Goal: Task Accomplishment & Management: Use online tool/utility

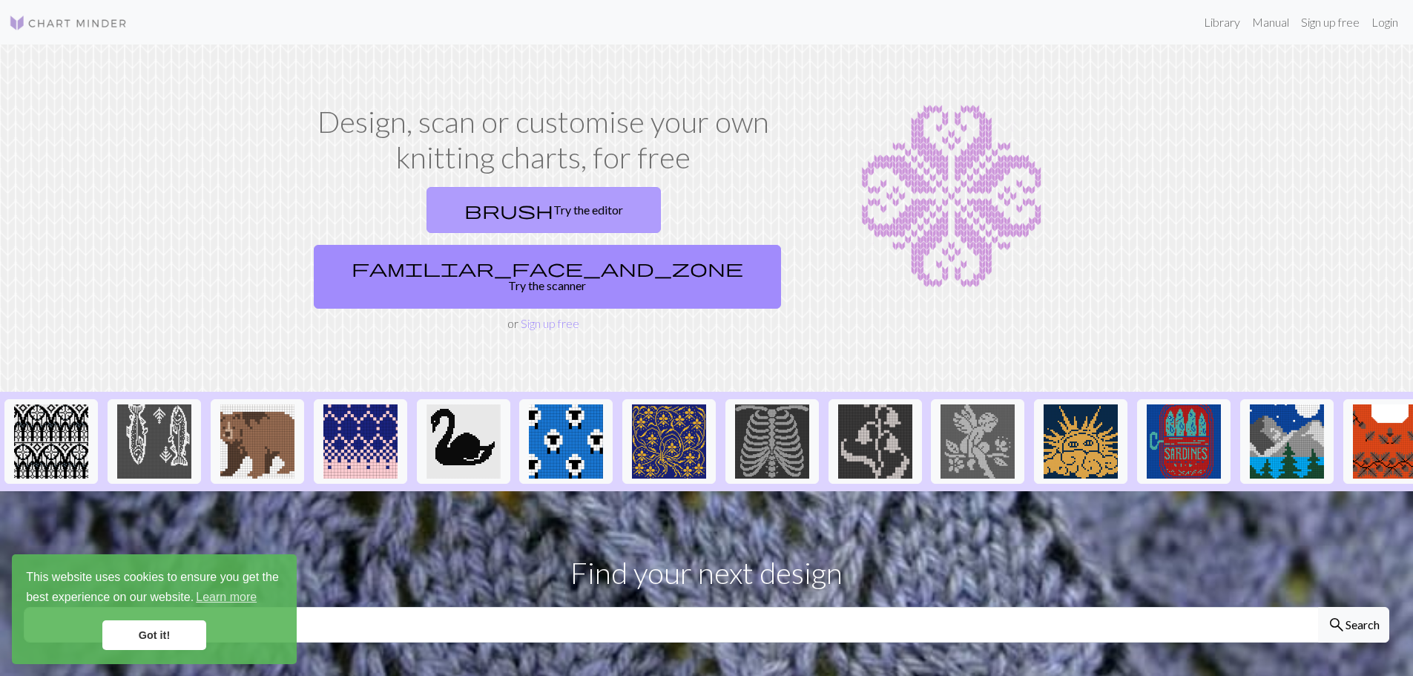
click at [426, 215] on link "brush Try the editor" at bounding box center [543, 210] width 234 height 46
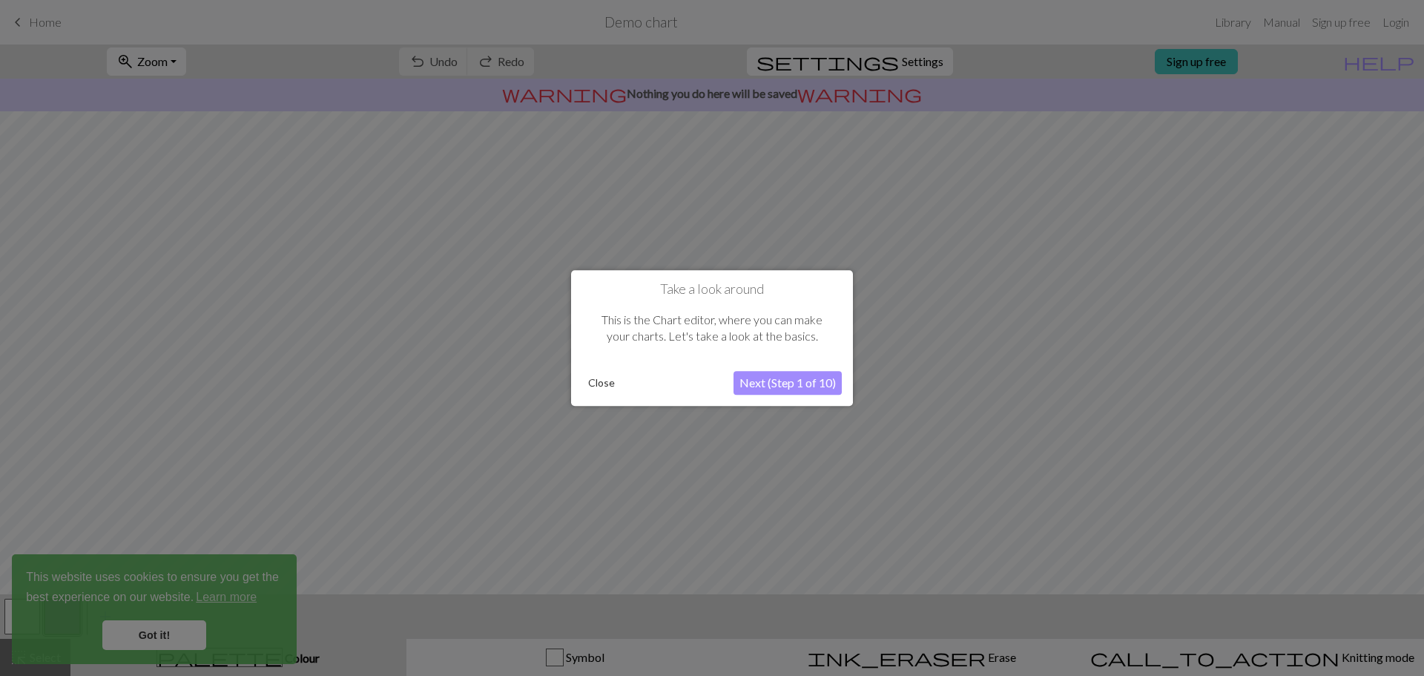
click at [778, 381] on button "Next (Step 1 of 10)" at bounding box center [787, 383] width 108 height 24
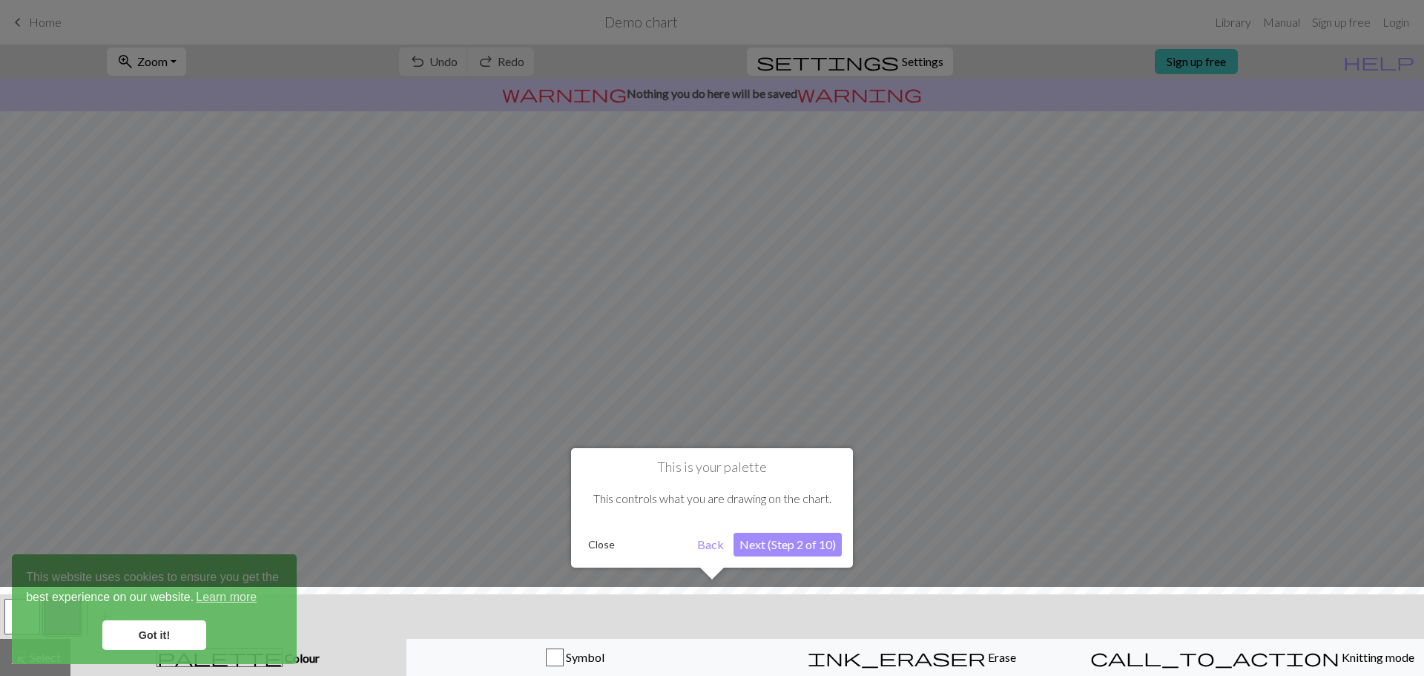
click at [768, 544] on button "Next (Step 2 of 10)" at bounding box center [787, 544] width 108 height 24
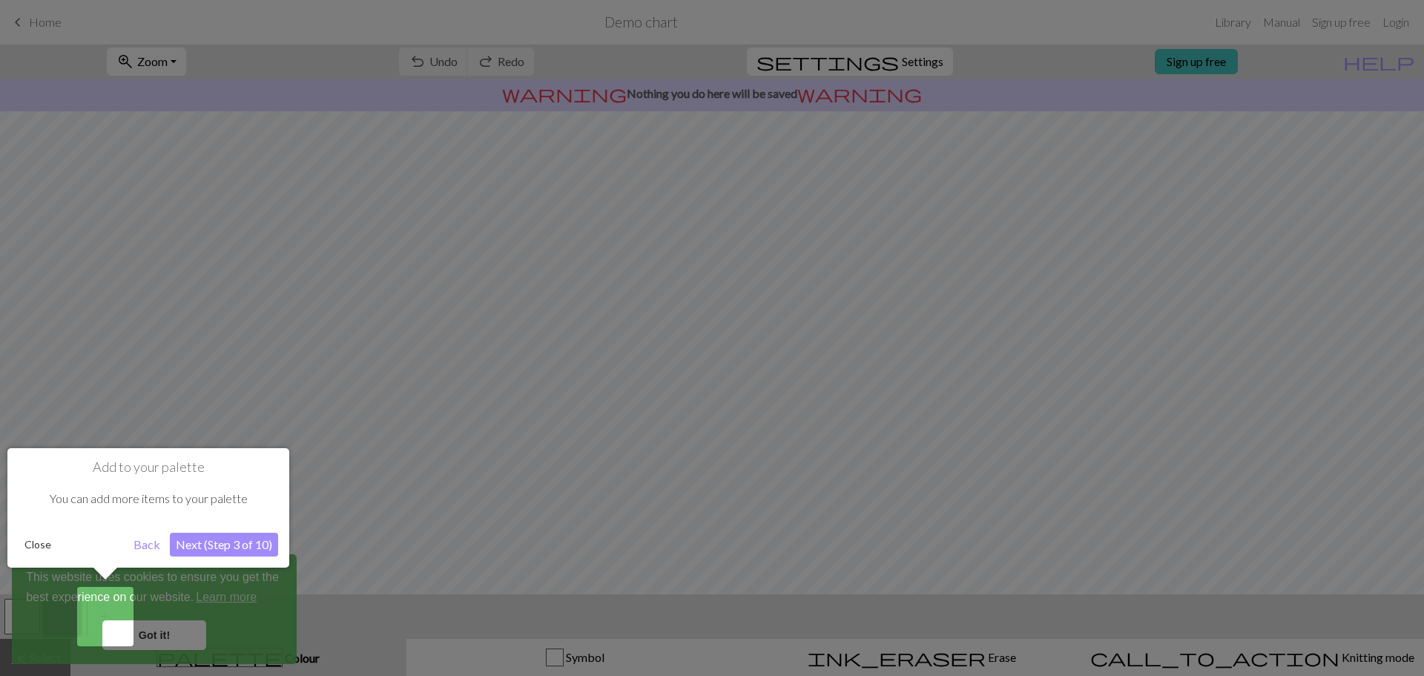
click at [40, 542] on button "Close" at bounding box center [38, 544] width 39 height 22
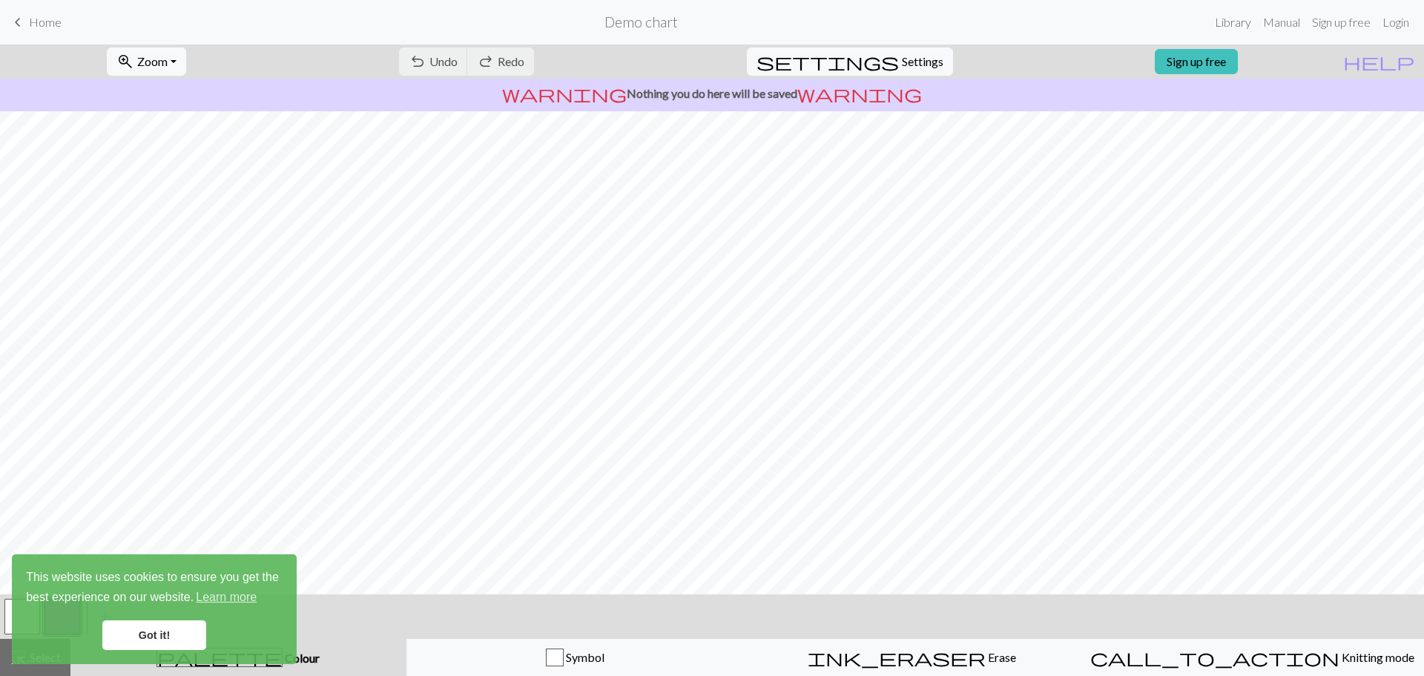
click at [163, 634] on link "Got it!" at bounding box center [154, 635] width 104 height 30
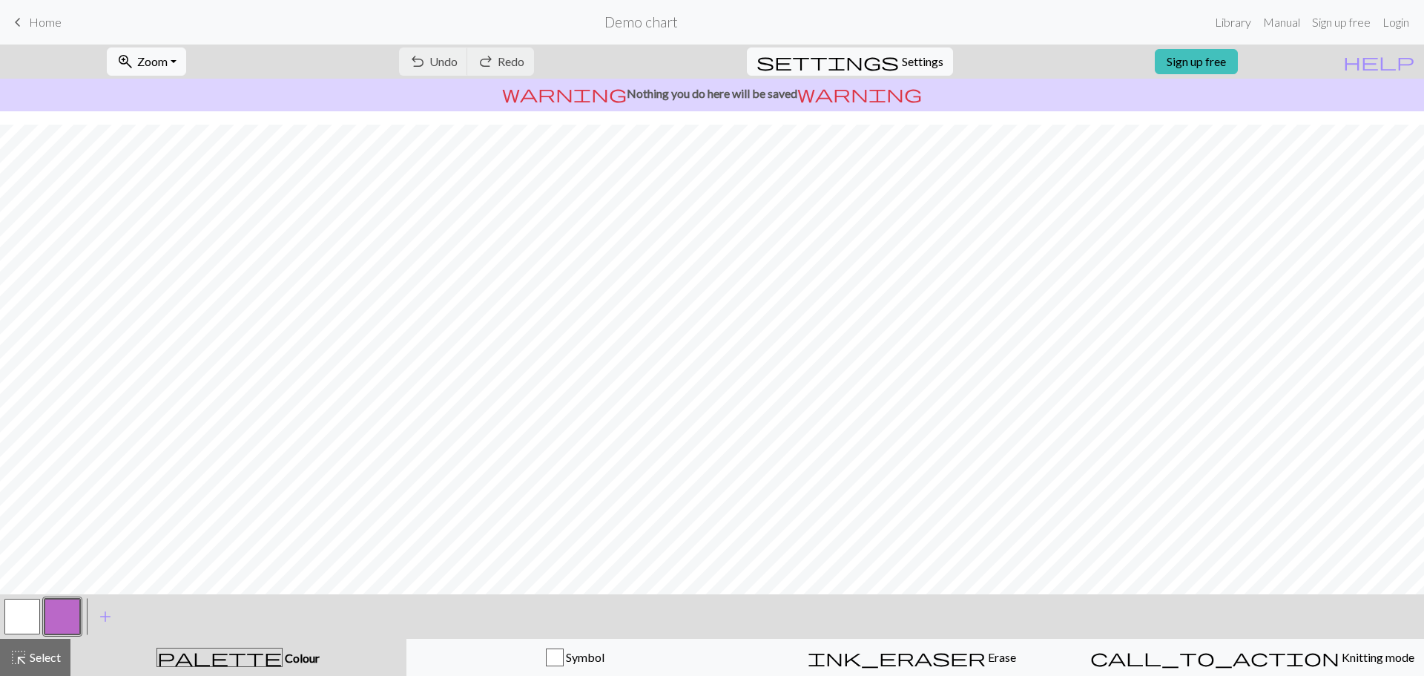
scroll to position [70, 0]
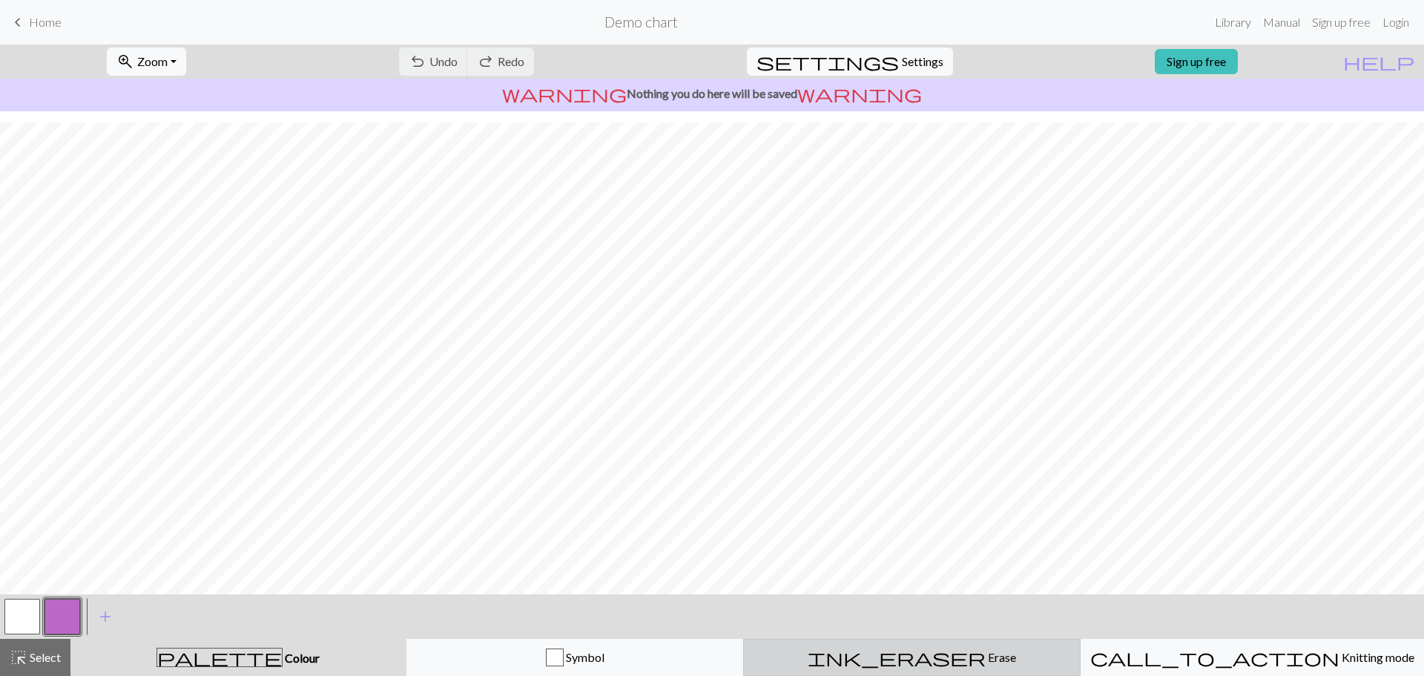
click at [986, 655] on span "Erase" at bounding box center [1001, 657] width 30 height 14
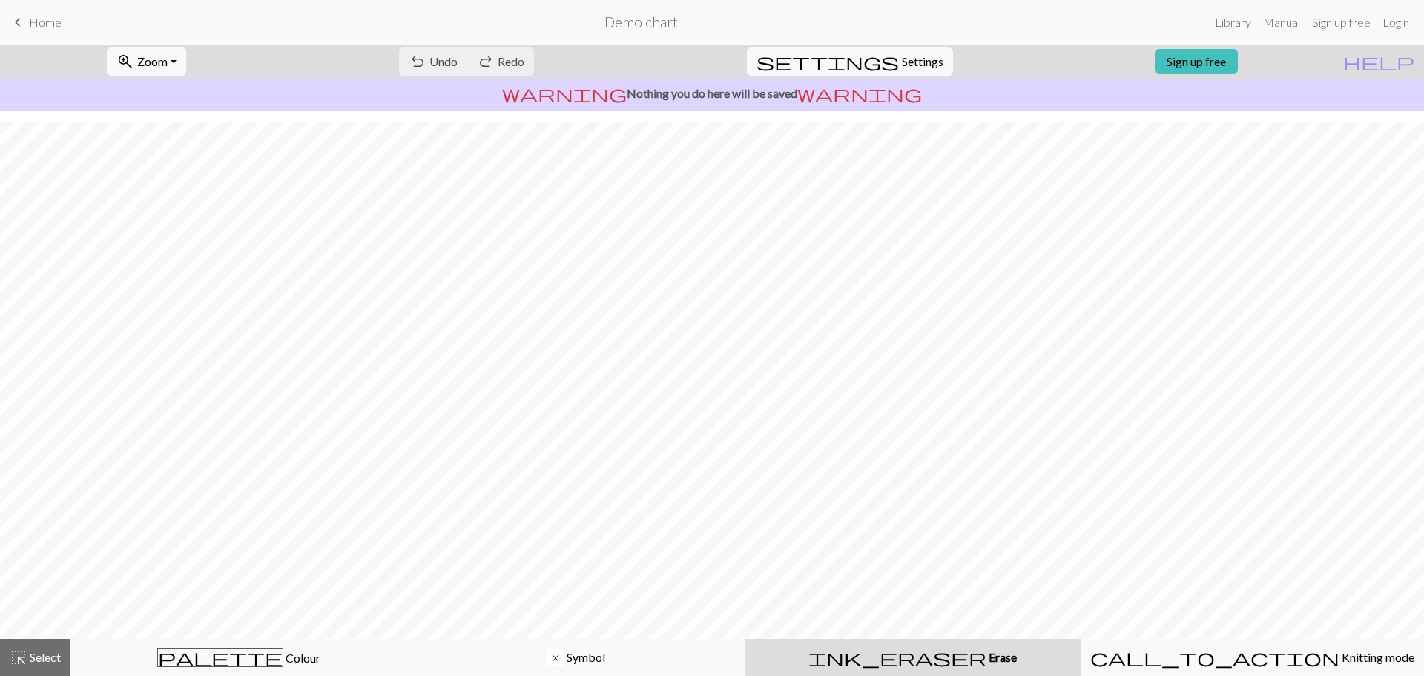
scroll to position [25, 0]
click at [902, 59] on span "Settings" at bounding box center [923, 62] width 42 height 18
select select "aran"
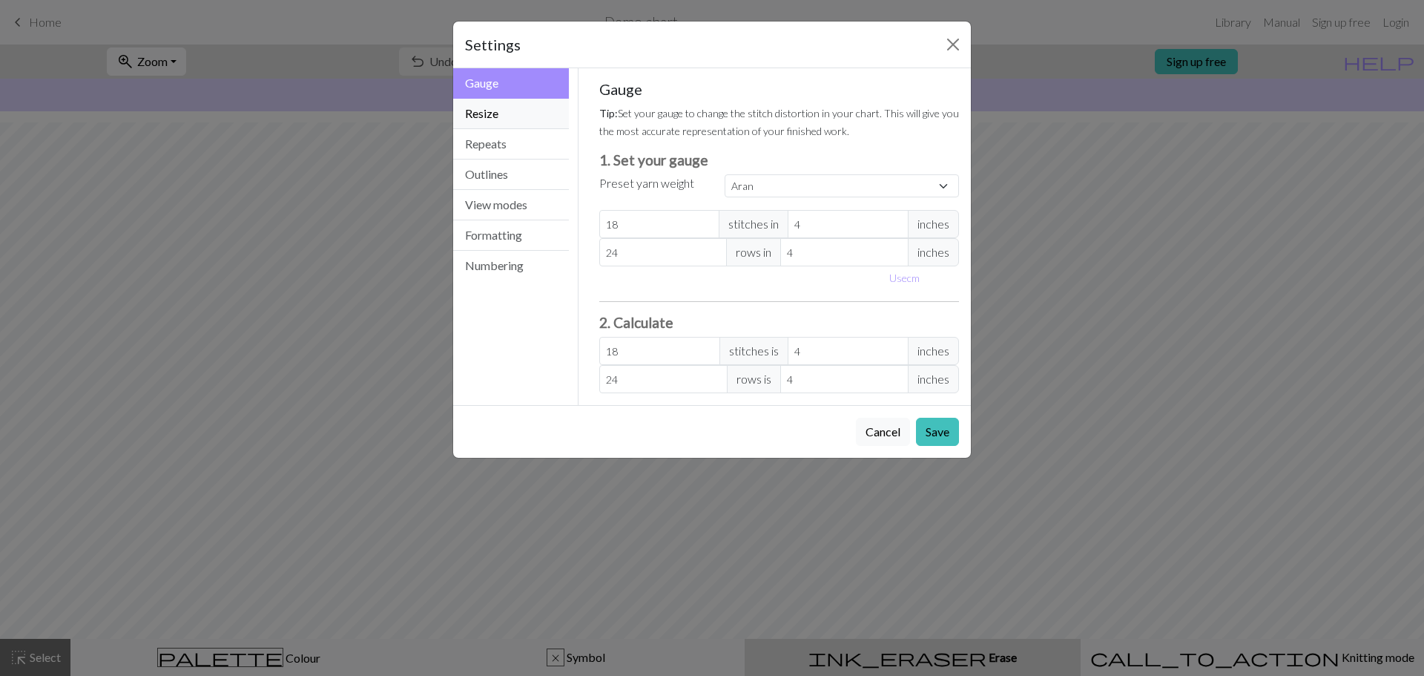
click at [502, 122] on button "Resize" at bounding box center [511, 114] width 116 height 30
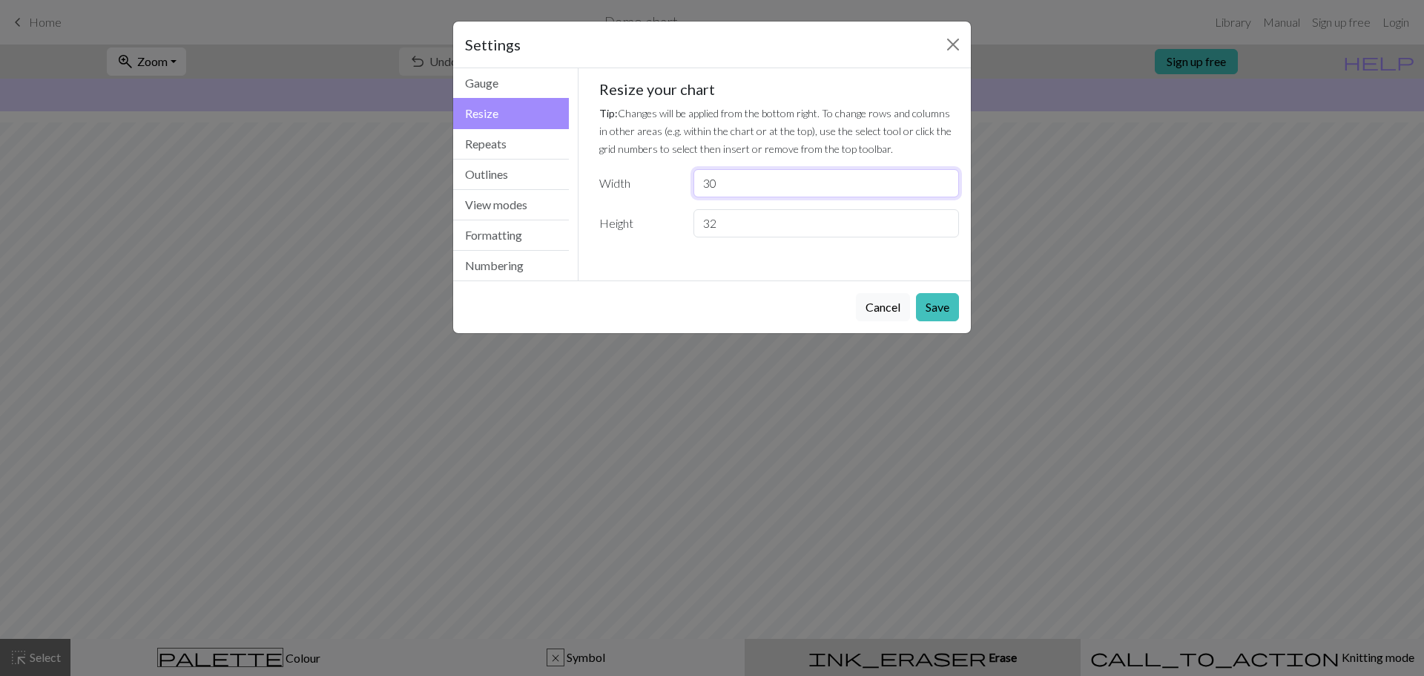
drag, startPoint x: 757, startPoint y: 185, endPoint x: 644, endPoint y: 185, distance: 112.7
click at [646, 185] on div "Width 30" at bounding box center [779, 183] width 378 height 28
type input "80"
drag, startPoint x: 725, startPoint y: 221, endPoint x: 692, endPoint y: 222, distance: 33.4
click at [692, 222] on div "32" at bounding box center [825, 223] width 283 height 28
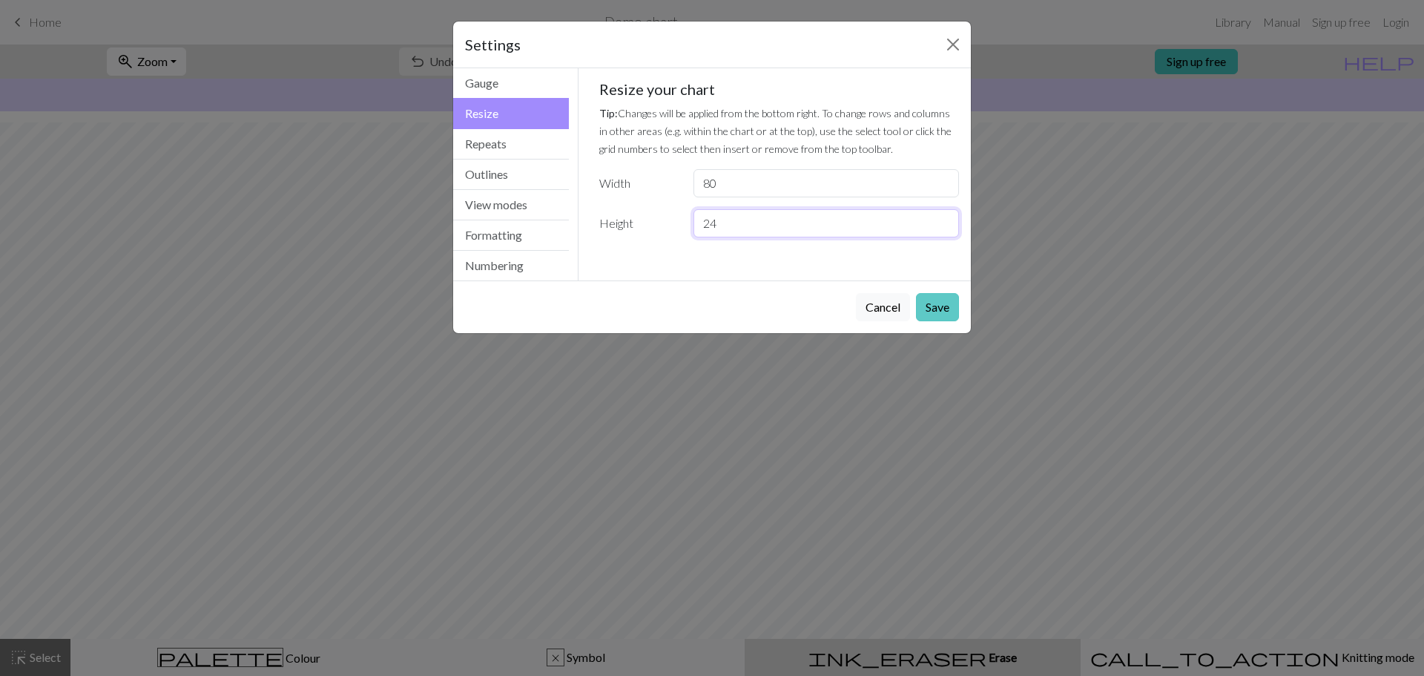
type input "24"
click at [937, 299] on button "Save" at bounding box center [937, 307] width 43 height 28
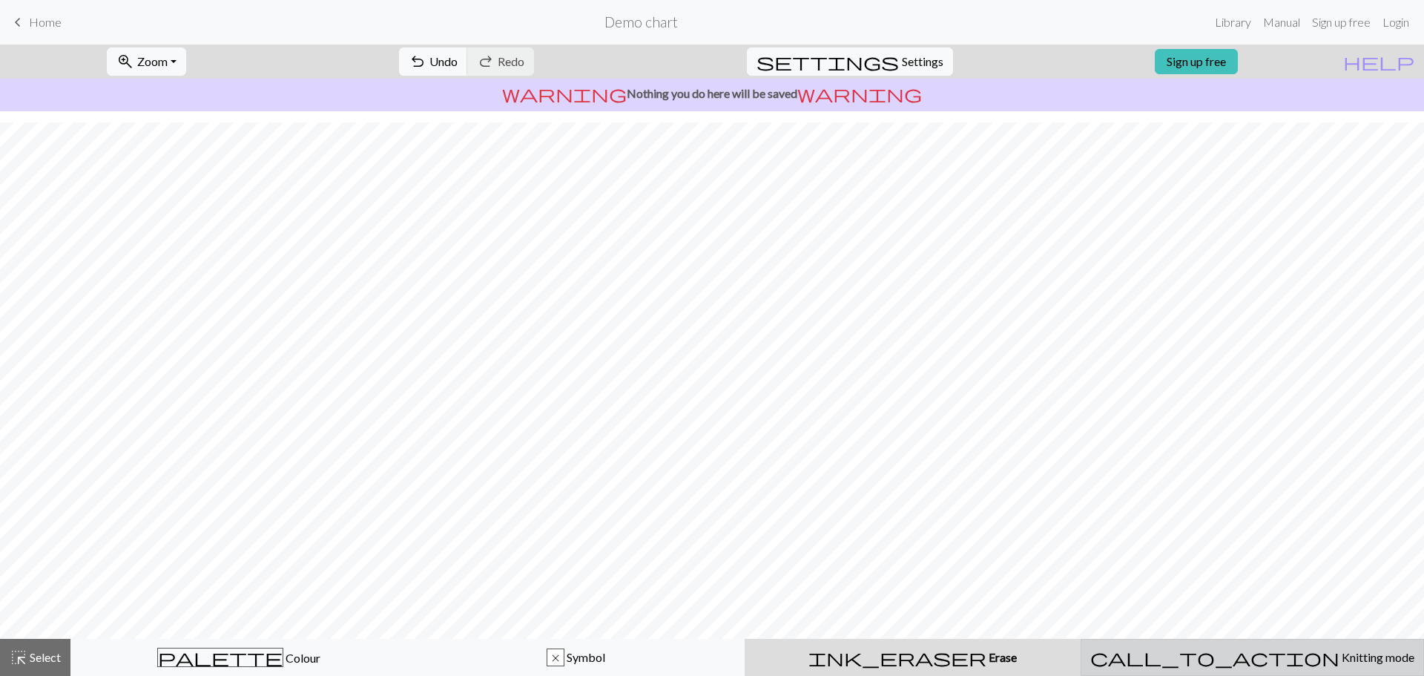
click at [1140, 653] on div "call_to_action Knitting mode Knitting mode" at bounding box center [1252, 657] width 324 height 18
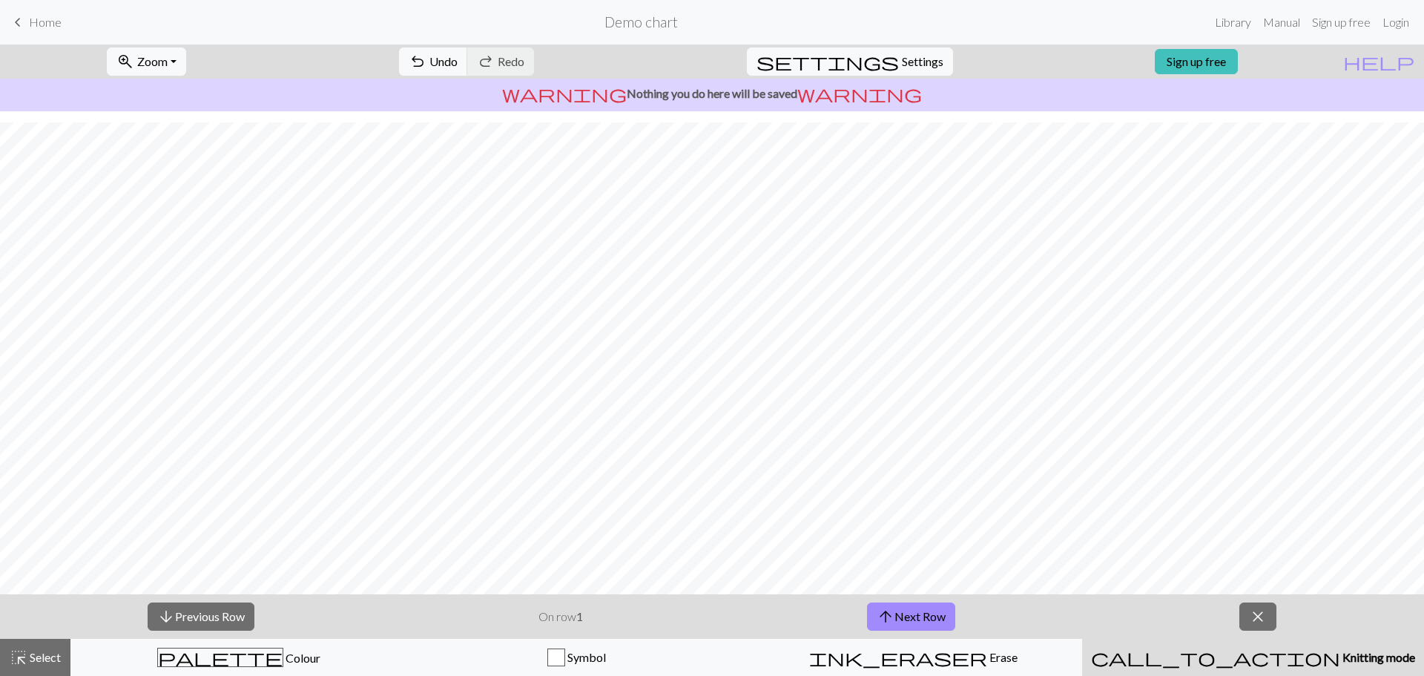
click at [1140, 655] on div "call_to_action Knitting mode Knitting mode" at bounding box center [1253, 657] width 324 height 18
click at [1247, 617] on button "close" at bounding box center [1257, 616] width 37 height 28
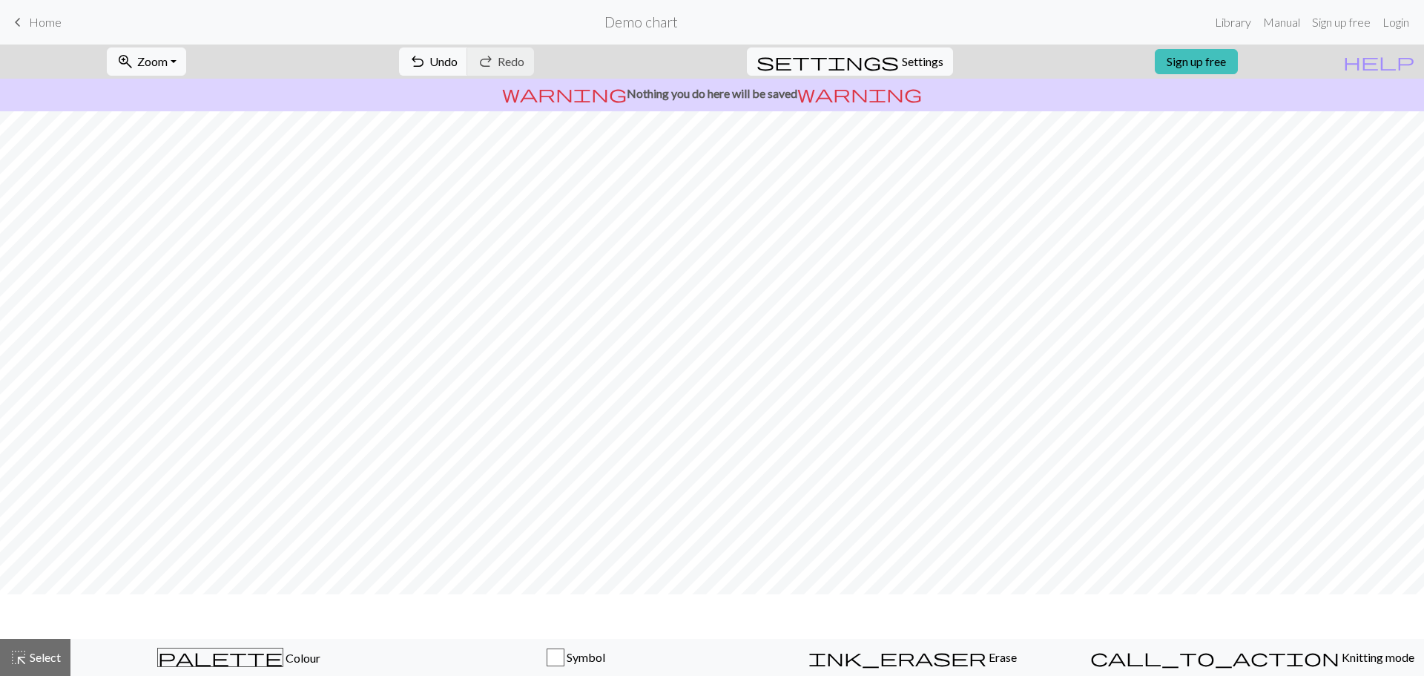
scroll to position [0, 0]
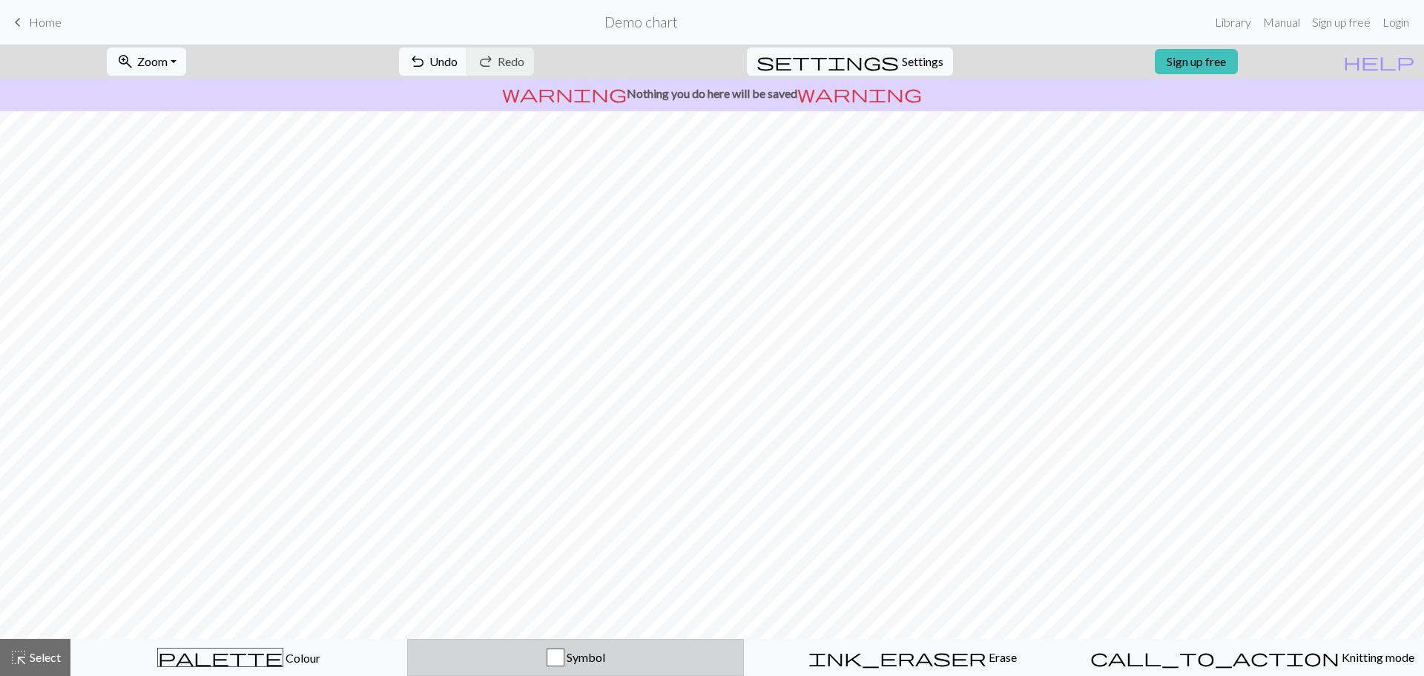
click at [590, 650] on div "Symbol" at bounding box center [575, 657] width 317 height 18
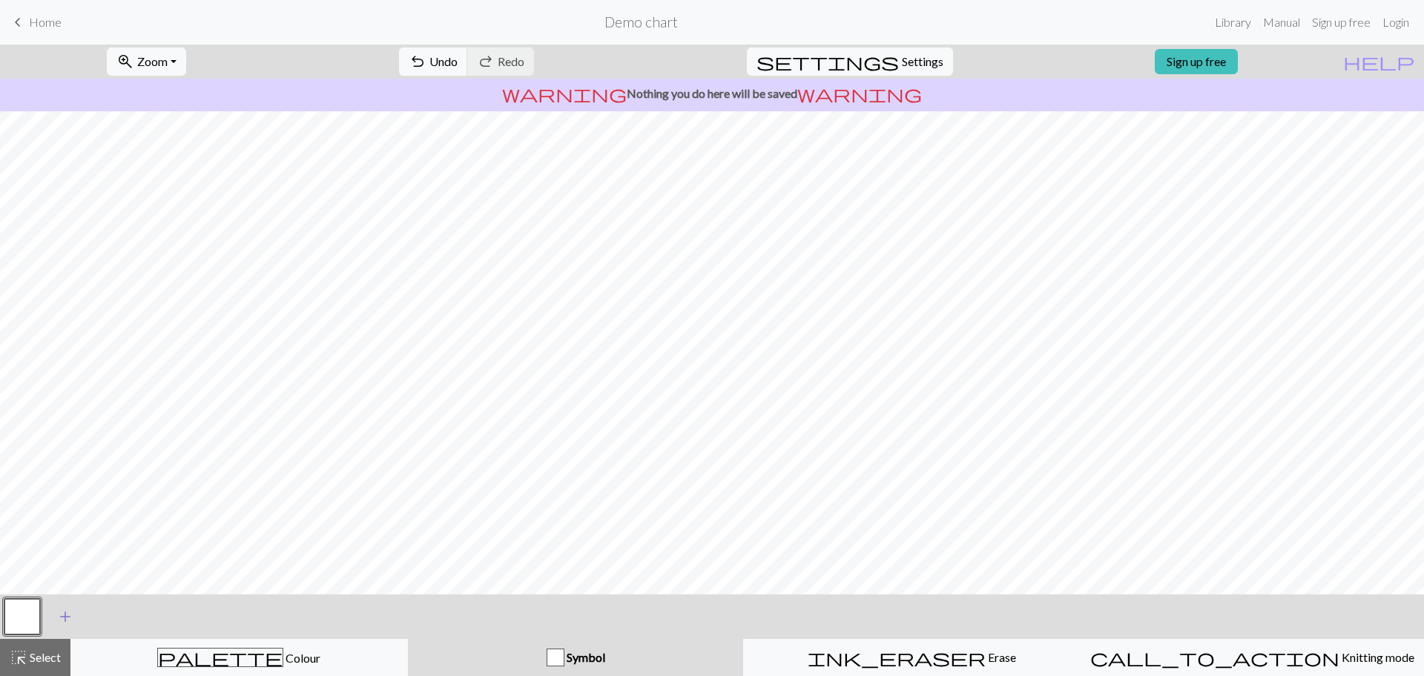
click at [61, 620] on span "add" at bounding box center [65, 616] width 18 height 21
click at [36, 613] on button "button" at bounding box center [22, 616] width 36 height 36
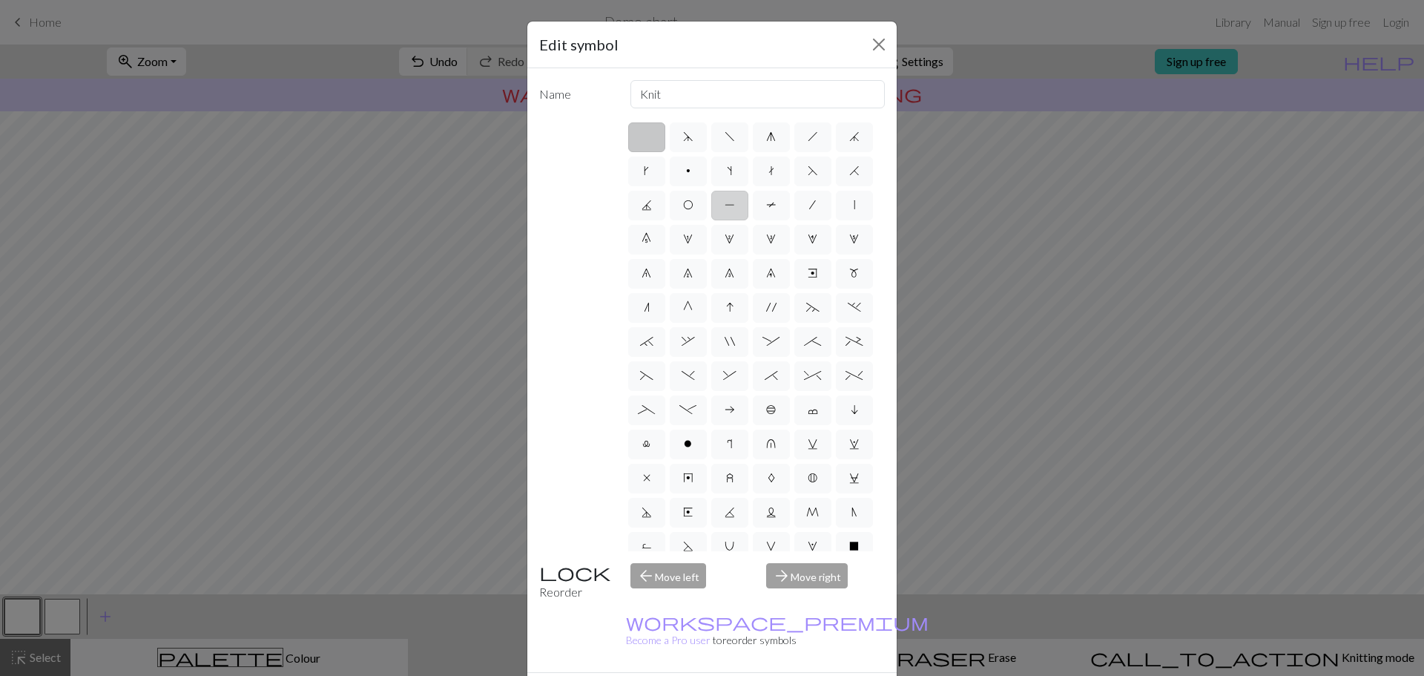
click at [735, 204] on span "P" at bounding box center [730, 205] width 10 height 12
click at [734, 204] on input "P" at bounding box center [730, 201] width 10 height 10
radio input "true"
type input "purl"
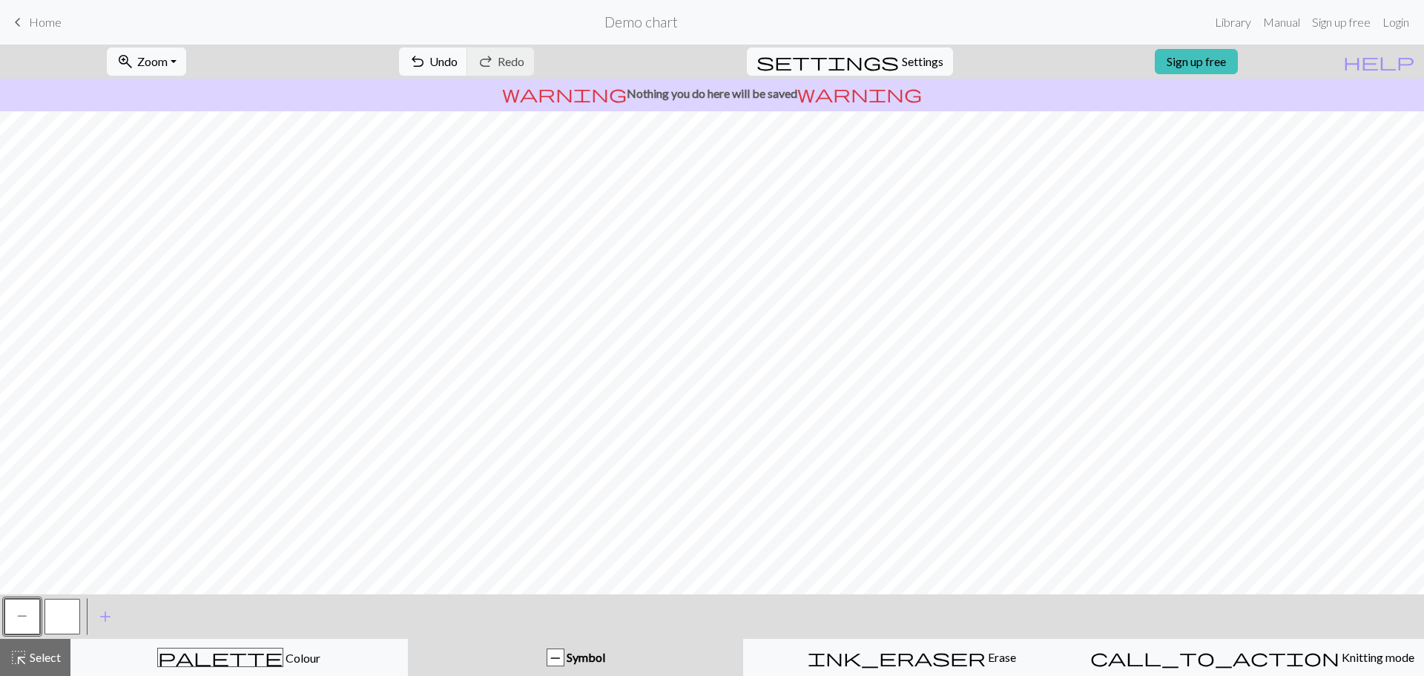
click at [62, 615] on button "button" at bounding box center [62, 616] width 36 height 36
click at [50, 617] on button "button" at bounding box center [62, 616] width 36 height 36
click at [63, 619] on button "button" at bounding box center [62, 616] width 36 height 36
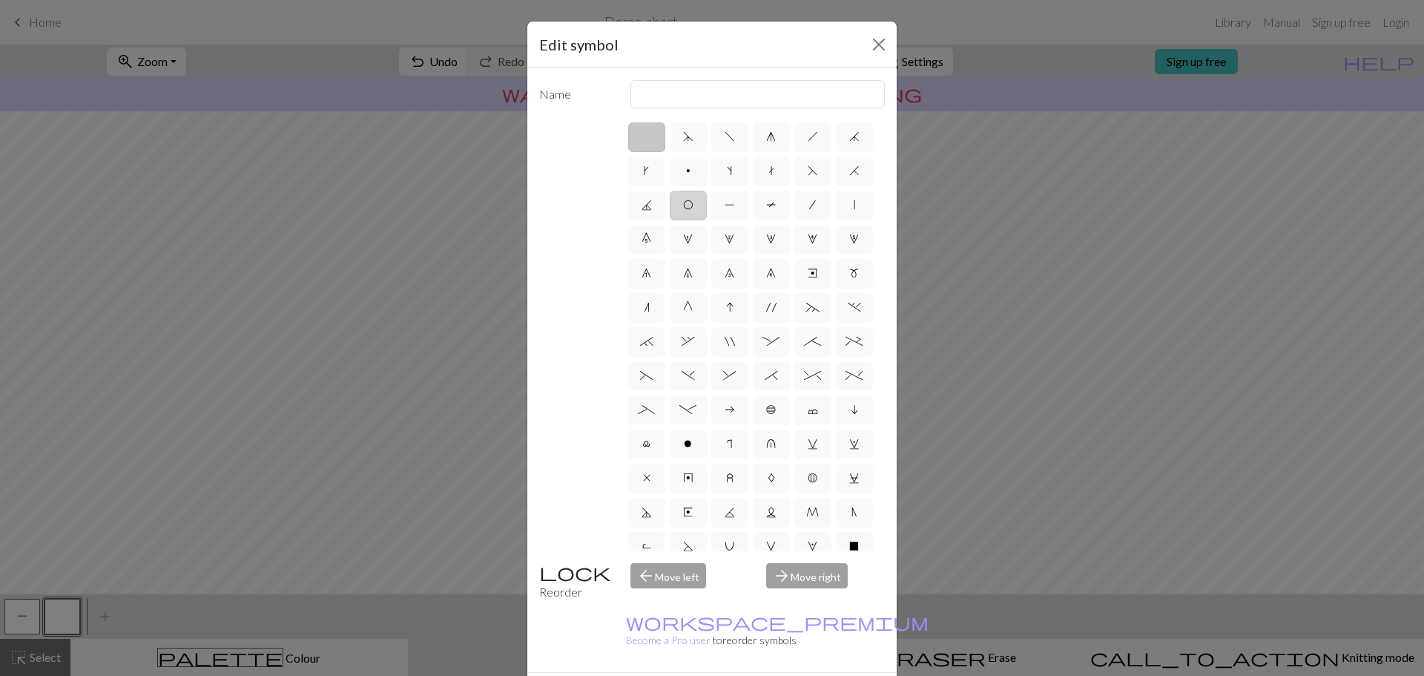
click at [707, 197] on label "O" at bounding box center [688, 206] width 37 height 30
click at [693, 197] on input "O" at bounding box center [688, 201] width 10 height 10
radio input "true"
type input "yo"
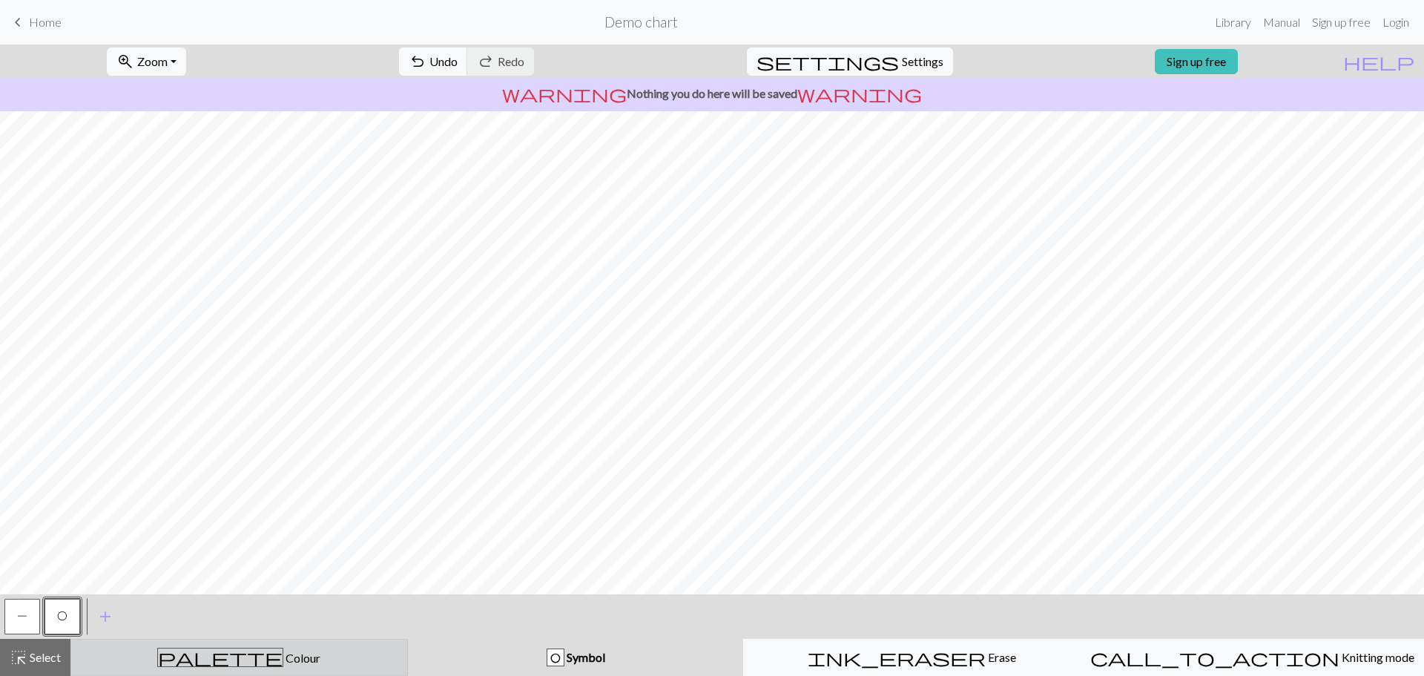
click at [312, 661] on div "palette Colour Colour" at bounding box center [239, 656] width 318 height 19
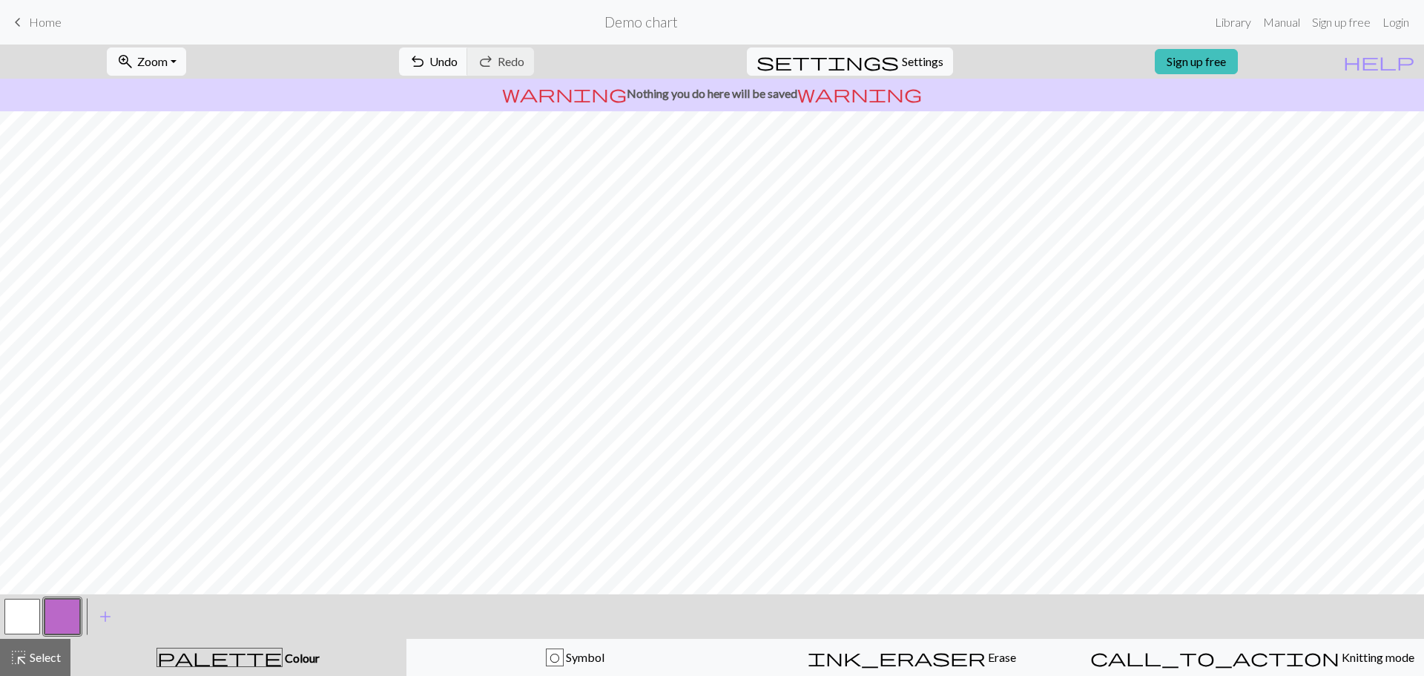
click at [17, 619] on button "button" at bounding box center [22, 616] width 36 height 36
click at [882, 64] on span "settings" at bounding box center [827, 61] width 142 height 21
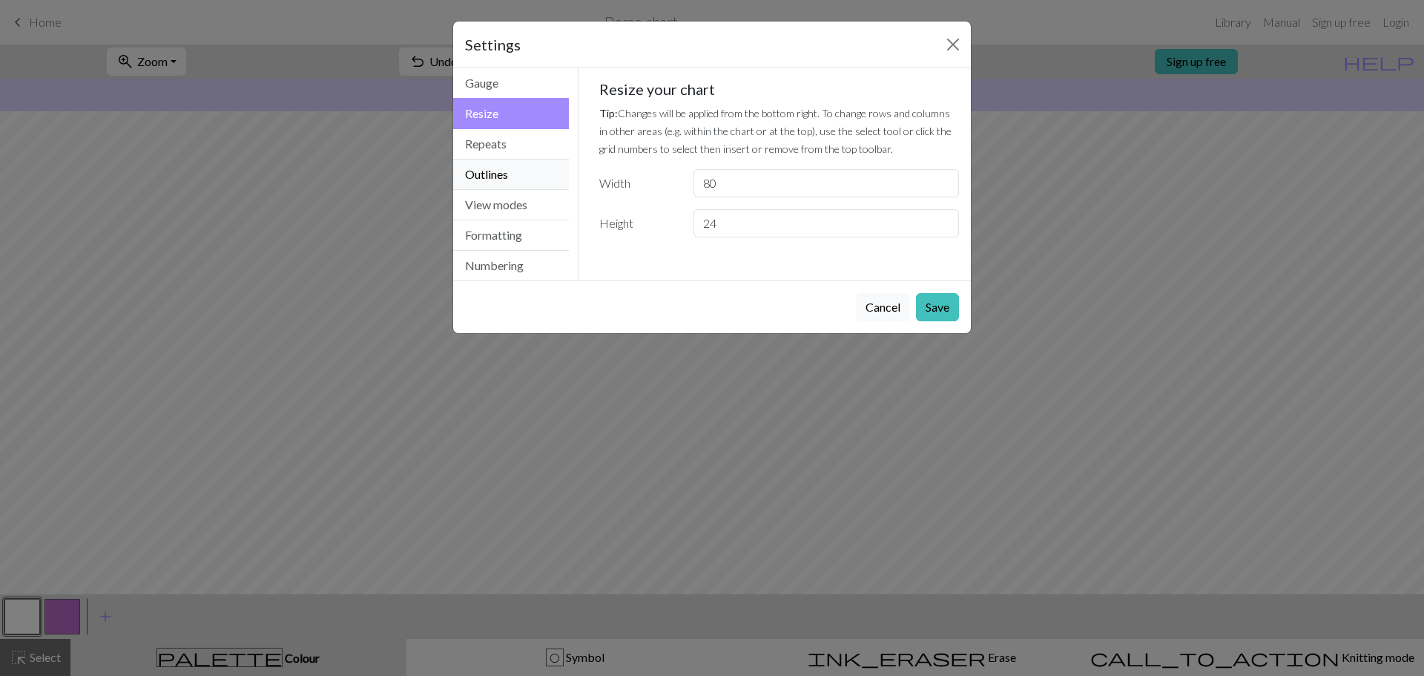
click at [520, 183] on button "Outlines" at bounding box center [511, 174] width 116 height 30
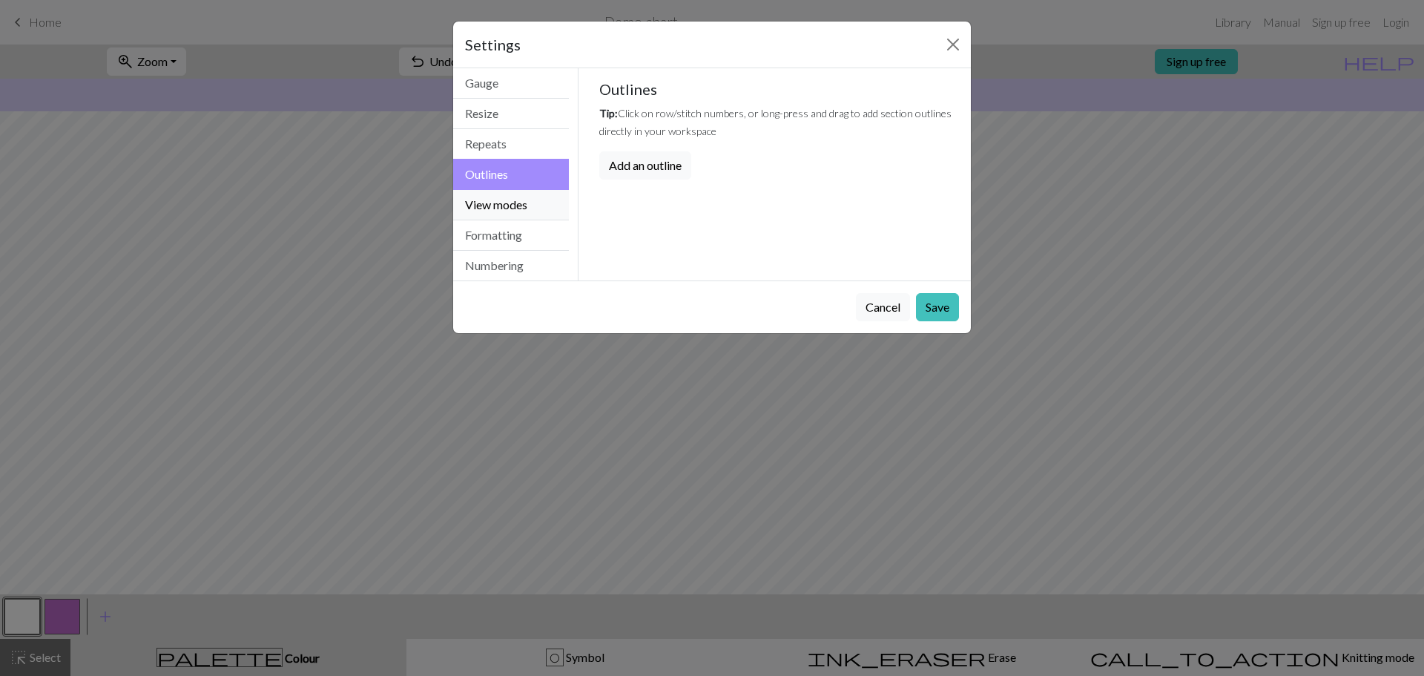
click at [498, 205] on button "View modes" at bounding box center [511, 205] width 116 height 30
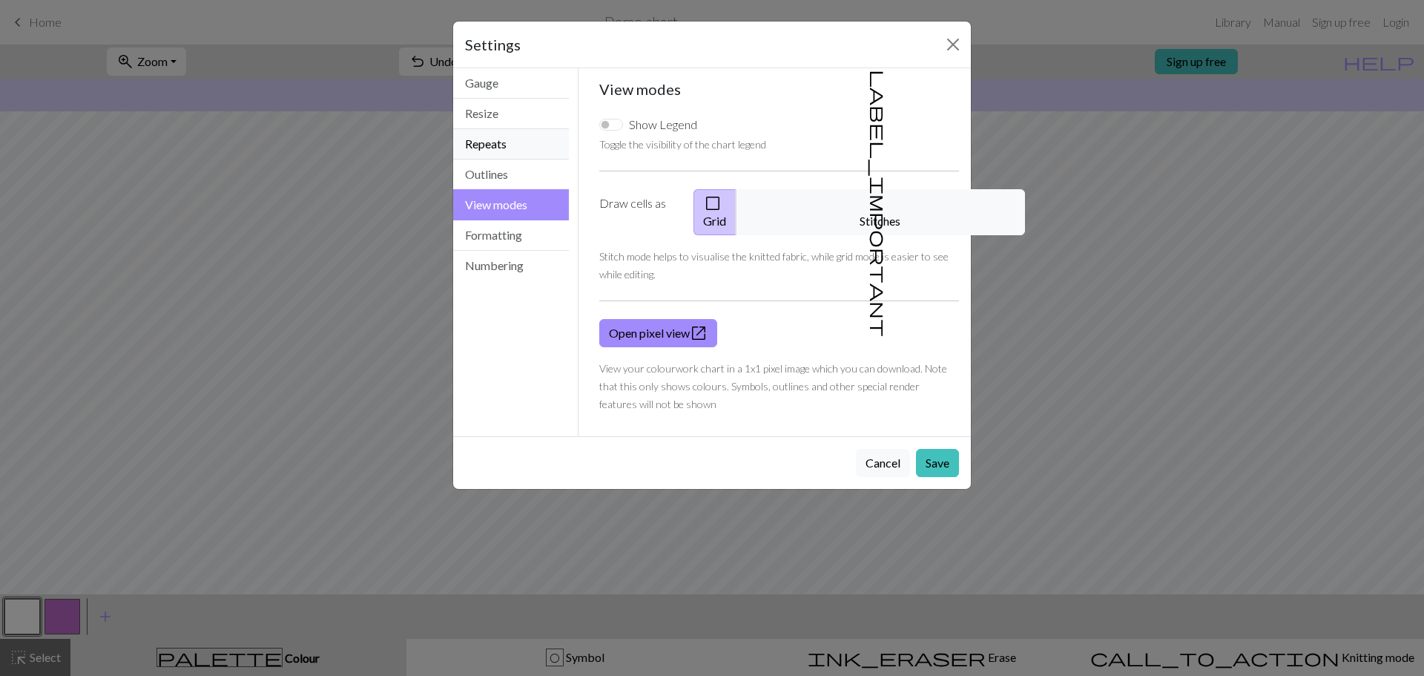
click at [521, 145] on button "Repeats" at bounding box center [511, 144] width 116 height 30
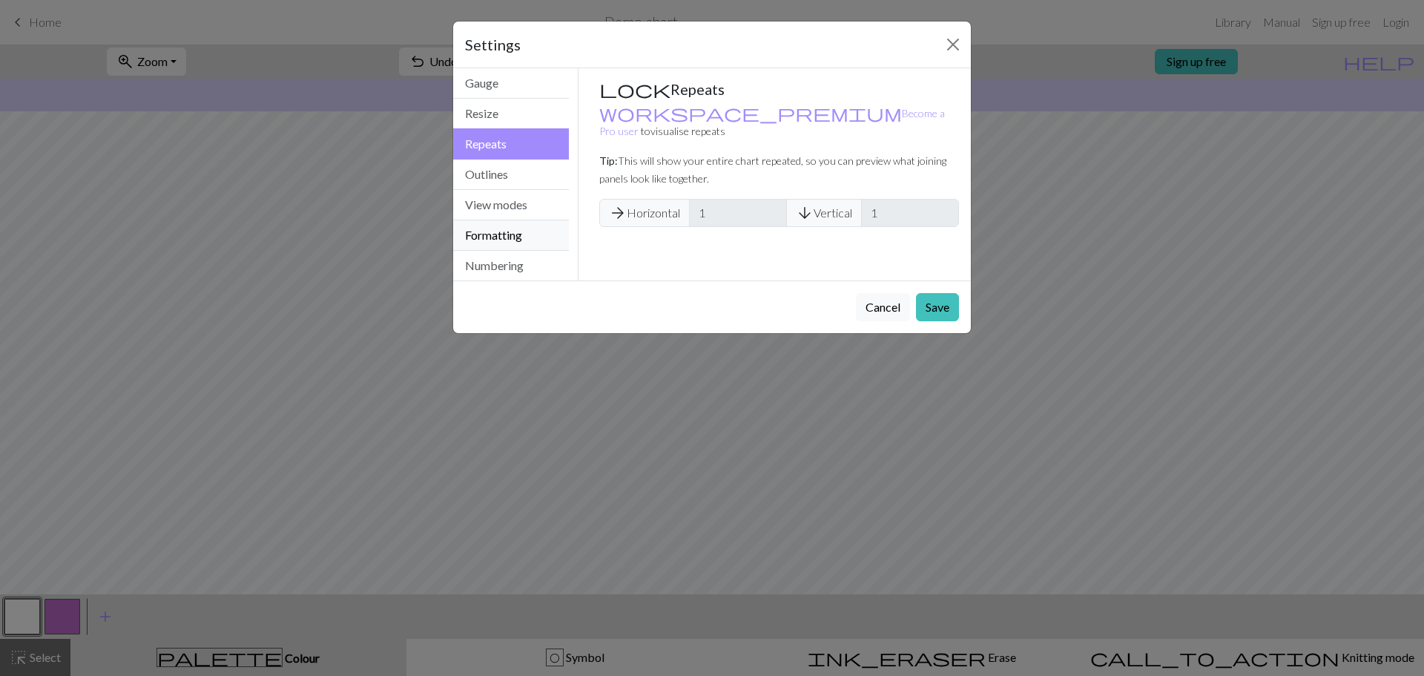
click at [507, 238] on button "Formatting" at bounding box center [511, 235] width 116 height 30
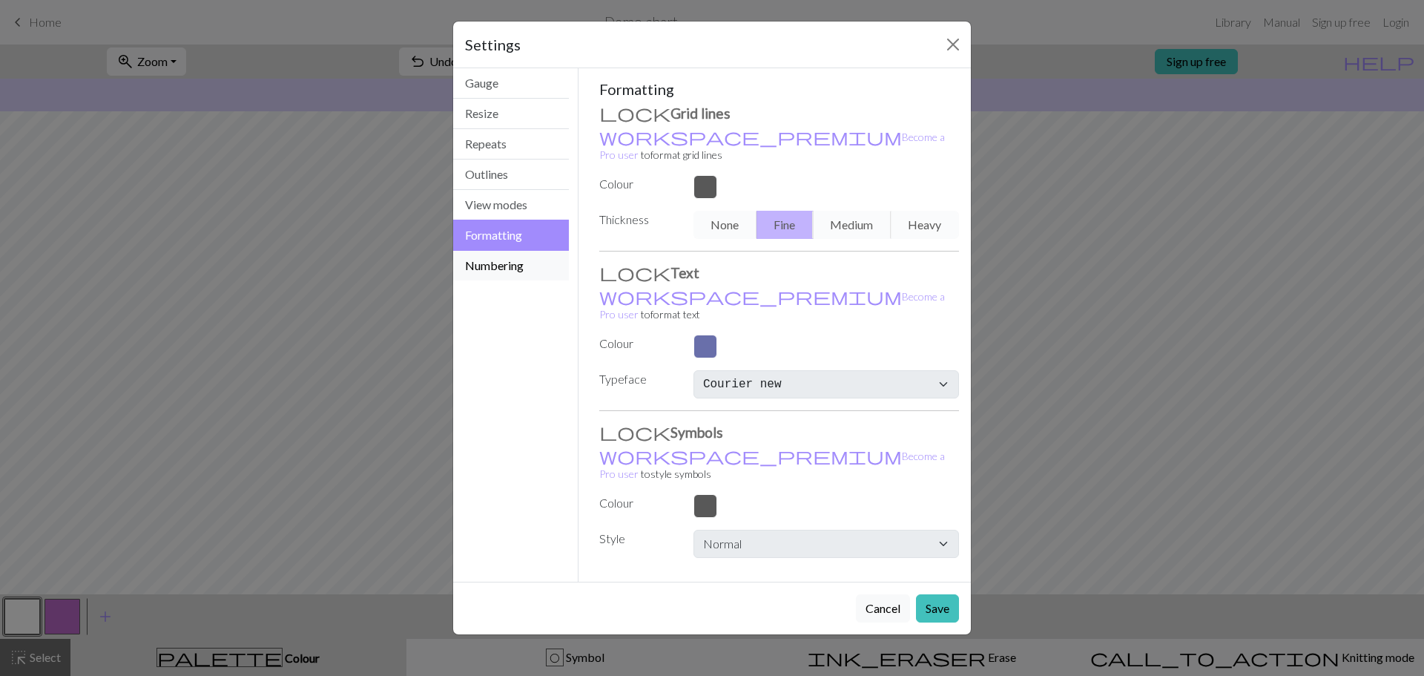
click at [511, 265] on button "Numbering" at bounding box center [511, 266] width 116 height 30
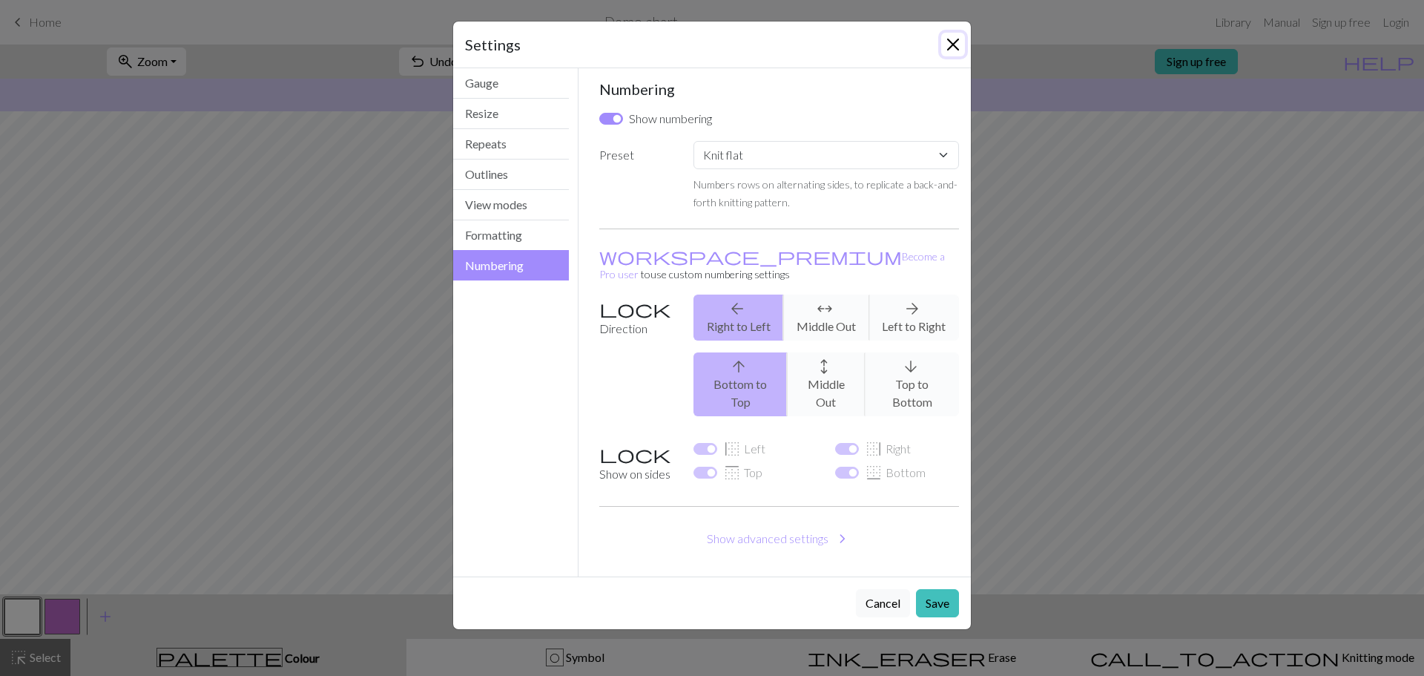
click at [944, 47] on button "Close" at bounding box center [953, 45] width 24 height 24
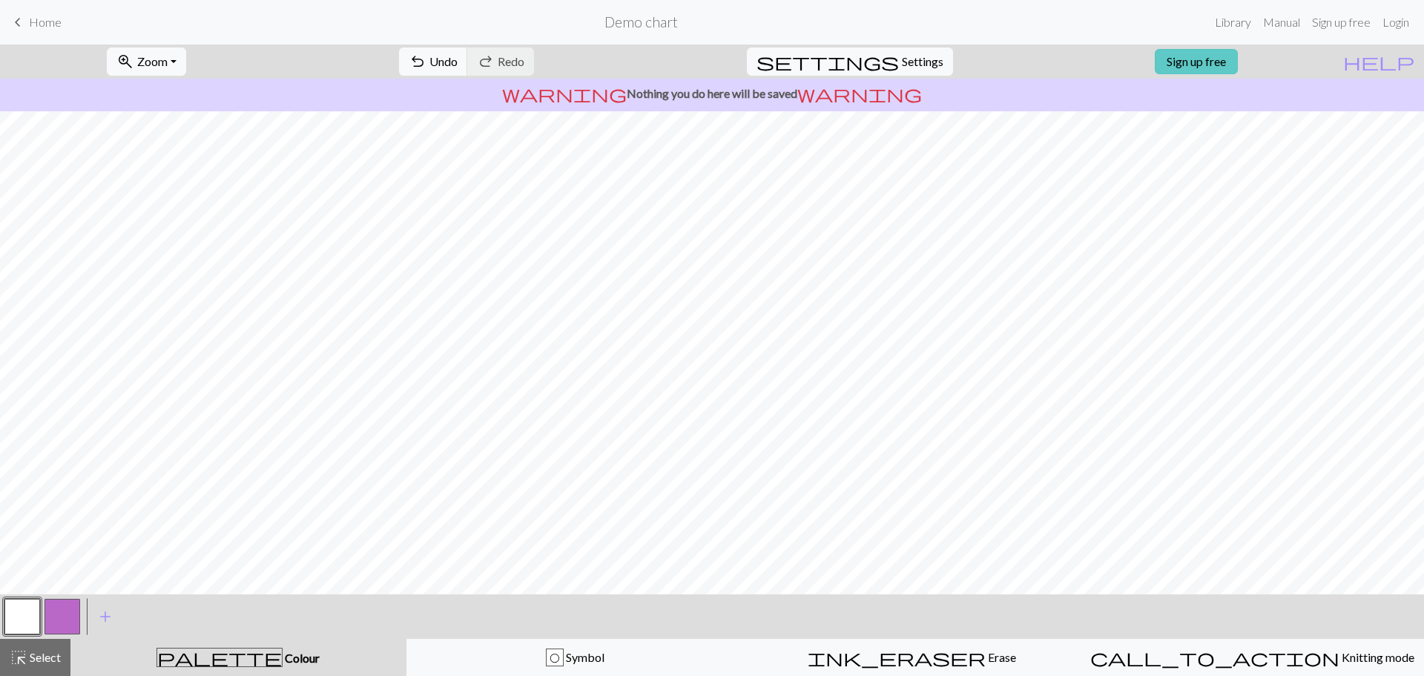
click at [1204, 62] on link "Sign up free" at bounding box center [1196, 61] width 83 height 25
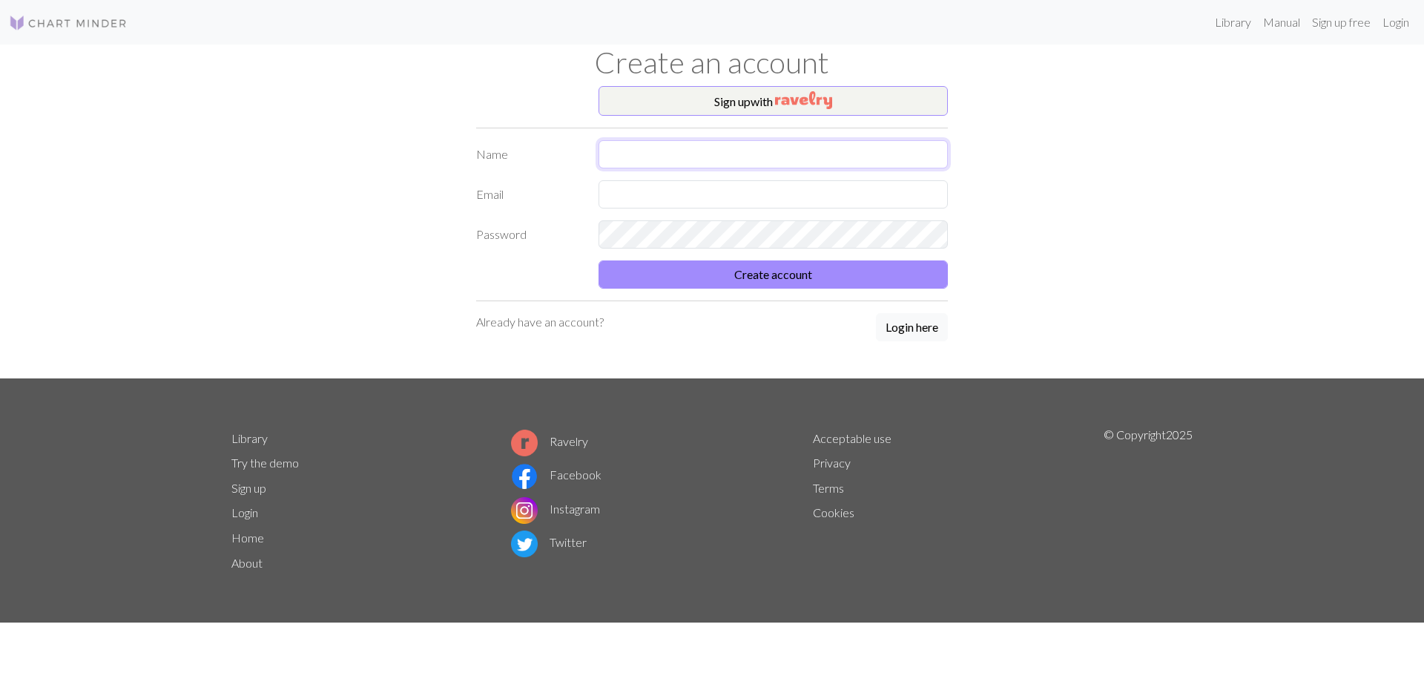
click at [726, 165] on input "text" at bounding box center [772, 154] width 349 height 28
click at [831, 105] on img "button" at bounding box center [803, 100] width 57 height 18
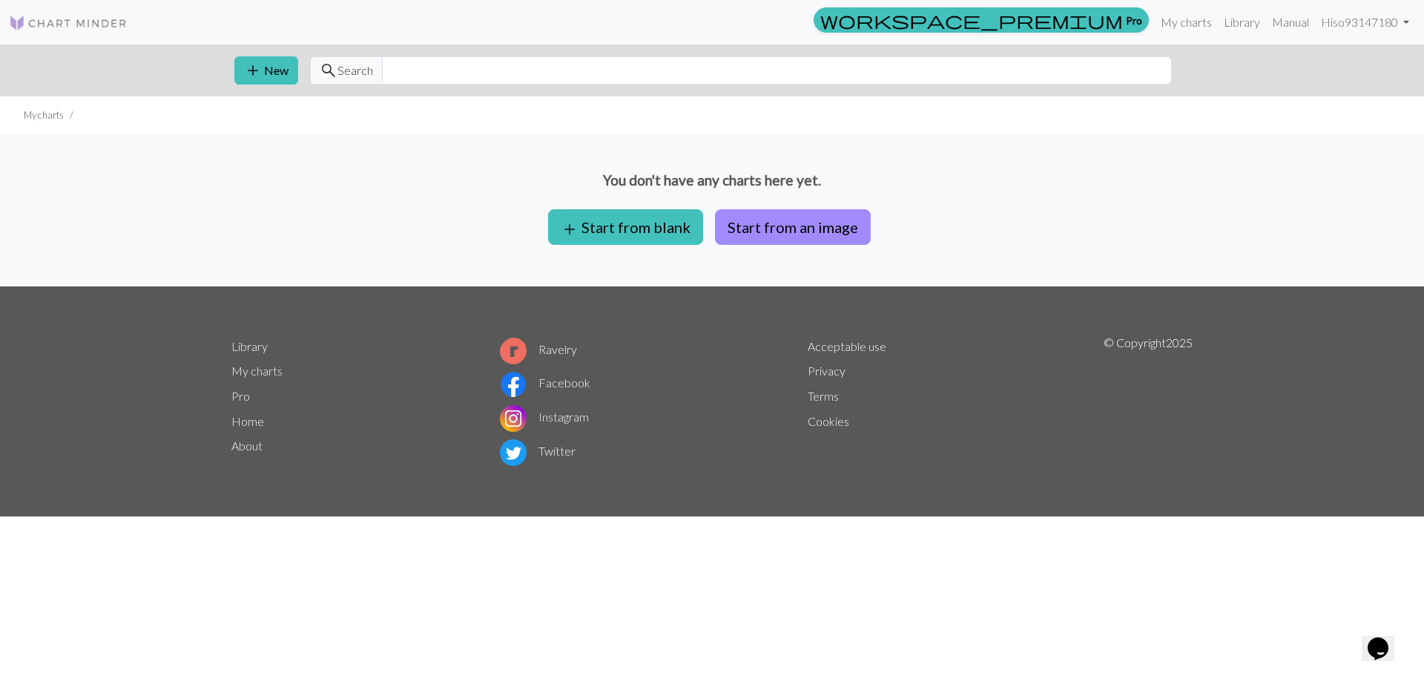
click at [839, 266] on div "You don't have any charts here yet. add Start from blank Start from an image" at bounding box center [712, 210] width 1424 height 152
click at [639, 222] on button "add Start from blank" at bounding box center [625, 227] width 155 height 36
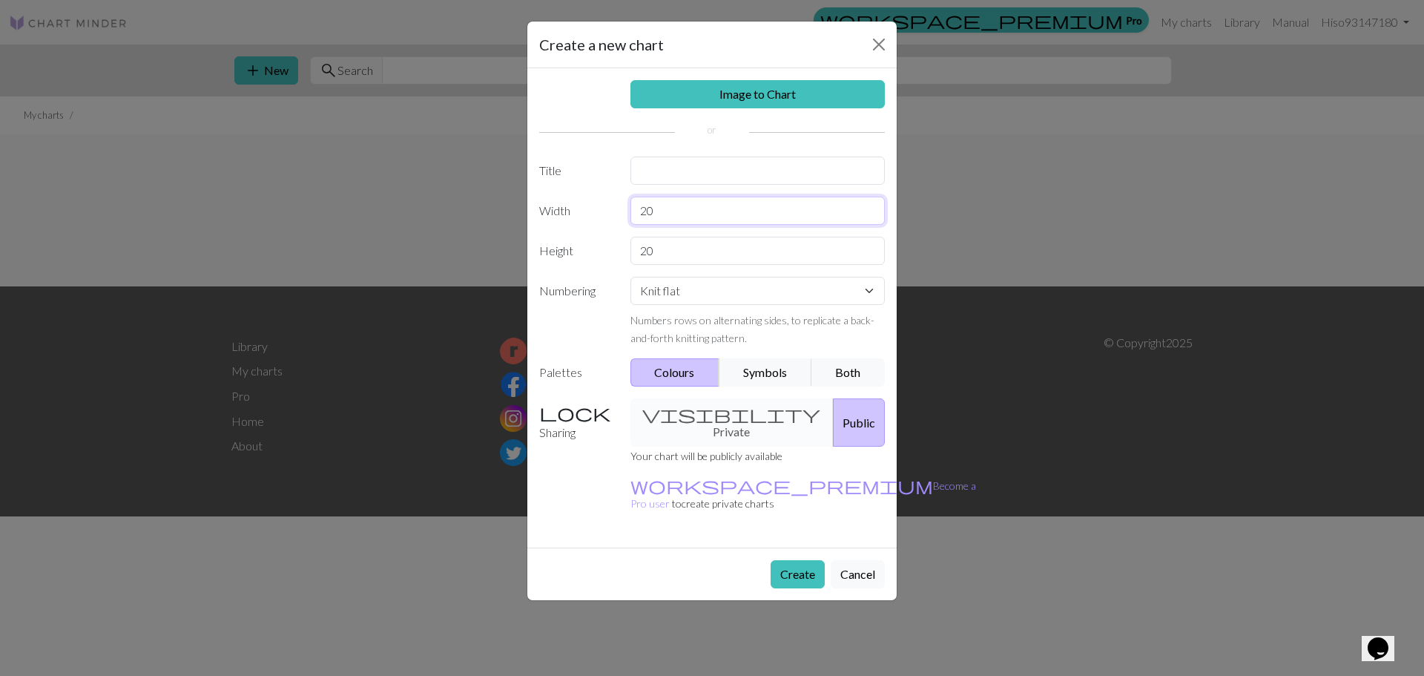
drag, startPoint x: 697, startPoint y: 214, endPoint x: 616, endPoint y: 217, distance: 80.9
click at [616, 217] on div "Width 20" at bounding box center [711, 211] width 363 height 28
type input "80"
drag, startPoint x: 699, startPoint y: 248, endPoint x: 596, endPoint y: 251, distance: 102.4
click at [596, 251] on div "Height 20" at bounding box center [711, 251] width 363 height 28
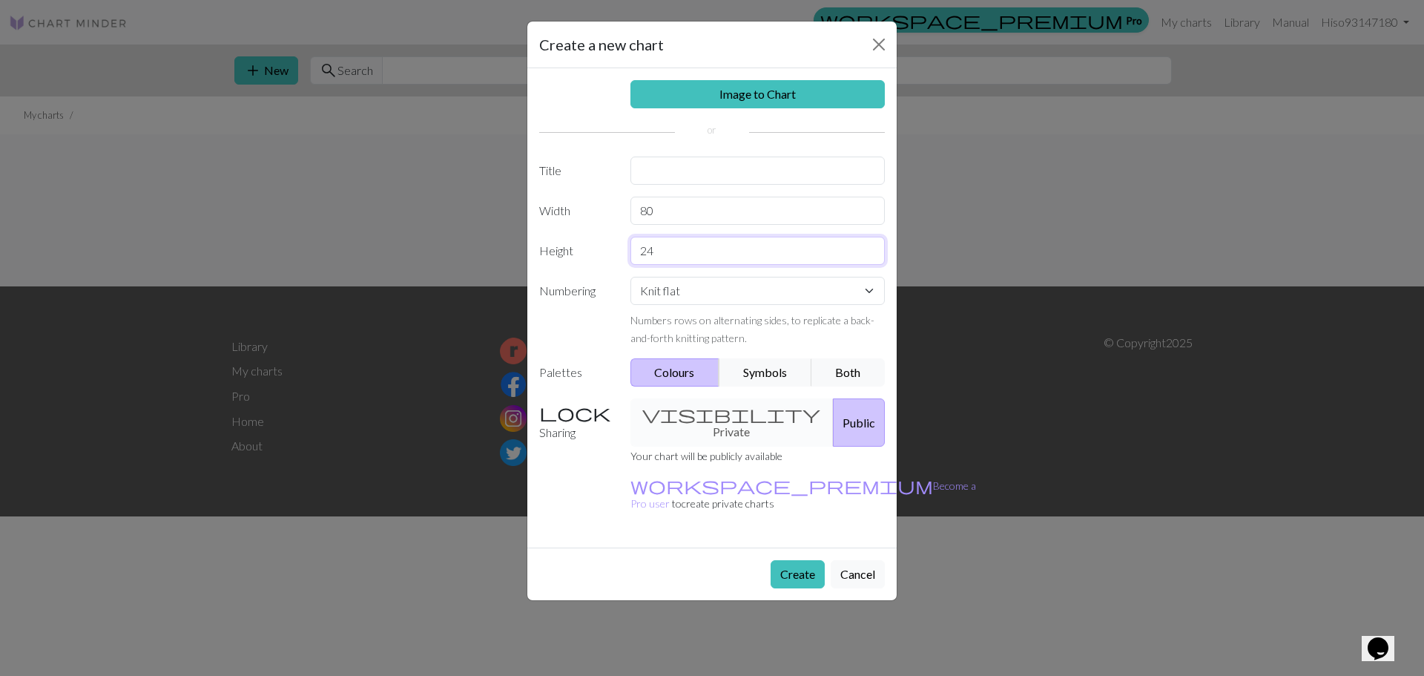
type input "24"
click at [668, 294] on select "Knit flat Knit in the round Lace knitting Cross stitch" at bounding box center [757, 291] width 255 height 28
click at [630, 277] on select "Knit flat Knit in the round Lace knitting Cross stitch" at bounding box center [757, 291] width 255 height 28
click at [718, 412] on div "visibility Private Public" at bounding box center [757, 422] width 273 height 48
click at [779, 378] on button "Symbols" at bounding box center [765, 372] width 93 height 28
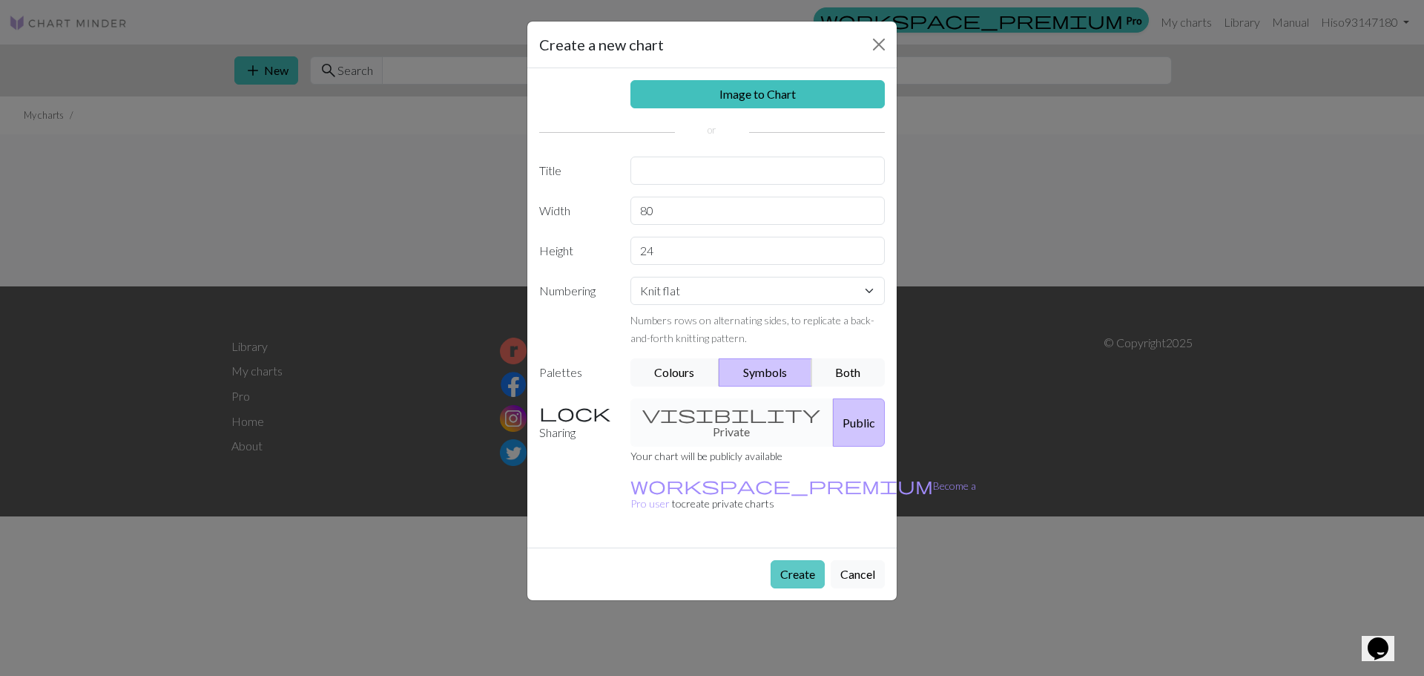
click at [786, 560] on button "Create" at bounding box center [797, 574] width 54 height 28
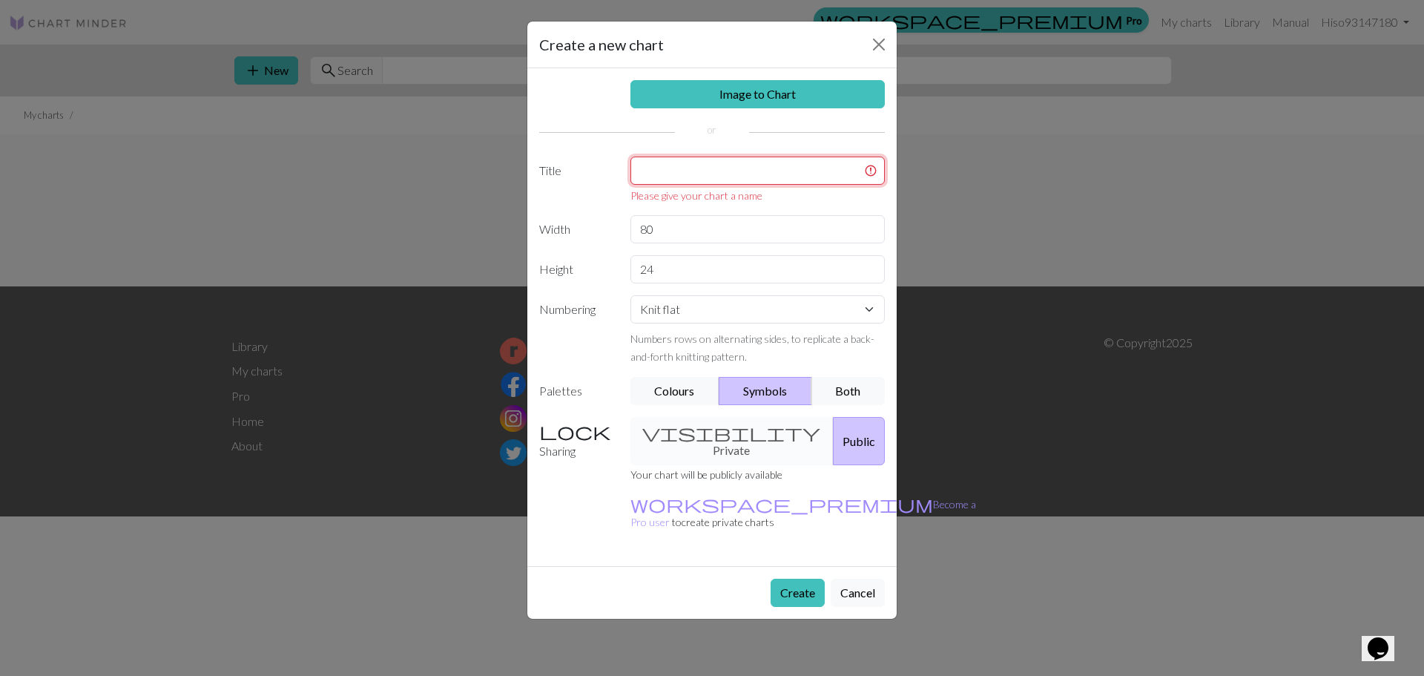
click at [650, 173] on input "text" at bounding box center [757, 170] width 255 height 28
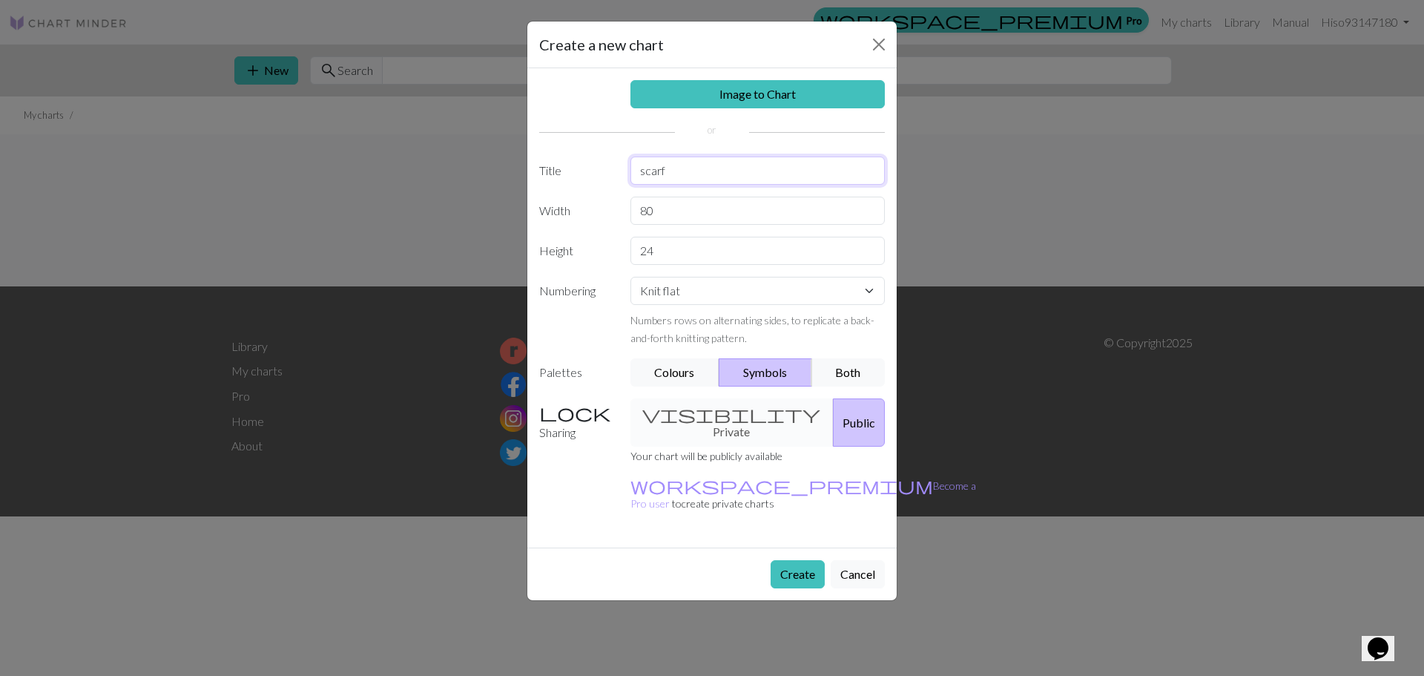
type input "scarf"
click at [799, 560] on button "Create" at bounding box center [797, 574] width 54 height 28
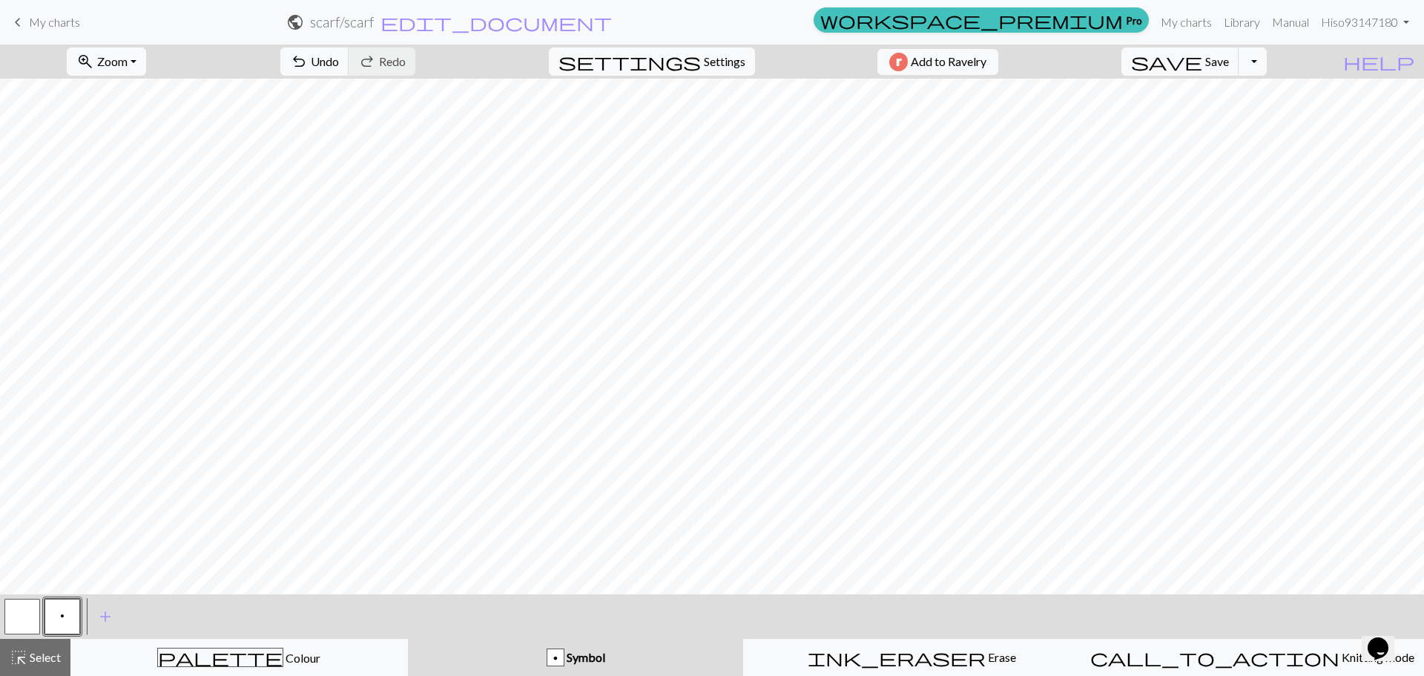
click at [56, 615] on button "p" at bounding box center [62, 616] width 36 height 36
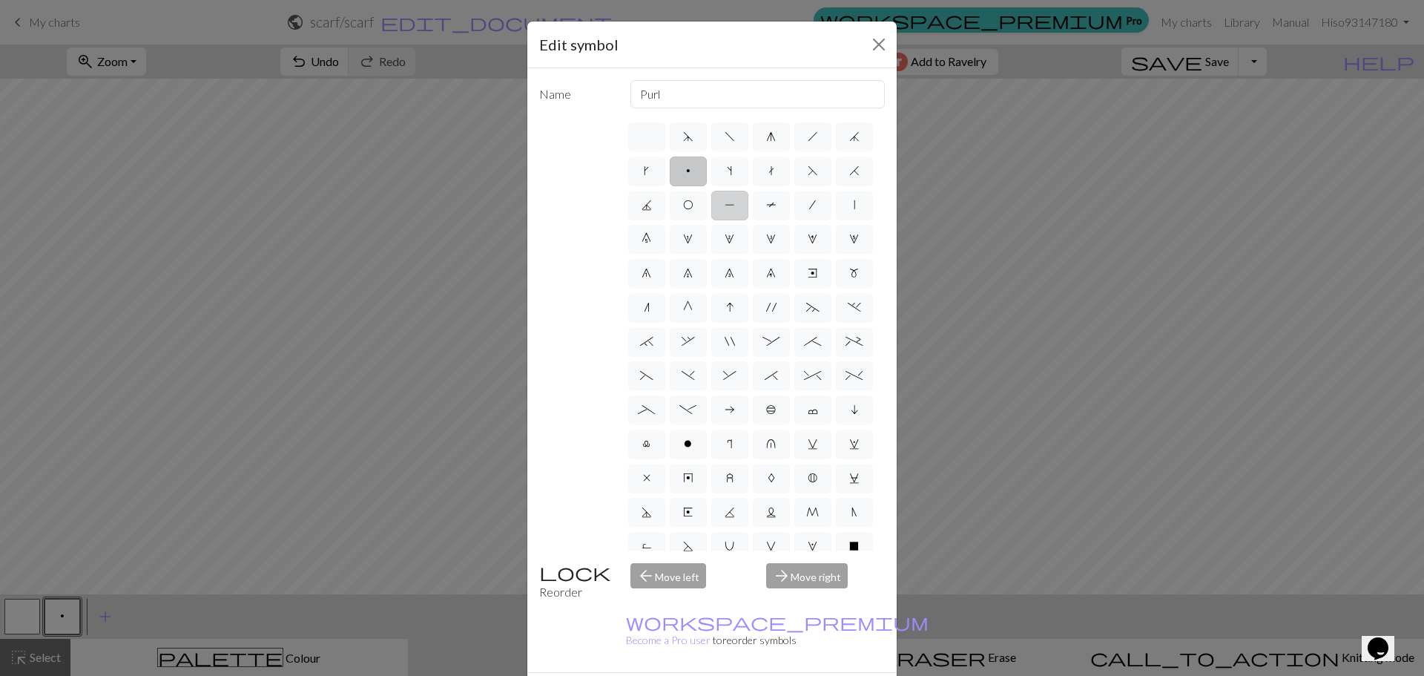
click at [748, 197] on label "P" at bounding box center [729, 206] width 37 height 30
click at [734, 197] on input "P" at bounding box center [730, 201] width 10 height 10
radio input "true"
type input "purl"
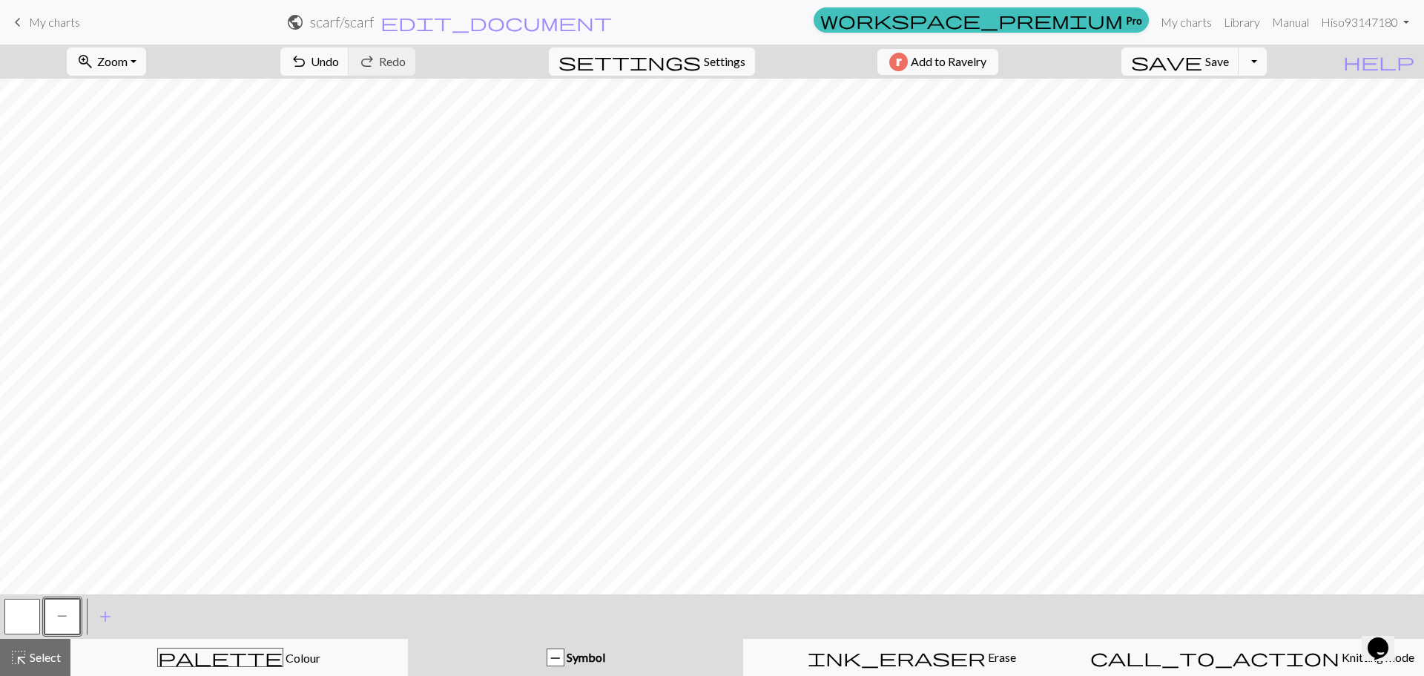
click at [16, 622] on button "button" at bounding box center [22, 616] width 36 height 36
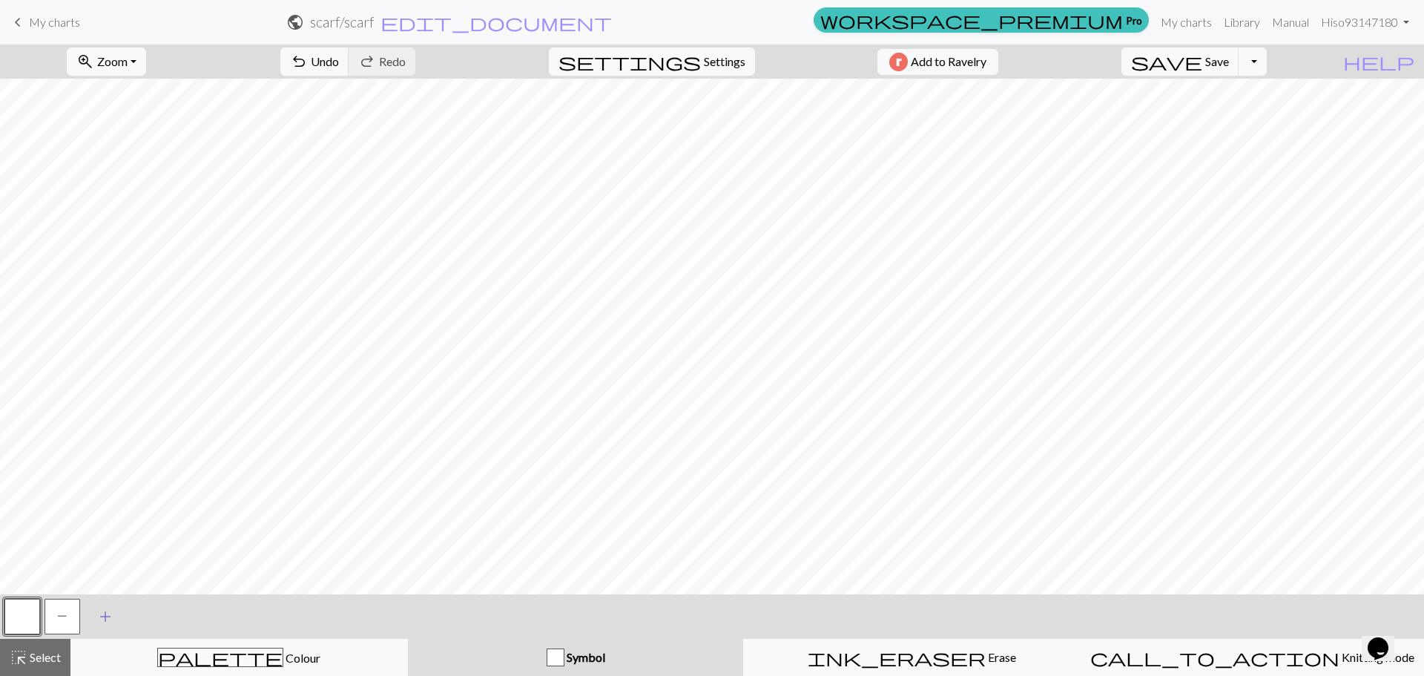
click at [96, 611] on button "add Add a symbol" at bounding box center [105, 616] width 37 height 37
click at [105, 617] on button "button" at bounding box center [103, 616] width 36 height 36
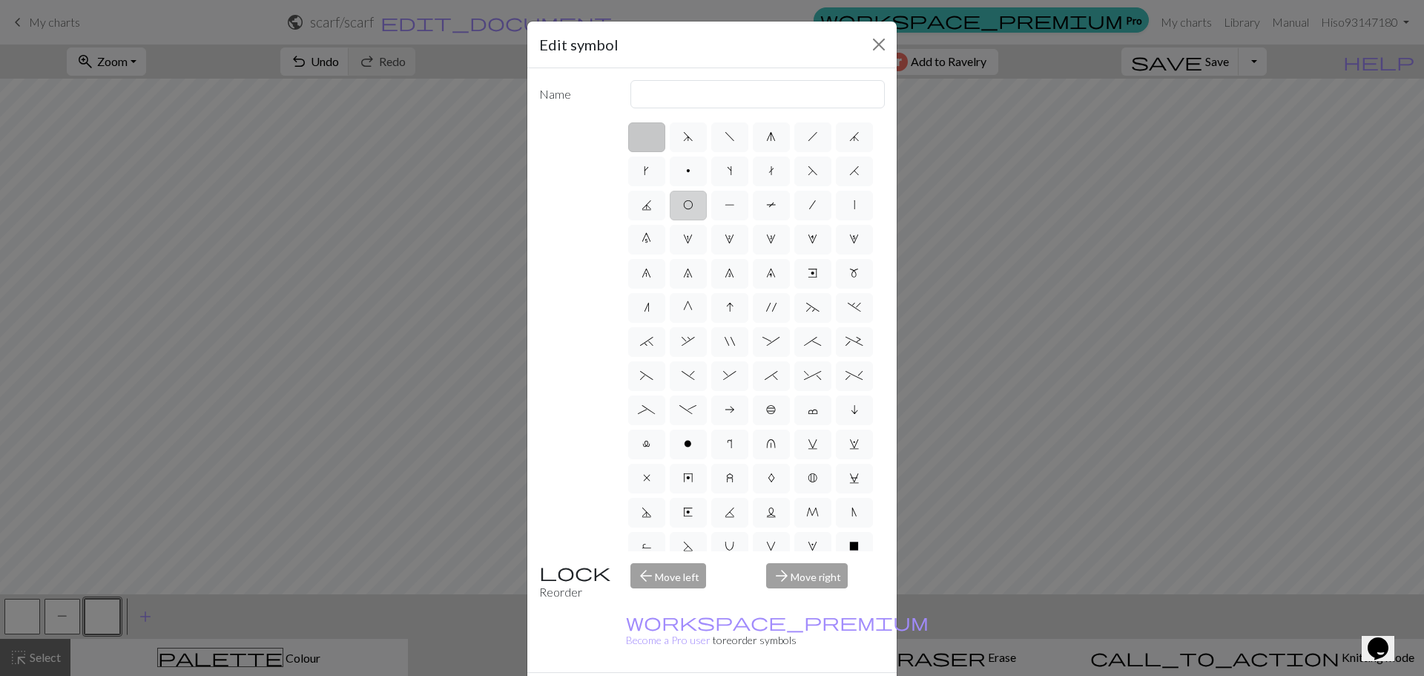
click at [693, 202] on span "O" at bounding box center [688, 205] width 10 height 12
click at [693, 202] on input "O" at bounding box center [688, 201] width 10 height 10
radio input "true"
type input "yo"
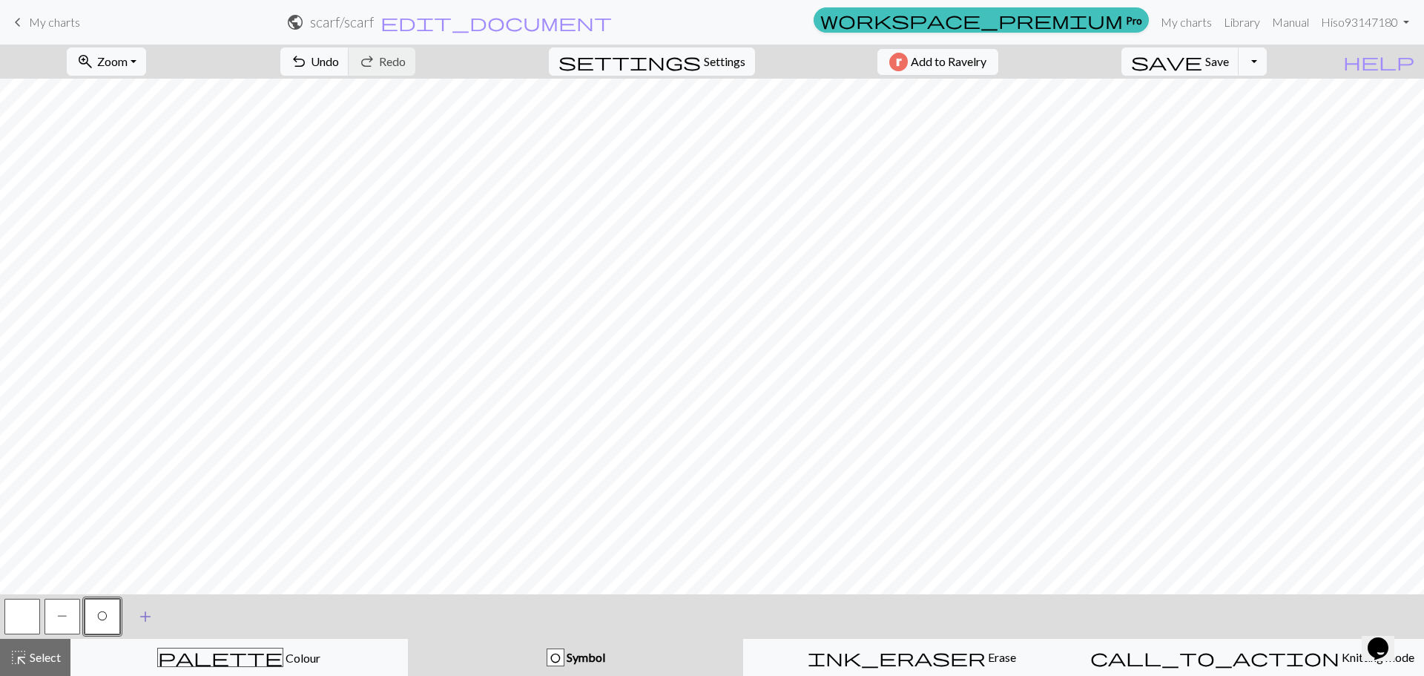
click at [143, 616] on span "add" at bounding box center [145, 616] width 18 height 21
click at [137, 597] on div at bounding box center [142, 616] width 40 height 40
click at [137, 604] on button "button" at bounding box center [143, 616] width 36 height 36
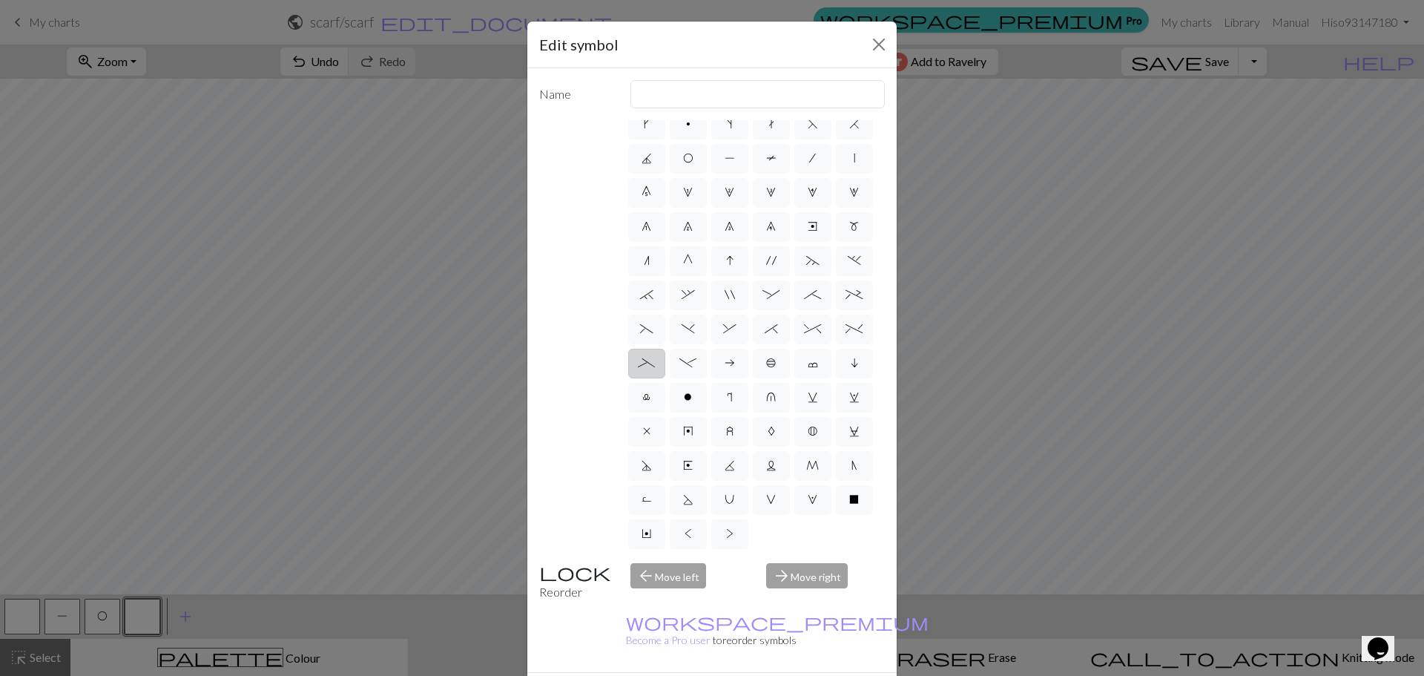
scroll to position [149, 0]
click at [748, 451] on label "K" at bounding box center [729, 466] width 37 height 30
click at [734, 503] on input "K" at bounding box center [730, 508] width 10 height 10
radio input "true"
type input "p2tog tbl"
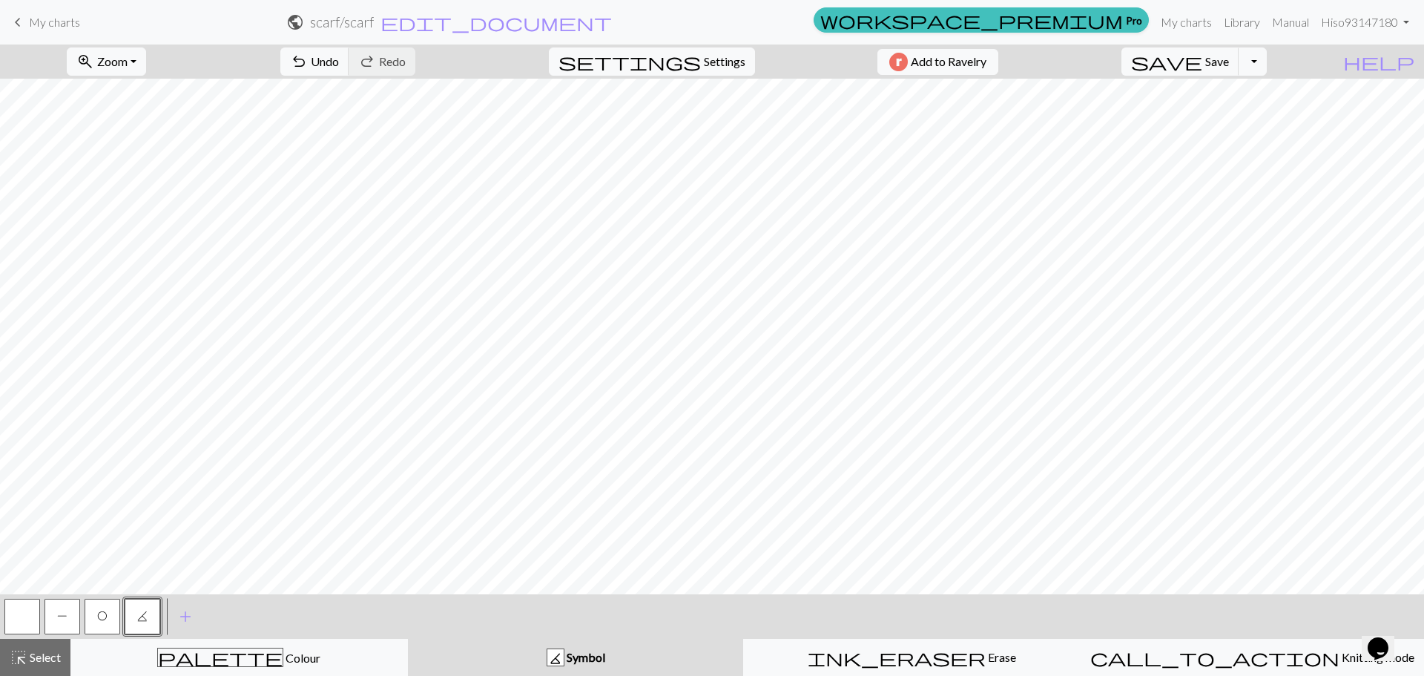
click at [64, 621] on span "P" at bounding box center [62, 616] width 10 height 12
click at [60, 619] on span "P" at bounding box center [62, 616] width 10 height 12
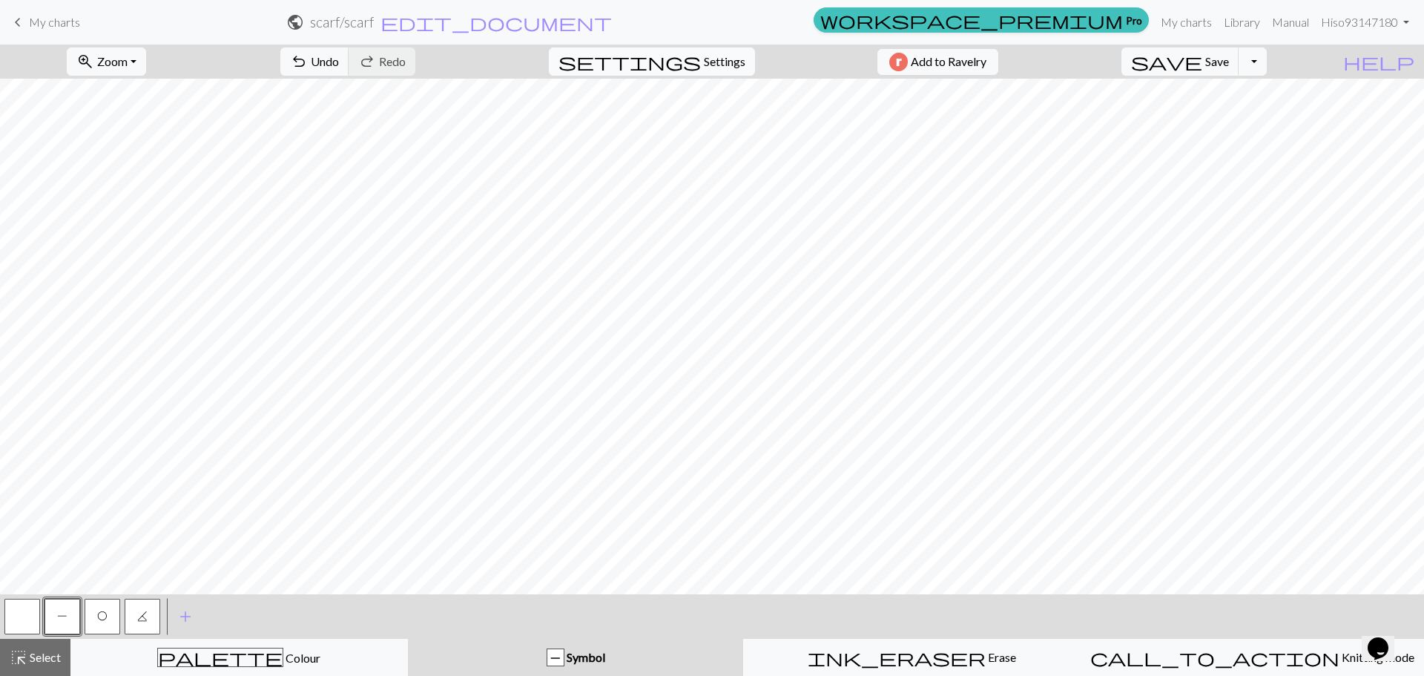
click at [707, 61] on span "Settings" at bounding box center [725, 62] width 42 height 18
select select "aran"
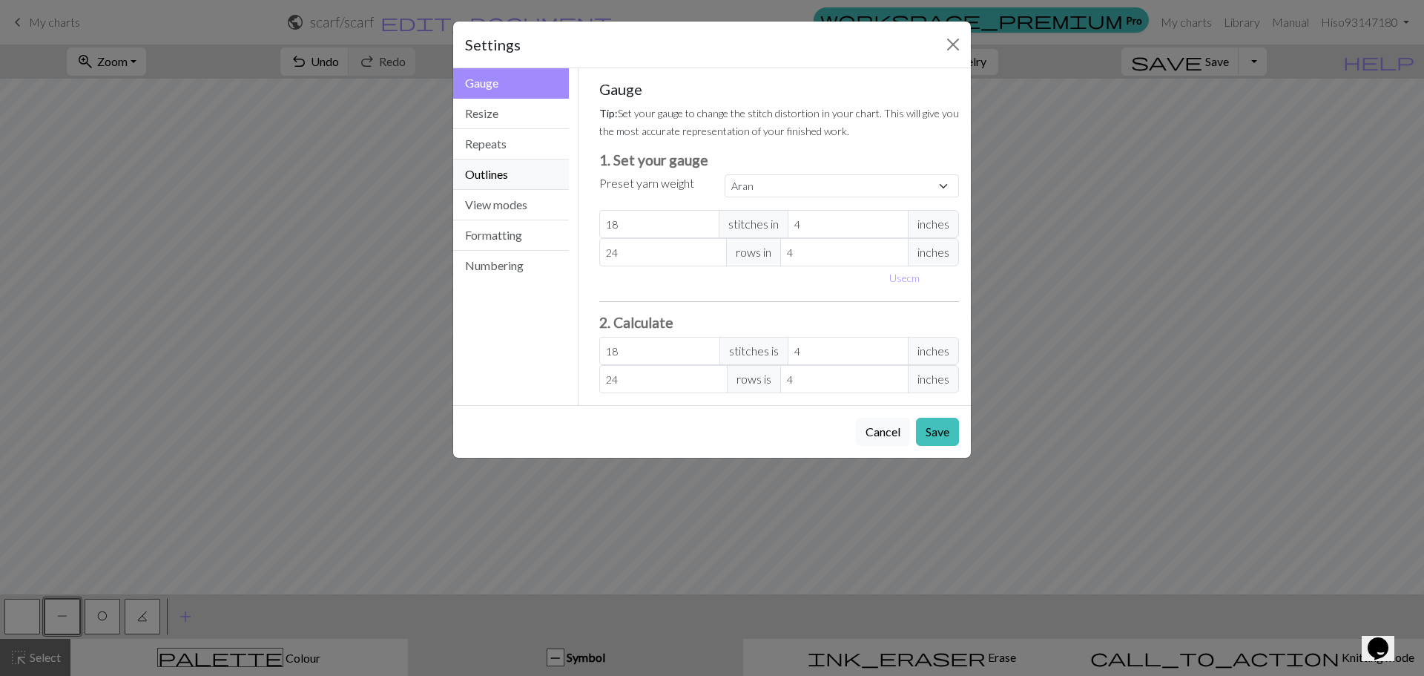
click at [519, 166] on button "Outlines" at bounding box center [511, 174] width 116 height 30
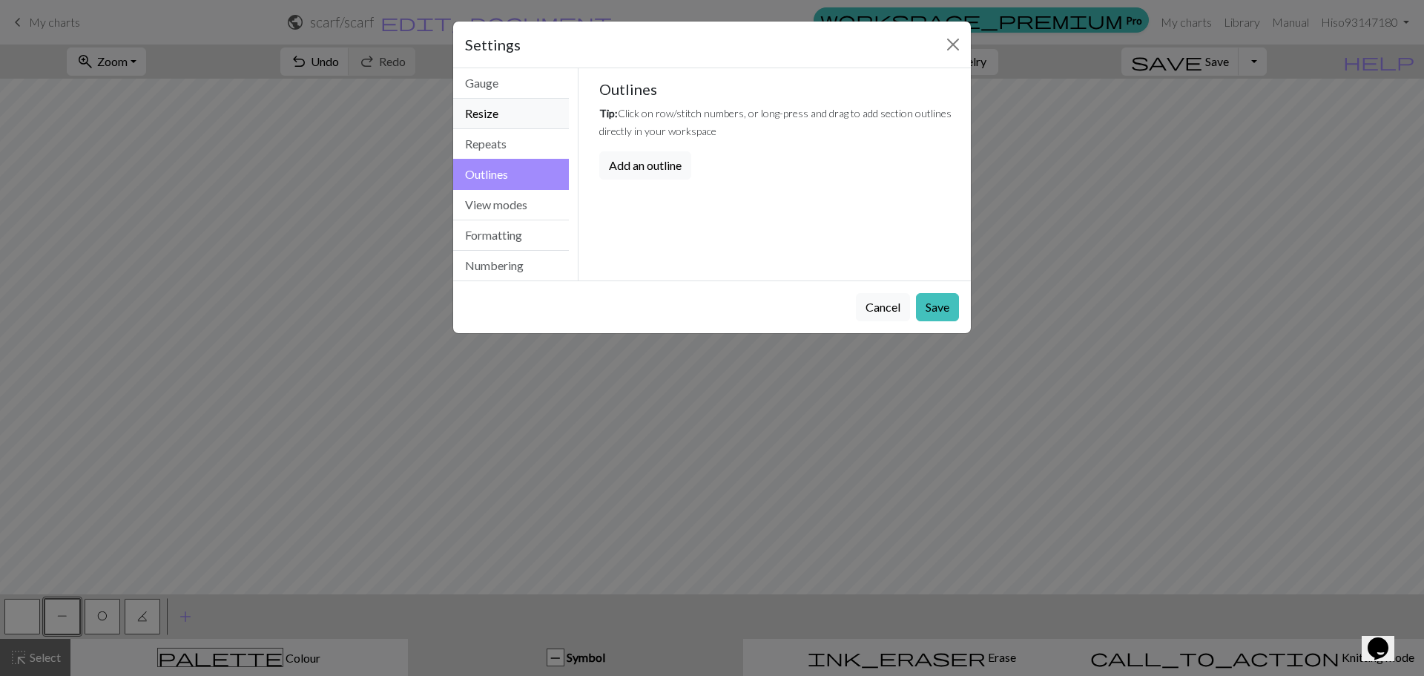
click at [535, 116] on button "Resize" at bounding box center [511, 114] width 116 height 30
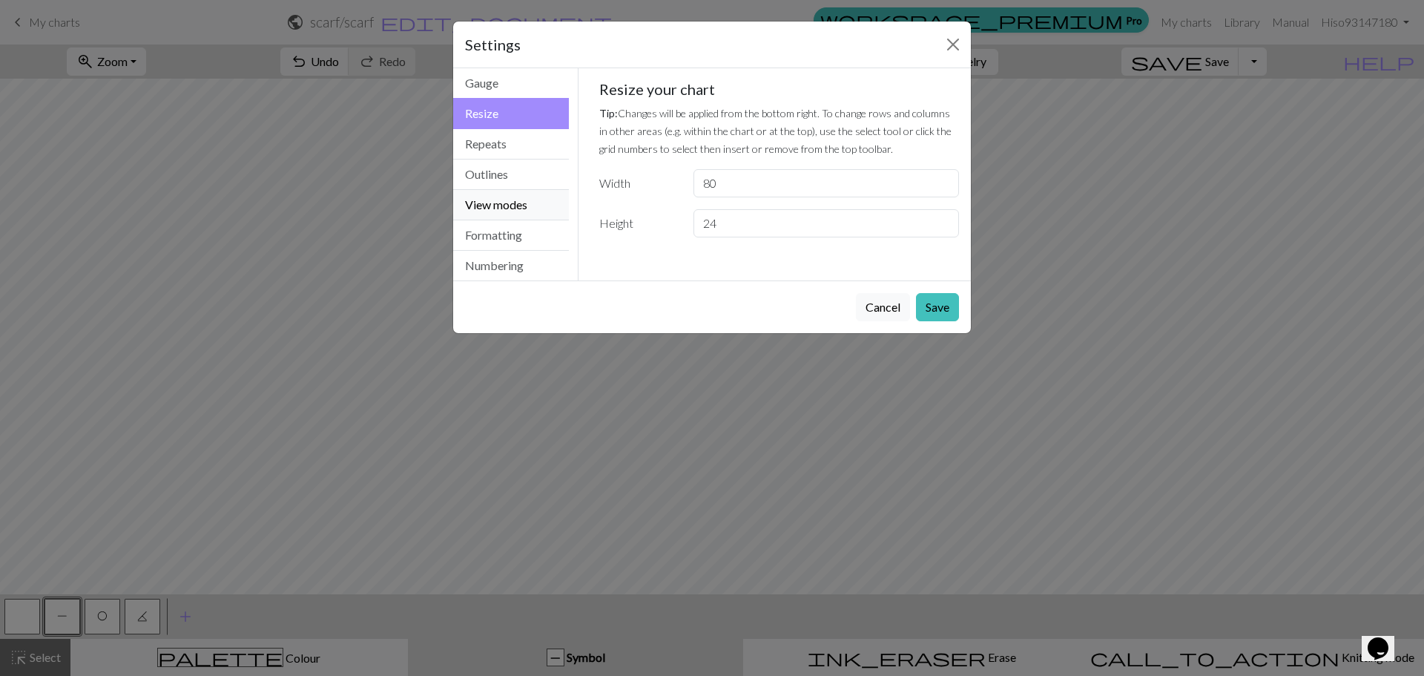
click at [522, 194] on button "View modes" at bounding box center [511, 205] width 116 height 30
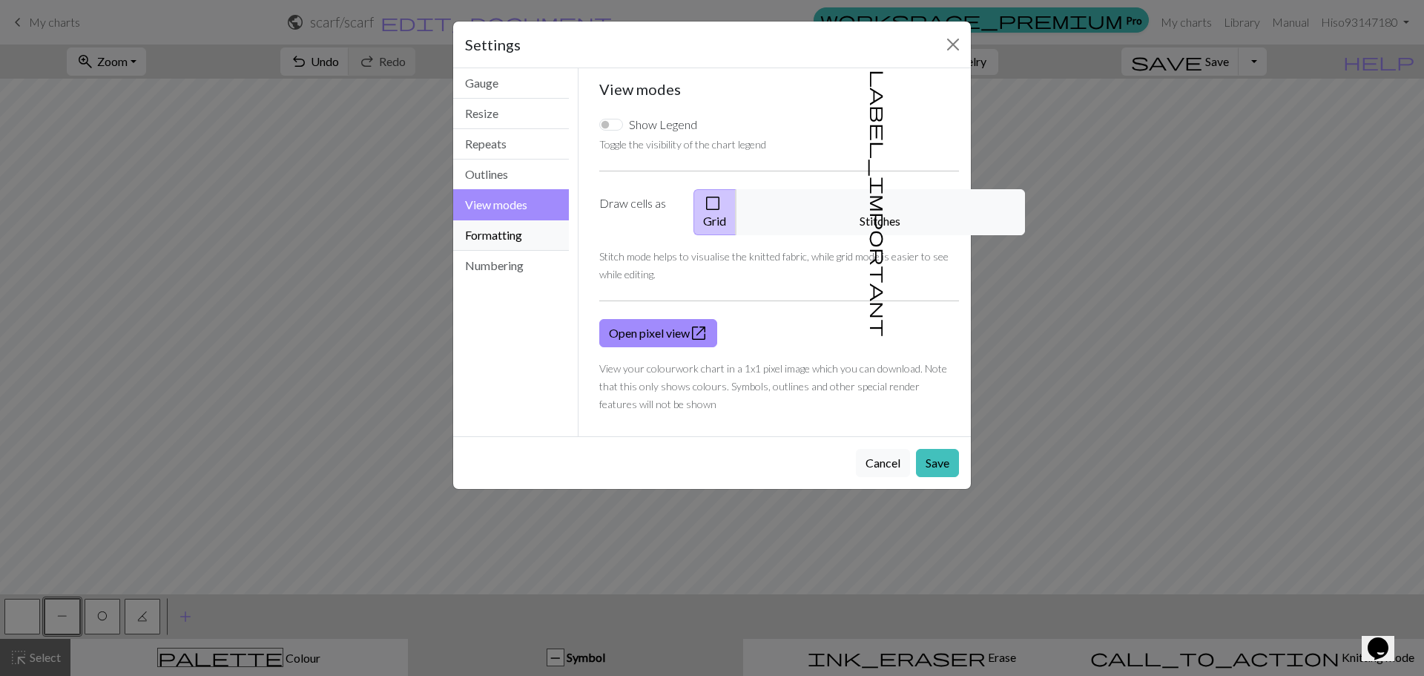
click at [518, 232] on button "Formatting" at bounding box center [511, 235] width 116 height 30
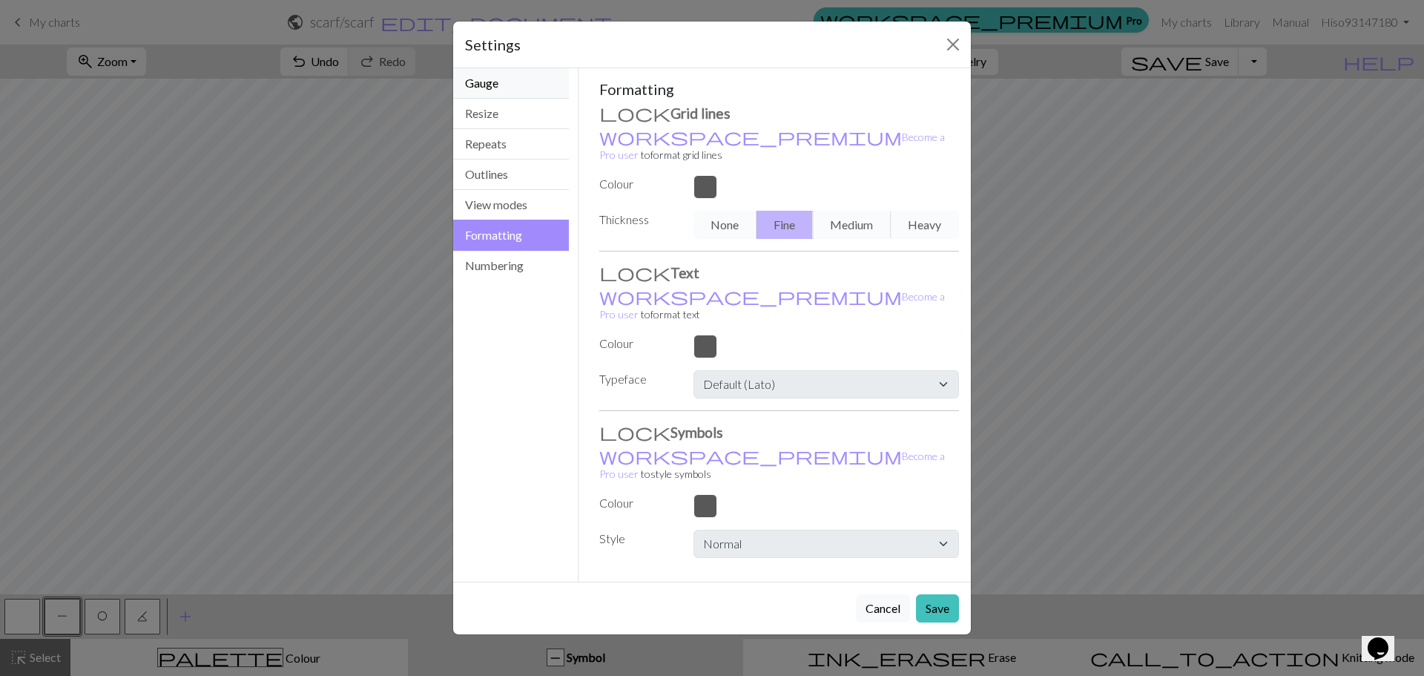
click at [531, 90] on button "Gauge" at bounding box center [511, 83] width 116 height 30
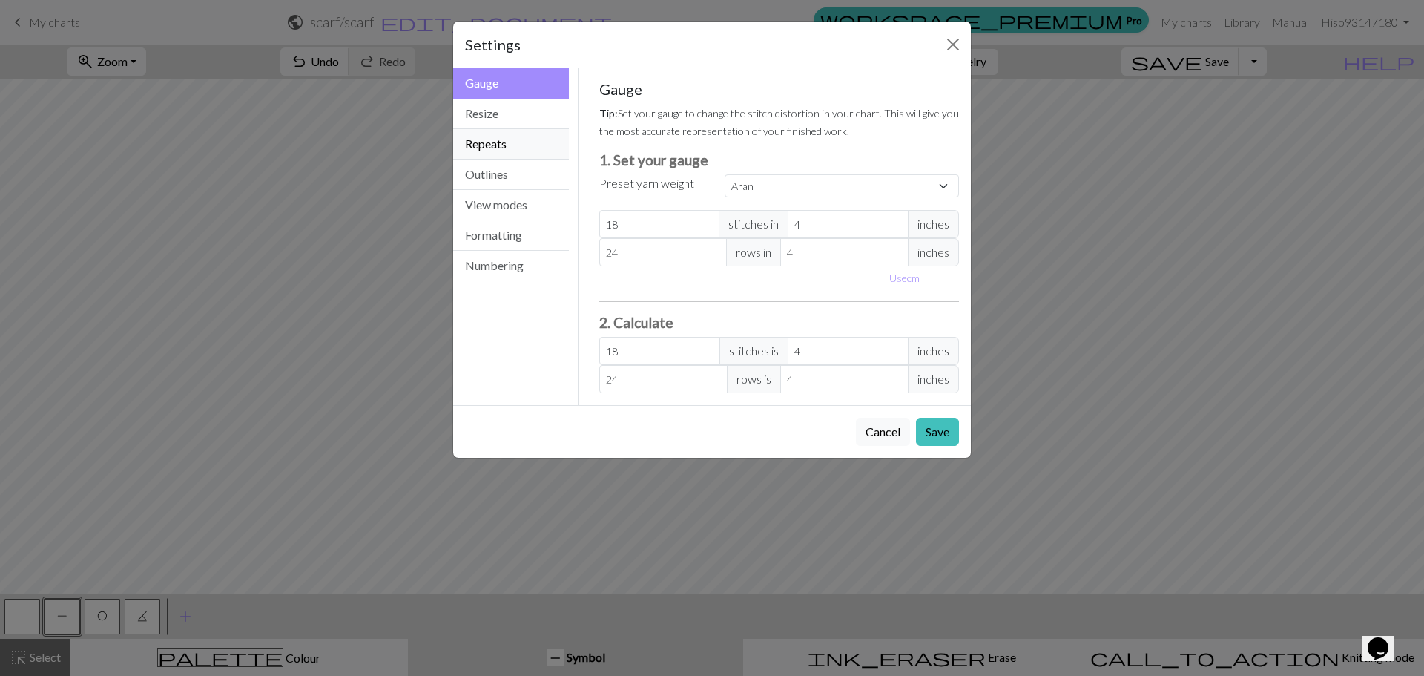
click at [515, 129] on button "Repeats" at bounding box center [511, 144] width 116 height 30
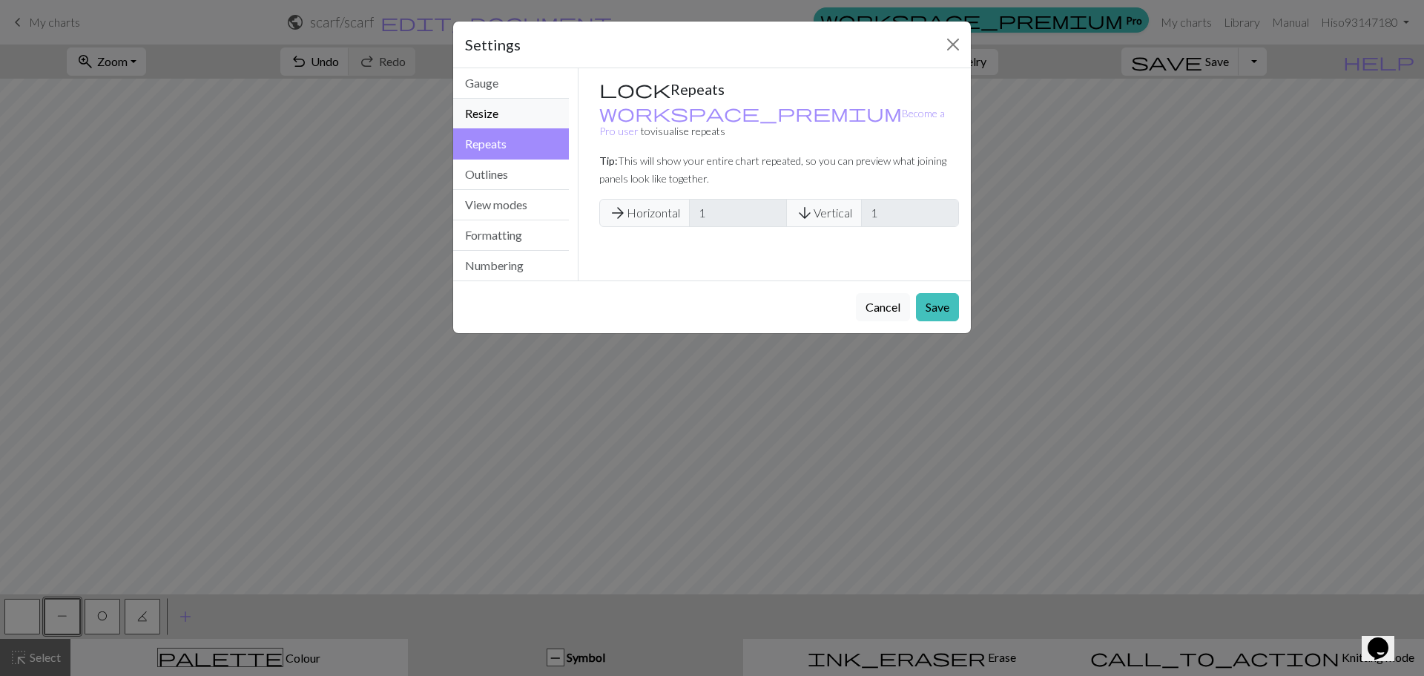
click at [527, 116] on button "Resize" at bounding box center [511, 114] width 116 height 30
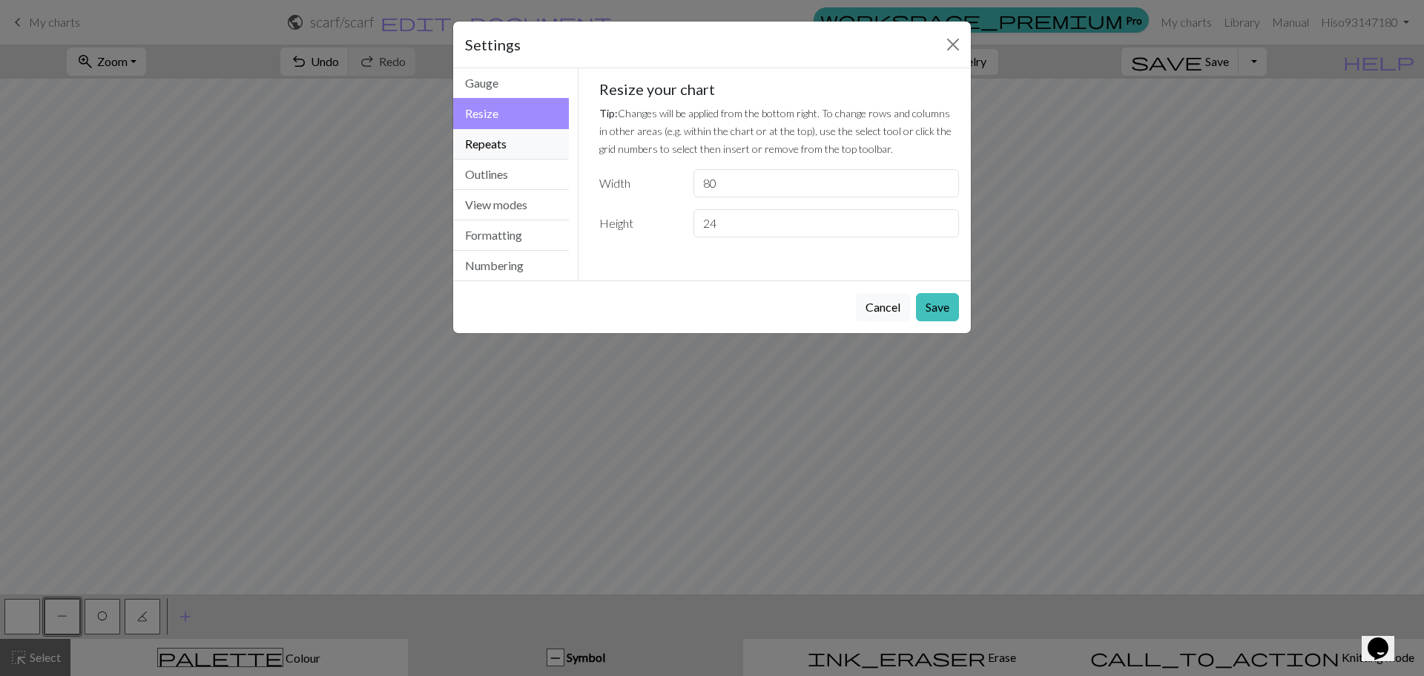
click at [512, 145] on button "Repeats" at bounding box center [511, 144] width 116 height 30
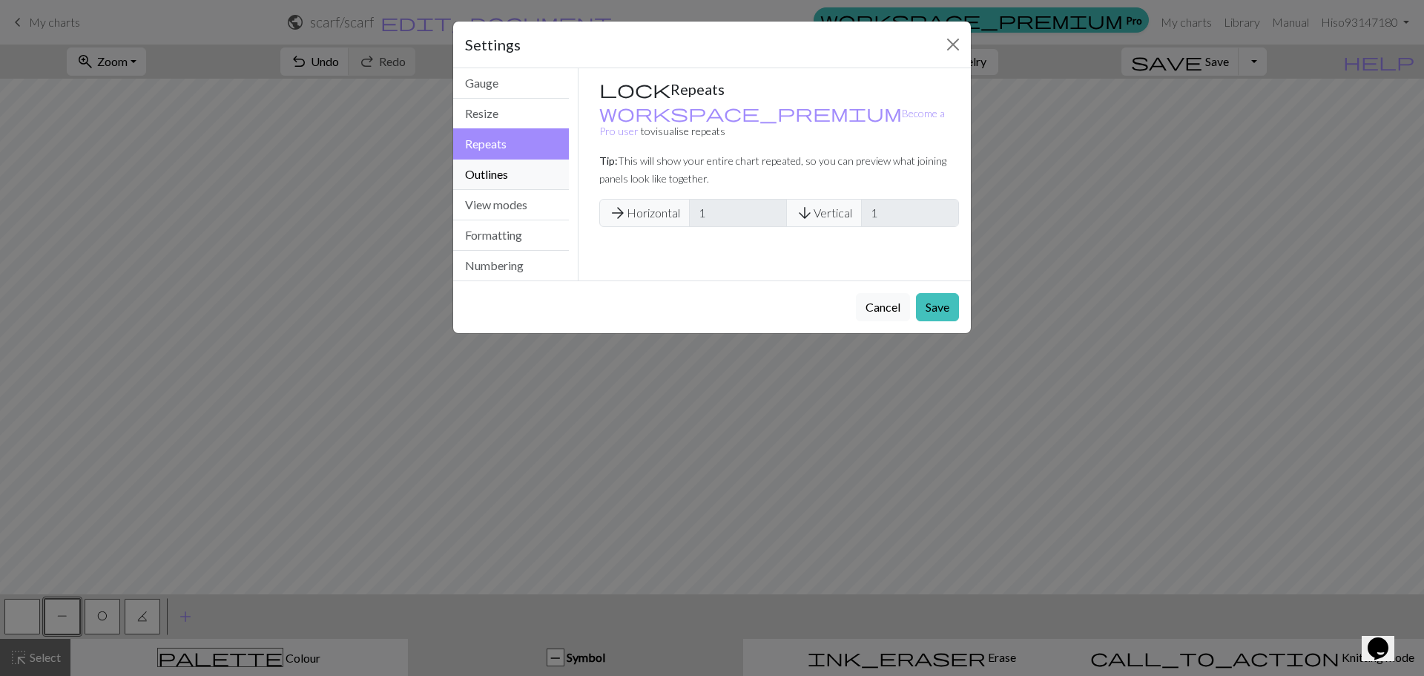
click at [496, 179] on button "Outlines" at bounding box center [511, 174] width 116 height 30
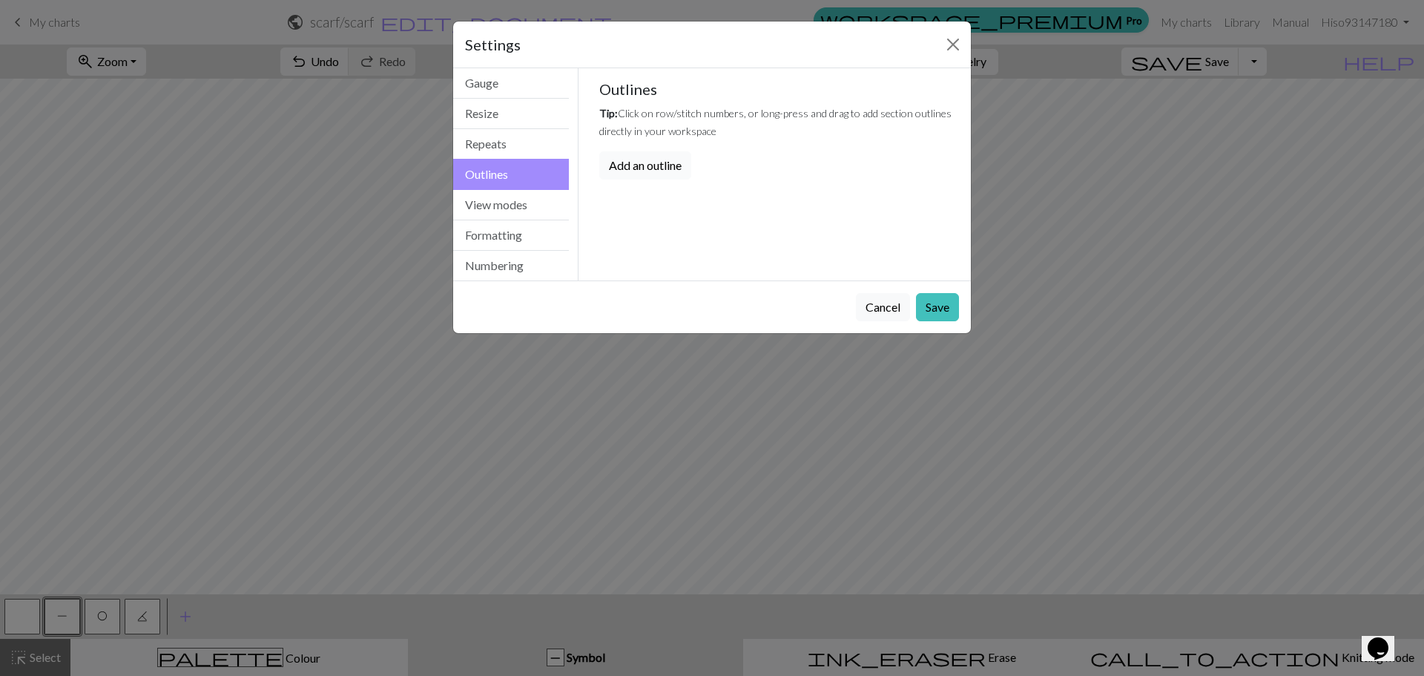
click at [636, 165] on button "Add an outline" at bounding box center [645, 165] width 92 height 28
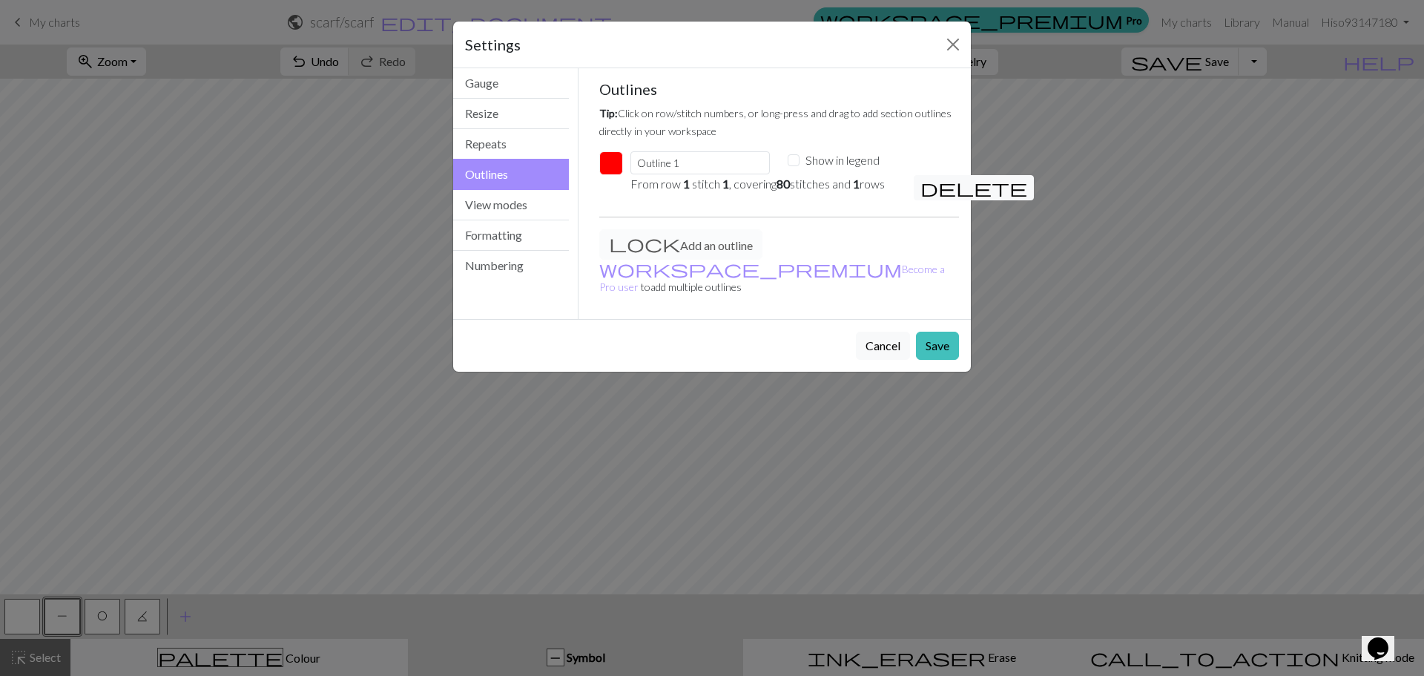
click at [690, 234] on div "Add an outline workspace_premium Become a Pro user to add multiple outlines" at bounding box center [779, 268] width 378 height 78
click at [681, 242] on div "Add an outline workspace_premium Become a Pro user to add multiple outlines" at bounding box center [779, 268] width 378 height 78
drag, startPoint x: 549, startPoint y: 231, endPoint x: 548, endPoint y: 211, distance: 19.3
click at [549, 224] on button "Formatting" at bounding box center [511, 235] width 116 height 30
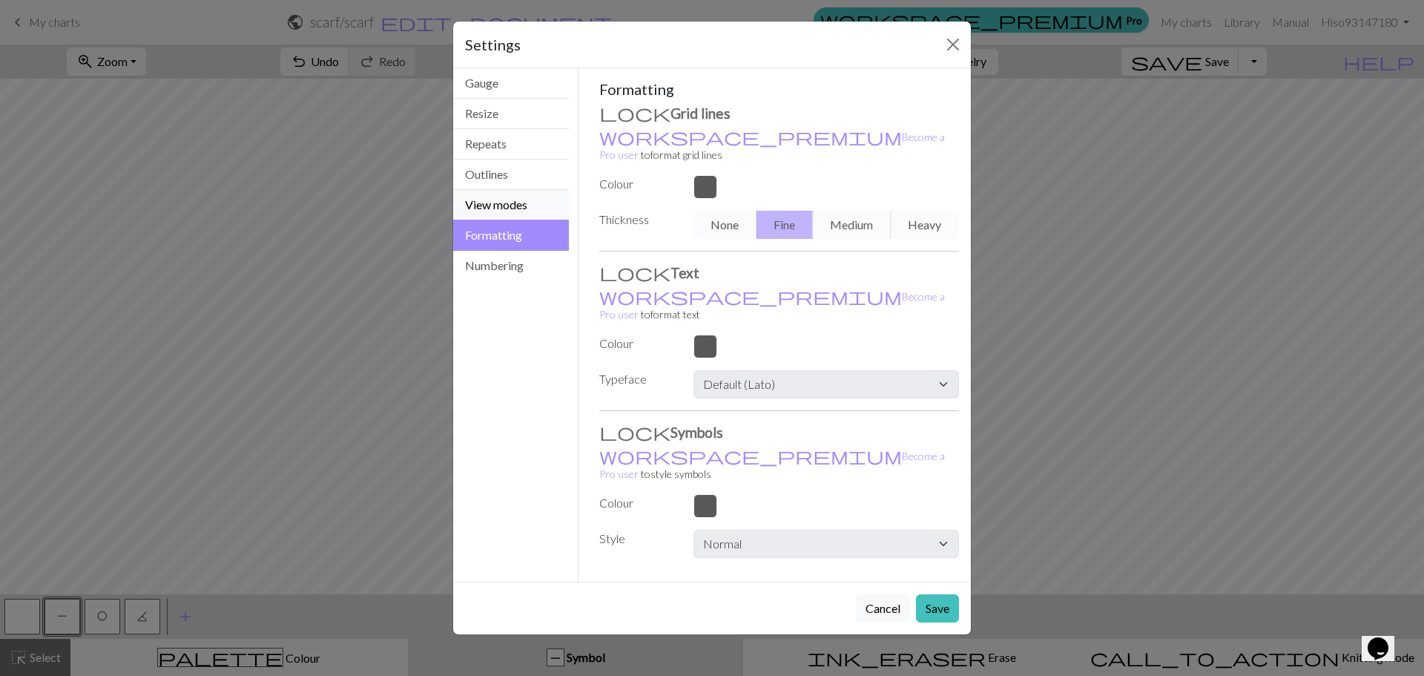
click at [534, 208] on button "View modes" at bounding box center [511, 205] width 116 height 30
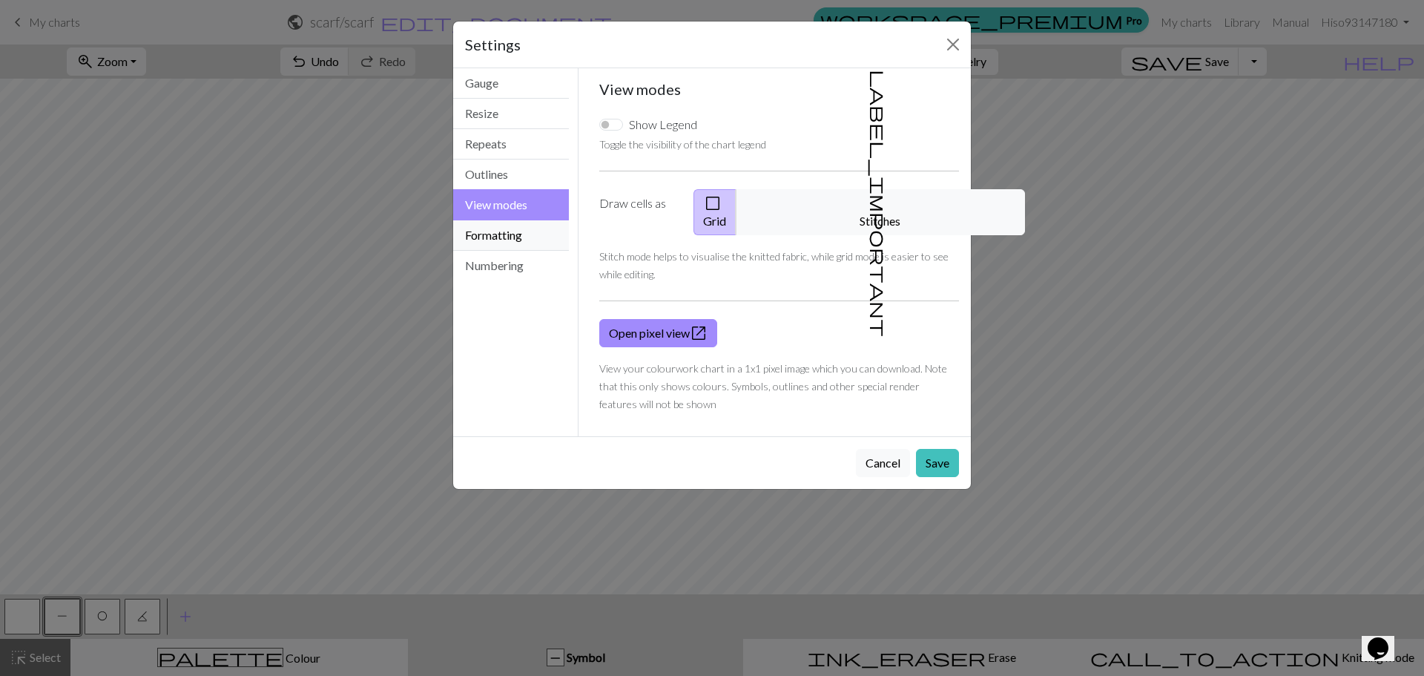
click at [528, 242] on button "Formatting" at bounding box center [511, 235] width 116 height 30
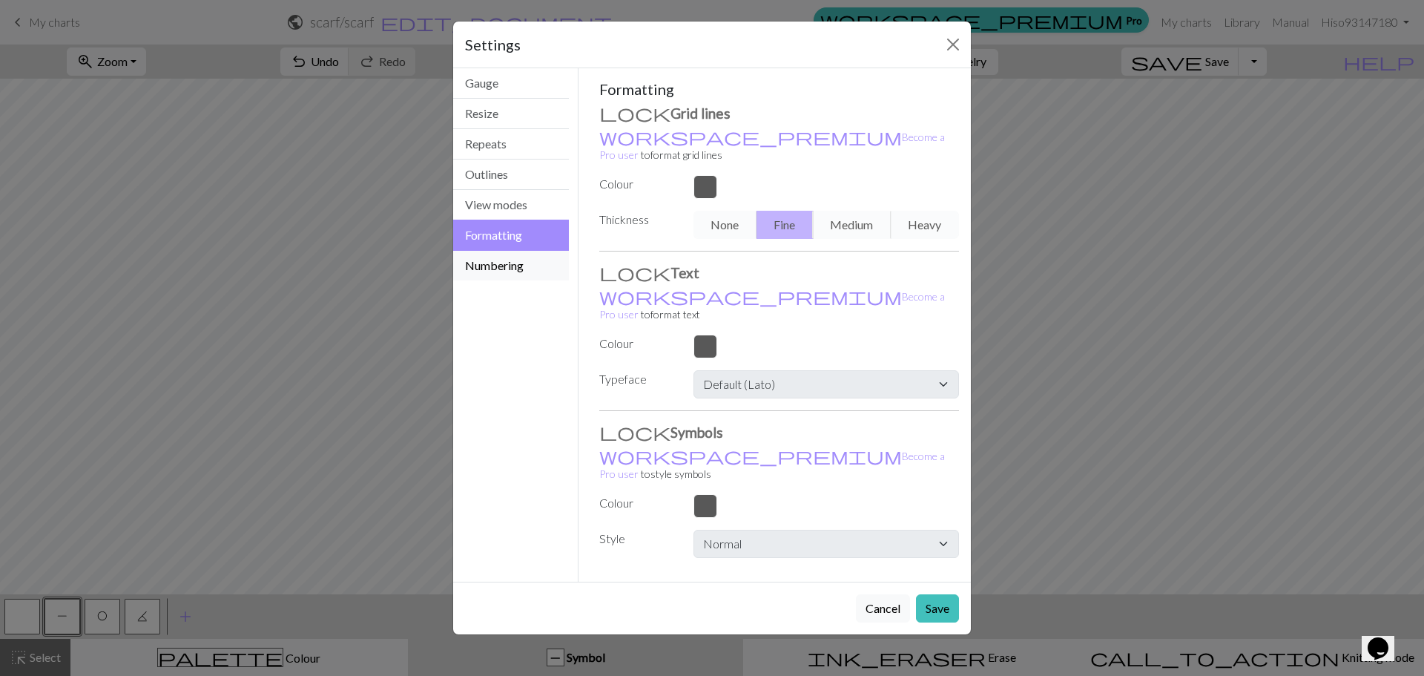
click at [521, 266] on button "Numbering" at bounding box center [511, 266] width 116 height 30
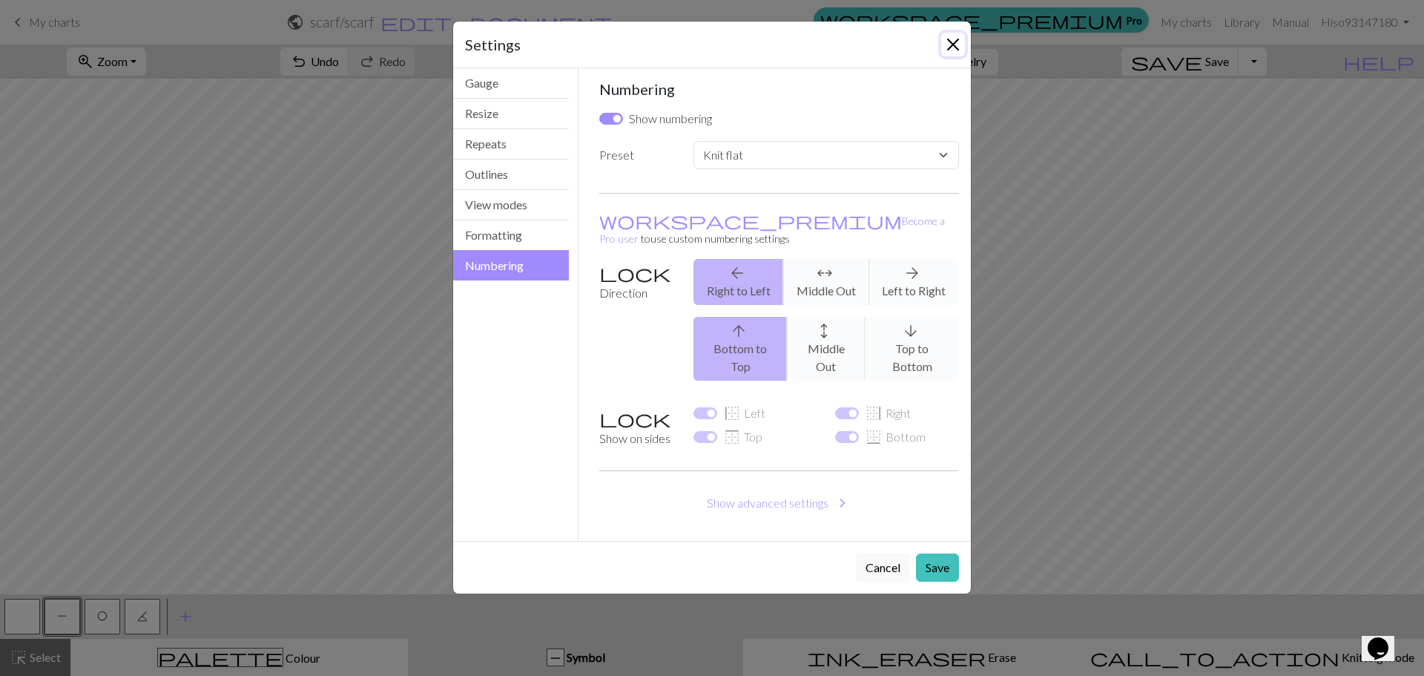
click at [959, 53] on button "Close" at bounding box center [953, 45] width 24 height 24
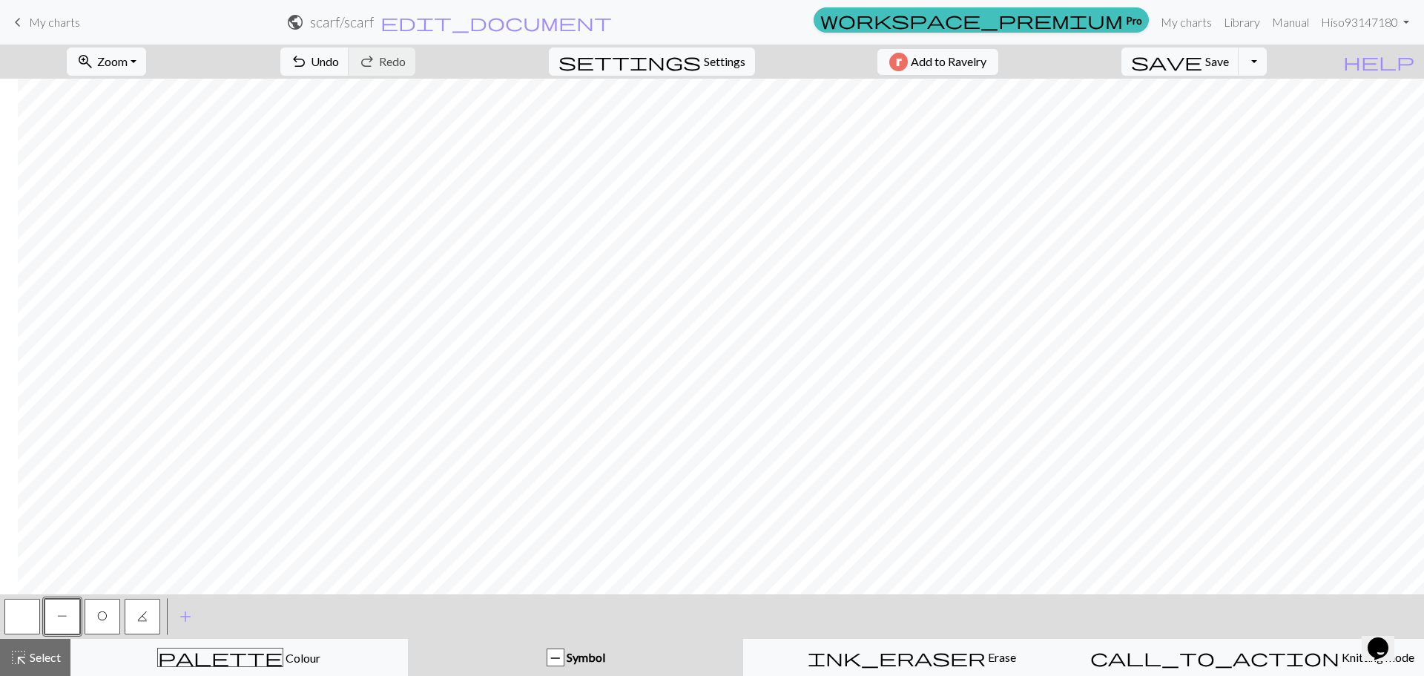
scroll to position [0, 246]
click at [30, 613] on button "button" at bounding box center [22, 616] width 36 height 36
drag, startPoint x: 62, startPoint y: 620, endPoint x: 73, endPoint y: 606, distance: 17.5
click at [62, 616] on span "P" at bounding box center [62, 616] width 10 height 12
click at [149, 628] on button "K" at bounding box center [143, 616] width 36 height 36
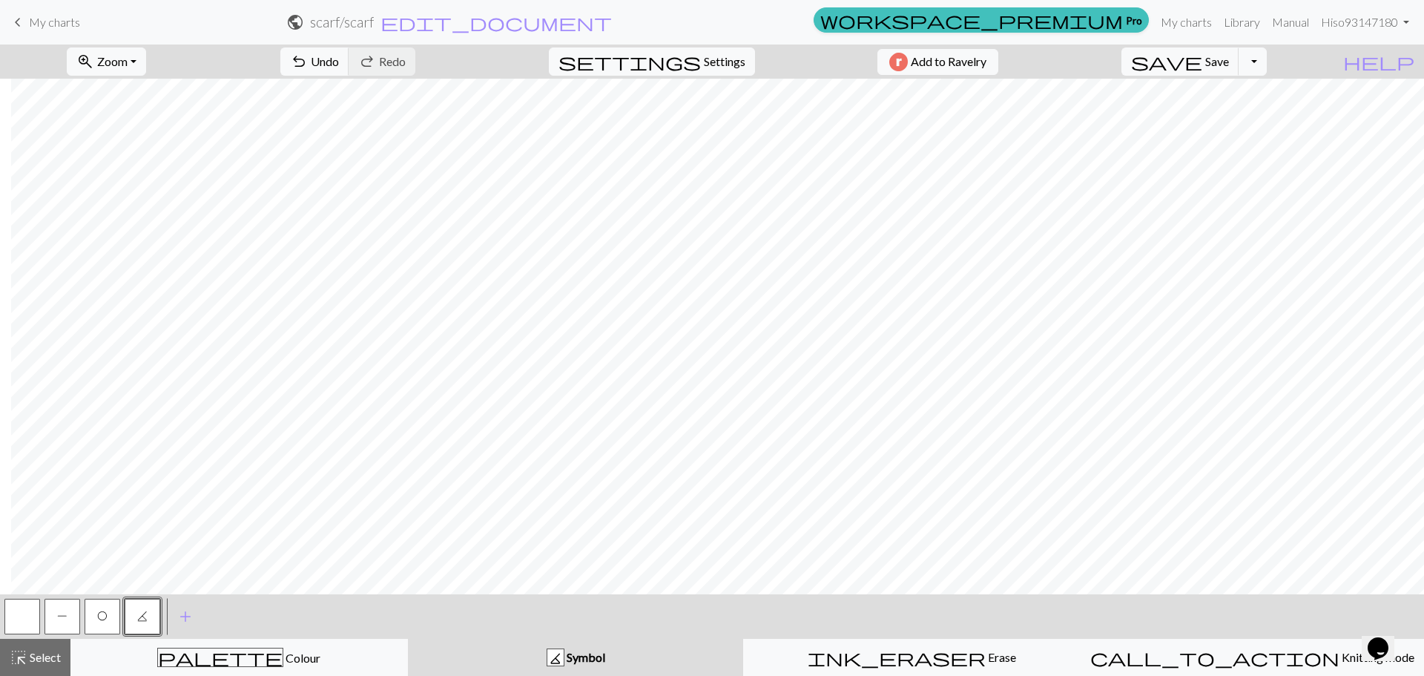
click at [95, 615] on button "O" at bounding box center [103, 616] width 36 height 36
click at [151, 618] on button "K" at bounding box center [143, 616] width 36 height 36
click at [52, 624] on button "P" at bounding box center [62, 616] width 36 height 36
click at [153, 606] on button "K" at bounding box center [143, 616] width 36 height 36
click at [110, 607] on button "O" at bounding box center [103, 616] width 36 height 36
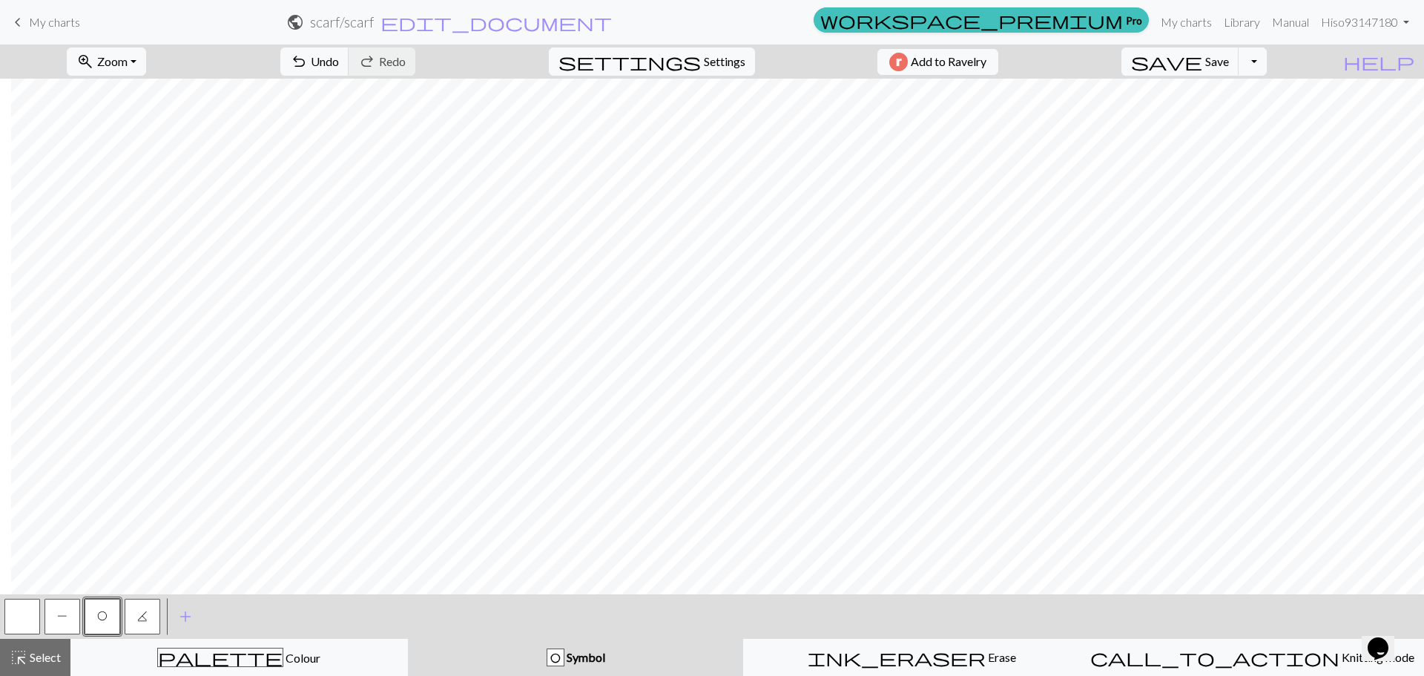
click at [143, 614] on span "K" at bounding box center [142, 616] width 10 height 12
click at [108, 623] on button "O" at bounding box center [103, 616] width 36 height 36
click at [131, 613] on button "K" at bounding box center [143, 616] width 36 height 36
click at [56, 650] on span "Select" at bounding box center [43, 657] width 33 height 14
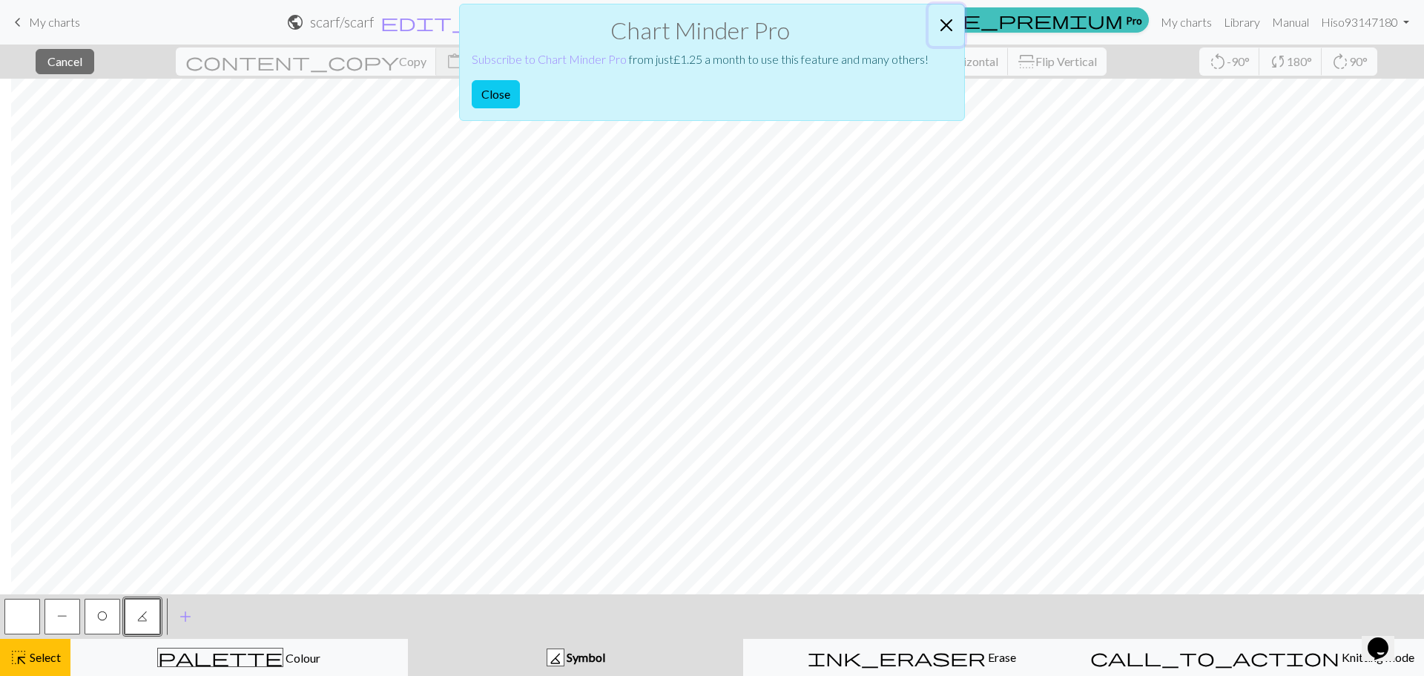
click at [951, 27] on button "Close" at bounding box center [946, 25] width 36 height 42
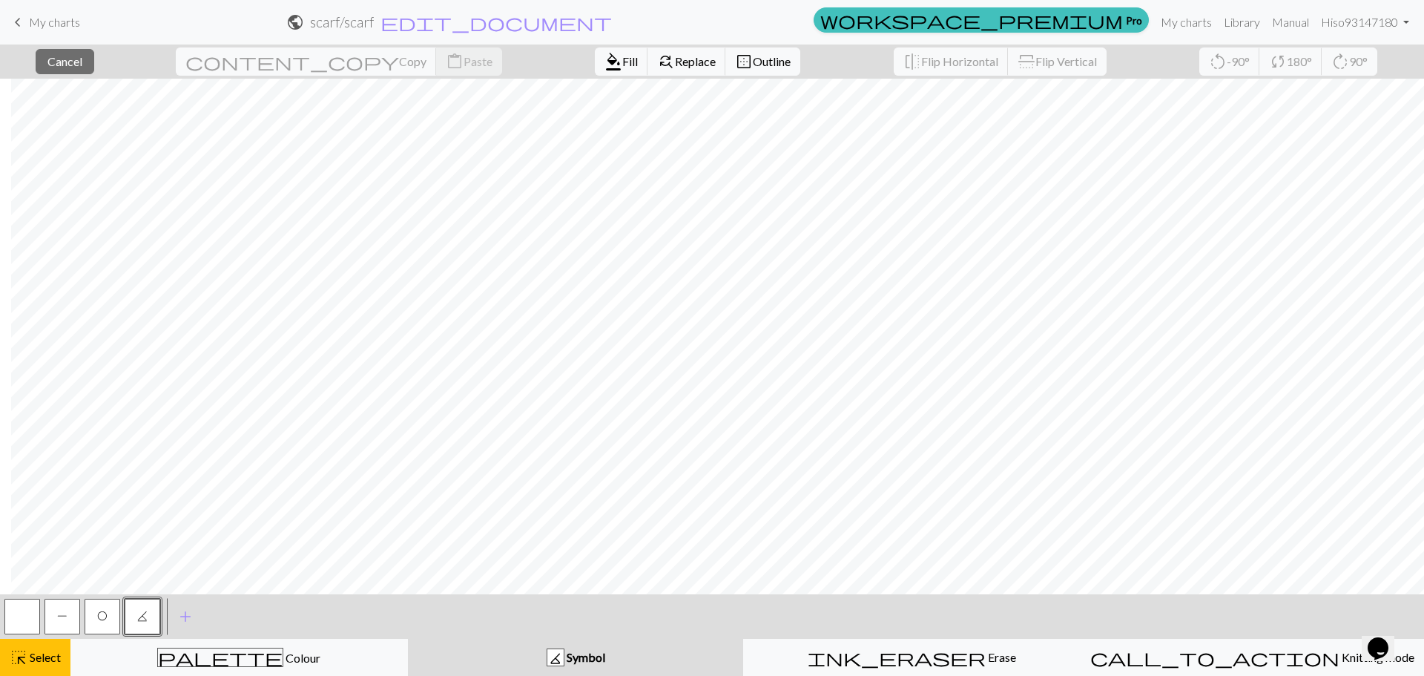
click at [27, 625] on button "button" at bounding box center [22, 616] width 36 height 36
click at [29, 651] on span "Select" at bounding box center [43, 657] width 33 height 14
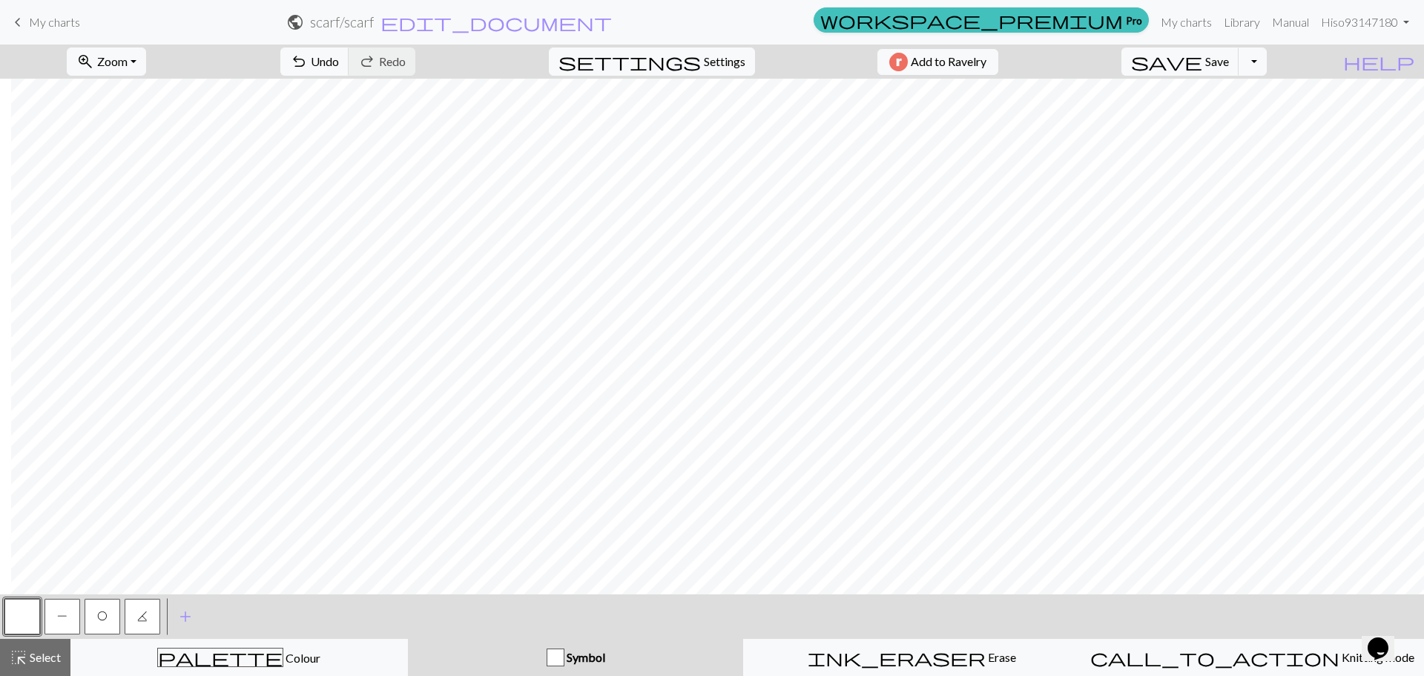
click at [134, 626] on button "K" at bounding box center [143, 616] width 36 height 36
click at [107, 621] on span "O" at bounding box center [102, 616] width 10 height 12
click at [144, 617] on span "K" at bounding box center [142, 616] width 10 height 12
drag, startPoint x: 112, startPoint y: 614, endPoint x: 171, endPoint y: 589, distance: 63.8
click at [113, 614] on button "O" at bounding box center [103, 616] width 36 height 36
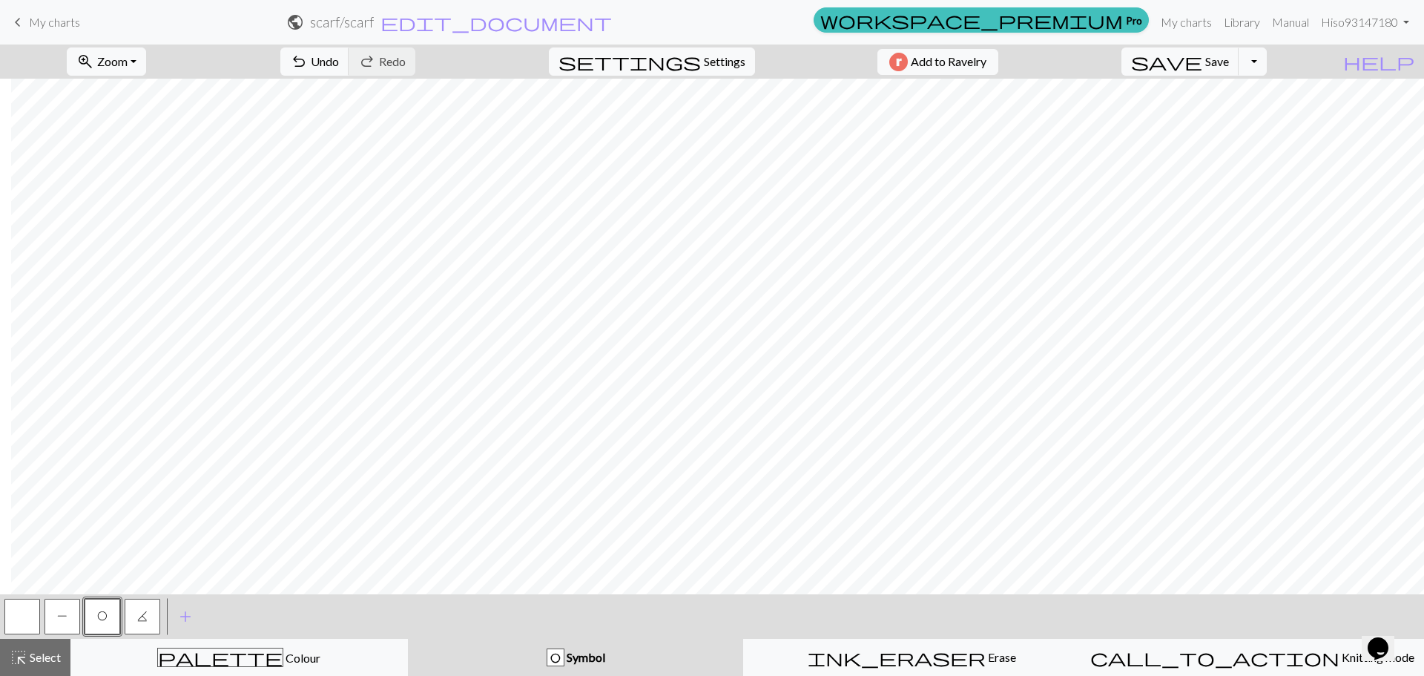
click at [142, 614] on span "K" at bounding box center [142, 616] width 10 height 12
click at [31, 618] on button "button" at bounding box center [22, 616] width 36 height 36
click at [145, 616] on span "K" at bounding box center [142, 616] width 10 height 12
click at [107, 622] on button "O" at bounding box center [103, 616] width 36 height 36
click at [141, 615] on span "K" at bounding box center [142, 616] width 10 height 12
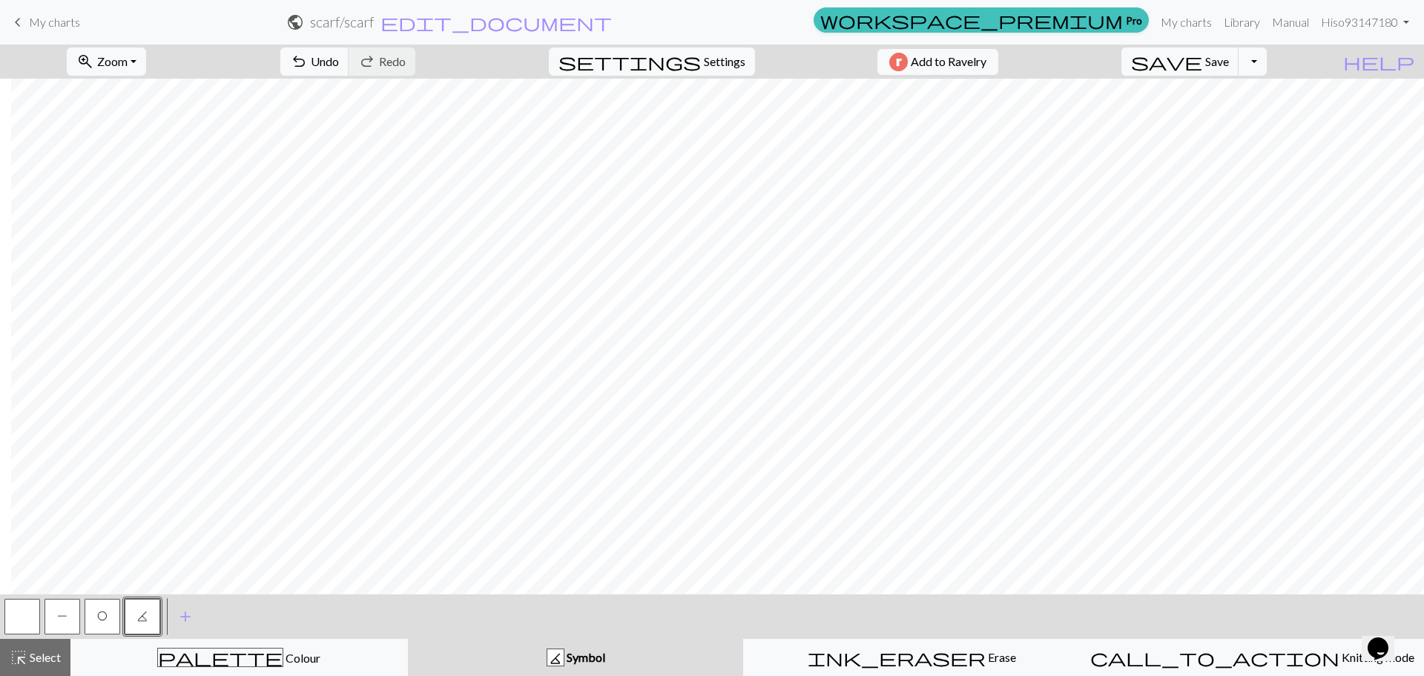
click at [67, 613] on span "P" at bounding box center [62, 616] width 10 height 12
click at [23, 653] on span "highlight_alt" at bounding box center [19, 657] width 18 height 21
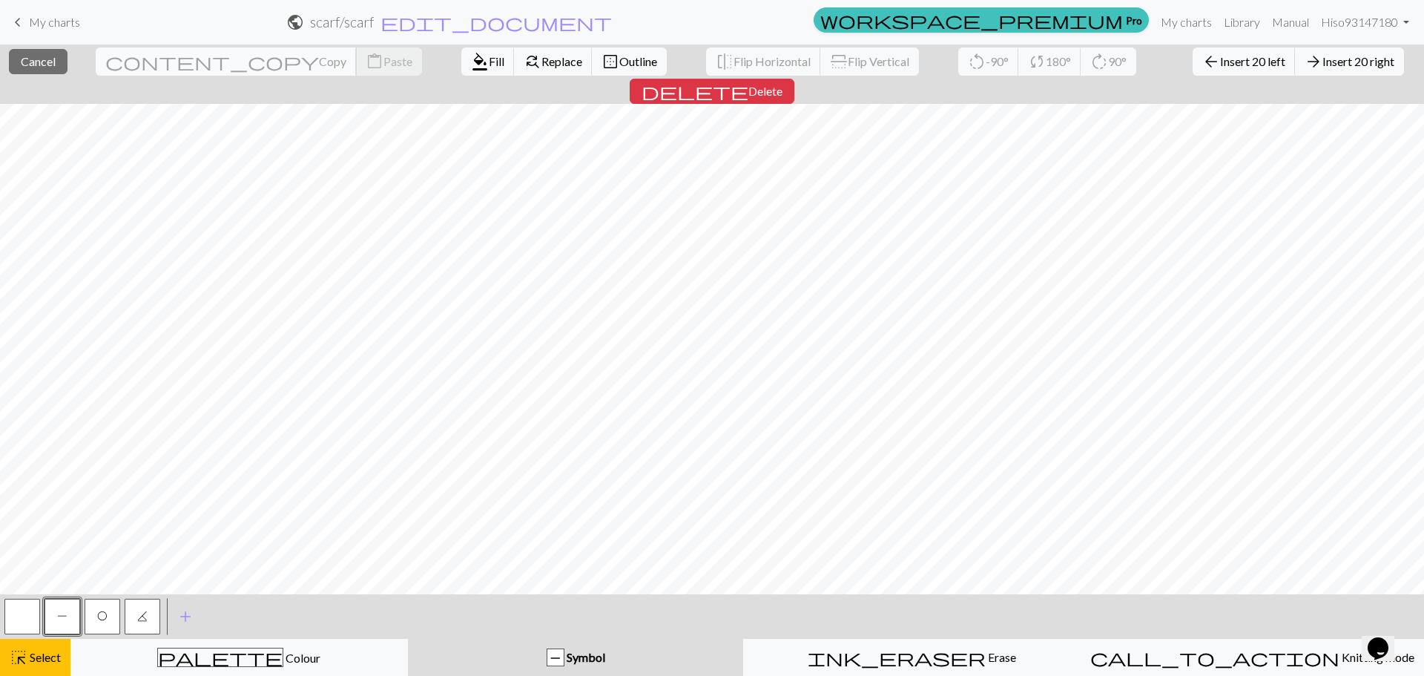
click at [319, 66] on span "Copy" at bounding box center [332, 61] width 27 height 14
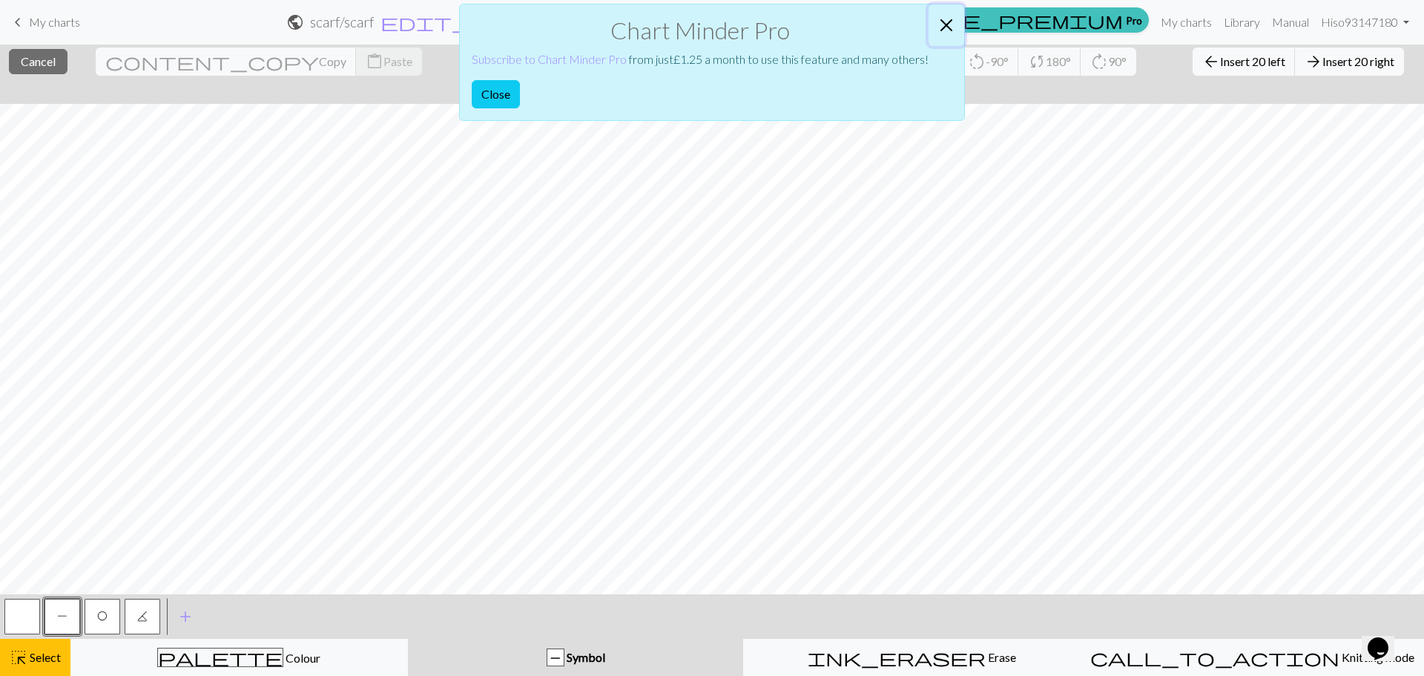
click at [948, 29] on button "Close" at bounding box center [946, 25] width 36 height 42
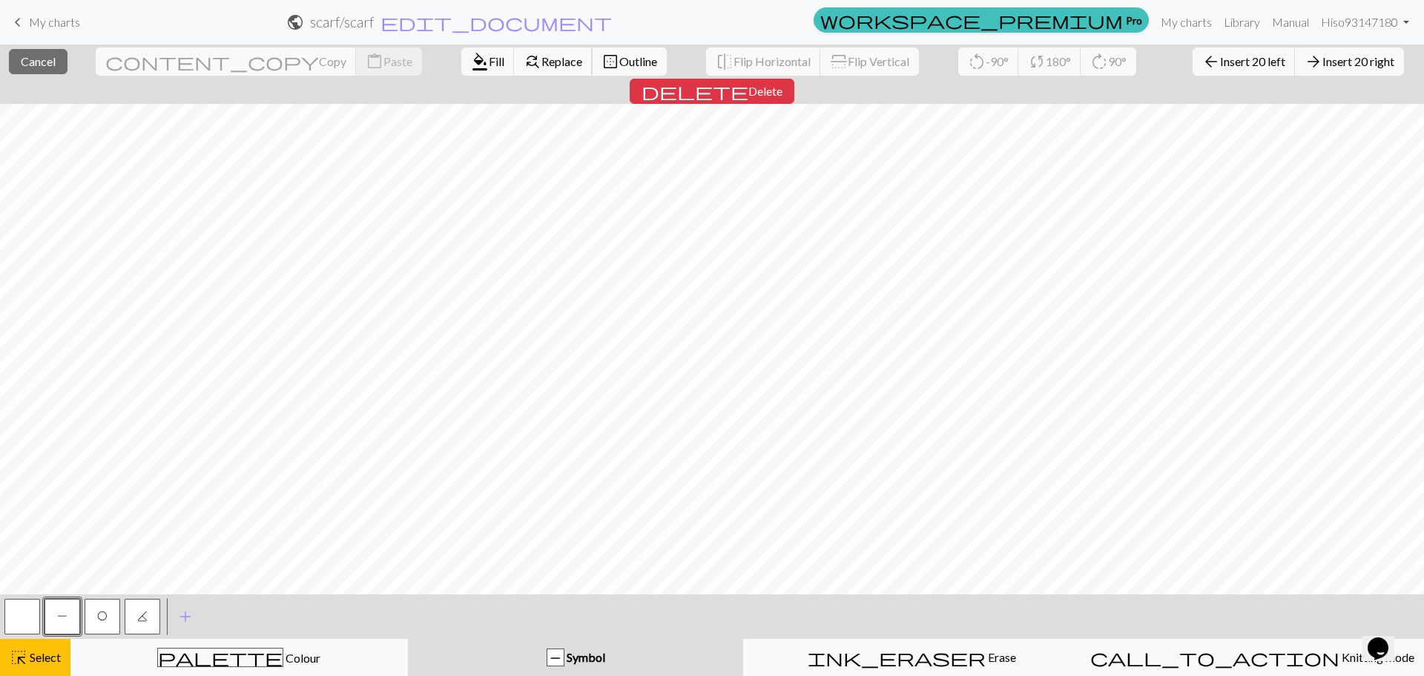
click at [541, 60] on span "Replace" at bounding box center [561, 61] width 41 height 14
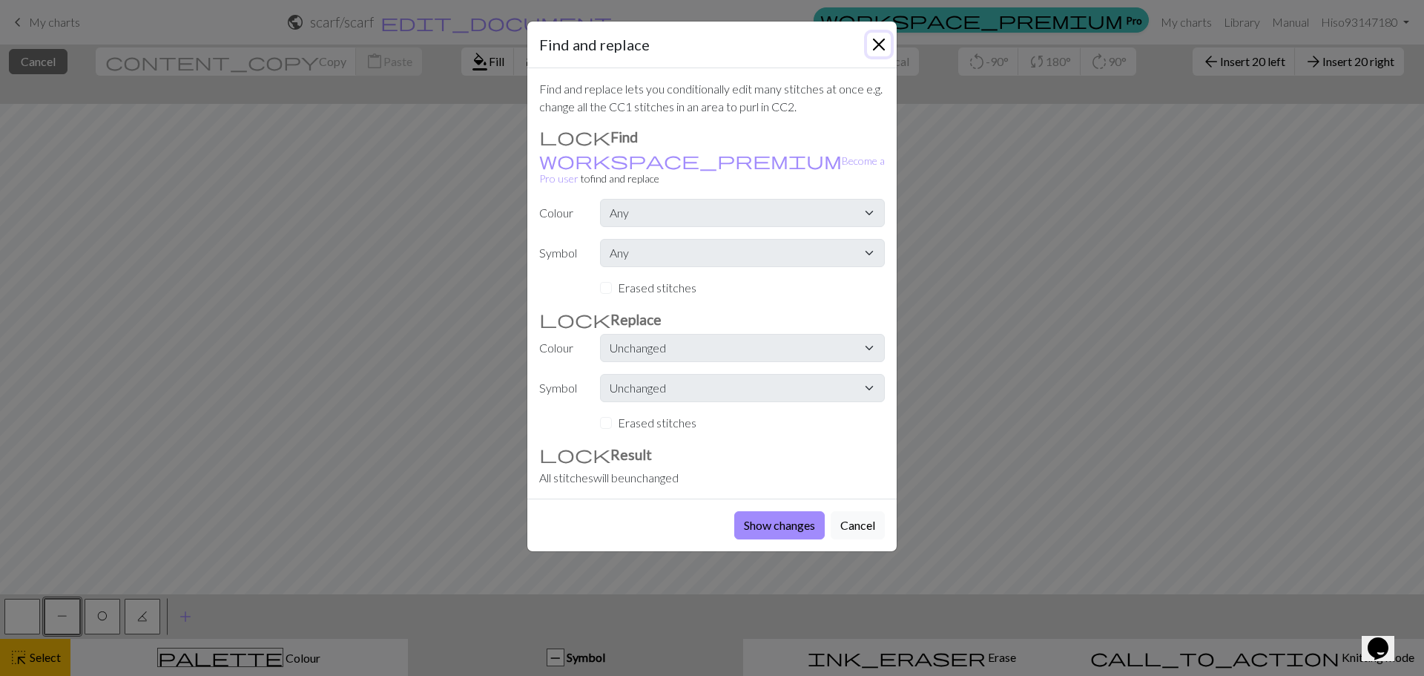
click at [878, 42] on button "Close" at bounding box center [879, 45] width 24 height 24
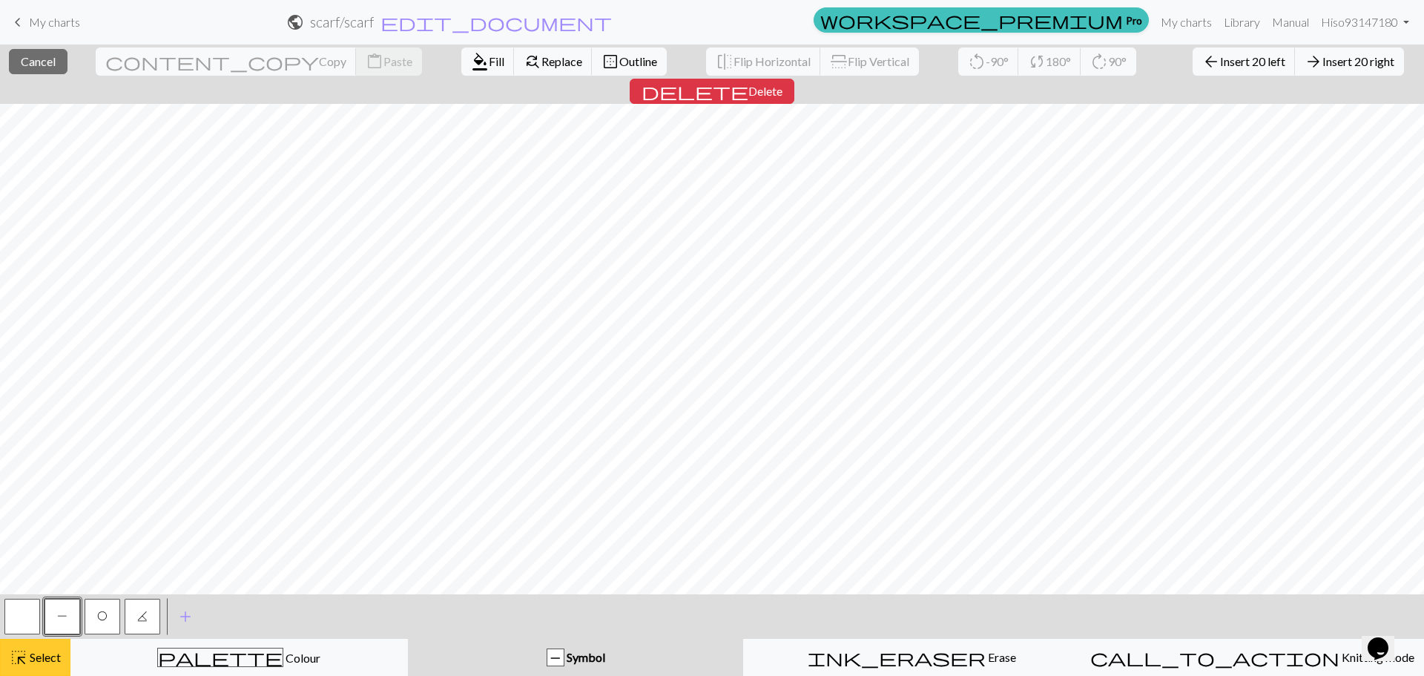
click at [39, 658] on span "Select" at bounding box center [43, 657] width 33 height 14
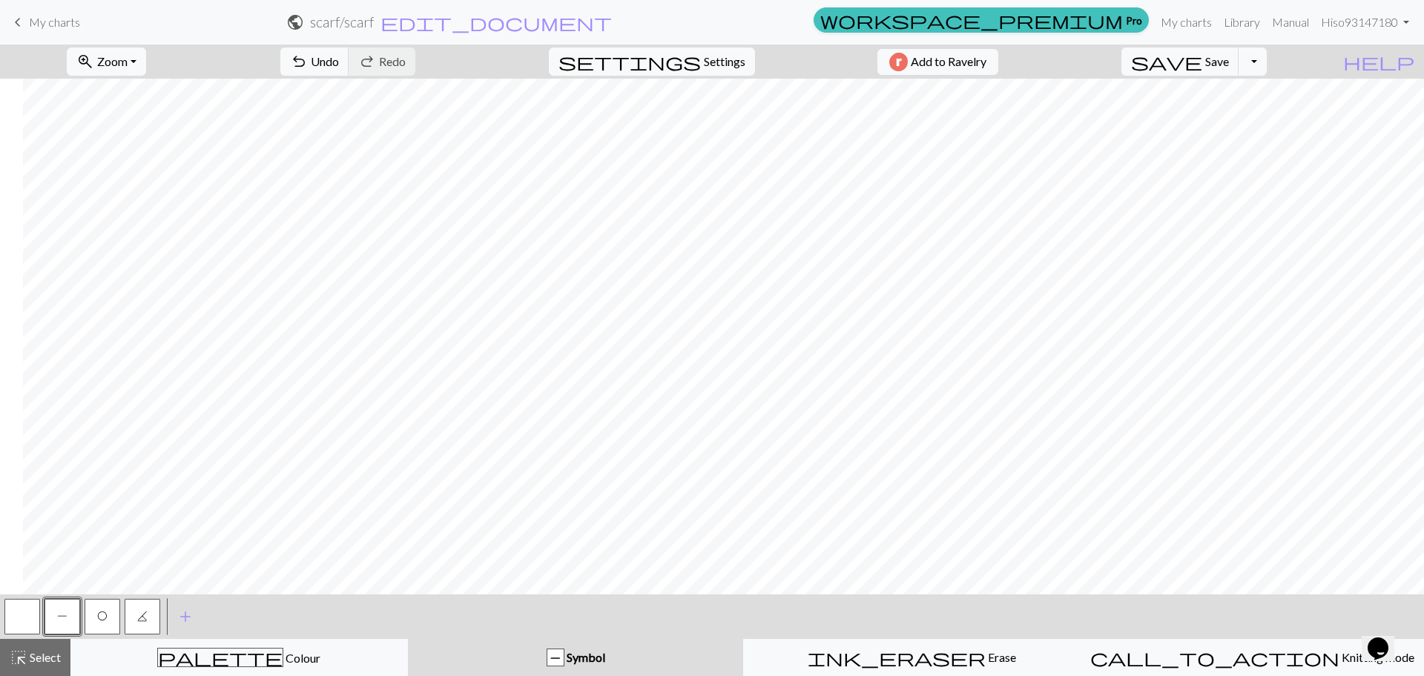
scroll to position [0, 67]
drag, startPoint x: 677, startPoint y: 595, endPoint x: 715, endPoint y: 596, distance: 37.8
click at [715, 596] on div "< P O K > add Add a symbol" at bounding box center [712, 616] width 1424 height 44
click at [179, 613] on span "add" at bounding box center [185, 616] width 18 height 21
click at [192, 615] on button "button" at bounding box center [183, 616] width 36 height 36
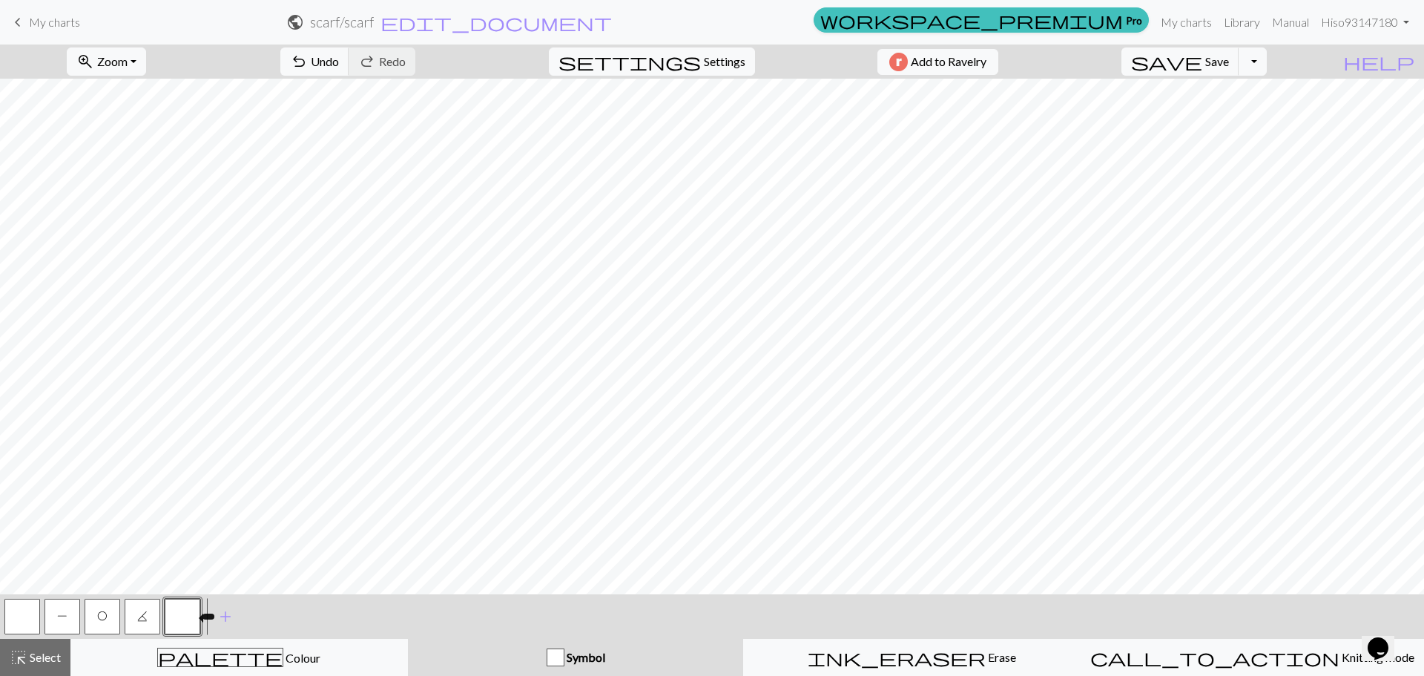
click at [179, 620] on button "button" at bounding box center [183, 616] width 36 height 36
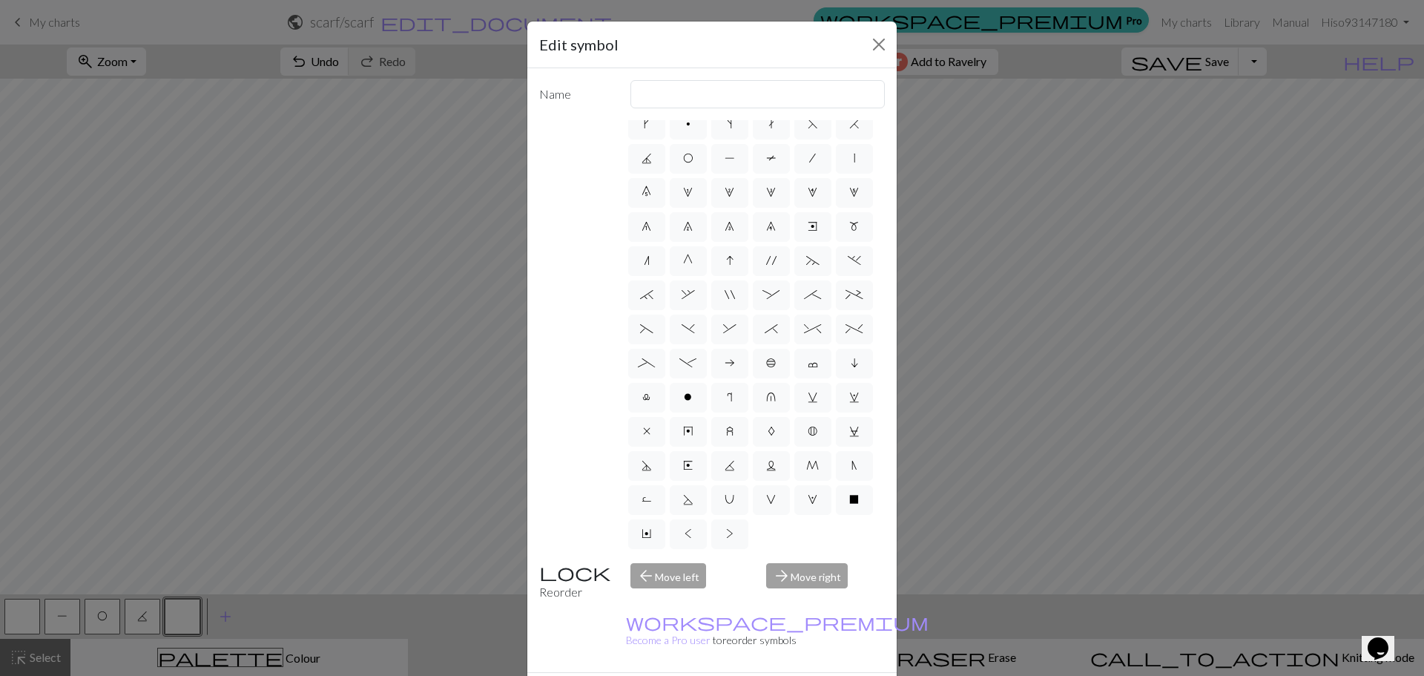
scroll to position [149, 0]
click at [845, 323] on span "%" at bounding box center [853, 329] width 17 height 12
click at [845, 366] on input "%" at bounding box center [850, 371] width 10 height 10
radio input "true"
type input "2 stitch left twist cable"
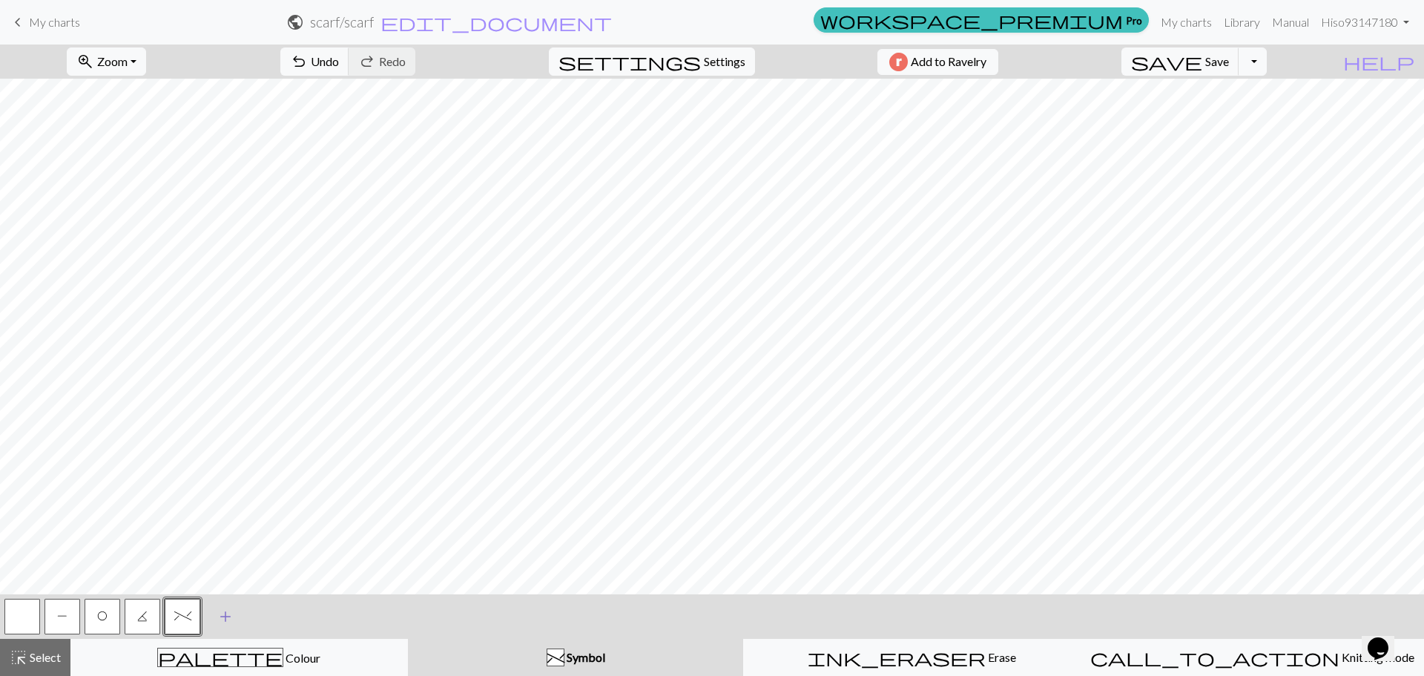
click at [219, 621] on span "add" at bounding box center [226, 616] width 18 height 21
click at [214, 624] on button "button" at bounding box center [223, 616] width 36 height 36
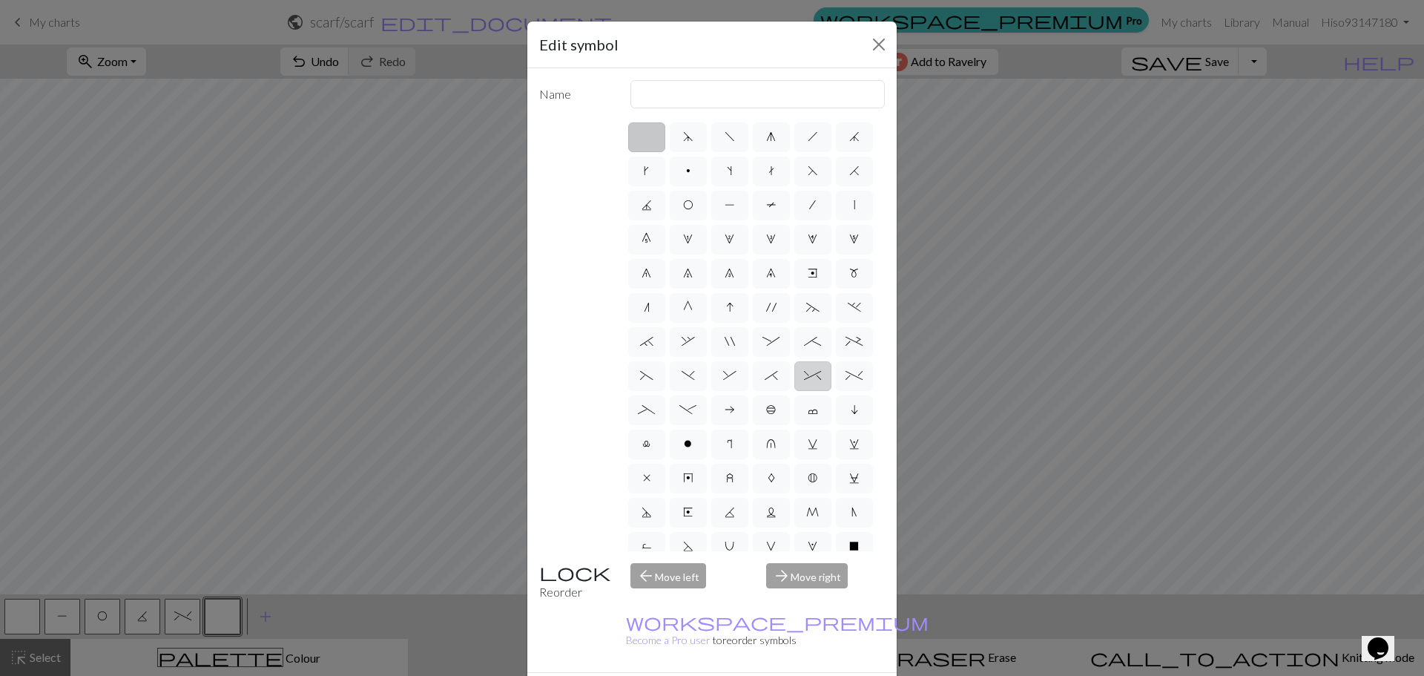
click at [804, 381] on span "^" at bounding box center [812, 375] width 17 height 12
click at [804, 376] on input "^" at bounding box center [809, 371] width 10 height 10
radio input "true"
type input "2 stitch right twist cable"
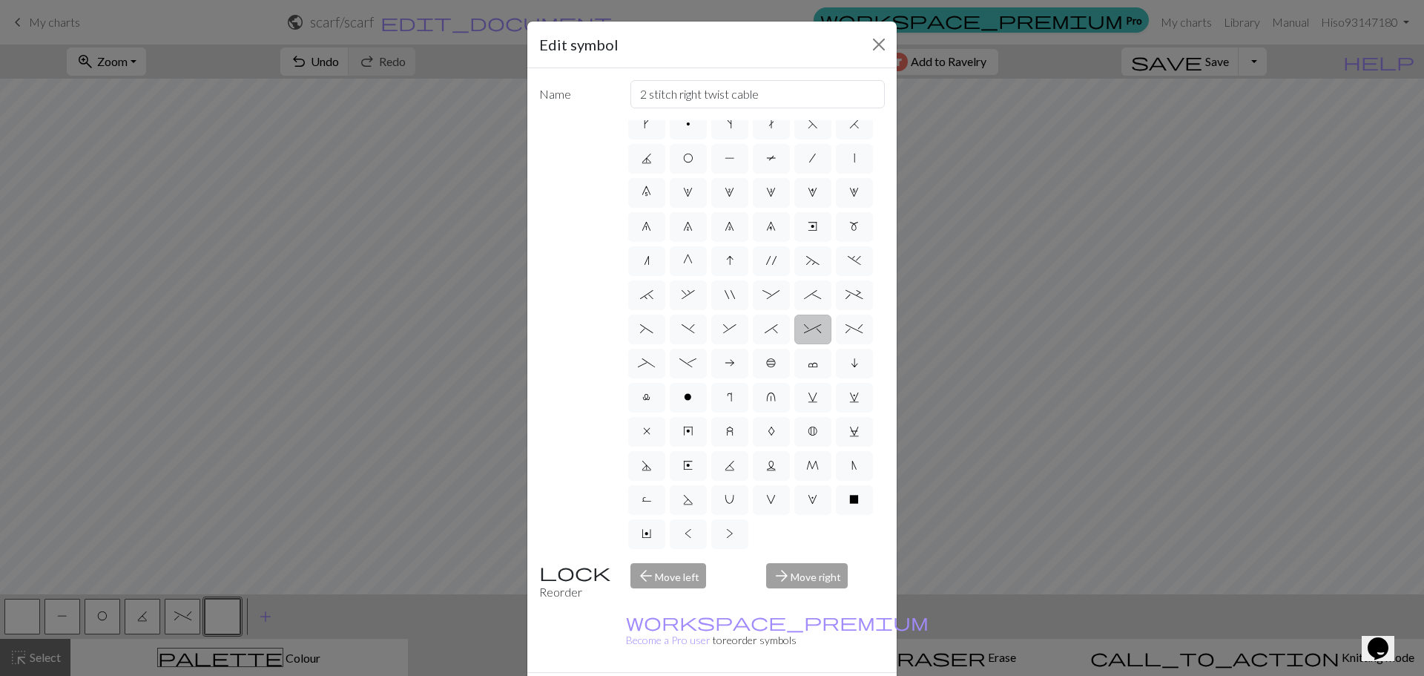
scroll to position [74, 0]
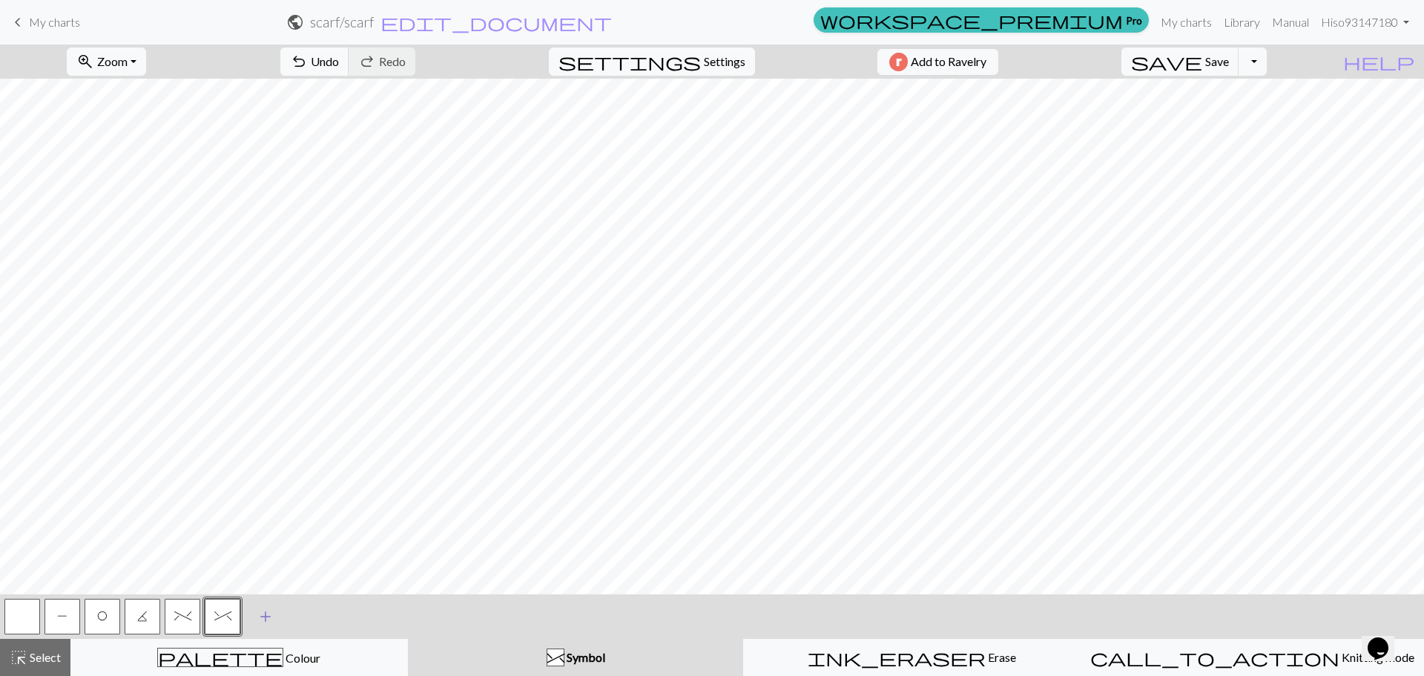
click at [258, 614] on span "add" at bounding box center [266, 616] width 18 height 21
click at [263, 618] on button "button" at bounding box center [263, 616] width 36 height 36
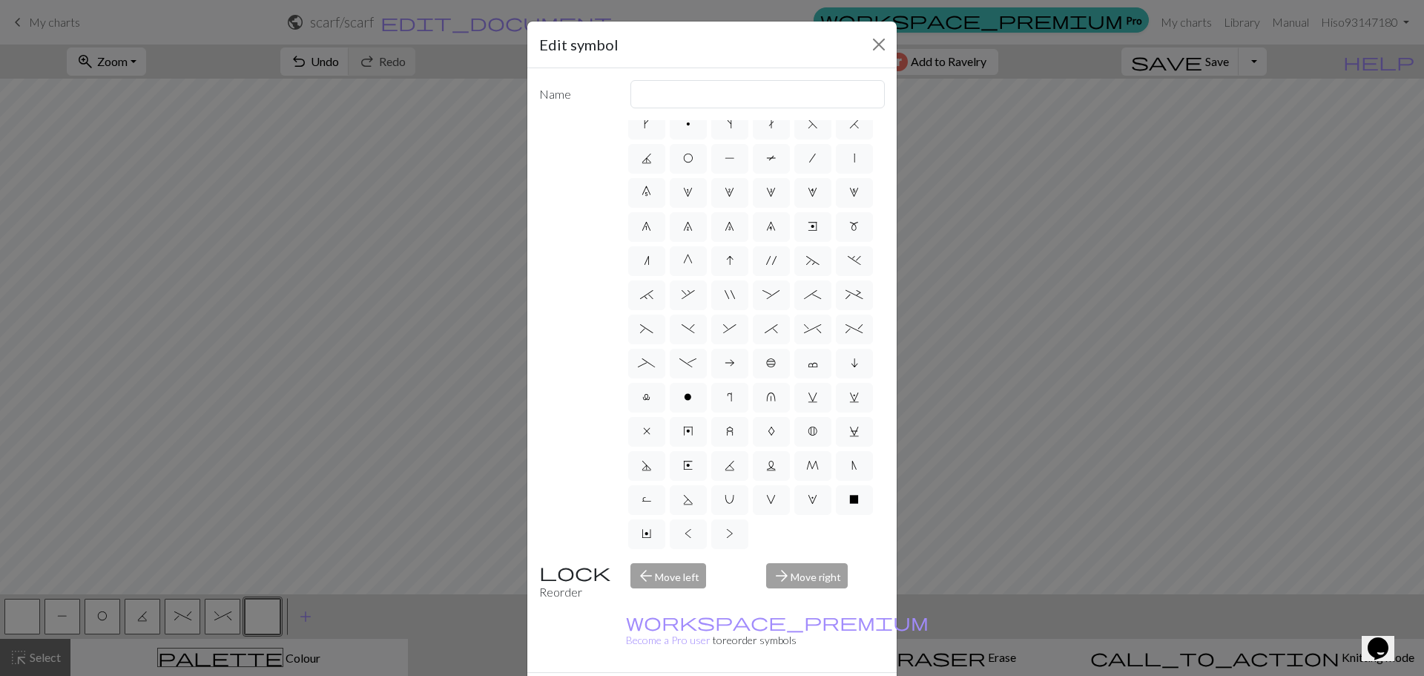
scroll to position [148, 0]
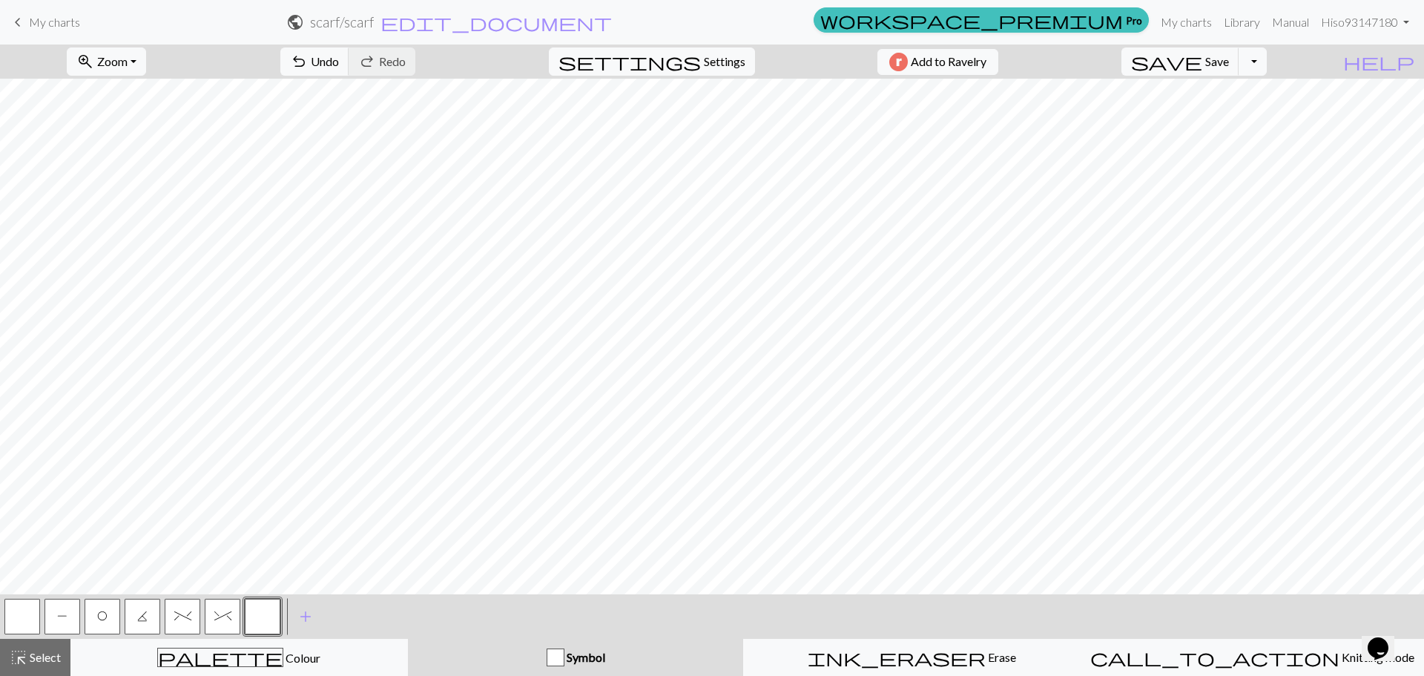
click at [220, 610] on span "^" at bounding box center [222, 616] width 17 height 12
click at [188, 616] on span "%" at bounding box center [182, 616] width 17 height 12
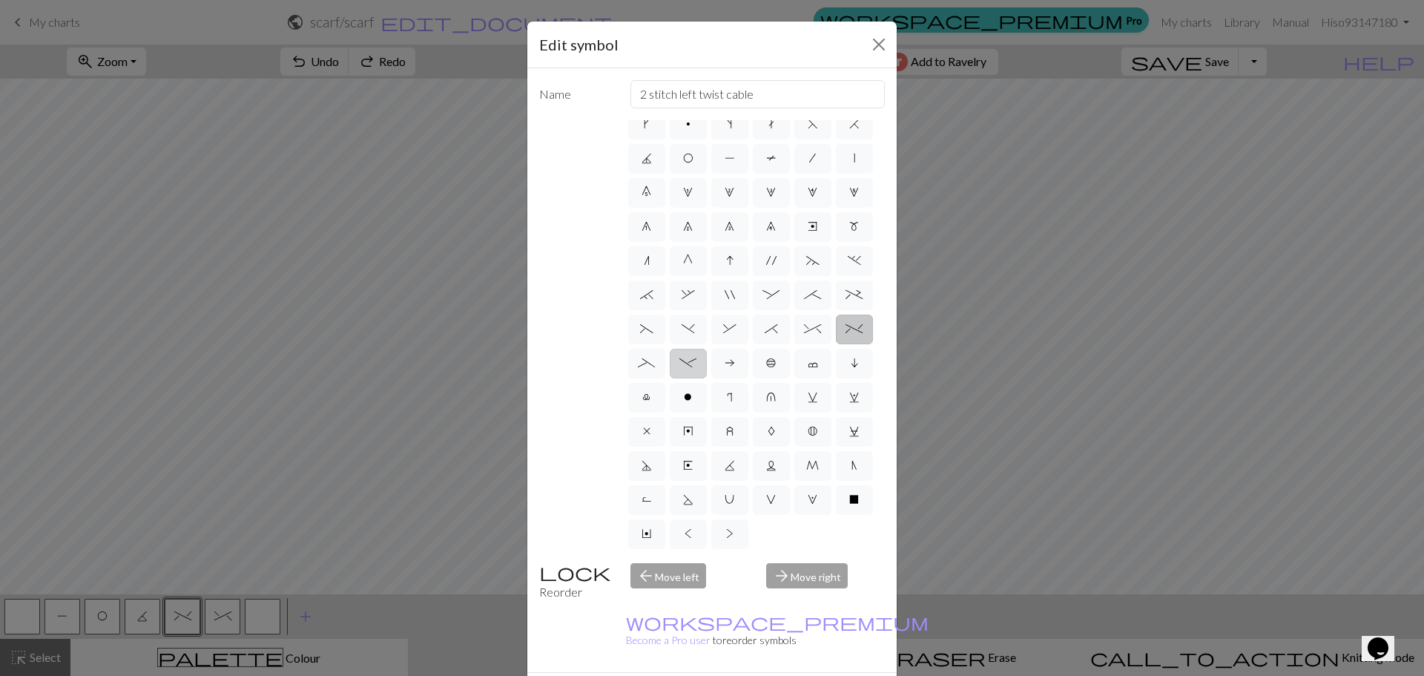
scroll to position [149, 0]
click at [750, 573] on div "arrow_back Move left" at bounding box center [689, 582] width 136 height 38
click at [790, 570] on div "arrow_forward Move right" at bounding box center [825, 582] width 136 height 38
click at [650, 573] on div "arrow_back Move left" at bounding box center [689, 582] width 136 height 38
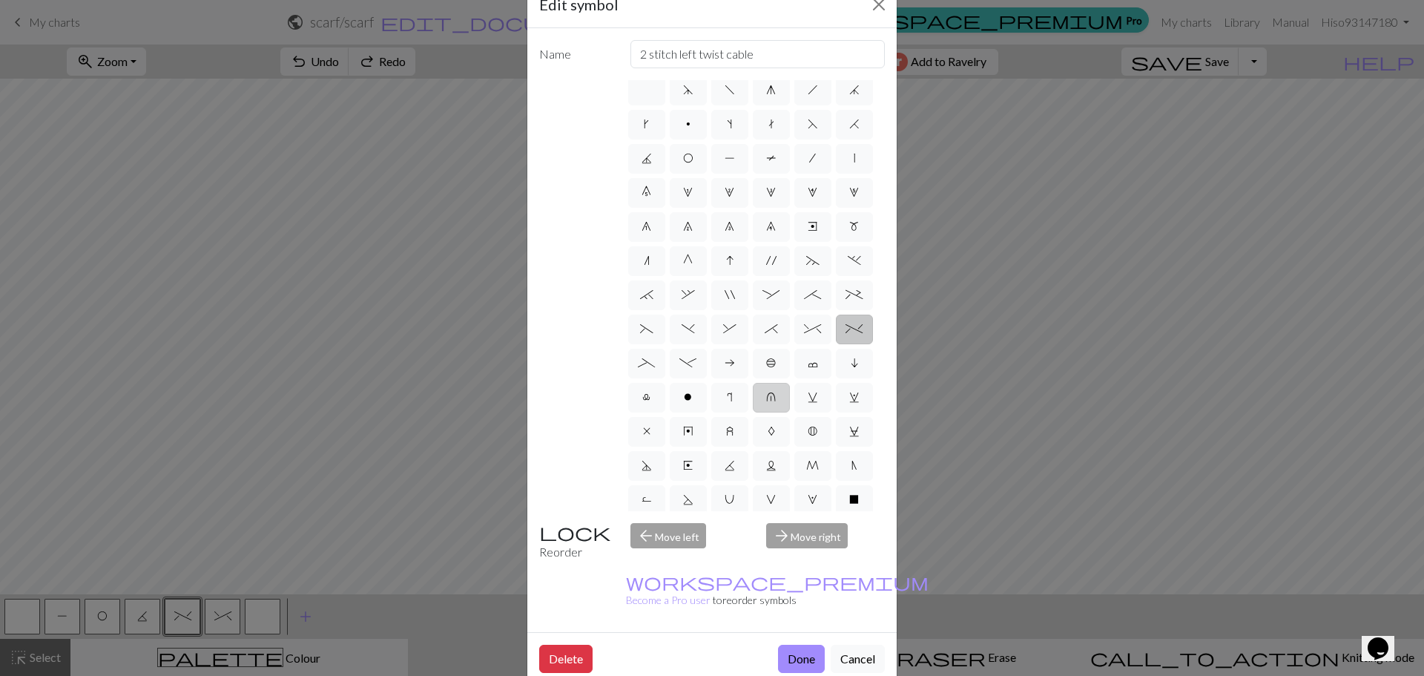
scroll to position [0, 0]
click at [851, 644] on button "Cancel" at bounding box center [858, 658] width 54 height 28
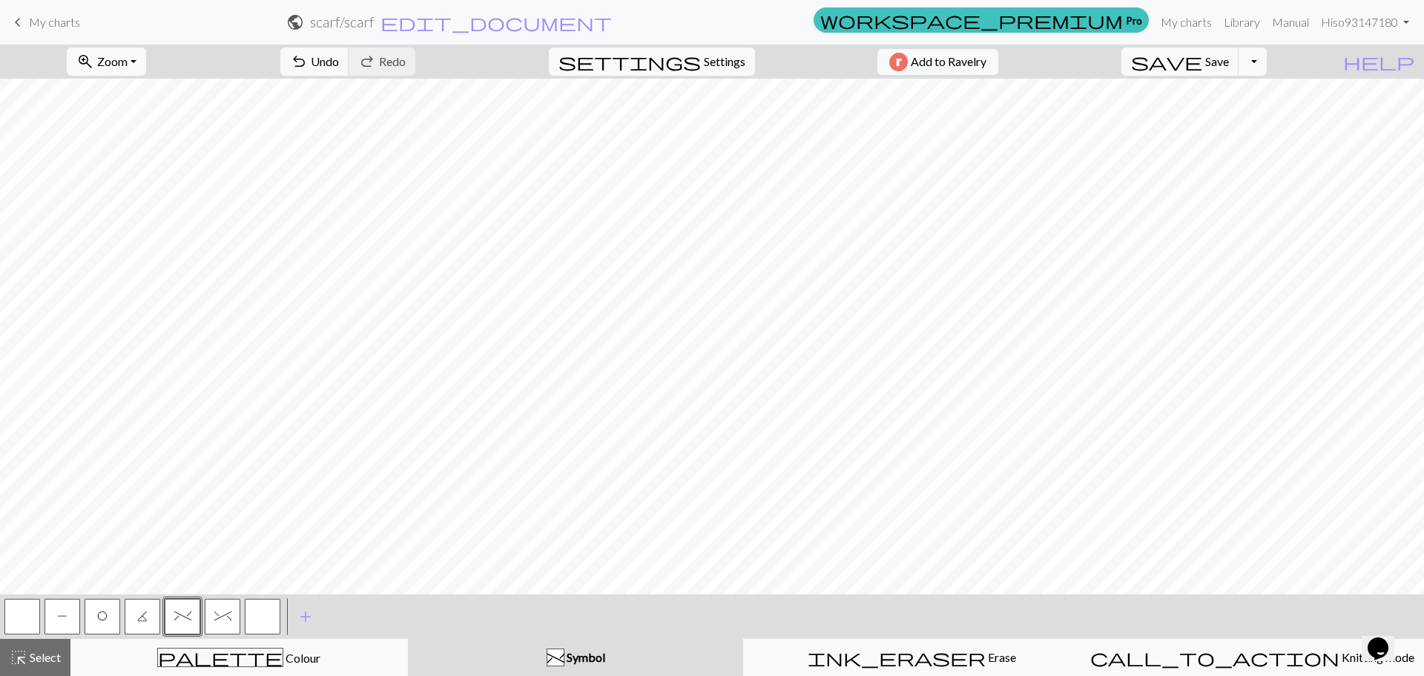
click at [24, 619] on button "button" at bounding box center [22, 616] width 36 height 36
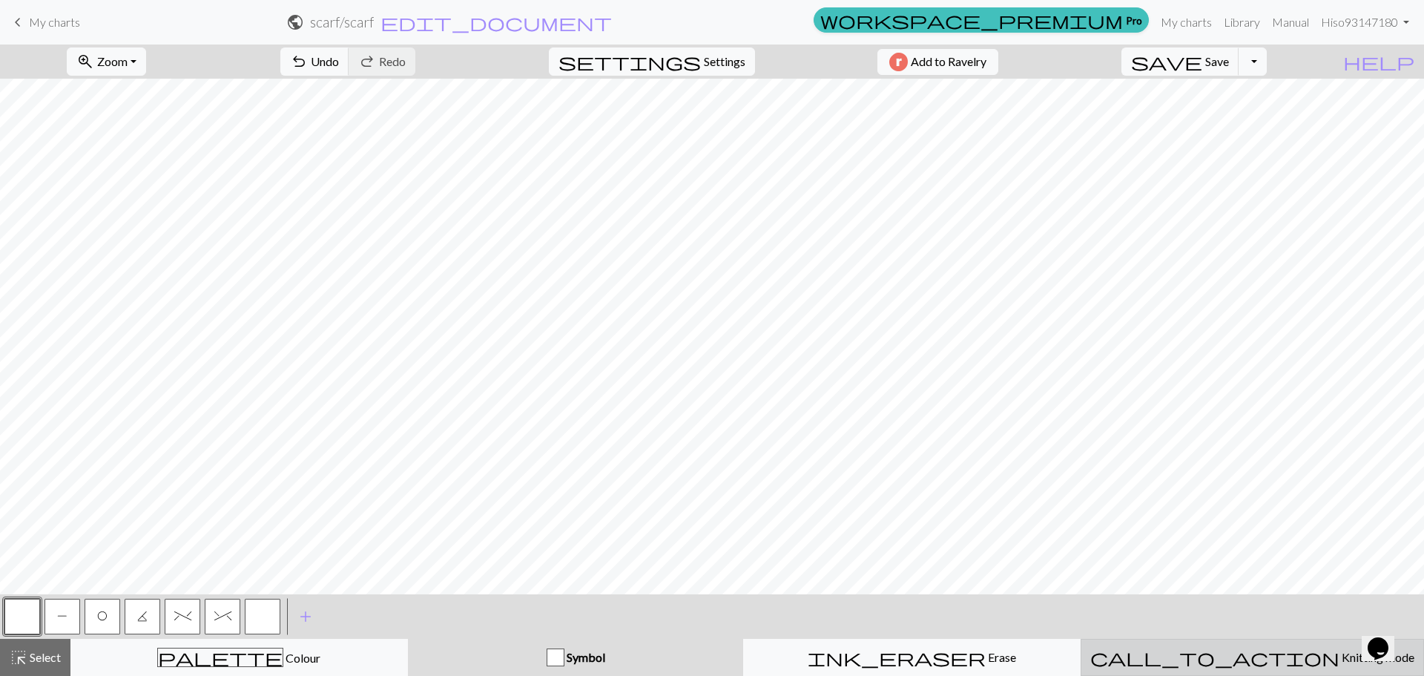
click at [1339, 654] on span "Knitting mode" at bounding box center [1376, 657] width 75 height 14
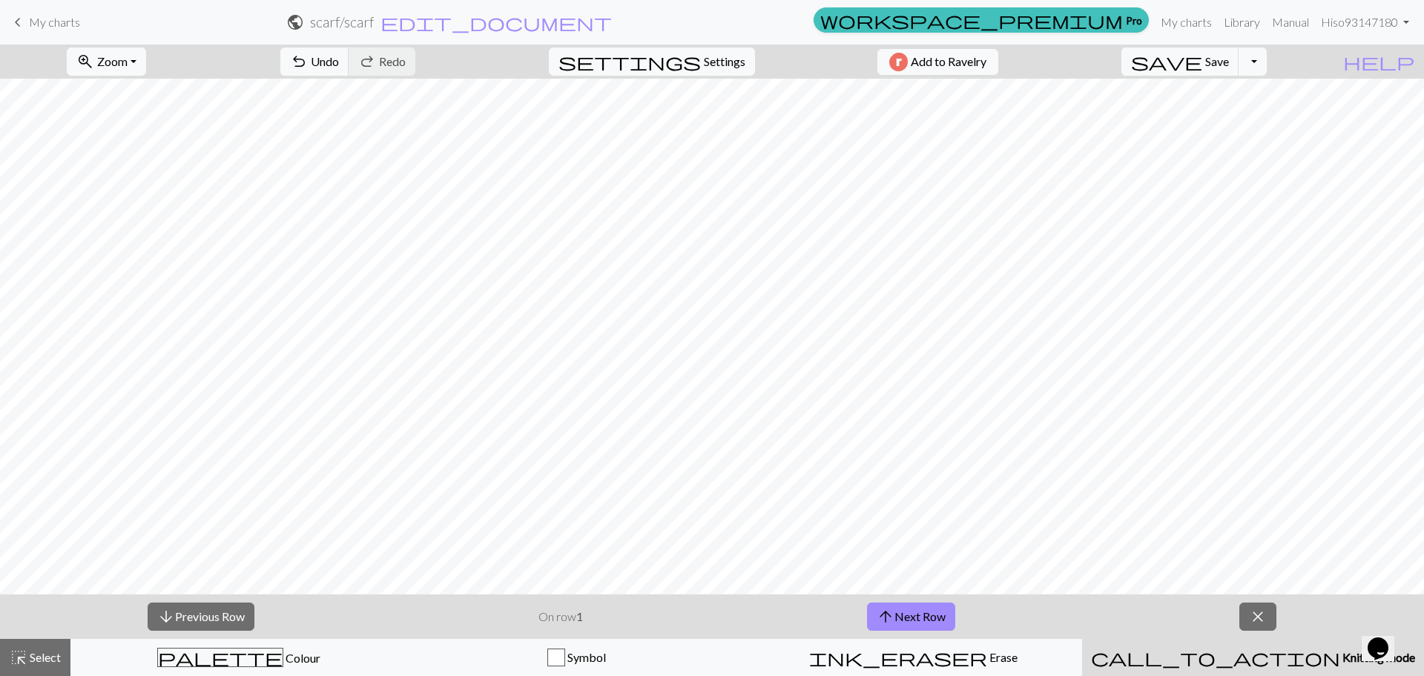
click at [1340, 654] on span "Knitting mode" at bounding box center [1377, 657] width 75 height 14
click at [1259, 626] on span "close" at bounding box center [1258, 616] width 18 height 21
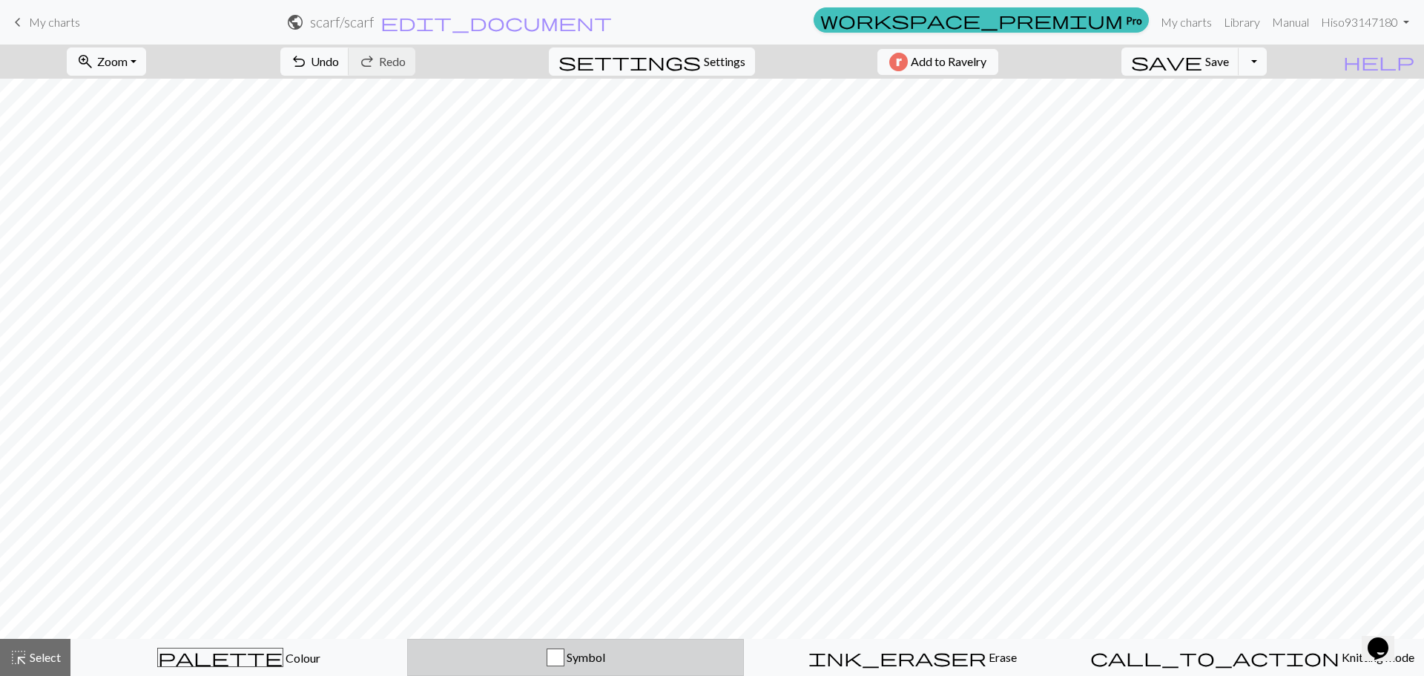
click at [628, 664] on div "Symbol" at bounding box center [575, 657] width 317 height 18
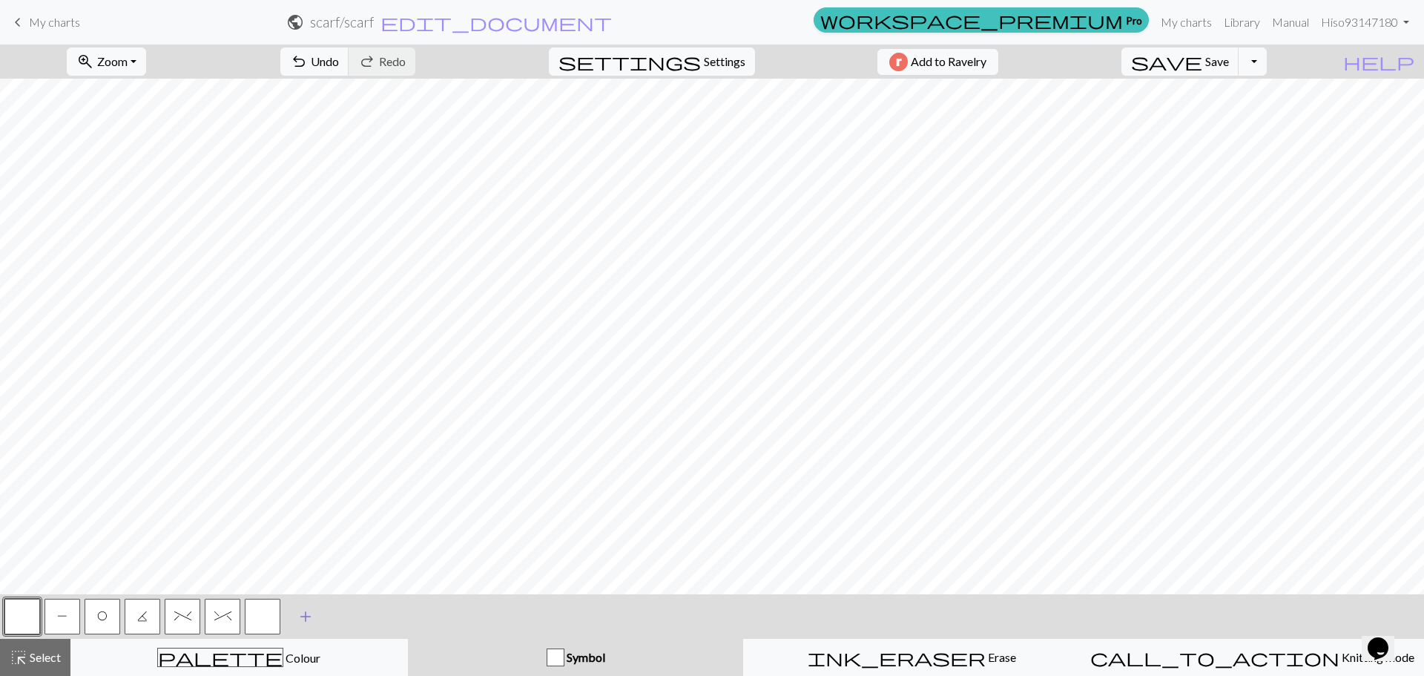
click at [299, 612] on span "add" at bounding box center [306, 616] width 18 height 21
click at [265, 624] on button "button" at bounding box center [263, 616] width 36 height 36
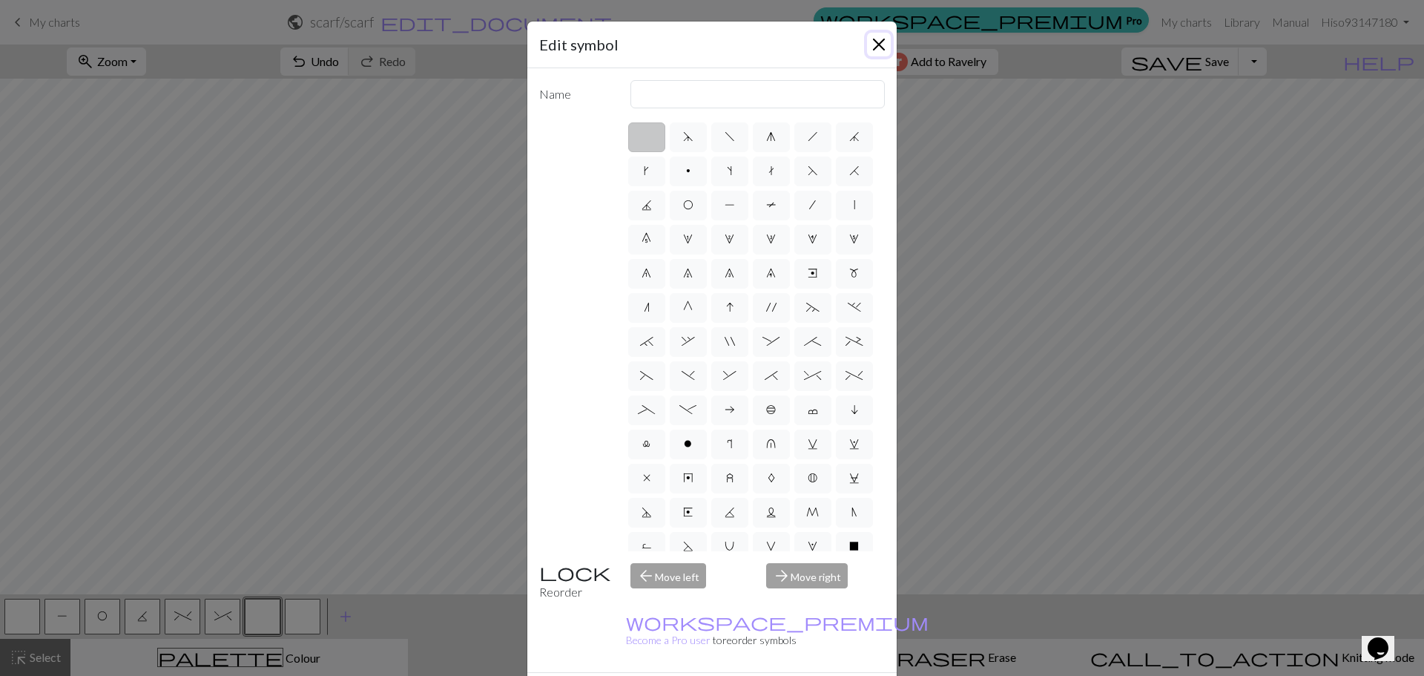
click at [871, 45] on button "Close" at bounding box center [879, 45] width 24 height 24
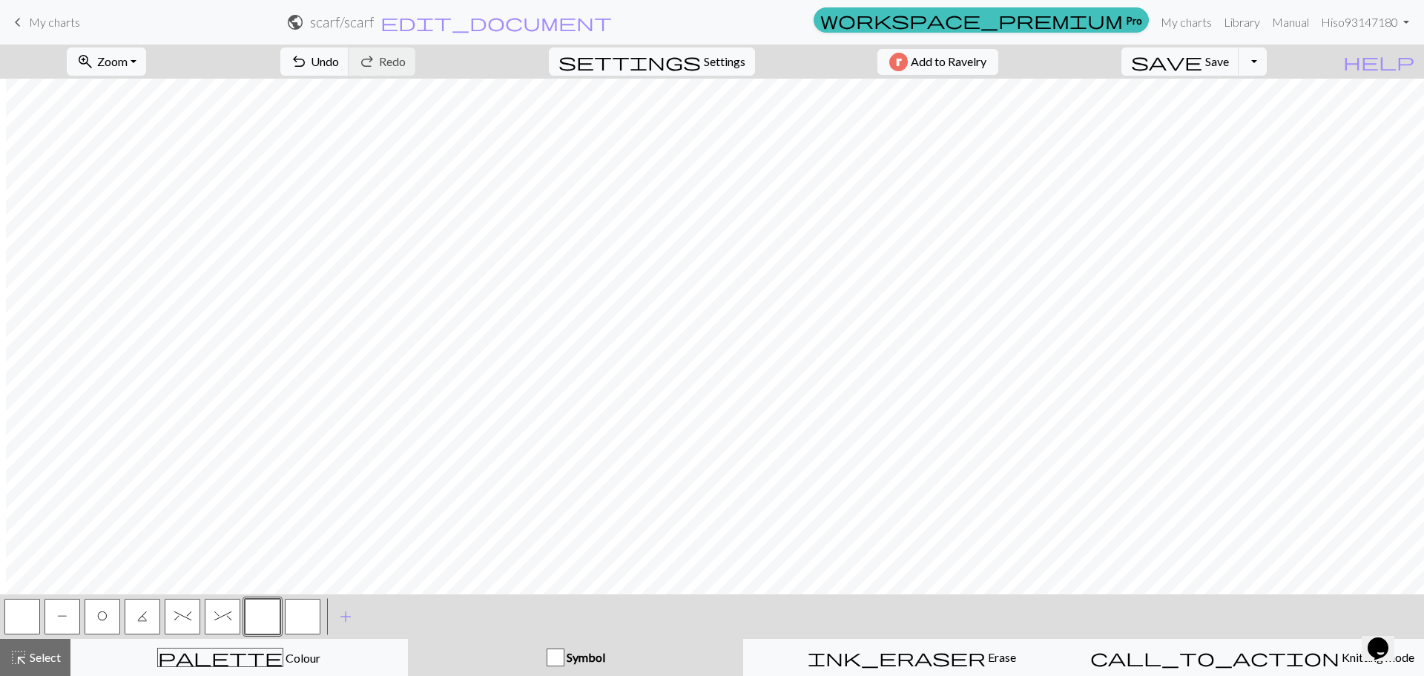
scroll to position [0, 246]
click at [1239, 68] on button "save Save Save" at bounding box center [1180, 61] width 118 height 28
click at [1267, 66] on button "Toggle Dropdown" at bounding box center [1252, 61] width 28 height 28
click at [1258, 116] on button "save_alt Download" at bounding box center [1143, 118] width 245 height 24
drag, startPoint x: 673, startPoint y: 51, endPoint x: 684, endPoint y: 56, distance: 11.6
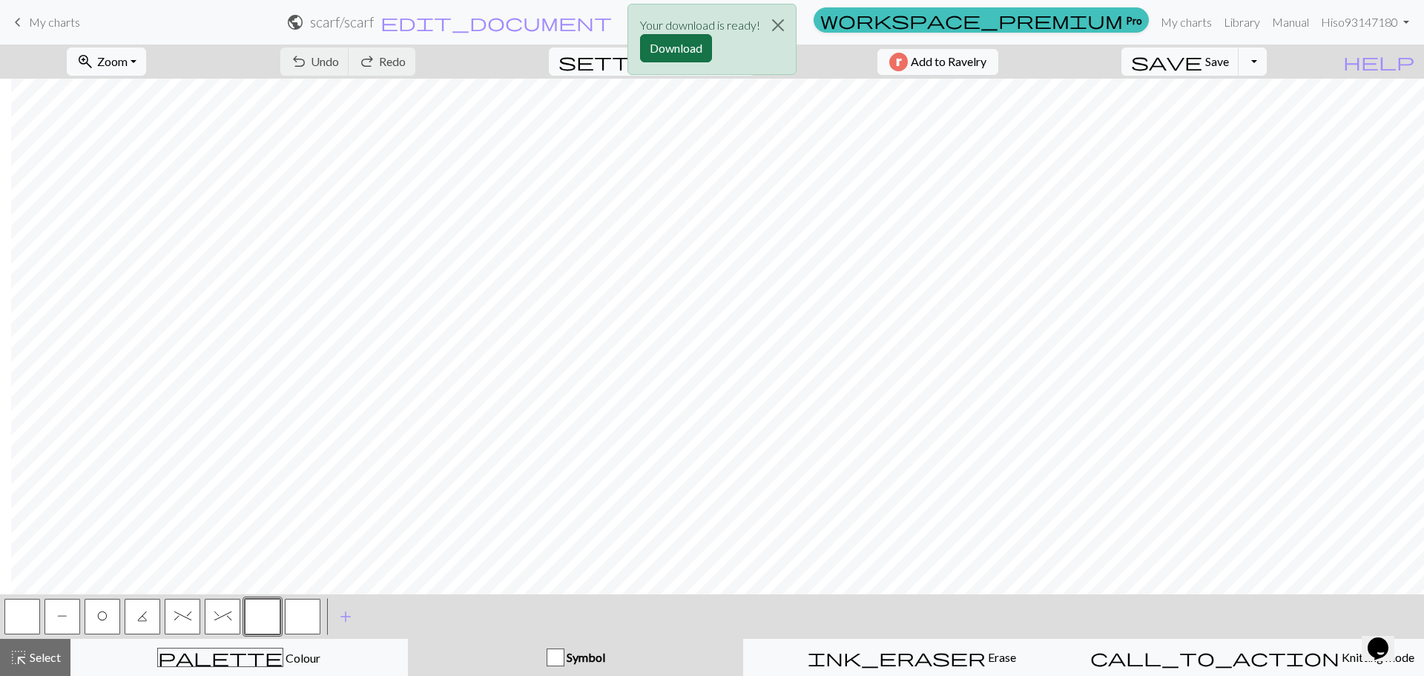
click at [716, 65] on div "Your download is ready! Download" at bounding box center [711, 39] width 169 height 71
click at [679, 55] on button "Download" at bounding box center [676, 48] width 72 height 28
click at [72, 621] on button "P" at bounding box center [62, 616] width 36 height 36
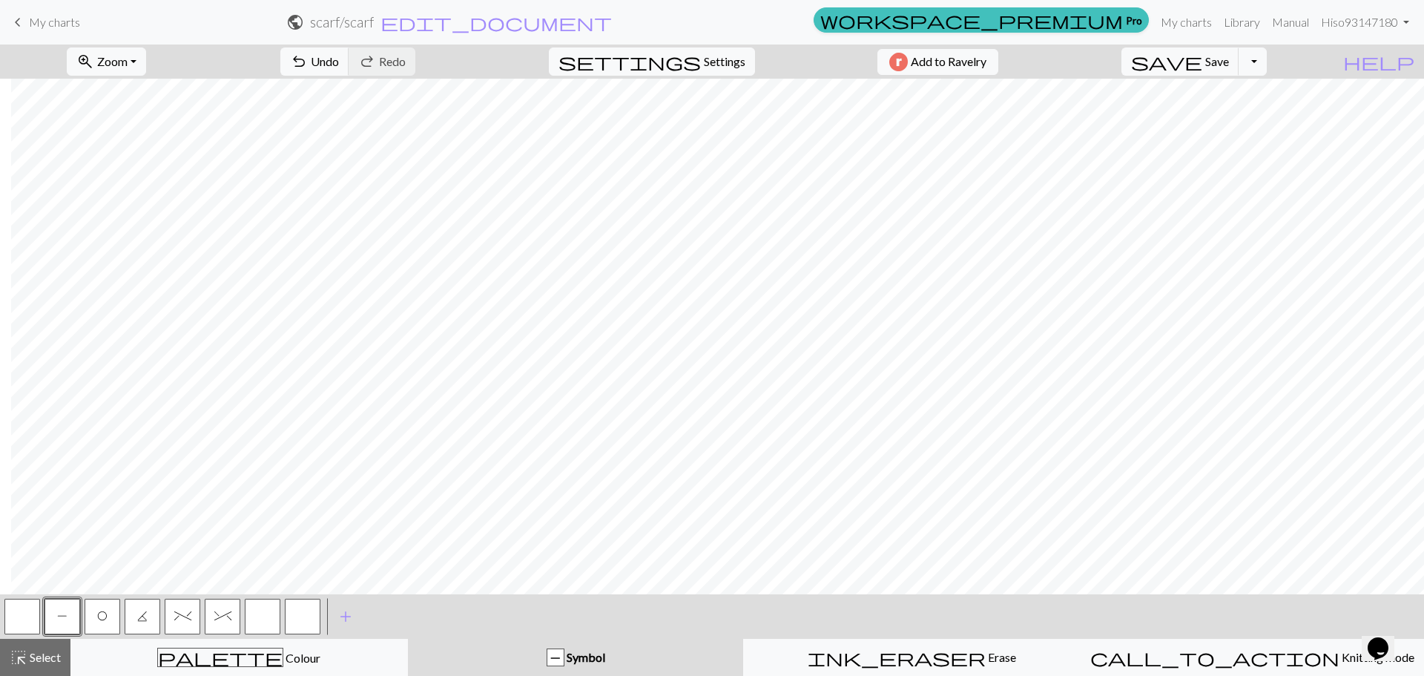
click at [18, 613] on button "button" at bounding box center [22, 616] width 36 height 36
drag, startPoint x: 66, startPoint y: 616, endPoint x: 103, endPoint y: 601, distance: 39.9
click at [66, 617] on span "P" at bounding box center [62, 616] width 10 height 12
click at [33, 621] on button "button" at bounding box center [22, 616] width 36 height 36
click at [71, 612] on button "P" at bounding box center [62, 616] width 36 height 36
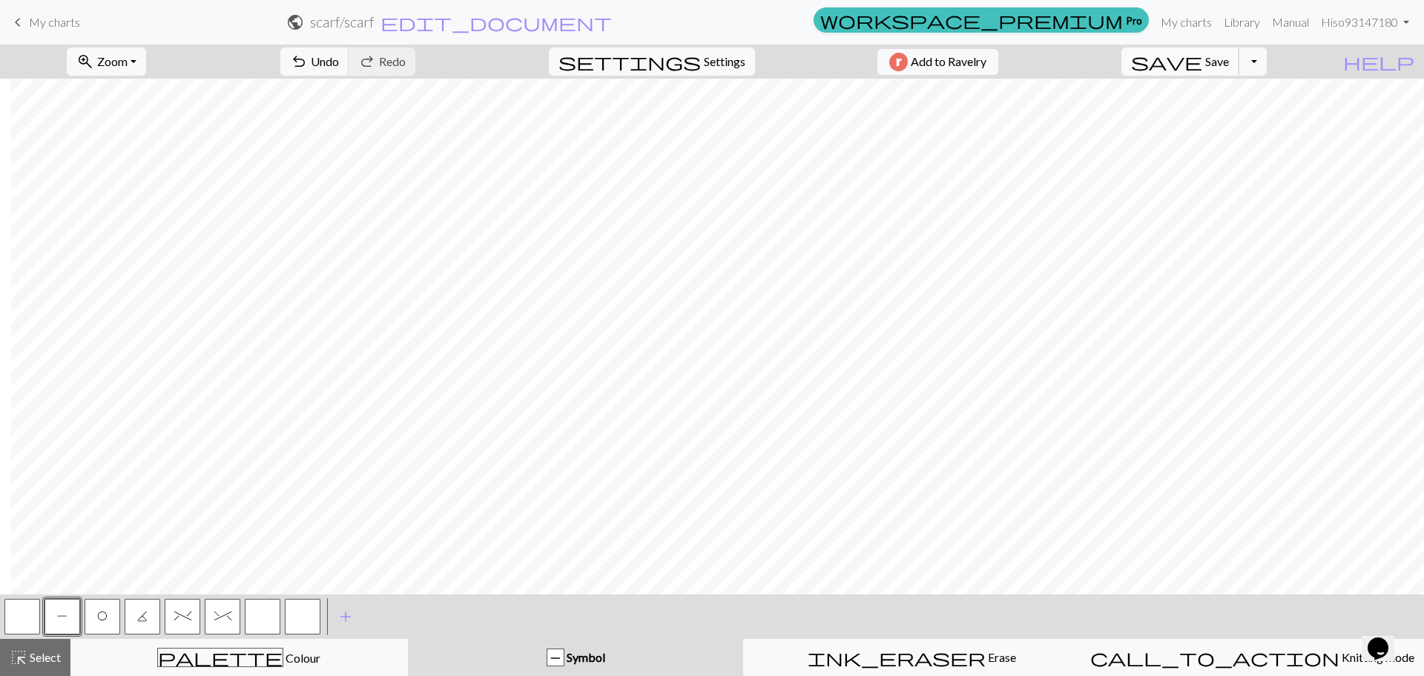
click at [1239, 53] on button "save Save Save" at bounding box center [1180, 61] width 118 height 28
click at [708, 52] on button "settings Settings" at bounding box center [652, 61] width 206 height 28
select select "aran"
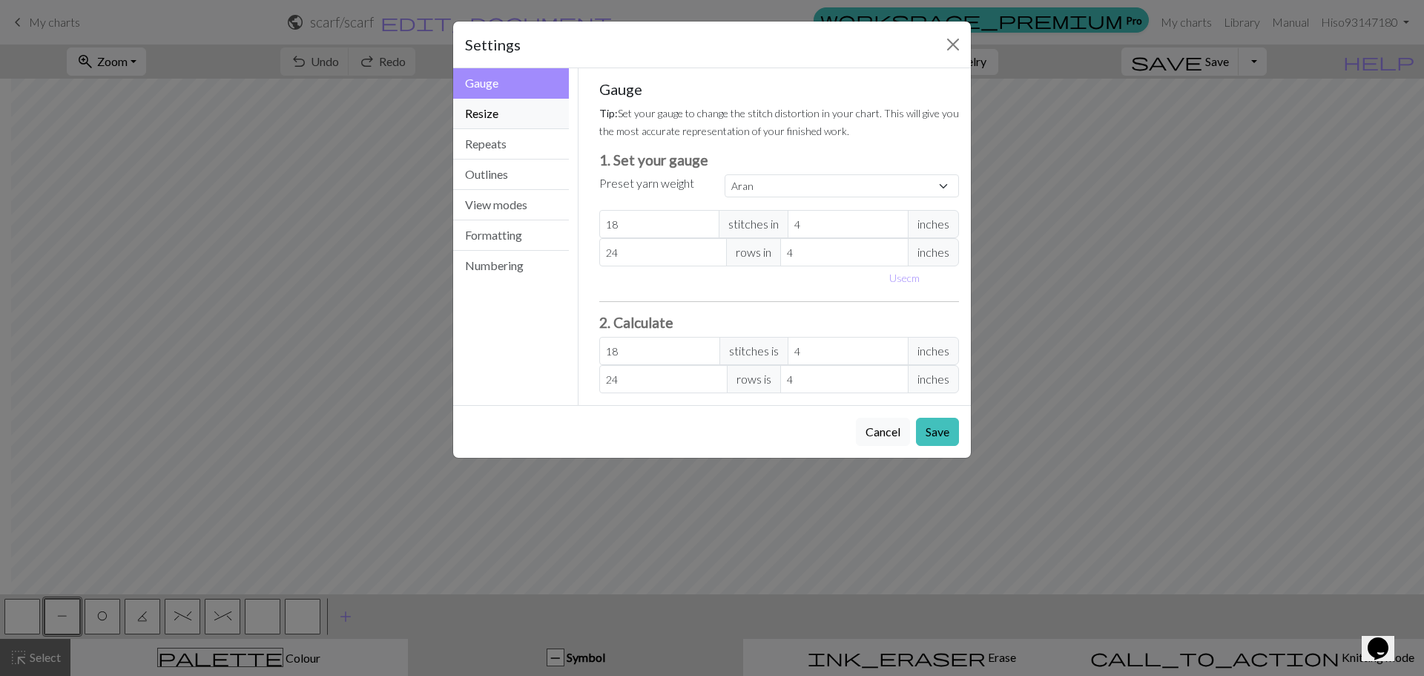
click at [499, 105] on button "Resize" at bounding box center [511, 114] width 116 height 30
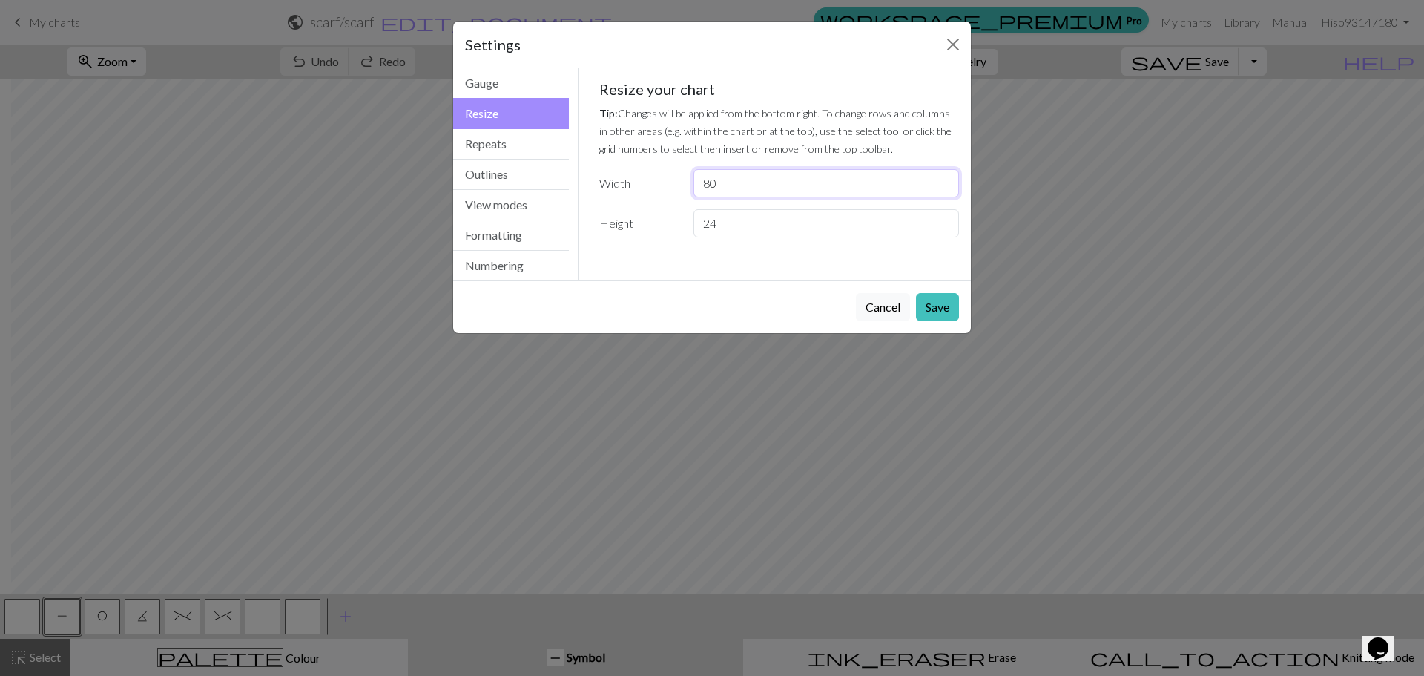
drag, startPoint x: 729, startPoint y: 177, endPoint x: 676, endPoint y: 179, distance: 52.7
click at [676, 179] on div "Width 80" at bounding box center [779, 183] width 378 height 28
type input "50"
click at [946, 306] on button "Save" at bounding box center [937, 307] width 43 height 28
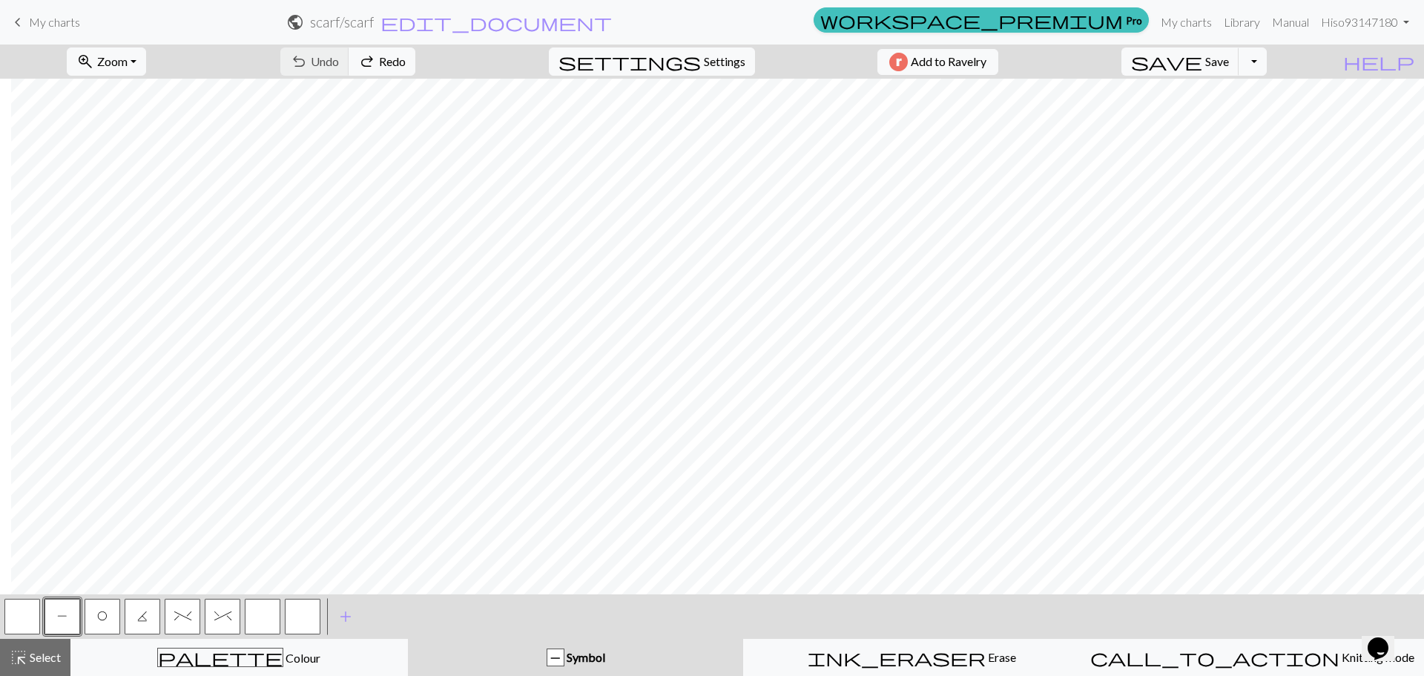
click at [188, 611] on span "%" at bounding box center [182, 616] width 17 height 12
click at [186, 611] on span "%" at bounding box center [182, 616] width 17 height 12
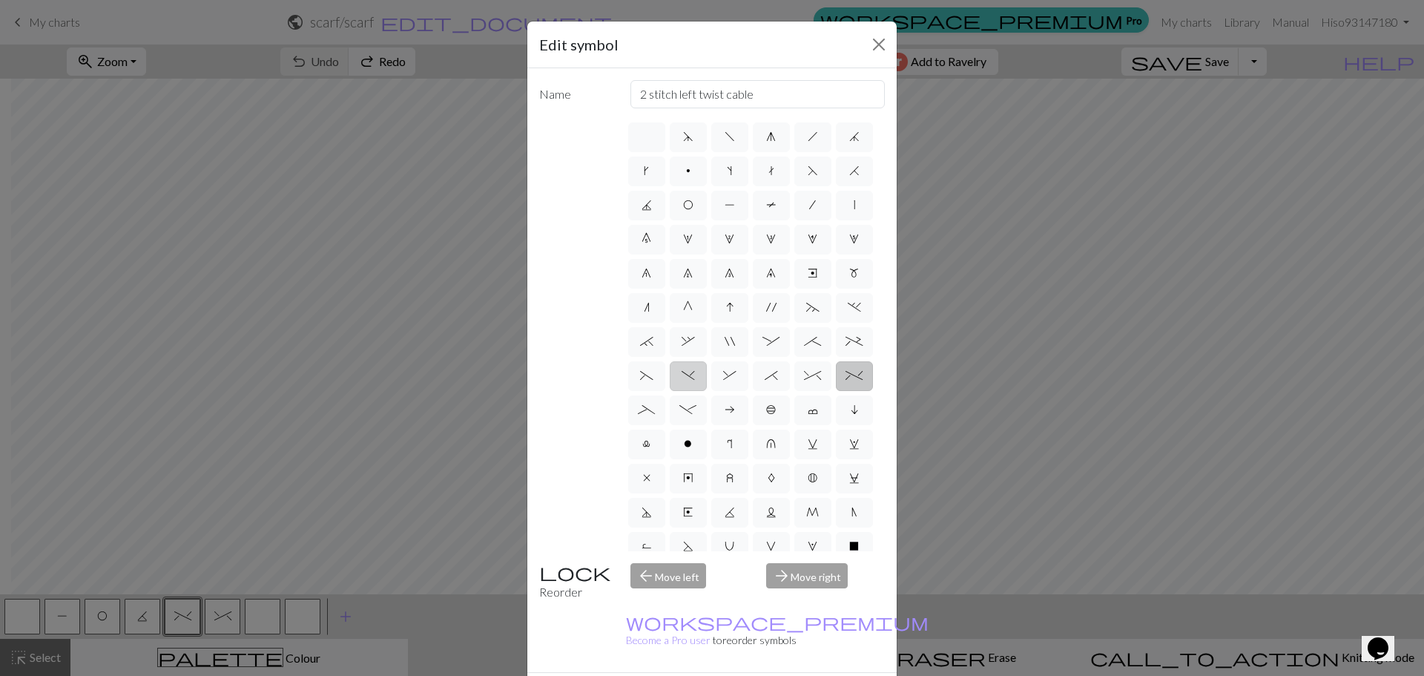
click at [695, 381] on span ")" at bounding box center [687, 375] width 13 height 12
click at [691, 376] on input ")" at bounding box center [686, 371] width 10 height 10
radio input "true"
type input "right part of left 3+ stitch cable, wyif"
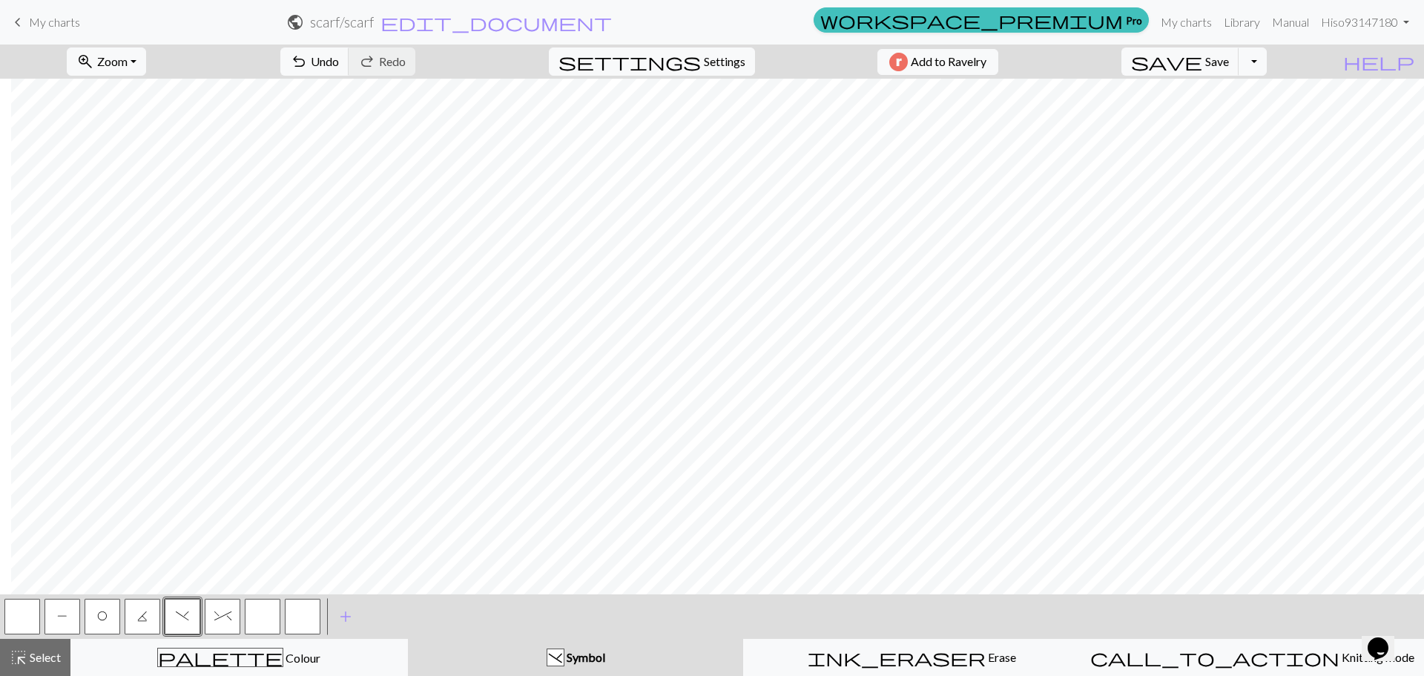
click at [214, 623] on button "^" at bounding box center [223, 616] width 36 height 36
click at [218, 622] on button "^" at bounding box center [223, 616] width 36 height 36
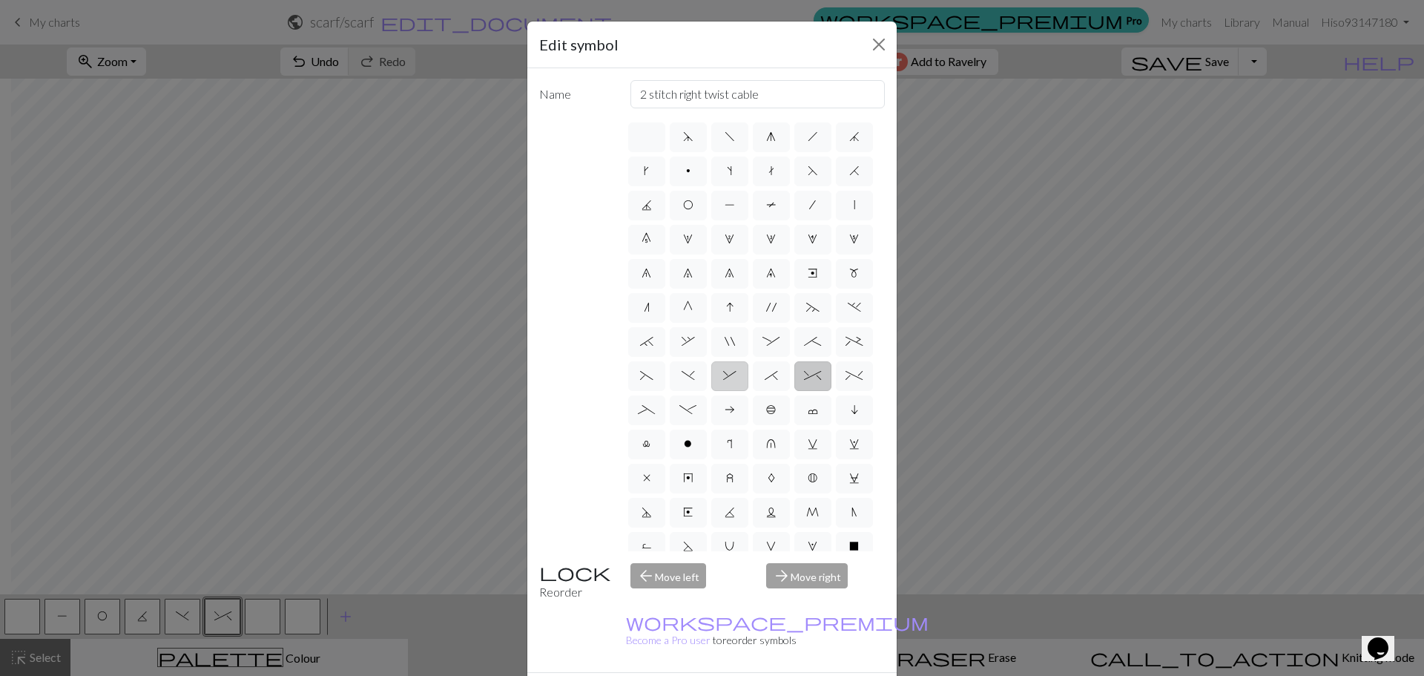
click at [736, 381] on span "&" at bounding box center [729, 375] width 13 height 12
click at [733, 376] on input "&" at bounding box center [728, 371] width 10 height 10
radio input "true"
type input "left part of right 3+ stitch cable, wyib"
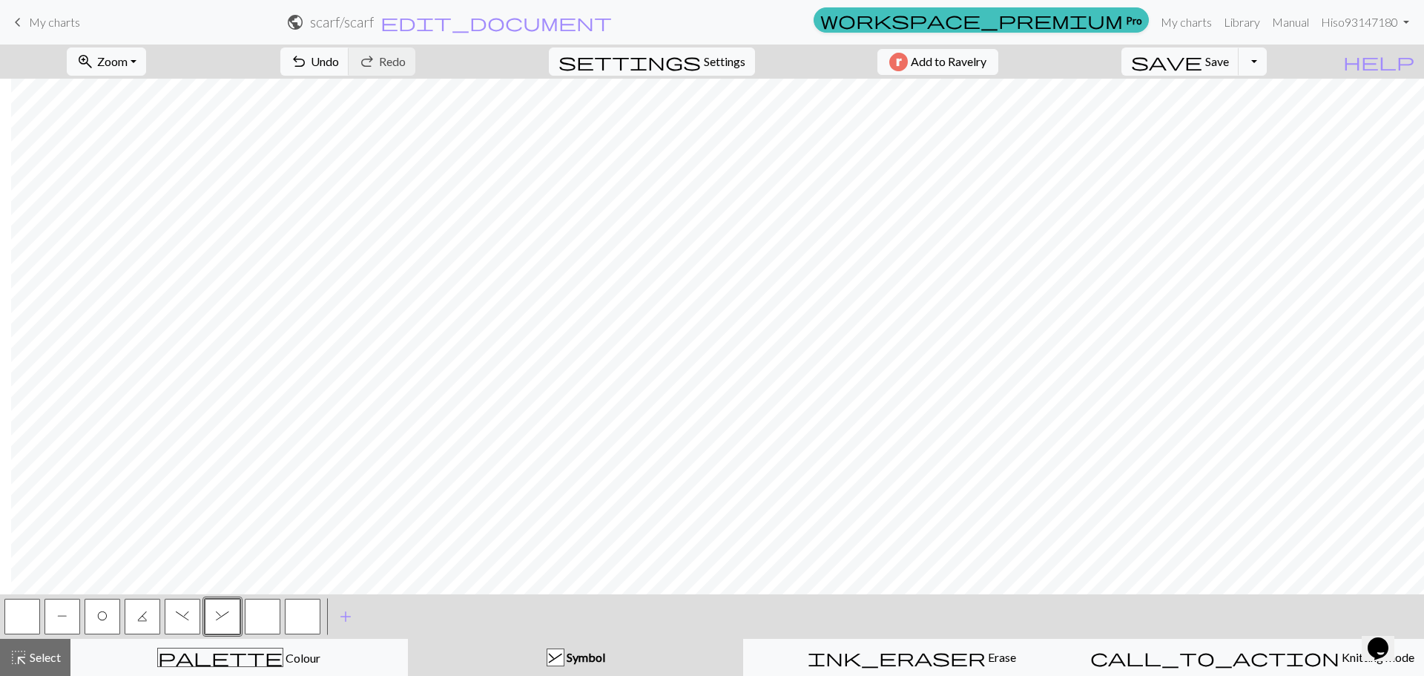
click at [180, 618] on span ")" at bounding box center [182, 616] width 13 height 12
drag, startPoint x: 228, startPoint y: 616, endPoint x: 271, endPoint y: 598, distance: 46.5
click at [232, 614] on button "&" at bounding box center [223, 616] width 36 height 36
click at [224, 615] on span "&" at bounding box center [222, 616] width 13 height 12
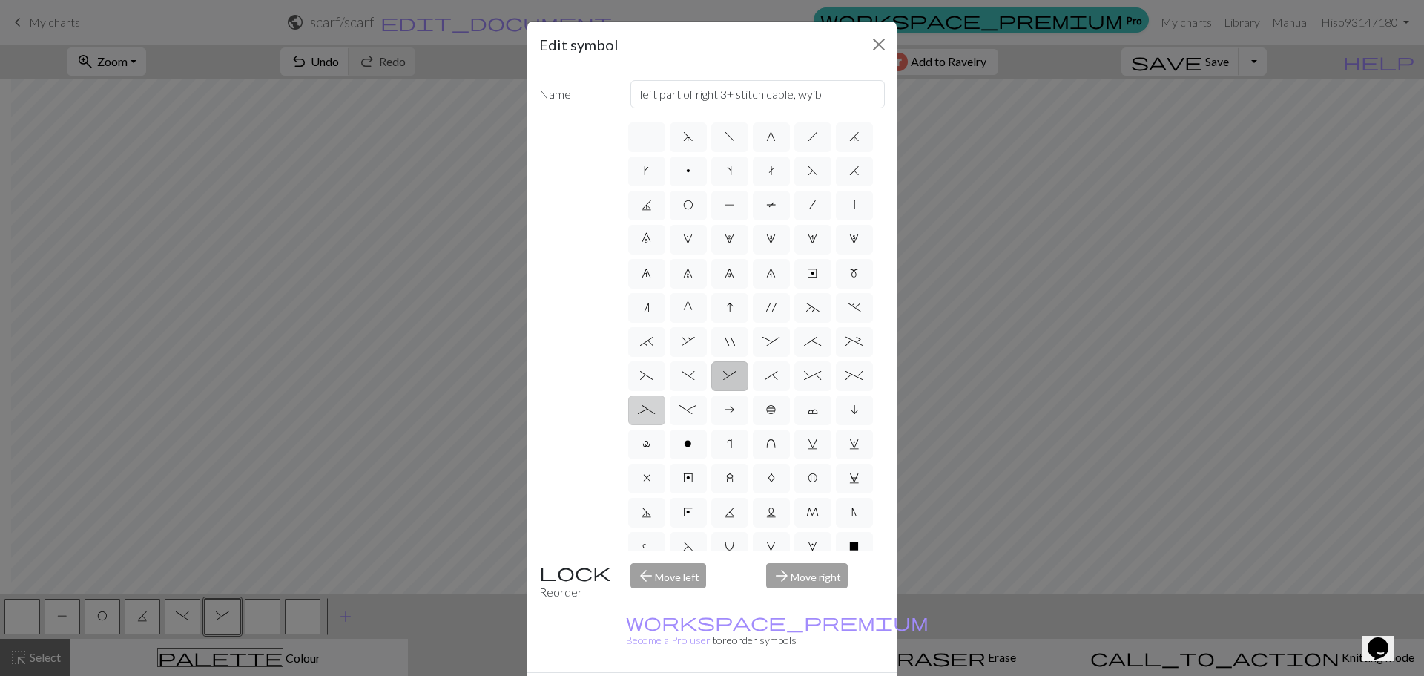
click at [655, 415] on span "_" at bounding box center [646, 409] width 17 height 12
click at [647, 410] on input "_" at bounding box center [643, 405] width 10 height 10
radio input "true"
type input "Left part of left 4+ cable"
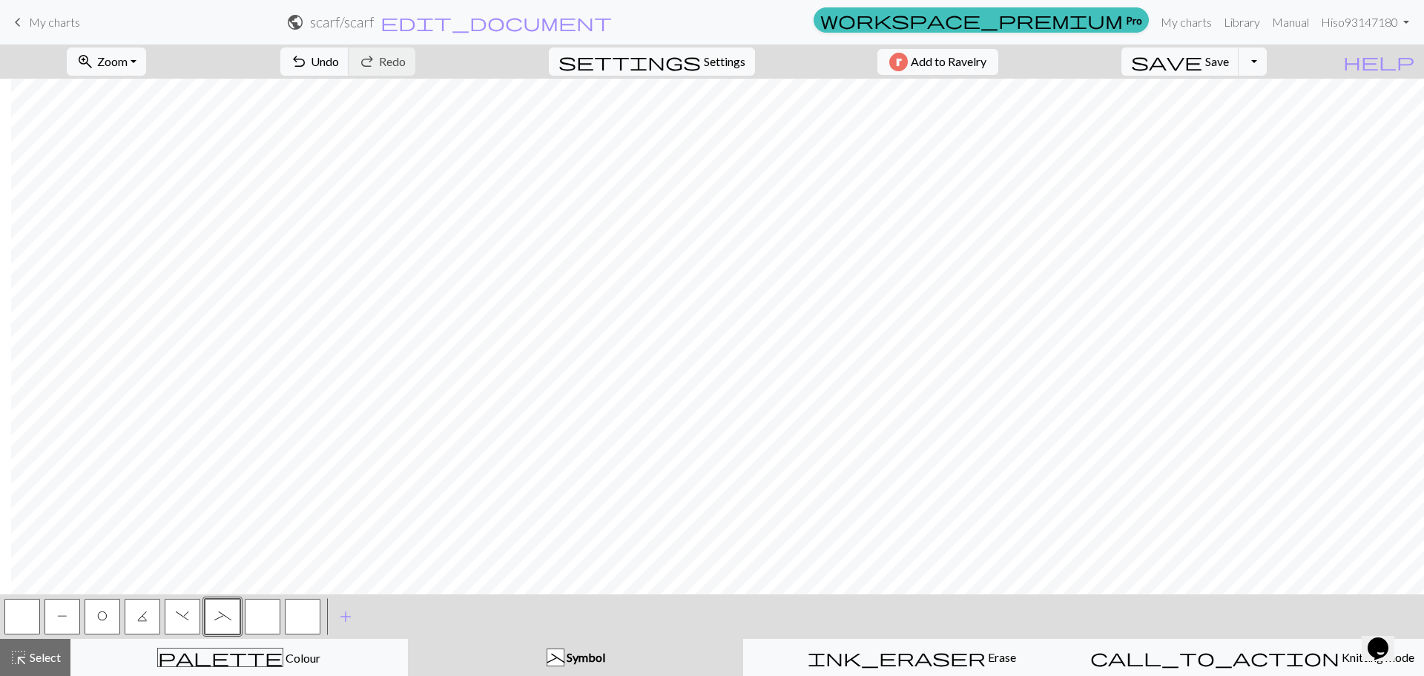
click at [185, 615] on span ")" at bounding box center [182, 616] width 13 height 12
drag, startPoint x: 186, startPoint y: 607, endPoint x: 237, endPoint y: 622, distance: 52.6
click at [237, 622] on div "P O K ) _" at bounding box center [162, 616] width 320 height 40
drag, startPoint x: 20, startPoint y: 617, endPoint x: 107, endPoint y: 586, distance: 92.2
click at [21, 617] on button "button" at bounding box center [22, 616] width 36 height 36
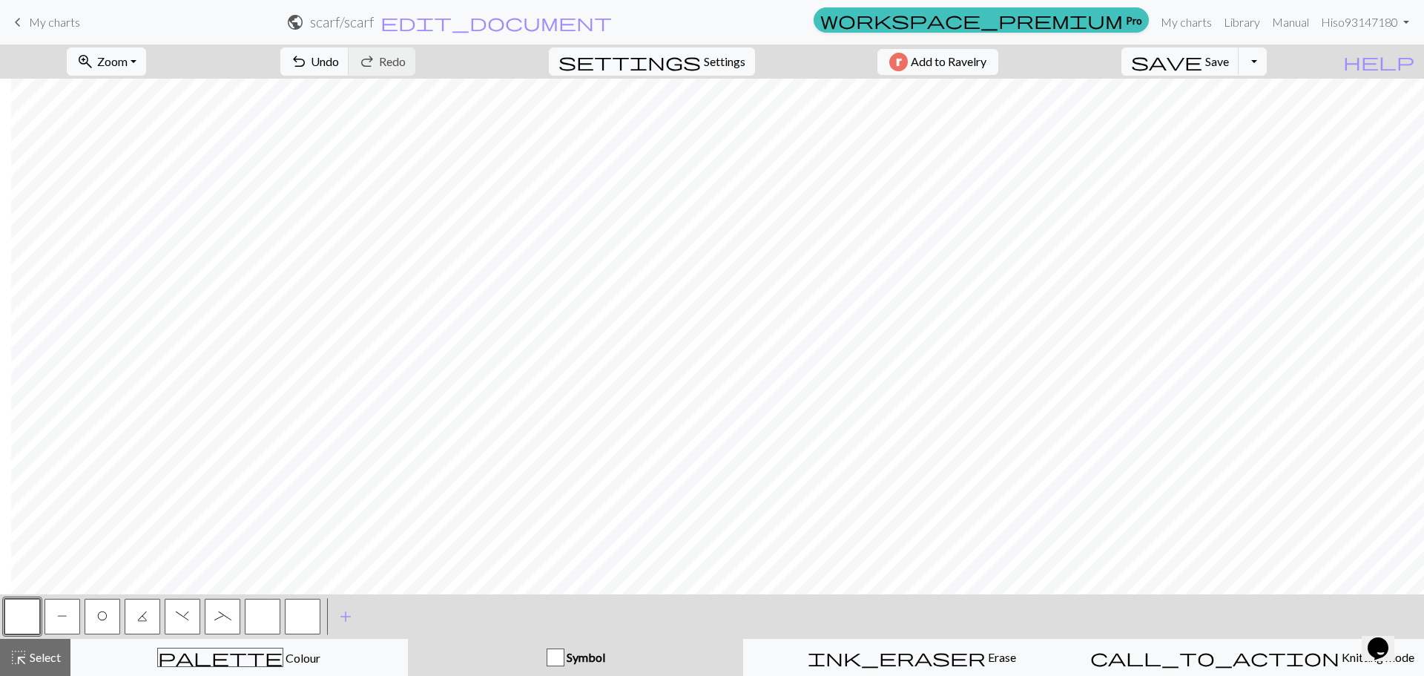
click at [188, 617] on span ")" at bounding box center [182, 616] width 13 height 12
click at [187, 618] on span ")" at bounding box center [182, 616] width 13 height 12
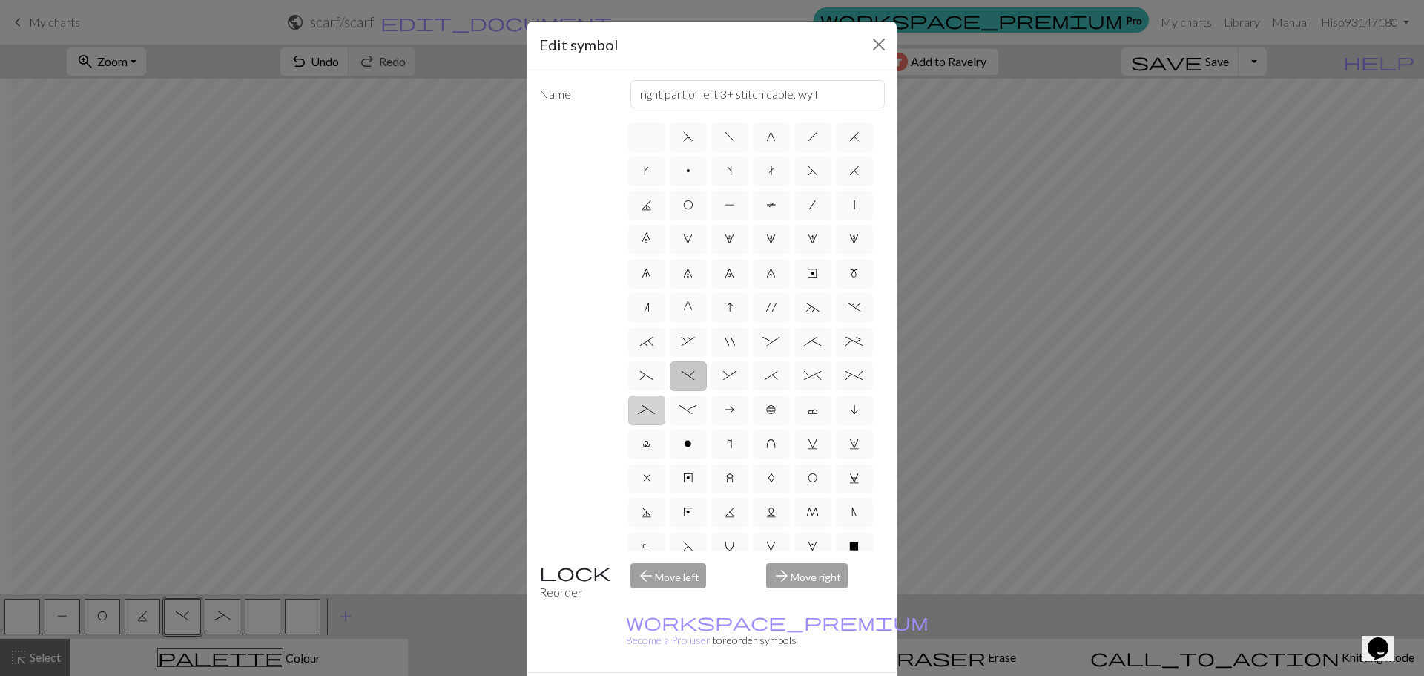
click at [655, 415] on span "_" at bounding box center [646, 409] width 17 height 12
click at [647, 410] on input "_" at bounding box center [643, 405] width 10 height 10
radio input "true"
type input "Left part of left 4+ cable"
drag, startPoint x: 787, startPoint y: 664, endPoint x: 771, endPoint y: 662, distance: 15.6
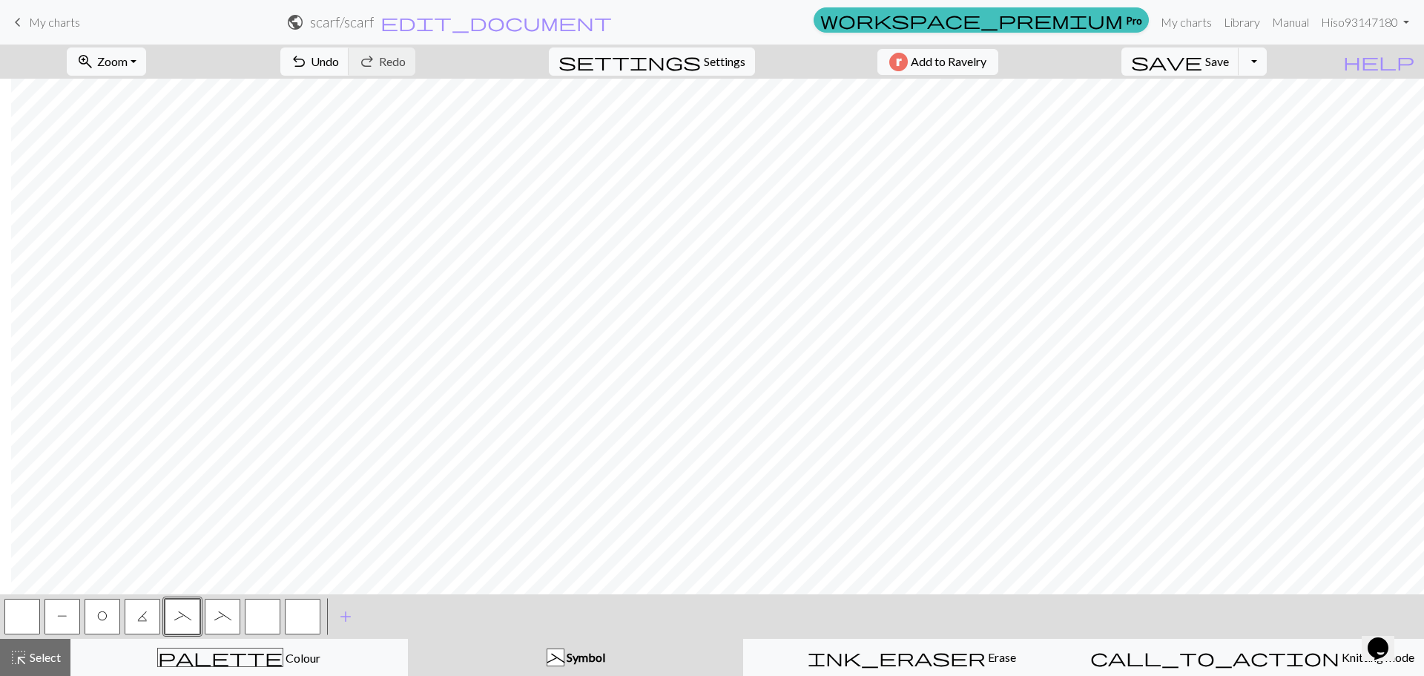
click at [219, 618] on span "_" at bounding box center [222, 616] width 17 height 12
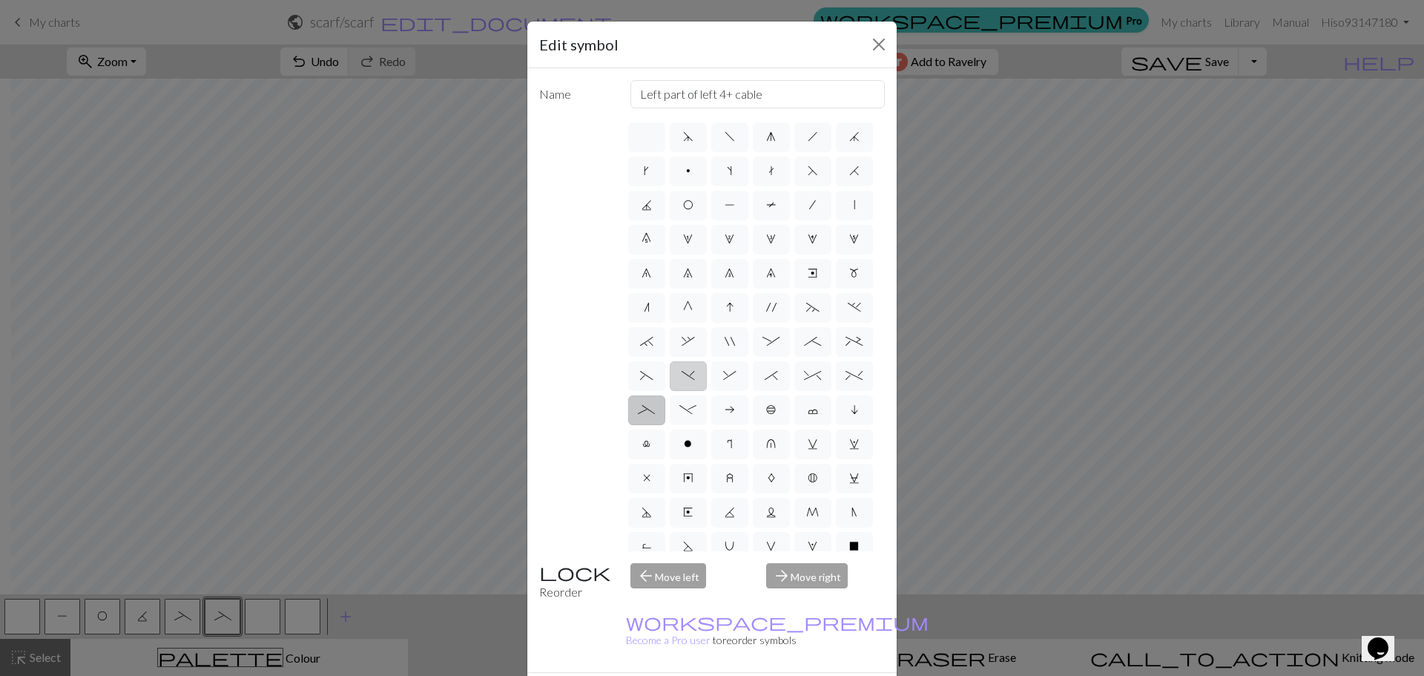
click at [707, 391] on label ")" at bounding box center [688, 376] width 37 height 30
click at [691, 376] on input ")" at bounding box center [686, 371] width 10 height 10
radio input "true"
type input "right part of left 3+ stitch cable, wyif"
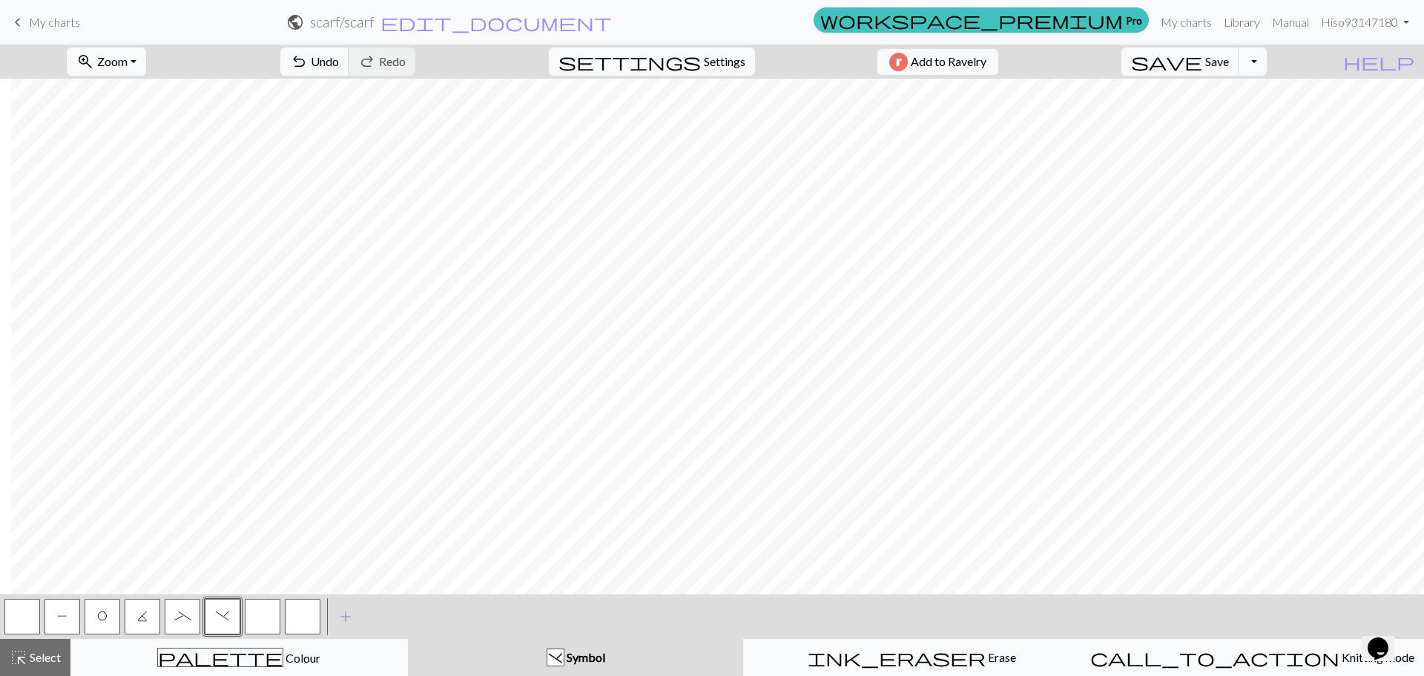
click at [252, 615] on button "button" at bounding box center [263, 616] width 36 height 36
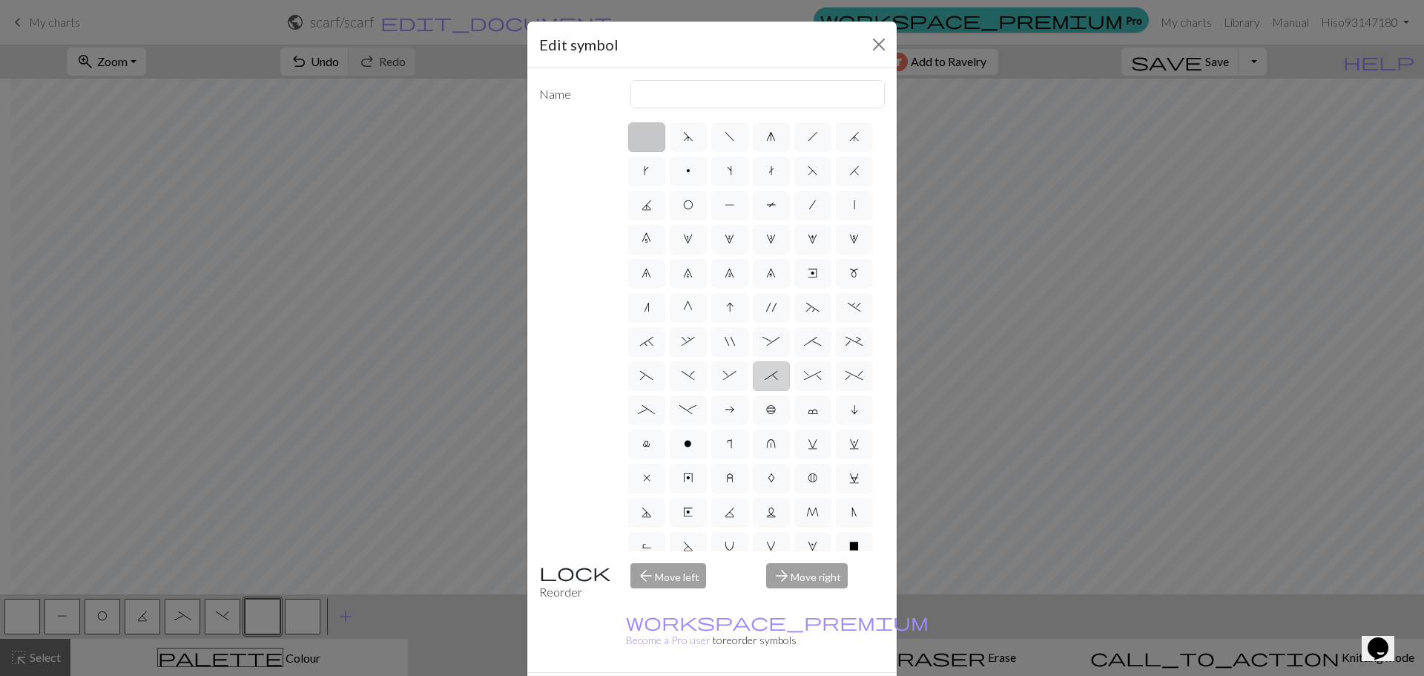
click at [765, 381] on span "*" at bounding box center [771, 375] width 13 height 12
click at [765, 376] on input "*" at bounding box center [770, 371] width 10 height 10
radio input "true"
type input "right part of right 3+ stitch cable, wyib"
click at [736, 381] on span "&" at bounding box center [729, 375] width 13 height 12
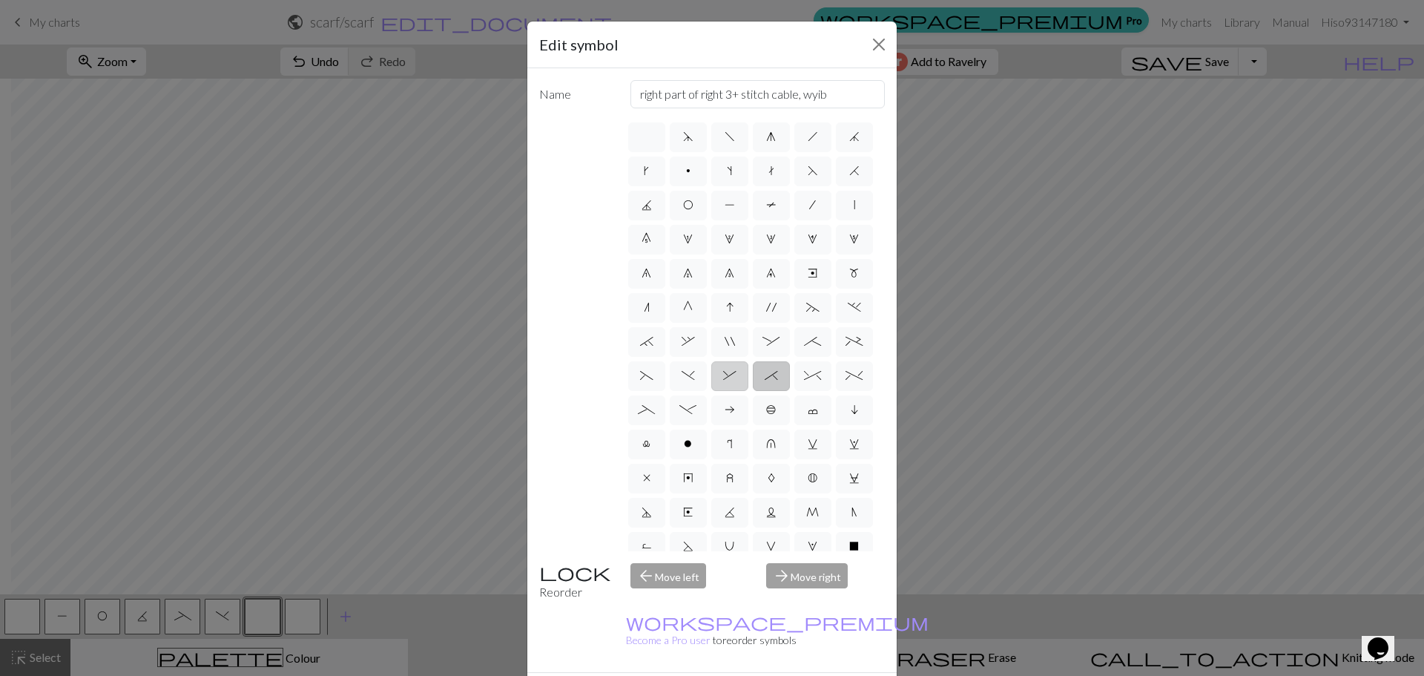
click at [733, 376] on input "&" at bounding box center [728, 371] width 10 height 10
radio input "true"
type input "left part of right 3+ stitch cable, wyib"
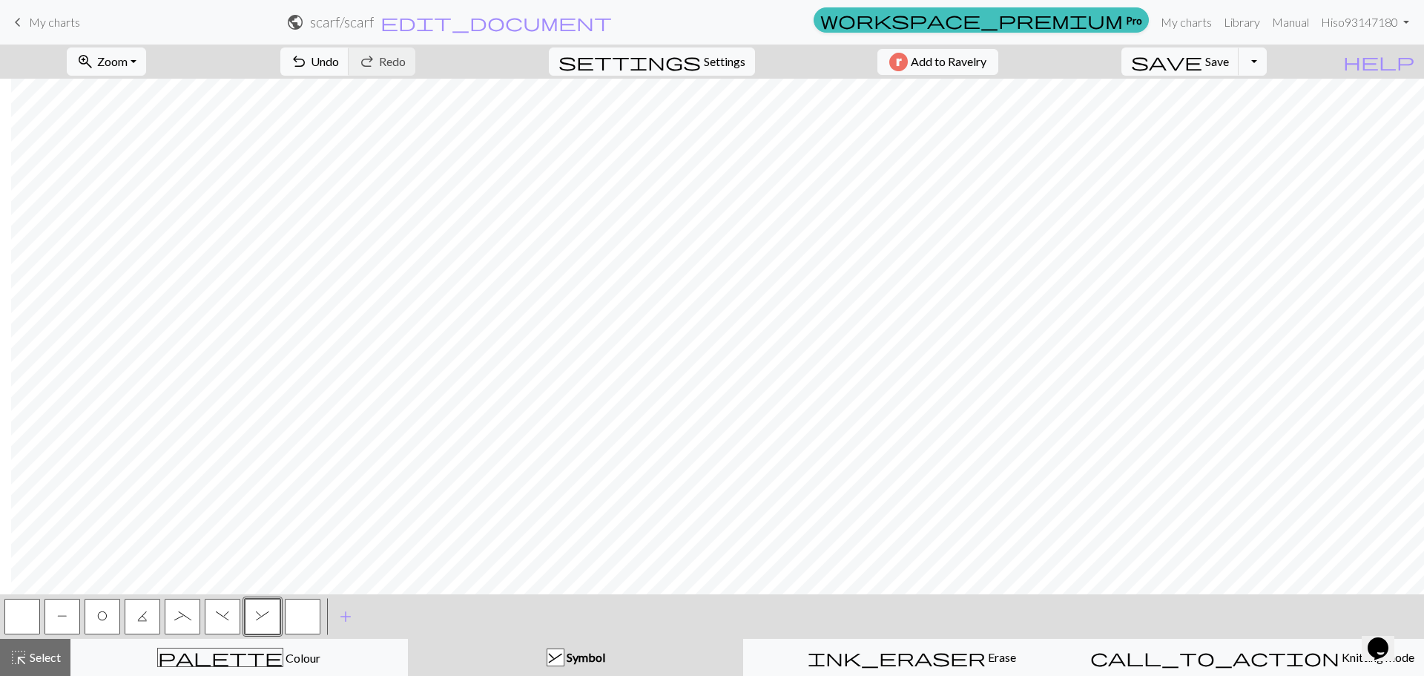
click at [309, 617] on button "button" at bounding box center [303, 616] width 36 height 36
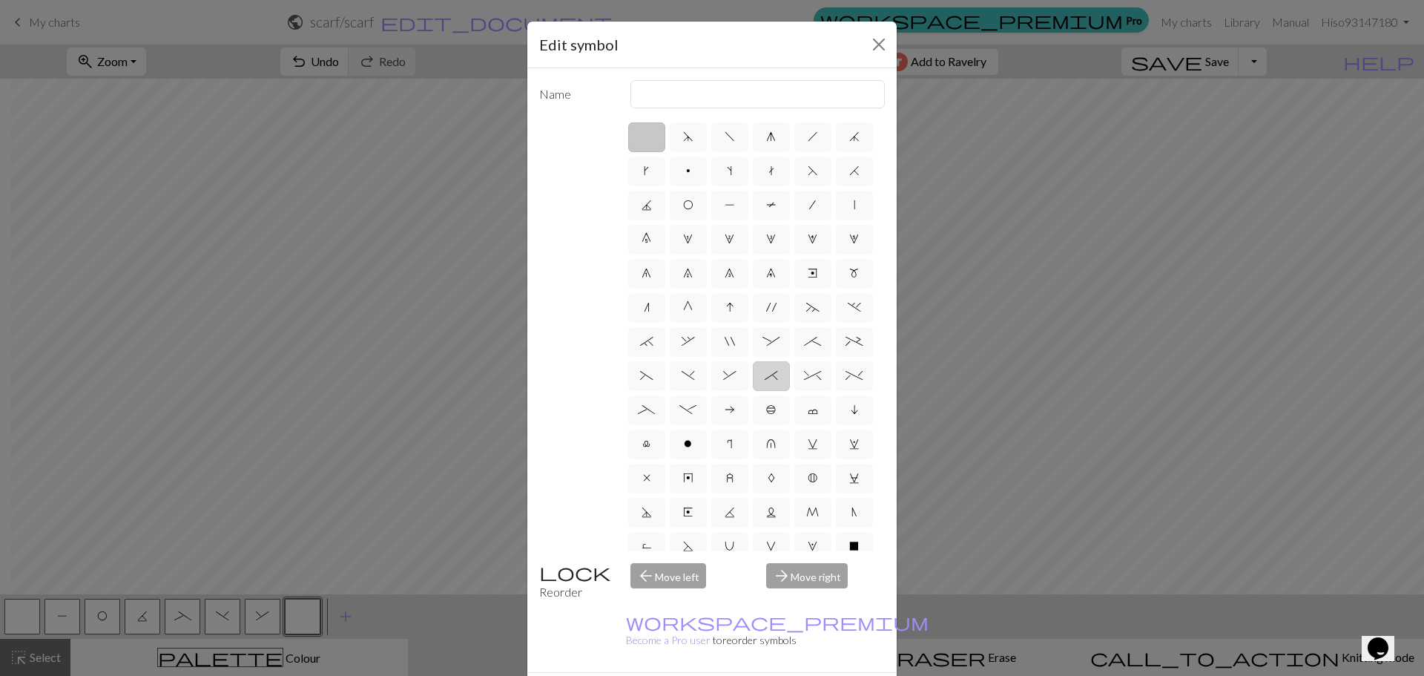
click at [765, 381] on span "*" at bounding box center [771, 375] width 13 height 12
click at [765, 376] on input "*" at bounding box center [770, 371] width 10 height 10
radio input "true"
type input "right part of right 3+ stitch cable, wyib"
click at [765, 381] on span "*" at bounding box center [771, 375] width 13 height 12
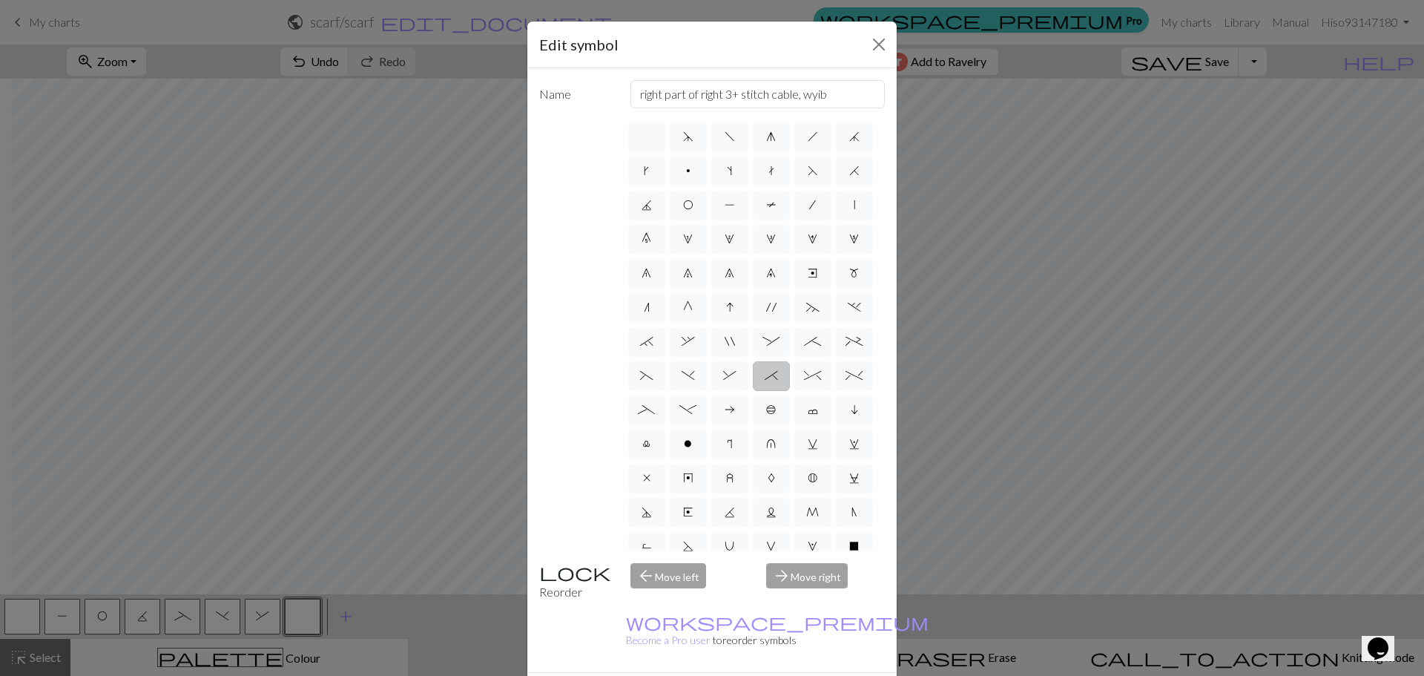
click at [765, 376] on input "*" at bounding box center [770, 371] width 10 height 10
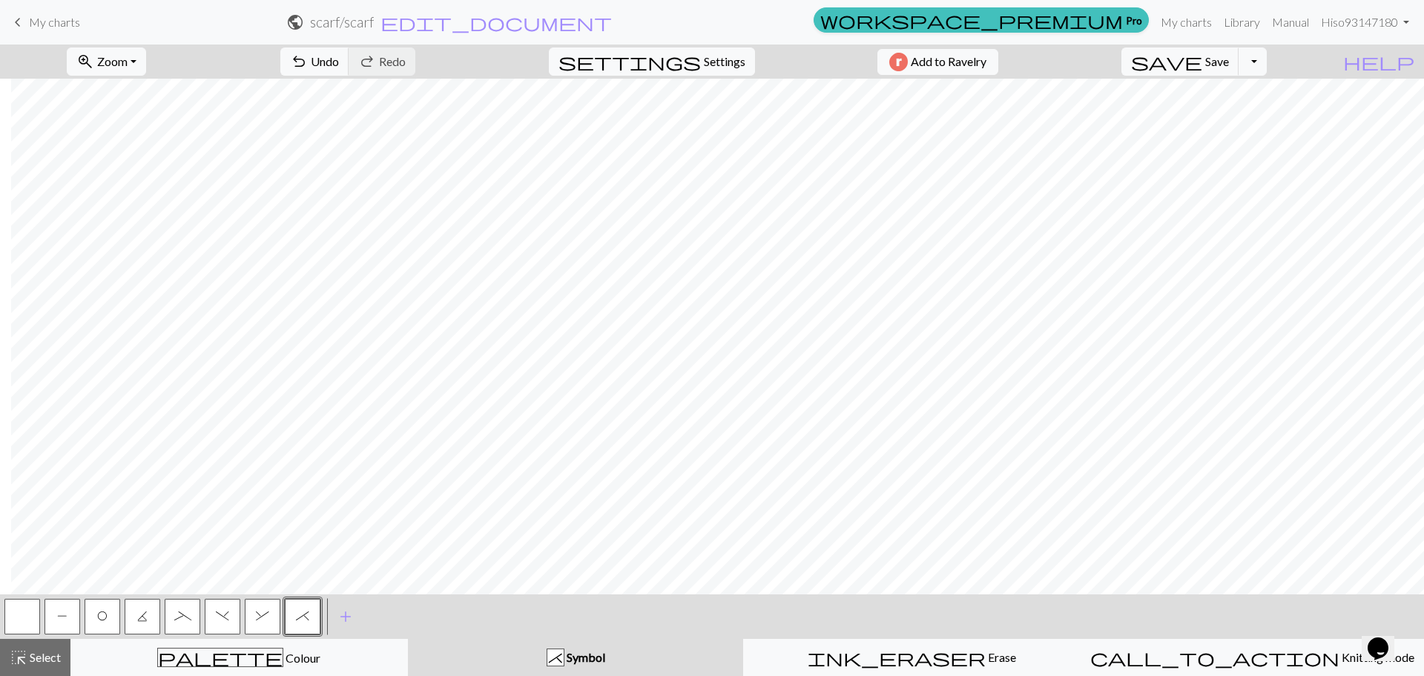
click at [180, 618] on span "_" at bounding box center [182, 616] width 17 height 12
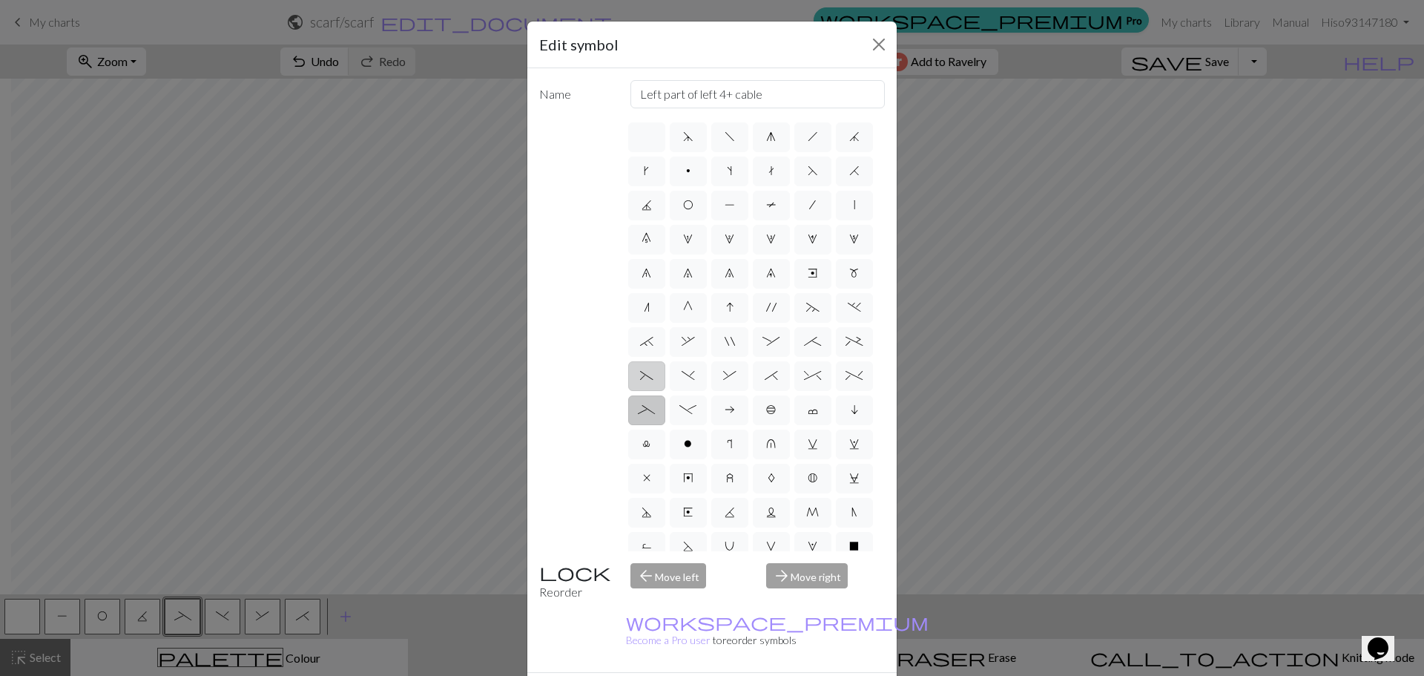
click at [653, 381] on span "(" at bounding box center [646, 375] width 13 height 12
click at [650, 376] on input "(" at bounding box center [645, 371] width 10 height 10
radio input "true"
type input "left part of left 3+ stitch cable, wyif"
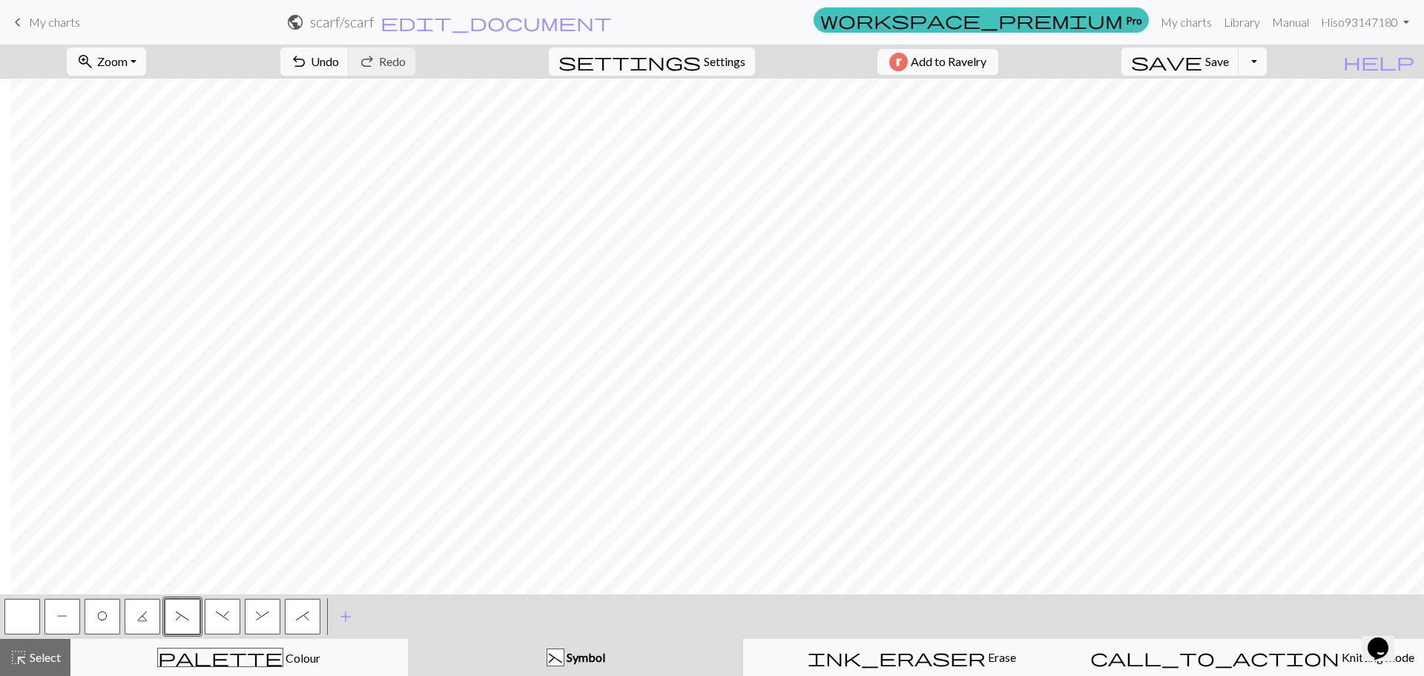
click at [217, 618] on span ")" at bounding box center [222, 616] width 13 height 12
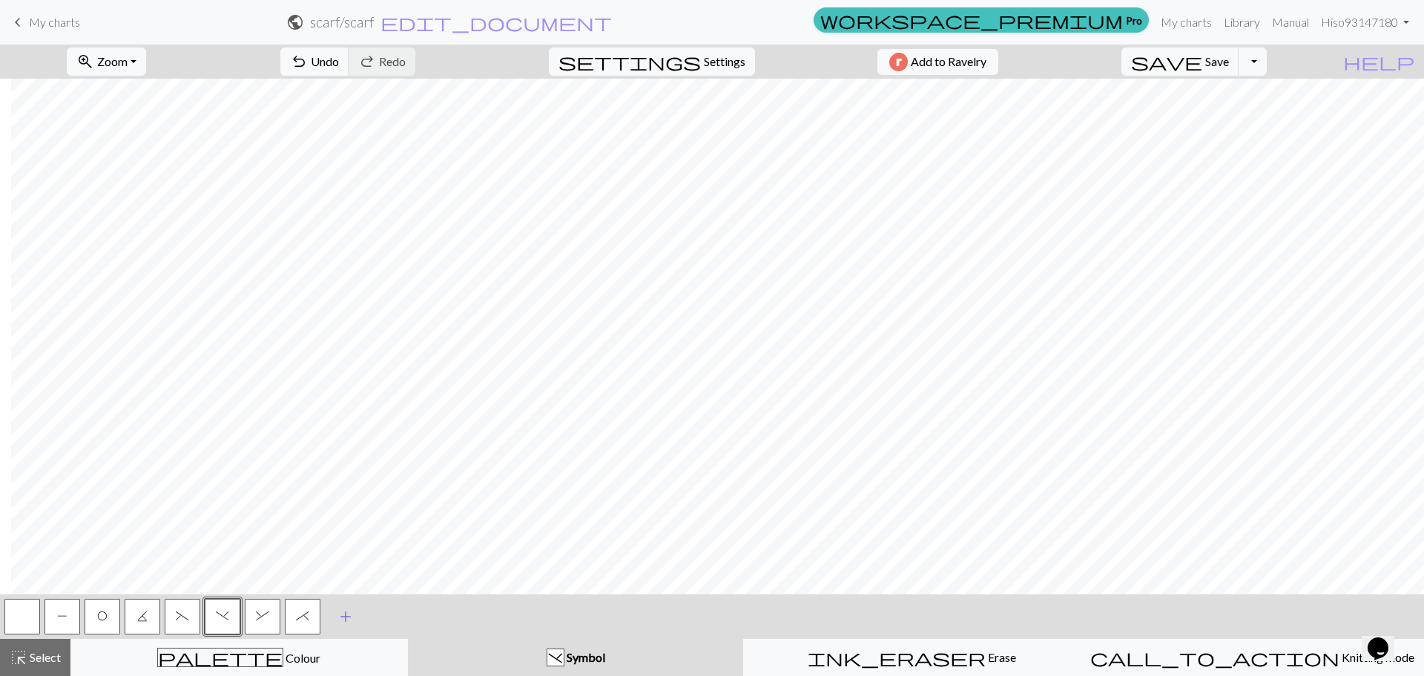
click at [347, 618] on span "add" at bounding box center [346, 616] width 18 height 21
click at [338, 613] on button "button" at bounding box center [343, 616] width 36 height 36
click at [400, 615] on button "add Add a symbol" at bounding box center [385, 616] width 37 height 37
click at [389, 615] on button "button" at bounding box center [383, 616] width 36 height 36
click at [346, 617] on button "button" at bounding box center [343, 616] width 36 height 36
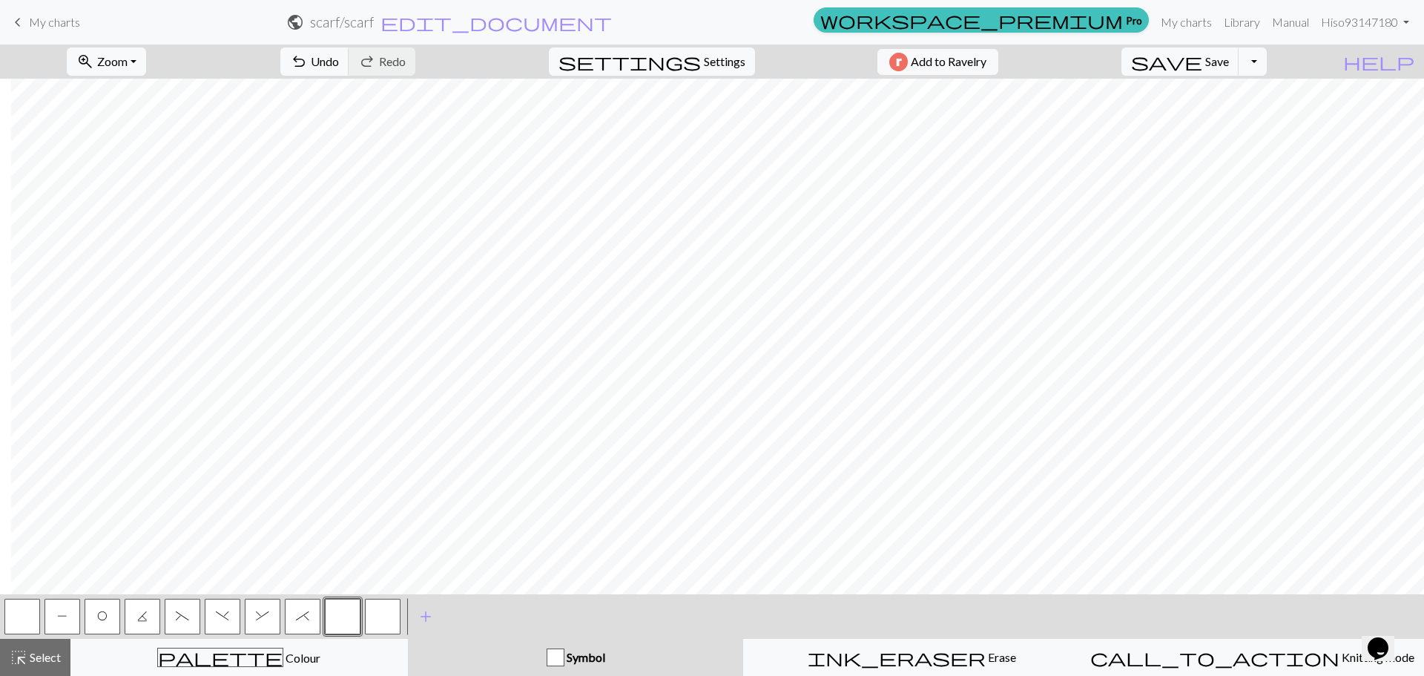
click at [346, 617] on button "button" at bounding box center [343, 616] width 36 height 36
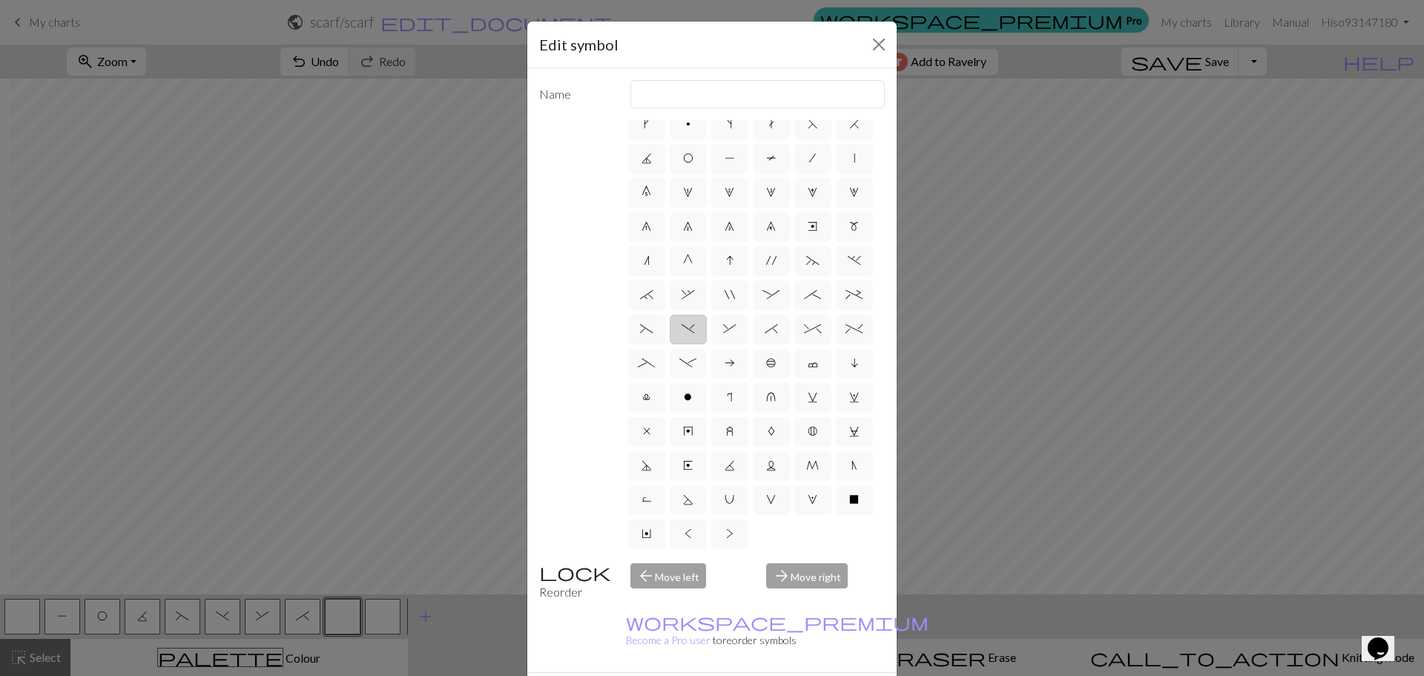
scroll to position [149, 0]
click at [816, 246] on label "~" at bounding box center [812, 261] width 37 height 30
click at [816, 298] on input "~" at bounding box center [811, 303] width 10 height 10
radio input "true"
type input "3+ stitch left twist"
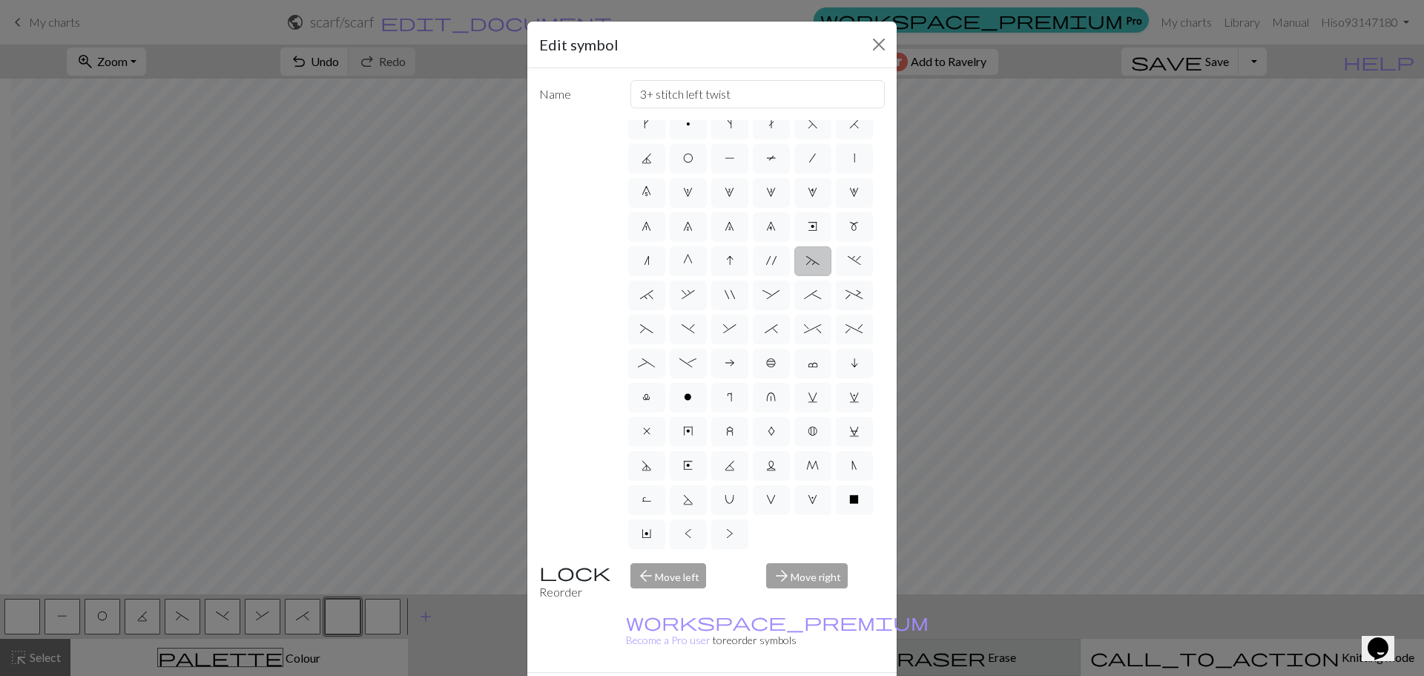
drag, startPoint x: 793, startPoint y: 662, endPoint x: 782, endPoint y: 660, distance: 12.1
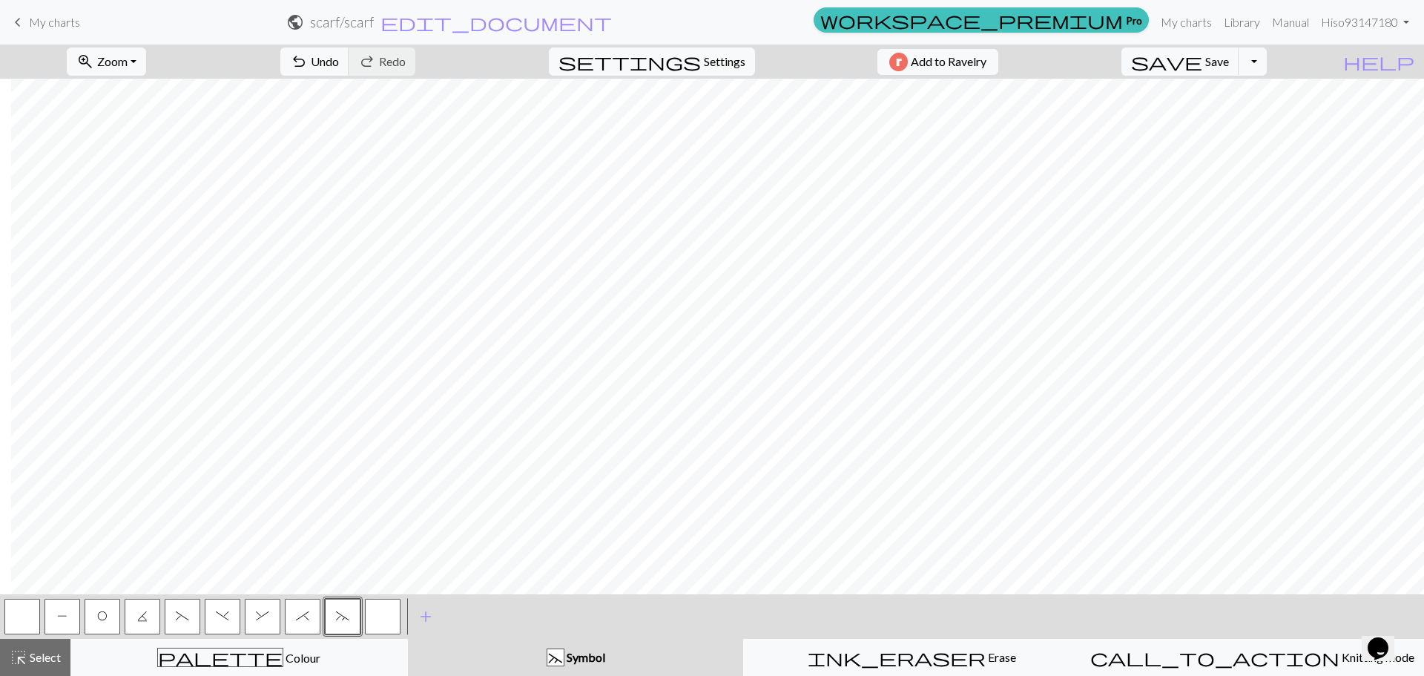
click at [380, 621] on button "button" at bounding box center [383, 616] width 36 height 36
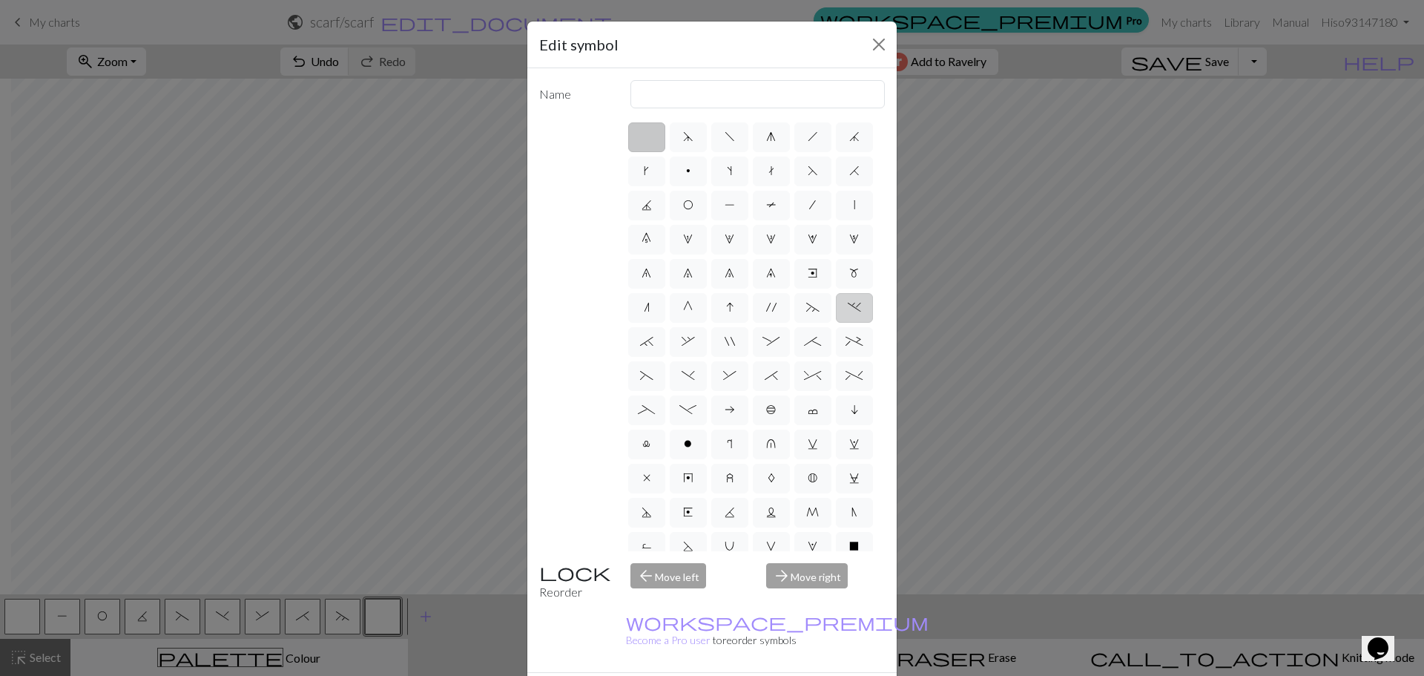
click at [836, 323] on label "." at bounding box center [854, 308] width 37 height 30
click at [848, 308] on input "." at bounding box center [853, 303] width 10 height 10
radio input "true"
type input "3+ stitch left twist"
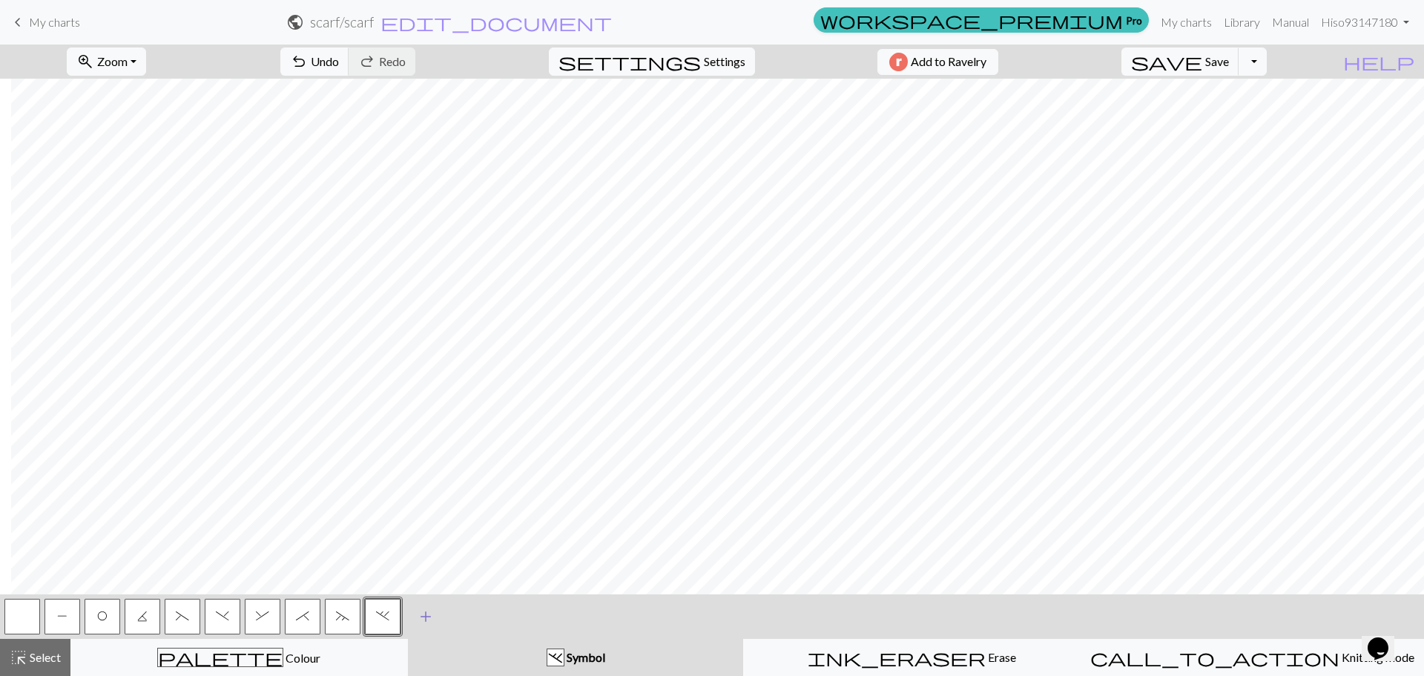
click at [425, 620] on span "add" at bounding box center [426, 616] width 18 height 21
click at [469, 613] on span "add" at bounding box center [466, 616] width 18 height 21
click at [424, 620] on button "button" at bounding box center [423, 616] width 36 height 36
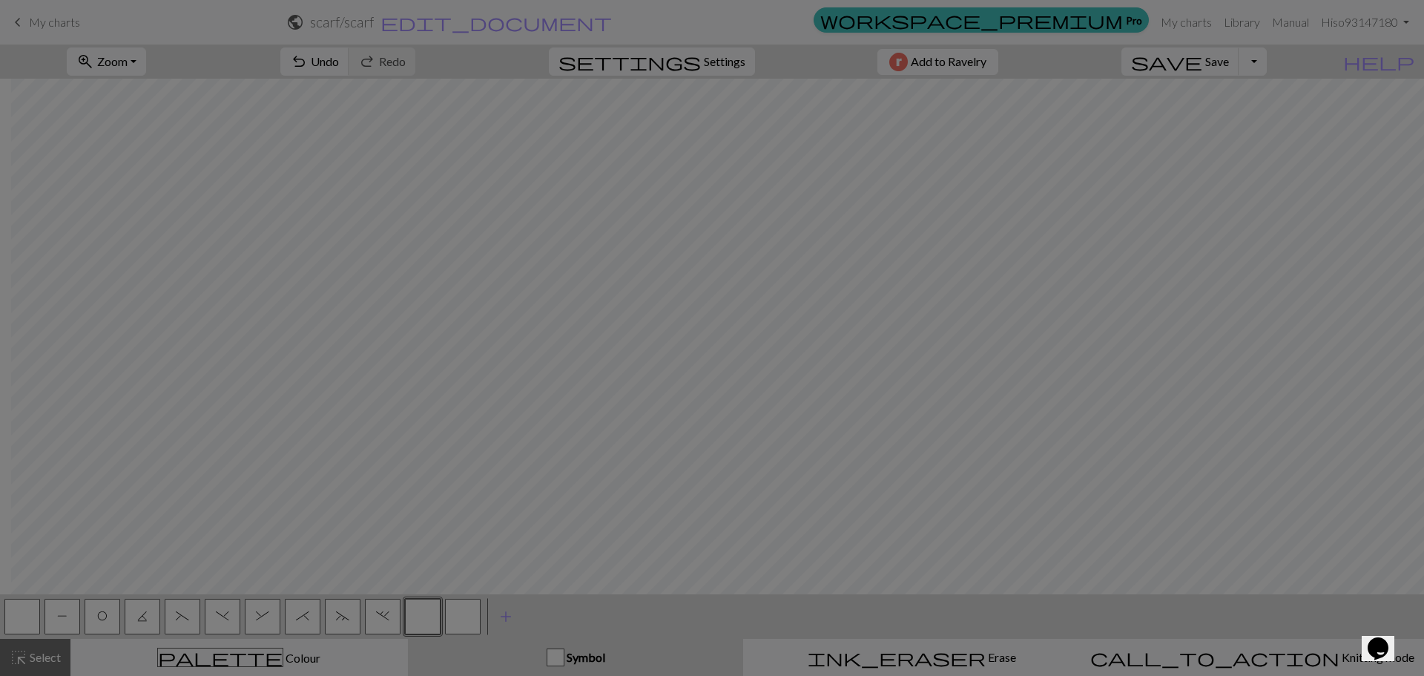
click at [424, 620] on div "Edit symbol Name d f g h j k p s t F H J O P T / | 0 1 2 3 4 5 6 7 8 9 e m n G …" at bounding box center [712, 338] width 1424 height 676
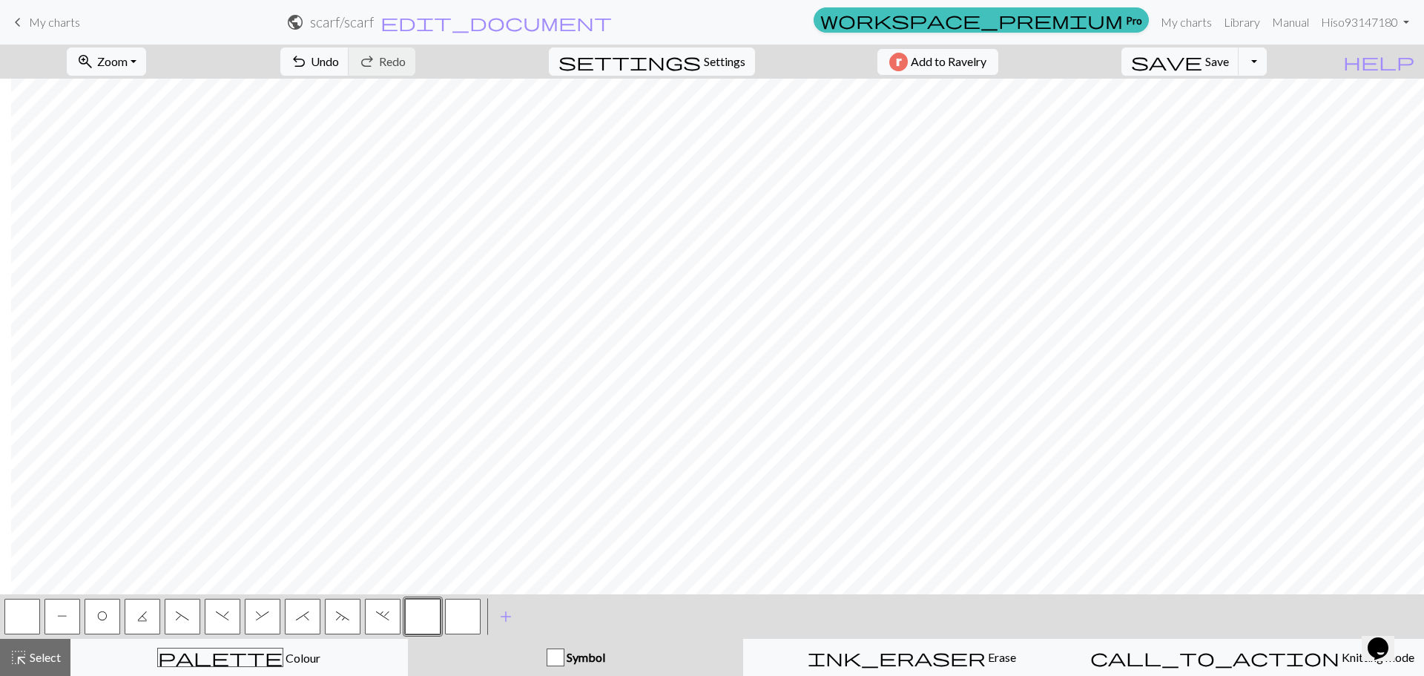
click at [423, 615] on button "button" at bounding box center [423, 616] width 36 height 36
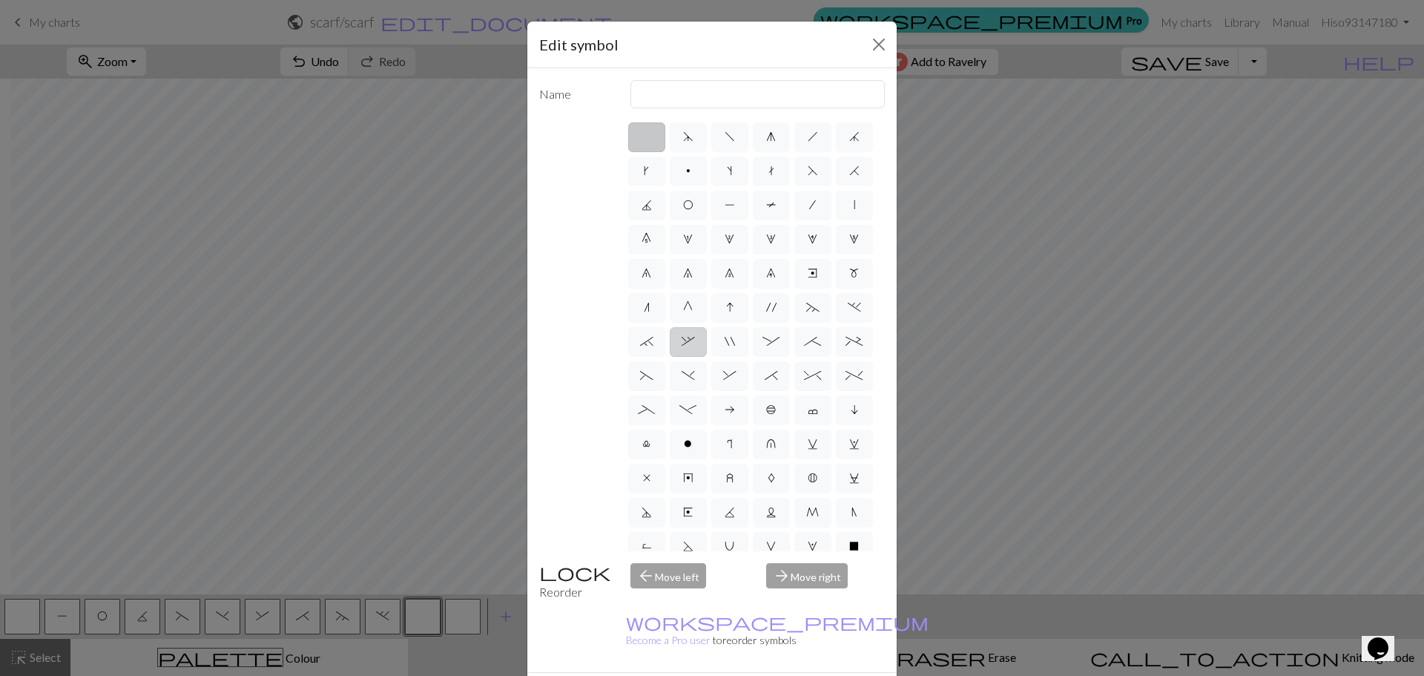
click at [695, 347] on span "," at bounding box center [687, 341] width 13 height 12
click at [691, 342] on input "," at bounding box center [686, 337] width 10 height 10
radio input "true"
type input "3+ stitch right twist"
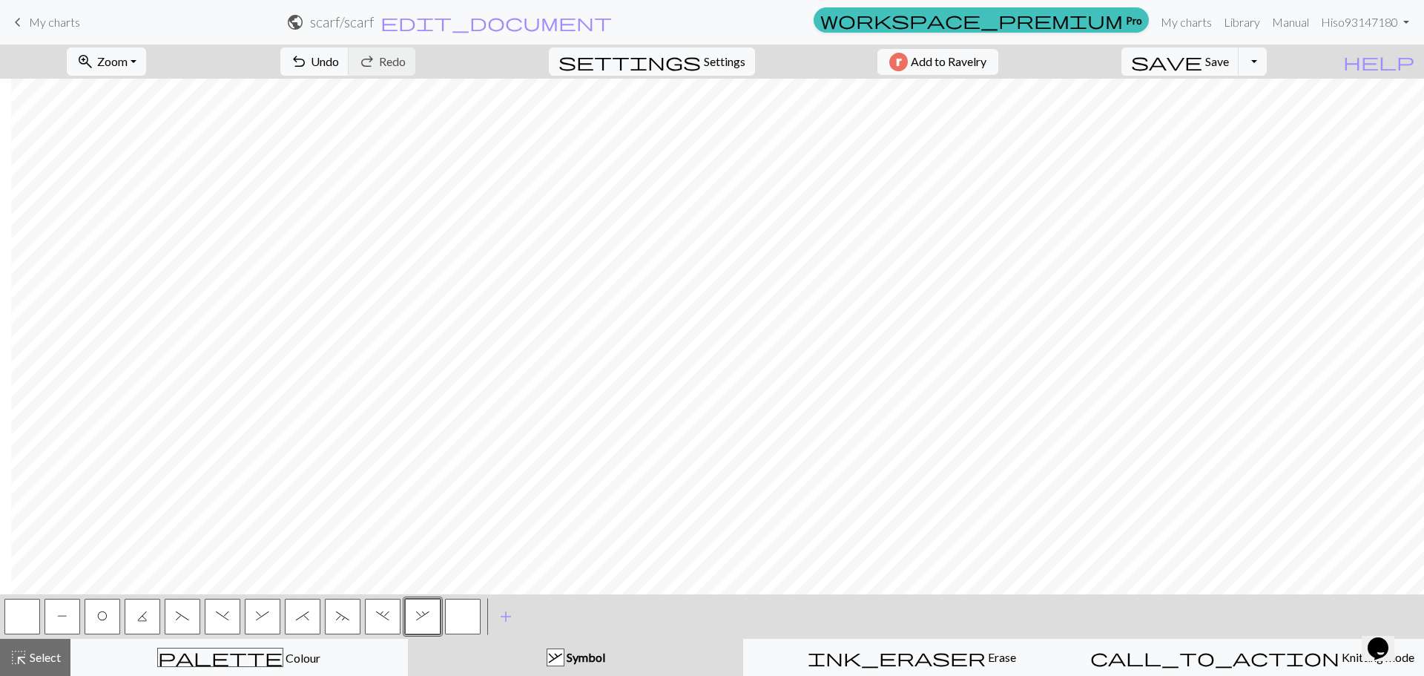
click at [468, 619] on button "button" at bounding box center [463, 616] width 36 height 36
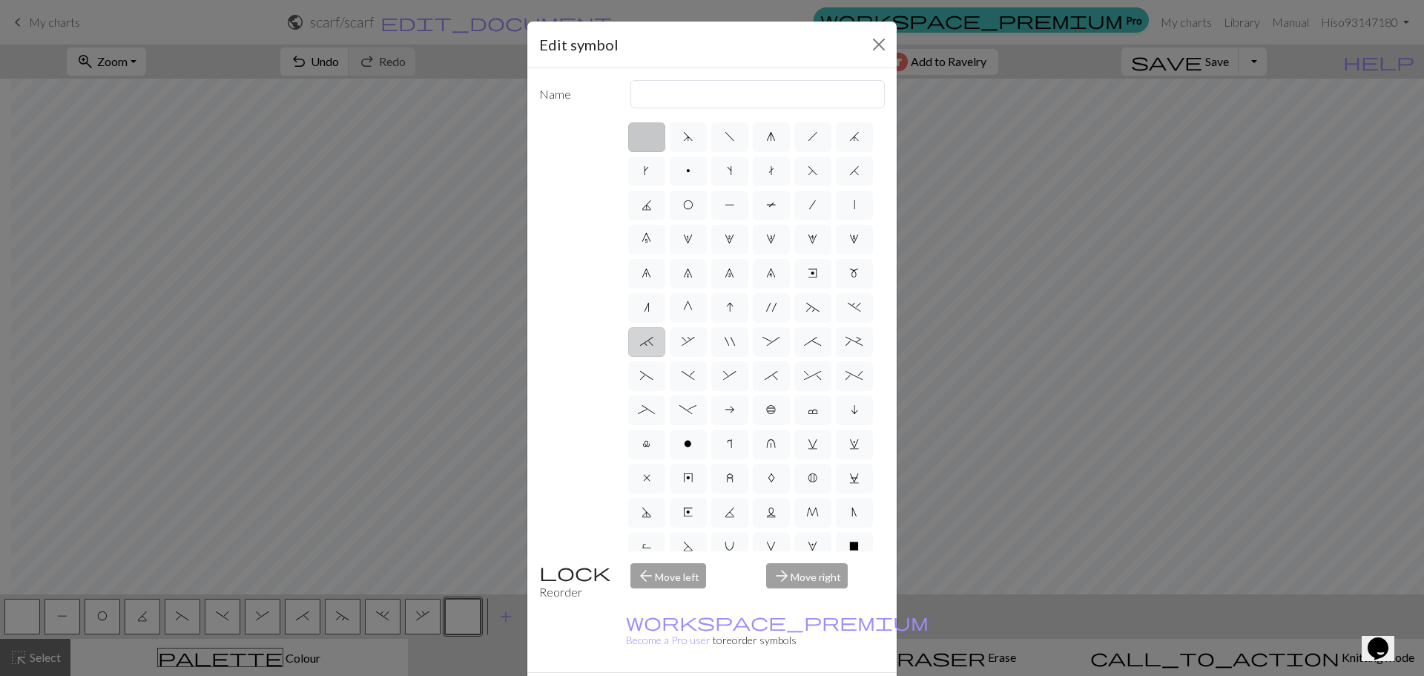
click at [665, 357] on label "`" at bounding box center [646, 342] width 37 height 30
click at [650, 342] on input "`" at bounding box center [645, 337] width 10 height 10
radio input "true"
type input "3+ stitch right twist"
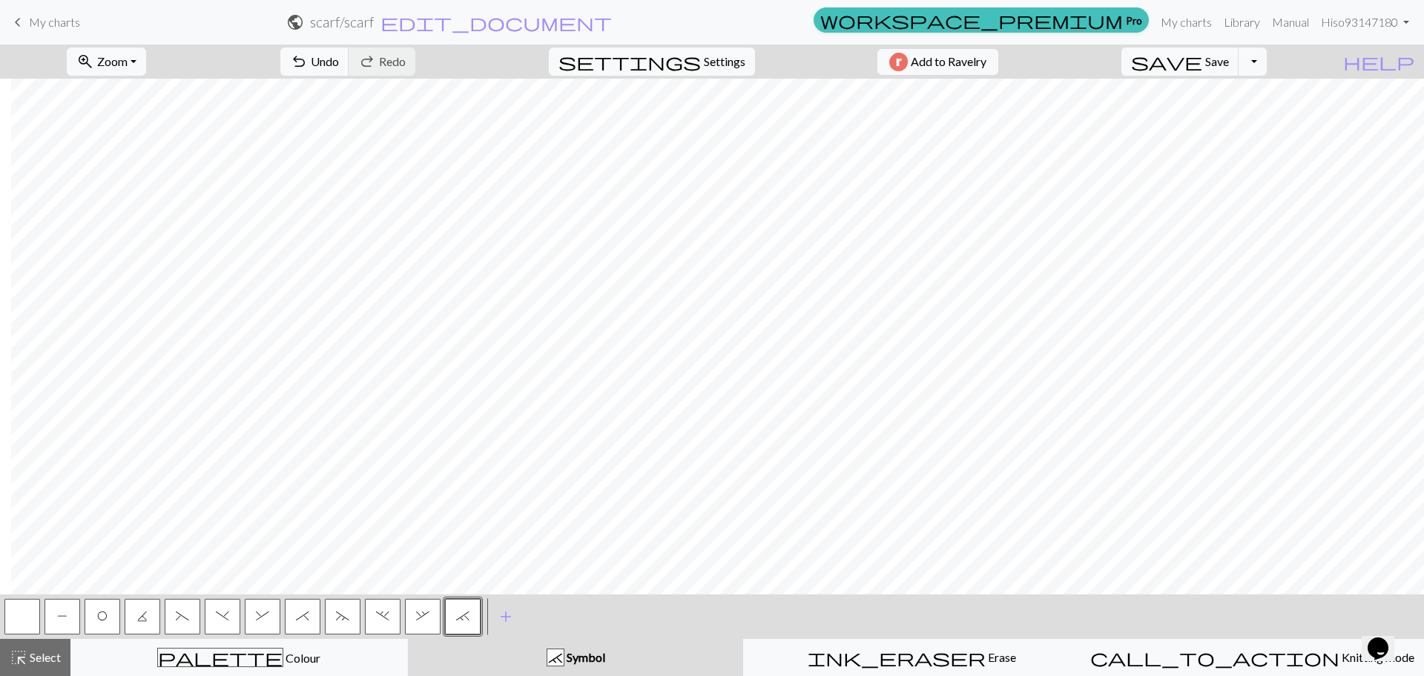
click at [661, 617] on div "< P O K ( ) & * ~ . , ` > add Add a symbol" at bounding box center [712, 616] width 1424 height 44
click at [182, 619] on span "(" at bounding box center [182, 616] width 13 height 12
click at [222, 618] on span ")" at bounding box center [222, 616] width 13 height 12
click at [182, 617] on span "(" at bounding box center [182, 616] width 13 height 12
click at [226, 610] on span ")" at bounding box center [222, 616] width 13 height 12
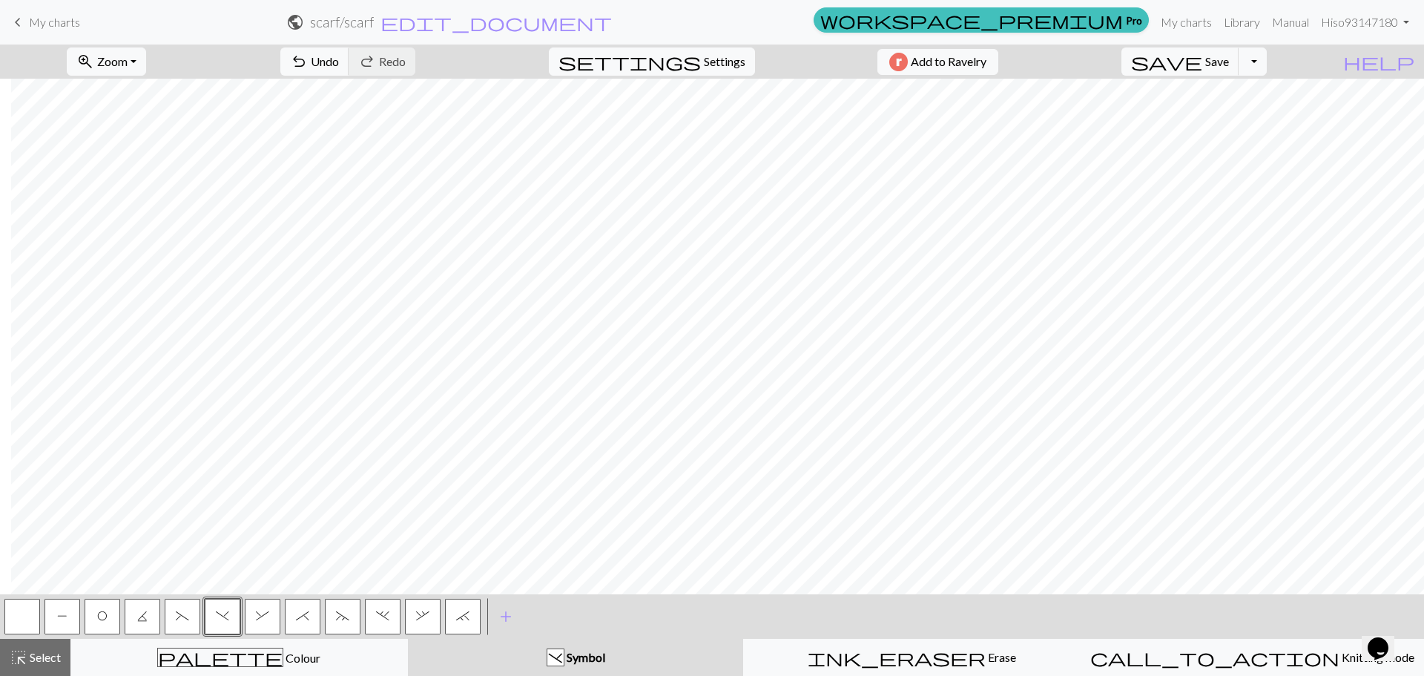
click at [381, 611] on span "." at bounding box center [382, 616] width 13 height 12
click at [354, 615] on button "~" at bounding box center [343, 616] width 36 height 36
click at [423, 618] on span "," at bounding box center [422, 616] width 13 height 12
click at [446, 619] on button "`" at bounding box center [463, 616] width 36 height 36
click at [183, 621] on span "(" at bounding box center [182, 616] width 13 height 12
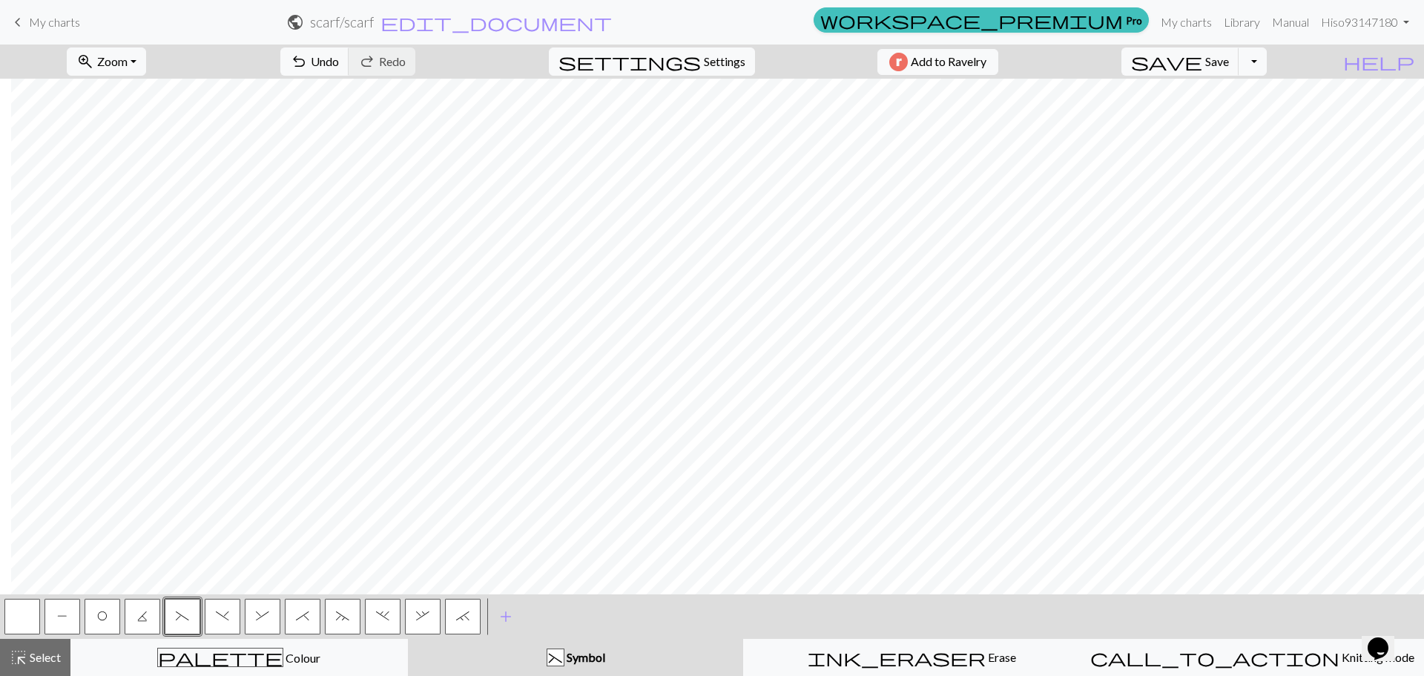
click at [220, 621] on span ")" at bounding box center [222, 616] width 13 height 12
click at [311, 614] on button "*" at bounding box center [303, 616] width 36 height 36
click at [276, 617] on button "&" at bounding box center [263, 616] width 36 height 36
click at [219, 612] on span ")" at bounding box center [222, 616] width 13 height 12
click at [197, 622] on button "(" at bounding box center [183, 616] width 36 height 36
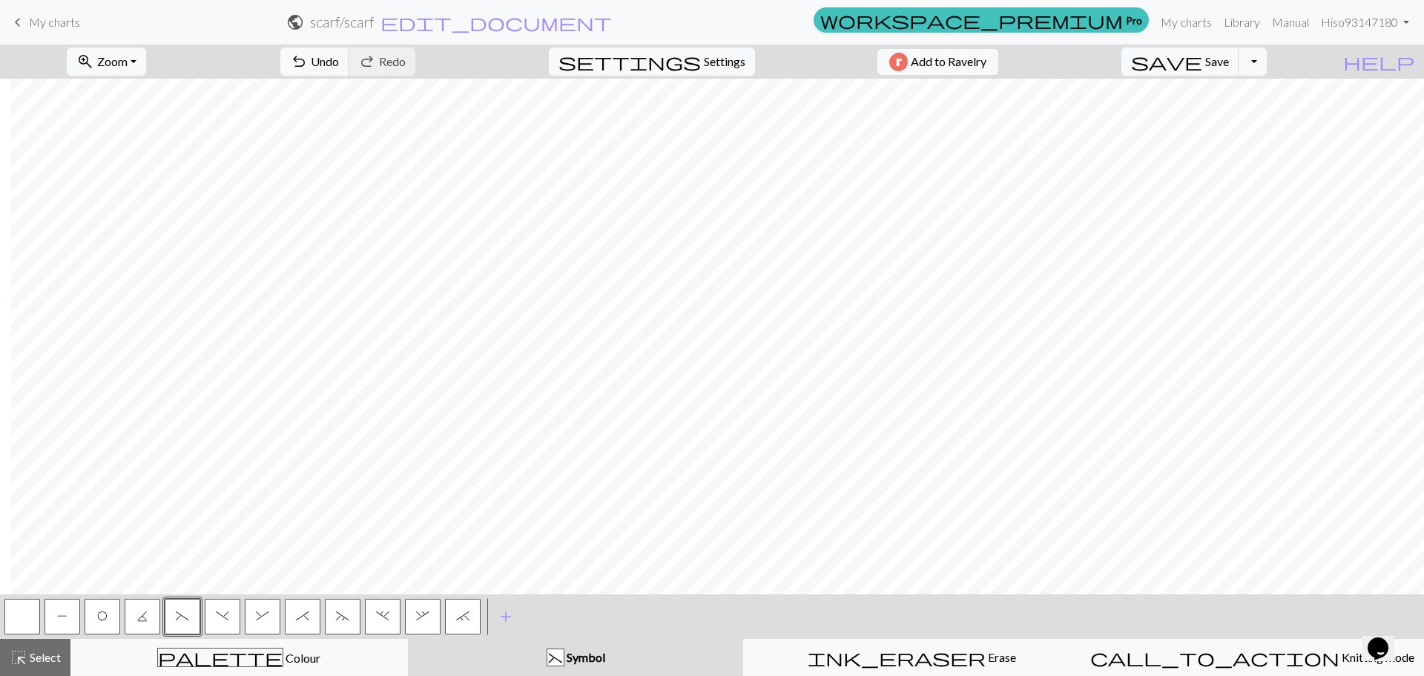
click at [220, 613] on span ")" at bounding box center [222, 616] width 13 height 12
drag, startPoint x: 254, startPoint y: 617, endPoint x: 297, endPoint y: 587, distance: 52.2
click at [265, 608] on button "&" at bounding box center [263, 616] width 36 height 36
drag, startPoint x: 303, startPoint y: 621, endPoint x: 336, endPoint y: 590, distance: 45.1
click at [303, 621] on span "*" at bounding box center [302, 616] width 13 height 12
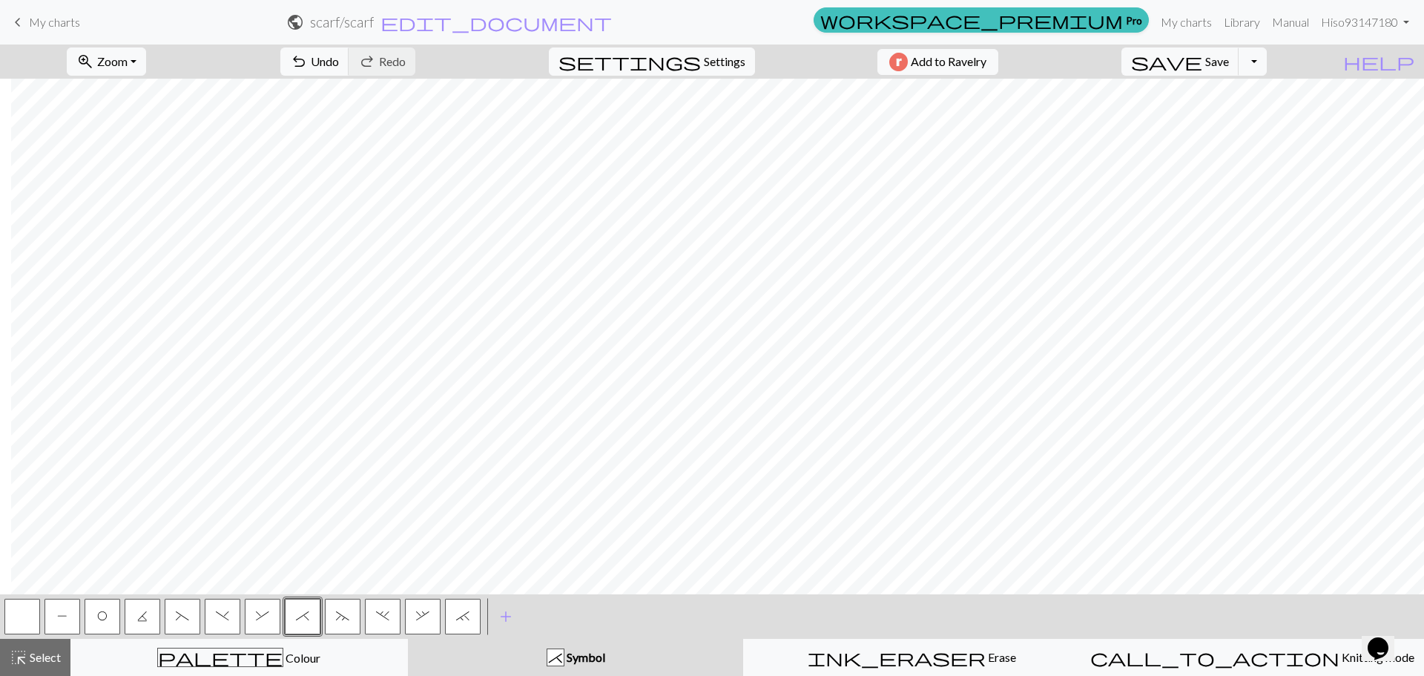
click at [220, 621] on span ")" at bounding box center [222, 616] width 13 height 12
click at [185, 621] on button "(" at bounding box center [183, 616] width 36 height 36
click at [222, 610] on span ")" at bounding box center [222, 616] width 13 height 12
drag, startPoint x: 303, startPoint y: 615, endPoint x: 360, endPoint y: 585, distance: 64.7
click at [306, 613] on span "*" at bounding box center [302, 616] width 13 height 12
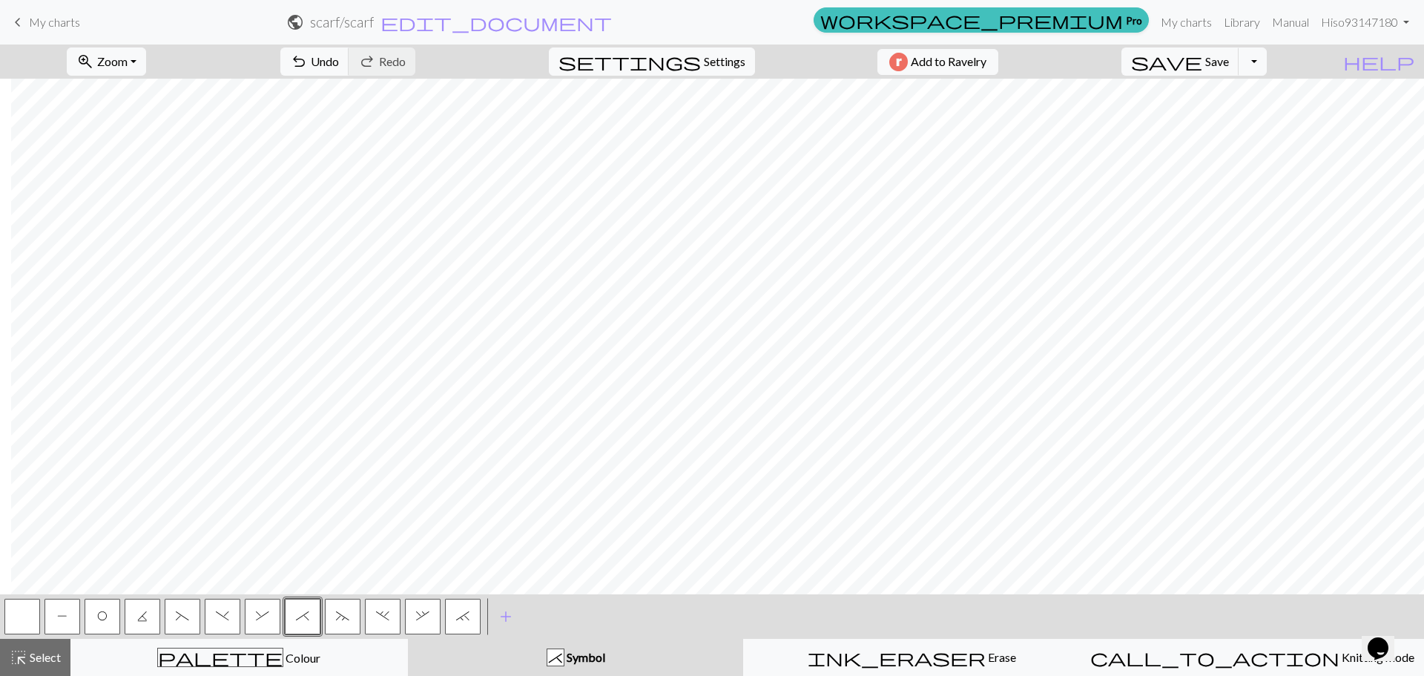
click at [265, 625] on button "&" at bounding box center [263, 616] width 36 height 36
click at [346, 621] on button "~" at bounding box center [343, 616] width 36 height 36
click at [385, 621] on span "." at bounding box center [382, 616] width 13 height 12
click at [191, 616] on button "(" at bounding box center [183, 616] width 36 height 36
click at [227, 616] on span ")" at bounding box center [222, 616] width 13 height 12
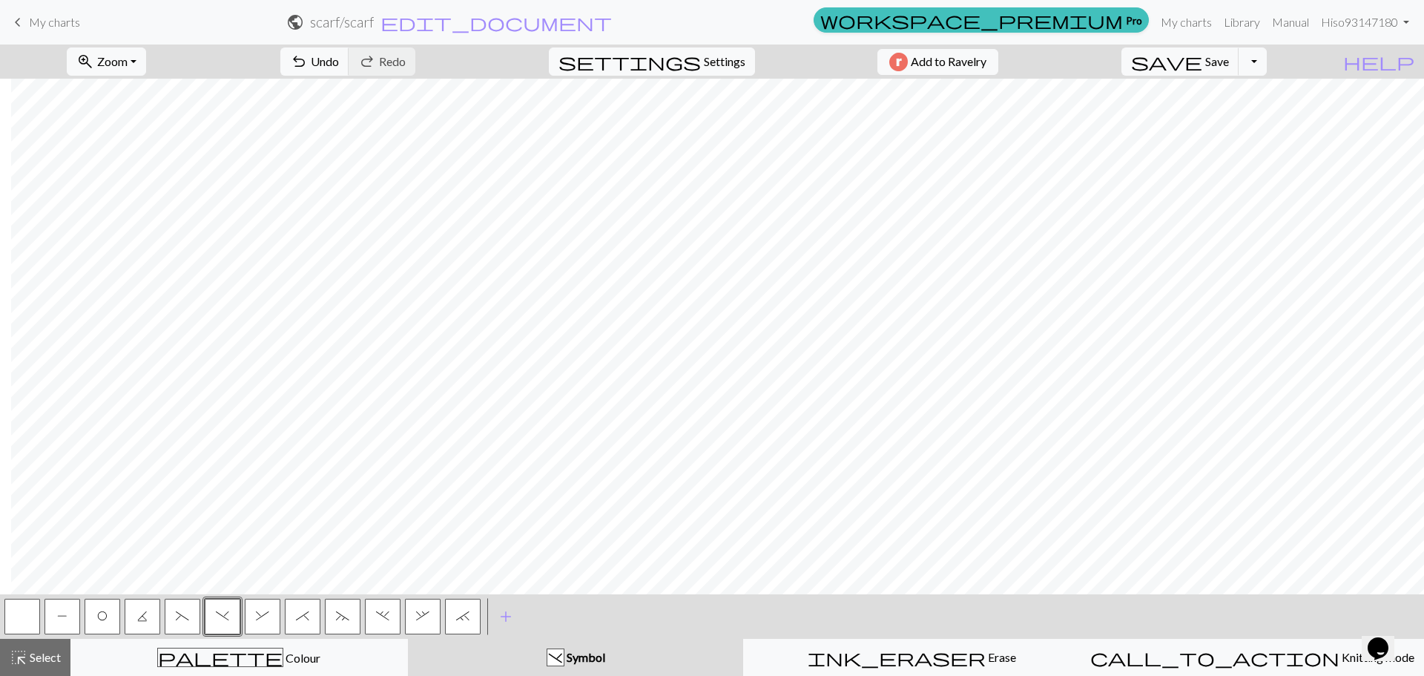
drag, startPoint x: 260, startPoint y: 618, endPoint x: 320, endPoint y: 584, distance: 69.7
click at [274, 608] on button "&" at bounding box center [263, 616] width 36 height 36
click at [305, 616] on span "*" at bounding box center [302, 616] width 13 height 12
click at [274, 614] on button "&" at bounding box center [263, 616] width 36 height 36
click at [300, 610] on span "*" at bounding box center [302, 616] width 13 height 12
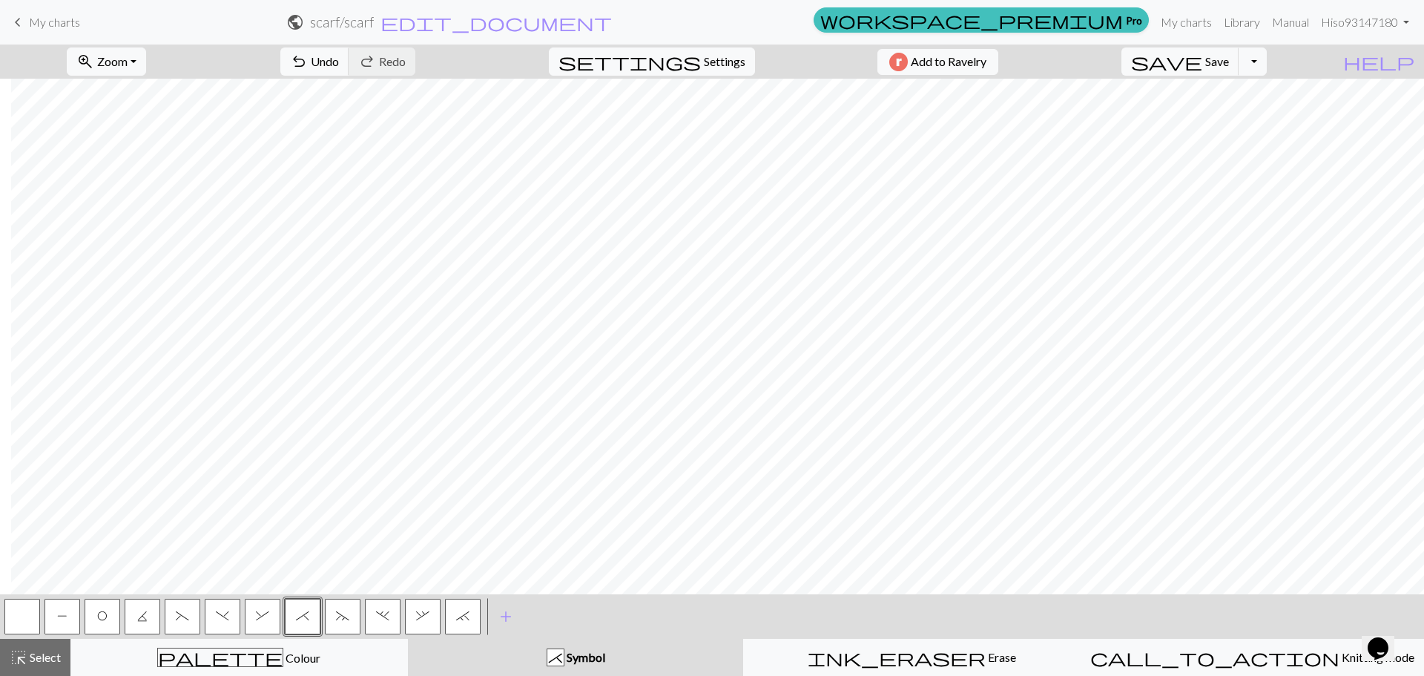
click at [311, 618] on button "*" at bounding box center [303, 616] width 36 height 36
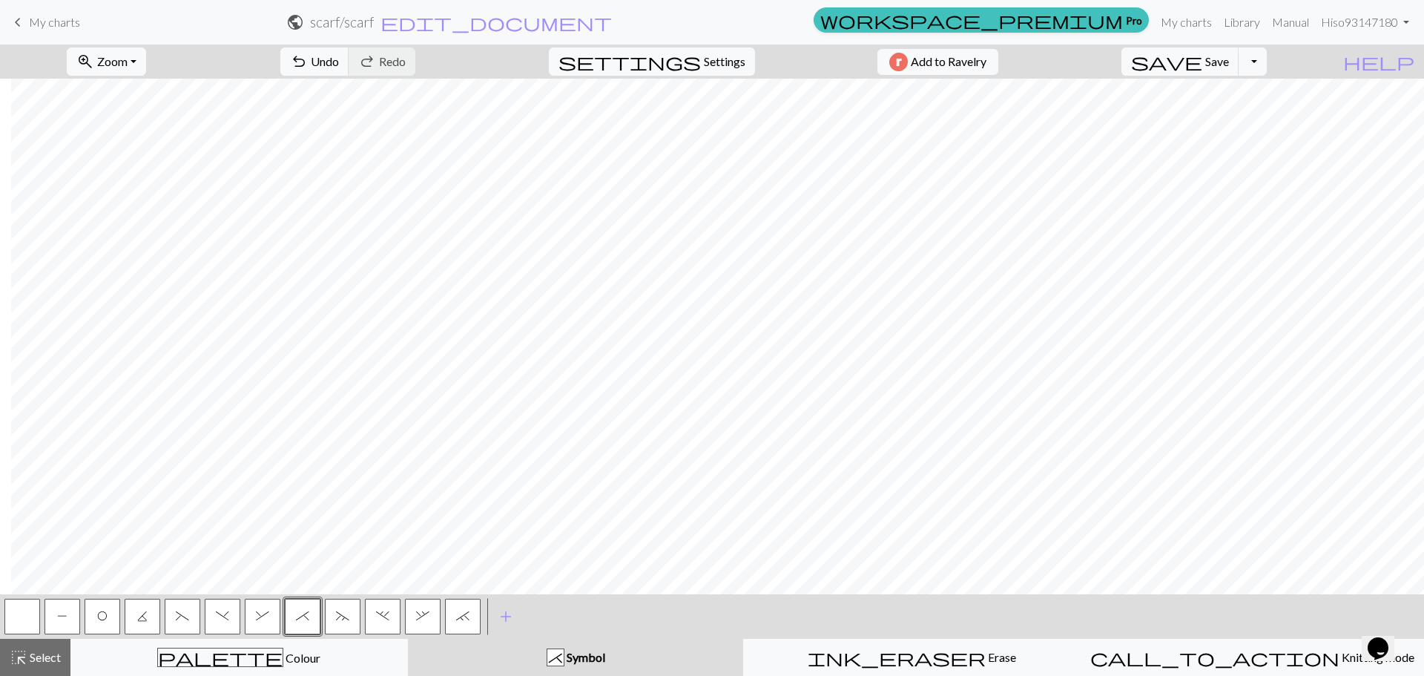
click at [261, 613] on span "&" at bounding box center [262, 616] width 13 height 12
click at [303, 617] on span "*" at bounding box center [302, 616] width 13 height 12
drag, startPoint x: 27, startPoint y: 618, endPoint x: 36, endPoint y: 613, distance: 10.9
click at [31, 617] on button "button" at bounding box center [22, 616] width 36 height 36
click at [270, 617] on button "&" at bounding box center [263, 616] width 36 height 36
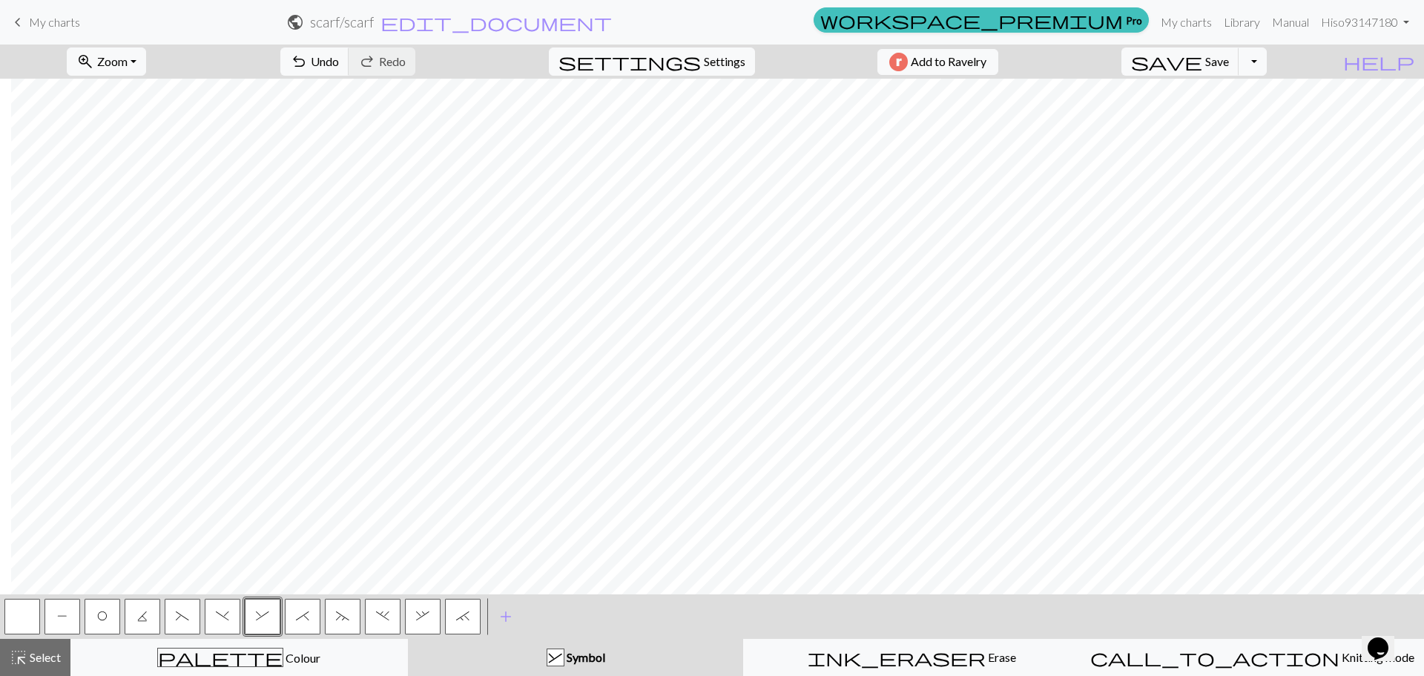
click at [190, 619] on button "(" at bounding box center [183, 616] width 36 height 36
click at [222, 629] on button ")" at bounding box center [223, 616] width 36 height 36
click at [190, 606] on button "(" at bounding box center [183, 616] width 36 height 36
click at [262, 616] on span "&" at bounding box center [262, 616] width 13 height 12
click at [306, 619] on span "*" at bounding box center [302, 616] width 13 height 12
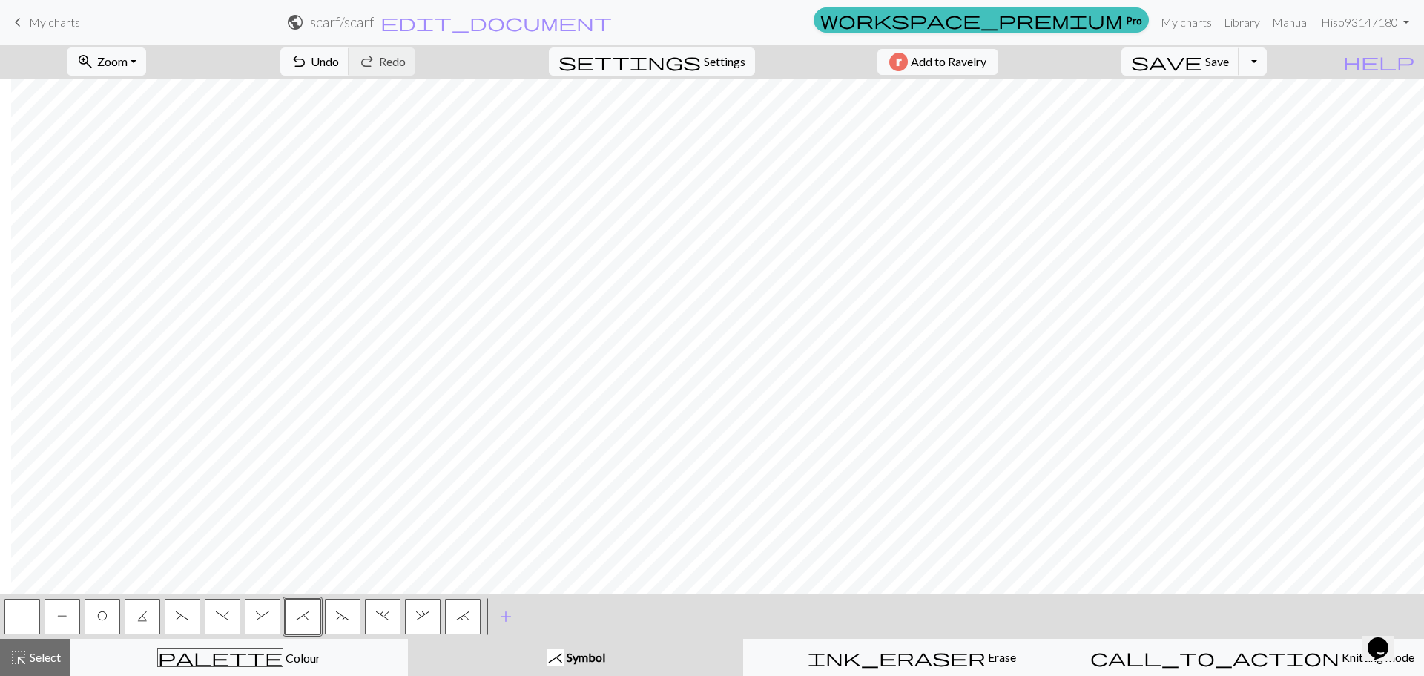
click at [181, 621] on span "(" at bounding box center [182, 616] width 13 height 12
drag, startPoint x: 266, startPoint y: 614, endPoint x: 272, endPoint y: 603, distance: 12.6
click at [266, 612] on span "&" at bounding box center [262, 616] width 13 height 12
click at [293, 621] on button "*" at bounding box center [303, 616] width 36 height 36
drag, startPoint x: 12, startPoint y: 618, endPoint x: 96, endPoint y: 584, distance: 90.8
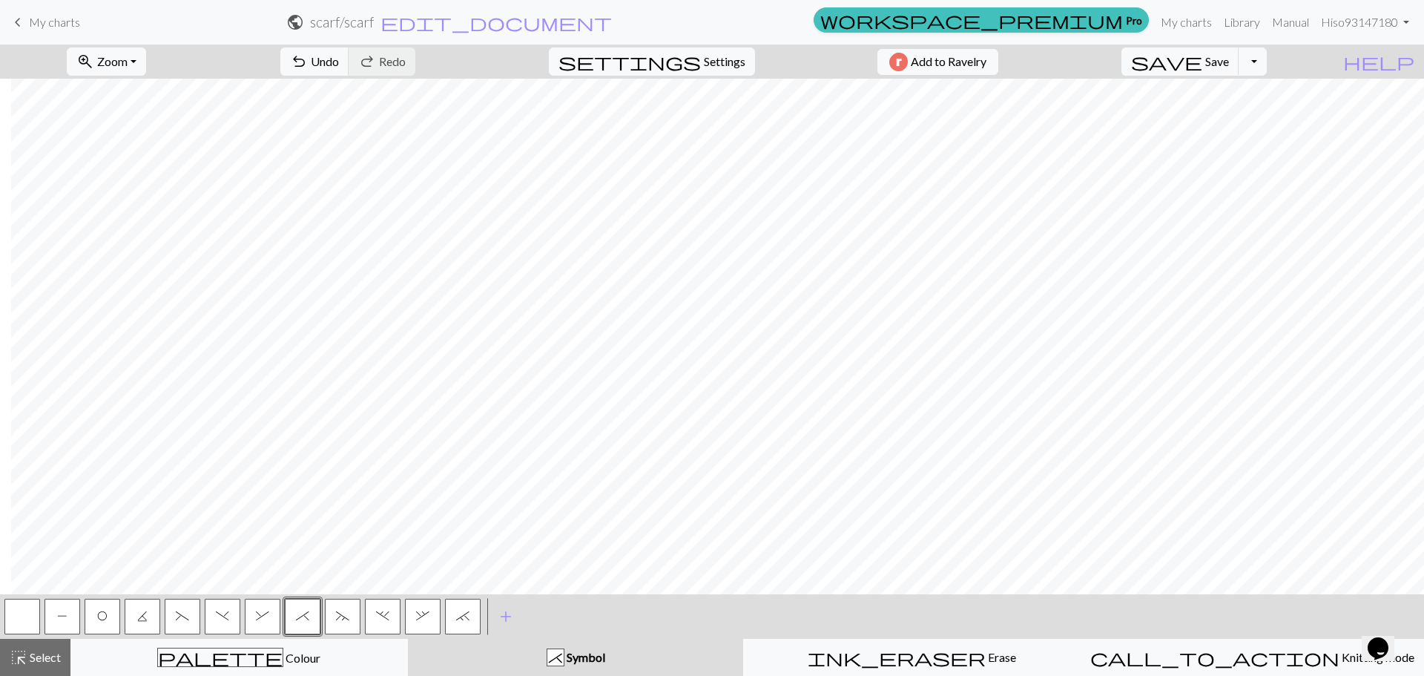
click at [17, 618] on button "button" at bounding box center [22, 616] width 36 height 36
drag, startPoint x: 259, startPoint y: 618, endPoint x: 276, endPoint y: 594, distance: 29.2
click at [258, 618] on span "&" at bounding box center [262, 616] width 13 height 12
click at [295, 620] on button "*" at bounding box center [303, 616] width 36 height 36
drag, startPoint x: 176, startPoint y: 623, endPoint x: 217, endPoint y: 589, distance: 53.2
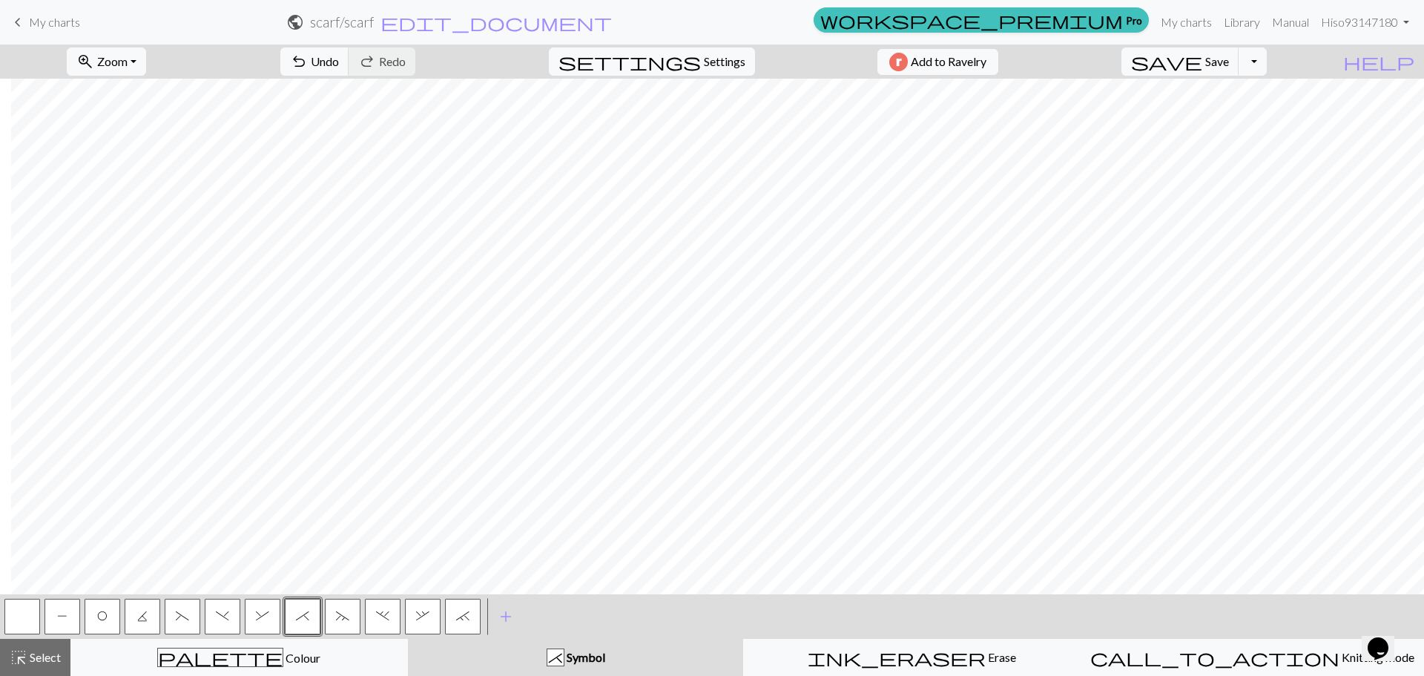
click at [175, 624] on button "(" at bounding box center [183, 616] width 36 height 36
click at [222, 621] on span ")" at bounding box center [222, 616] width 13 height 12
click at [267, 622] on button "&" at bounding box center [263, 616] width 36 height 36
drag, startPoint x: 298, startPoint y: 613, endPoint x: 326, endPoint y: 586, distance: 38.3
click at [297, 613] on span "*" at bounding box center [302, 616] width 13 height 12
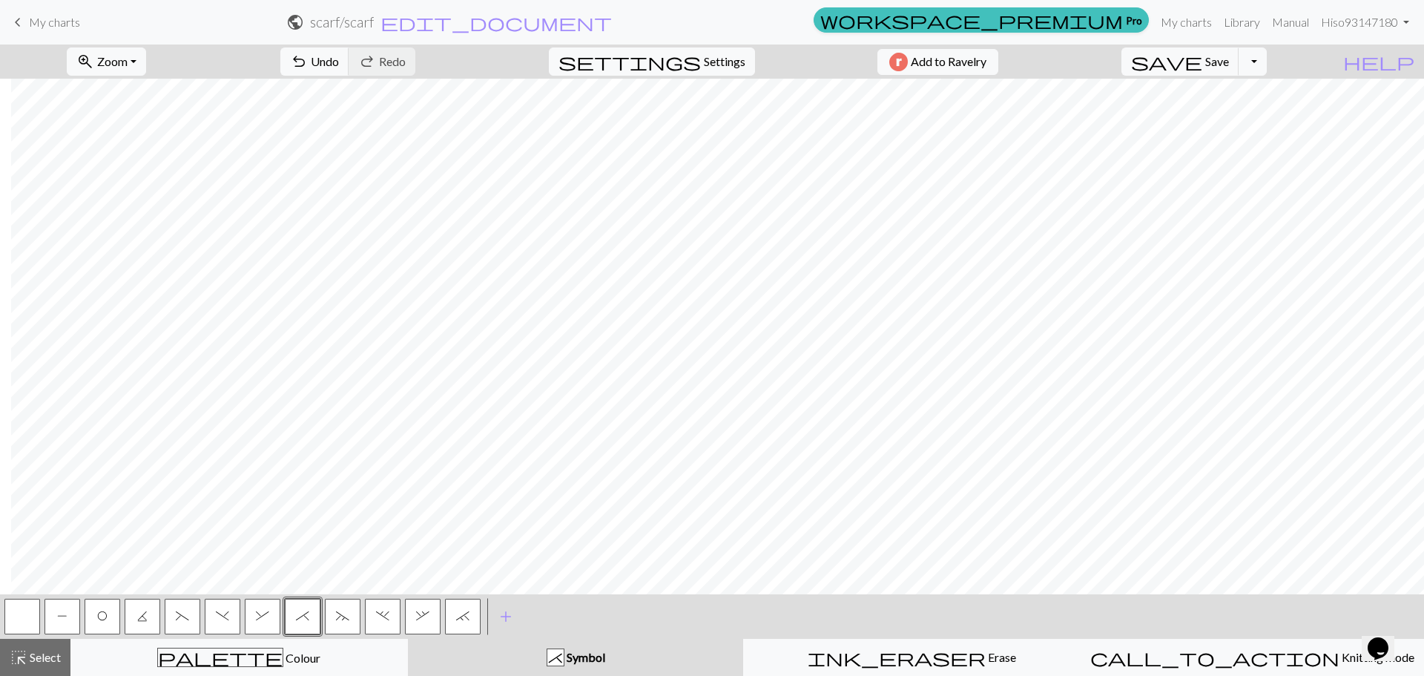
click at [227, 618] on span ")" at bounding box center [222, 616] width 13 height 12
click at [183, 618] on span "(" at bounding box center [182, 616] width 13 height 12
click at [220, 624] on button ")" at bounding box center [223, 616] width 36 height 36
click at [192, 611] on button "(" at bounding box center [183, 616] width 36 height 36
drag, startPoint x: 257, startPoint y: 620, endPoint x: 280, endPoint y: 598, distance: 31.5
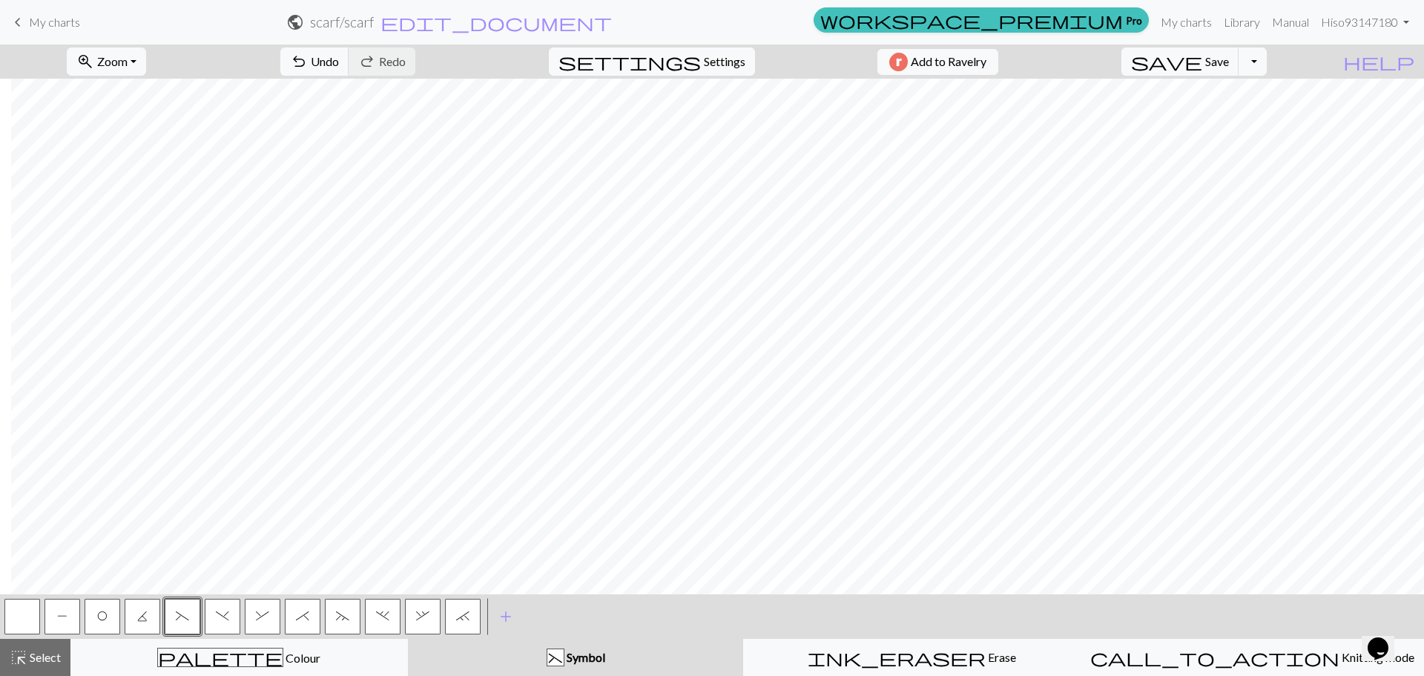
click at [258, 620] on span "&" at bounding box center [262, 616] width 13 height 12
drag, startPoint x: 295, startPoint y: 613, endPoint x: 319, endPoint y: 590, distance: 33.0
click at [296, 613] on button "*" at bounding box center [303, 616] width 36 height 36
click at [250, 621] on button "&" at bounding box center [263, 616] width 36 height 36
drag, startPoint x: 188, startPoint y: 617, endPoint x: 194, endPoint y: 607, distance: 12.0
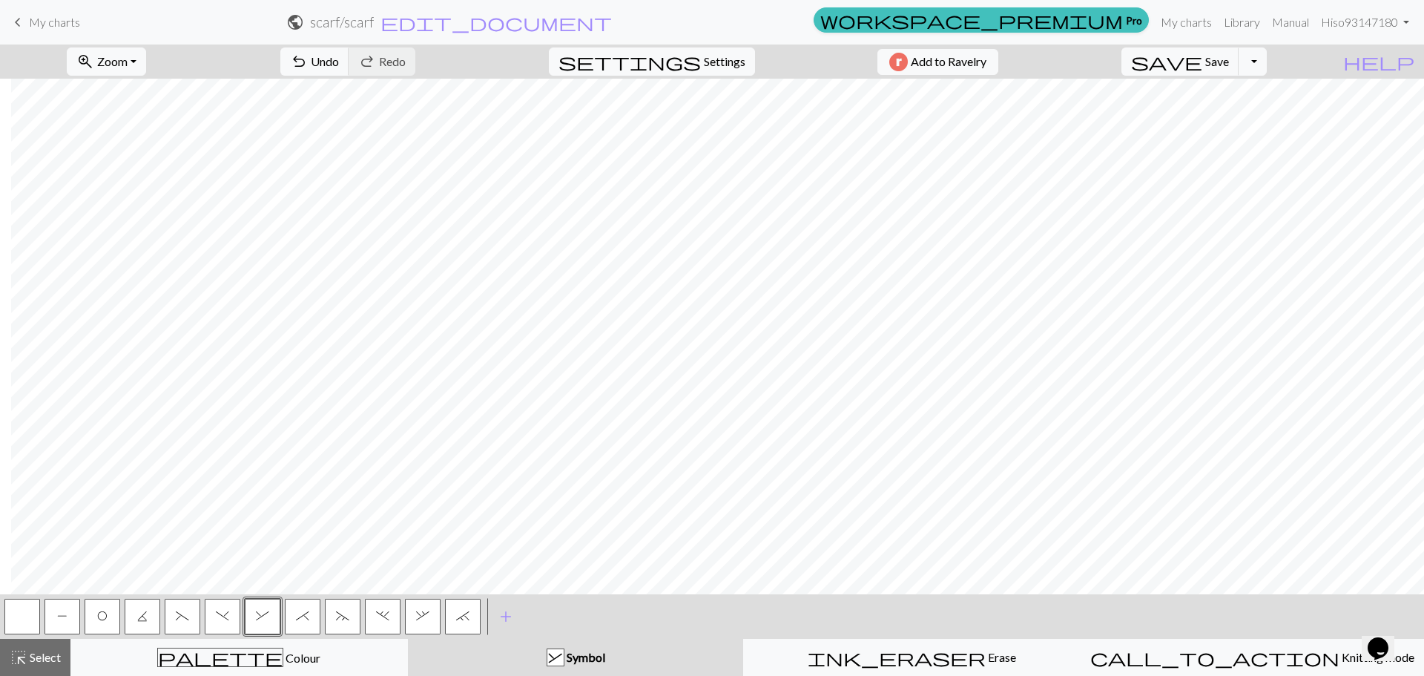
click at [187, 617] on span "(" at bounding box center [182, 616] width 13 height 12
drag, startPoint x: 228, startPoint y: 612, endPoint x: 242, endPoint y: 585, distance: 30.5
click at [227, 612] on span ")" at bounding box center [222, 616] width 13 height 12
click at [167, 616] on button "(" at bounding box center [183, 616] width 36 height 36
drag, startPoint x: 250, startPoint y: 619, endPoint x: 269, endPoint y: 603, distance: 25.3
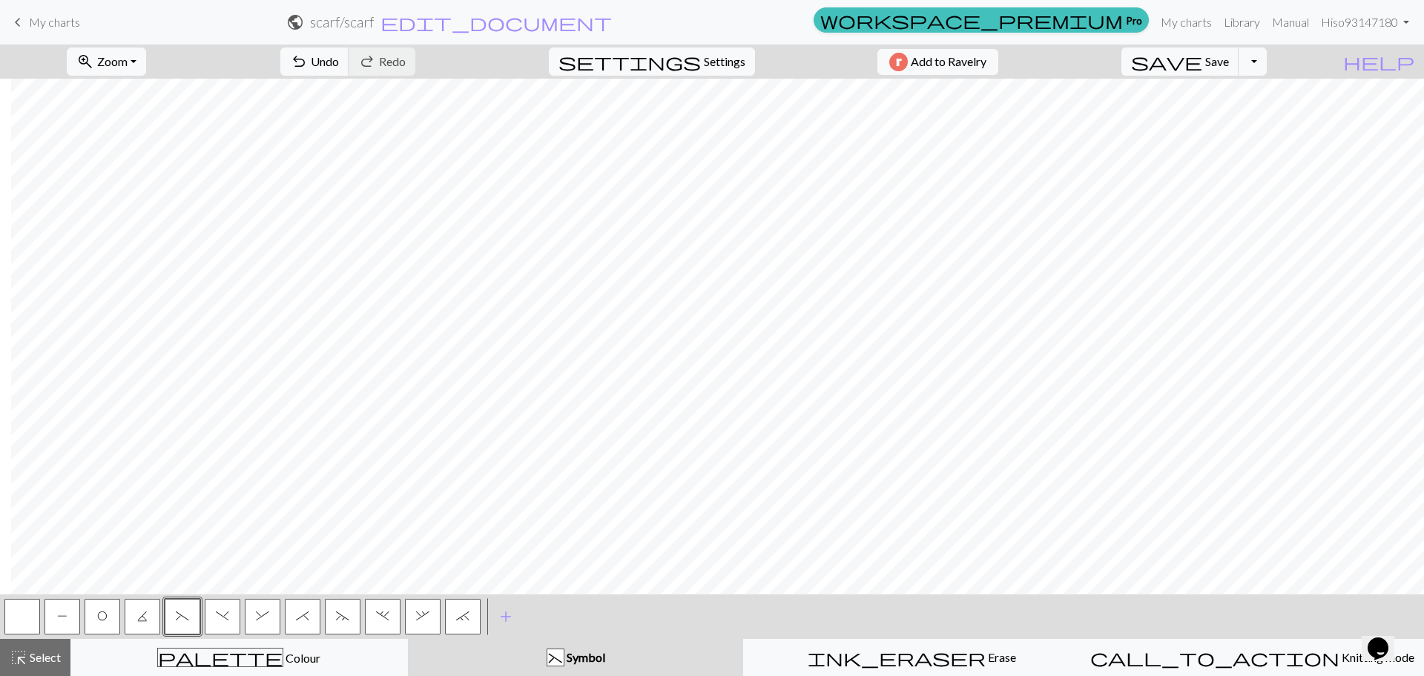
click at [250, 620] on button "&" at bounding box center [263, 616] width 36 height 36
click at [307, 622] on button "*" at bounding box center [303, 616] width 36 height 36
click at [222, 617] on span ")" at bounding box center [222, 616] width 13 height 12
drag, startPoint x: 185, startPoint y: 618, endPoint x: 197, endPoint y: 601, distance: 20.8
click at [185, 617] on span "(" at bounding box center [182, 616] width 13 height 12
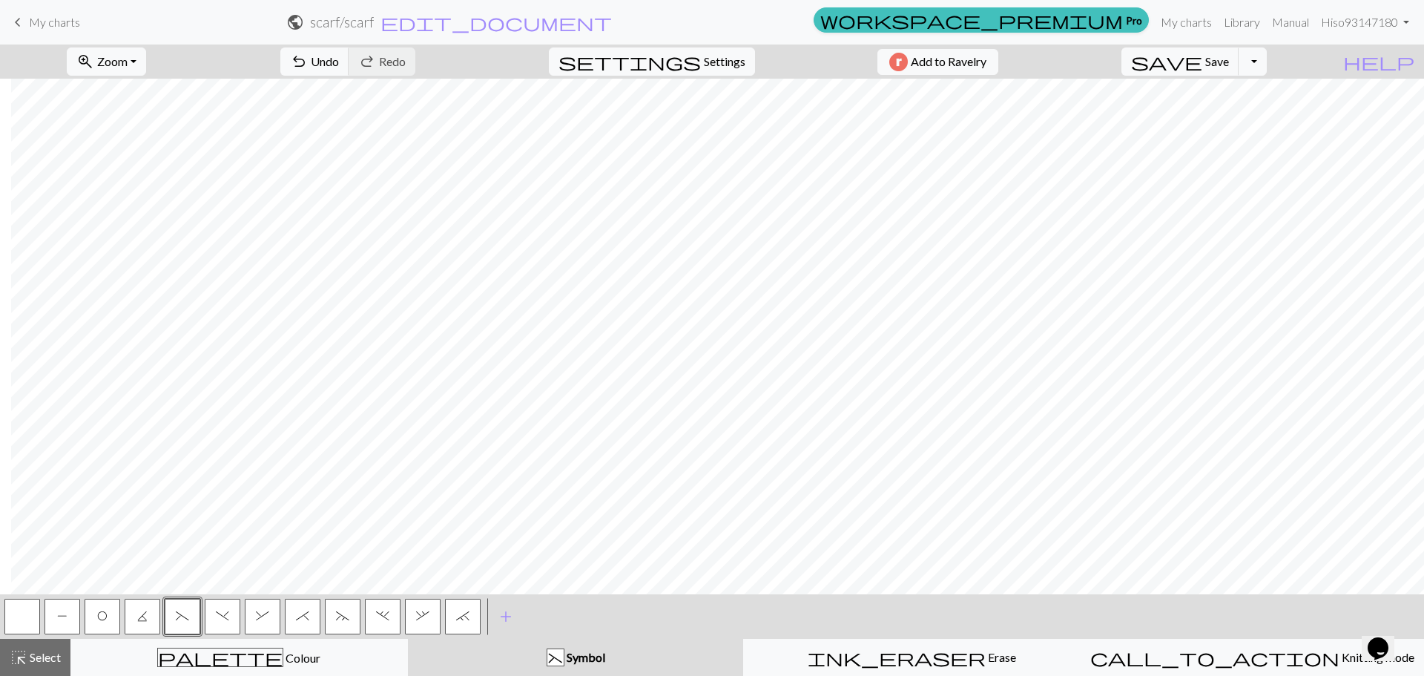
click at [254, 616] on button "&" at bounding box center [263, 616] width 36 height 36
click at [288, 624] on button "*" at bounding box center [303, 616] width 36 height 36
click at [332, 612] on button "~" at bounding box center [343, 616] width 36 height 36
drag, startPoint x: 380, startPoint y: 619, endPoint x: 410, endPoint y: 590, distance: 41.9
click at [382, 619] on span "." at bounding box center [382, 616] width 13 height 12
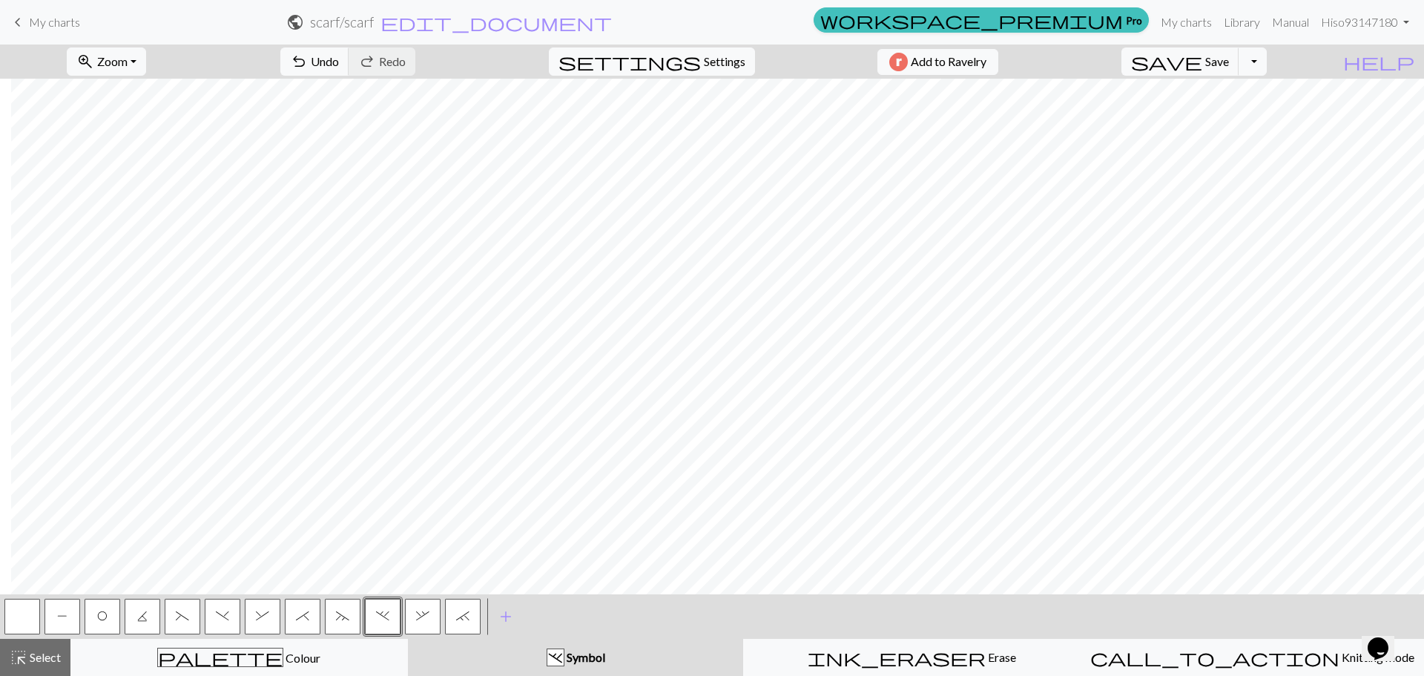
click at [418, 619] on span "," at bounding box center [422, 616] width 13 height 12
click at [459, 626] on button "`" at bounding box center [463, 616] width 36 height 36
drag, startPoint x: 15, startPoint y: 614, endPoint x: 56, endPoint y: 584, distance: 50.9
click at [22, 613] on button "button" at bounding box center [22, 616] width 36 height 36
click at [263, 616] on span "&" at bounding box center [262, 616] width 13 height 12
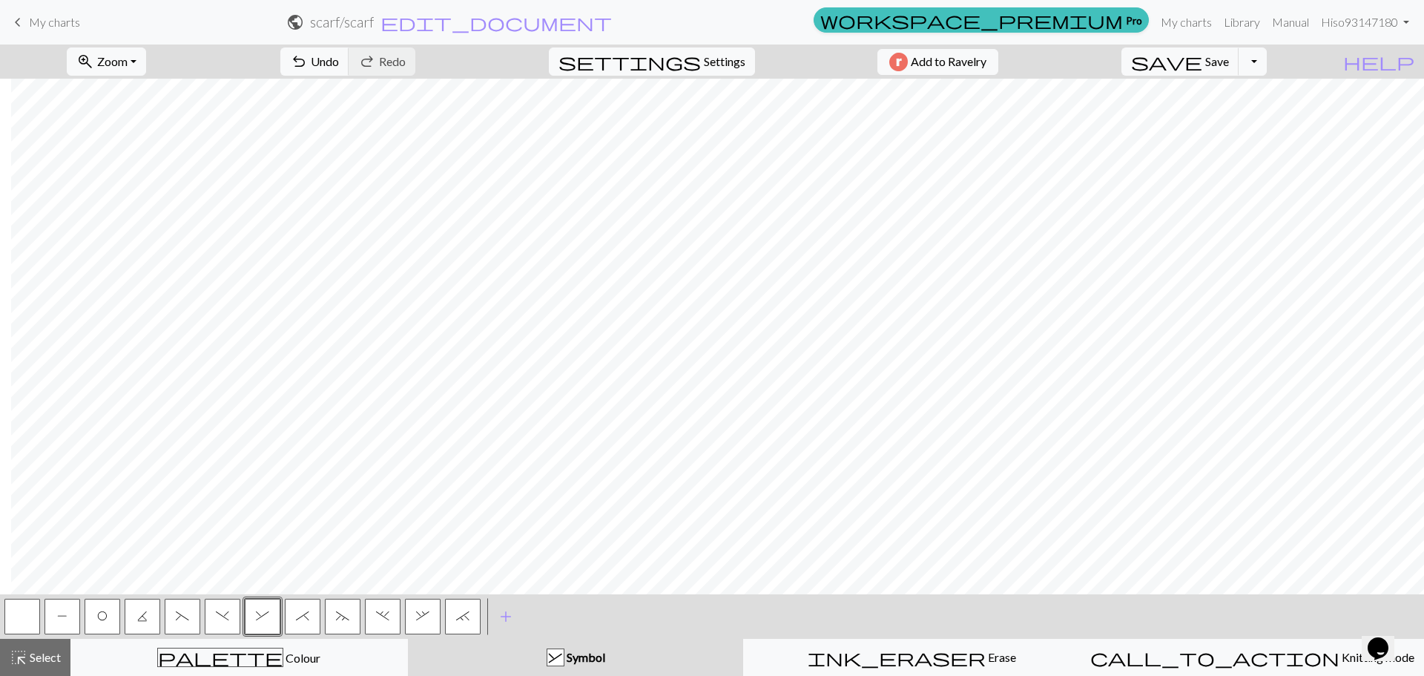
click at [306, 615] on span "*" at bounding box center [302, 616] width 13 height 12
click at [219, 621] on span ")" at bounding box center [222, 616] width 13 height 12
drag, startPoint x: 189, startPoint y: 610, endPoint x: 197, endPoint y: 599, distance: 13.2
click at [188, 610] on button "(" at bounding box center [183, 616] width 36 height 36
drag, startPoint x: 226, startPoint y: 619, endPoint x: 236, endPoint y: 600, distance: 21.6
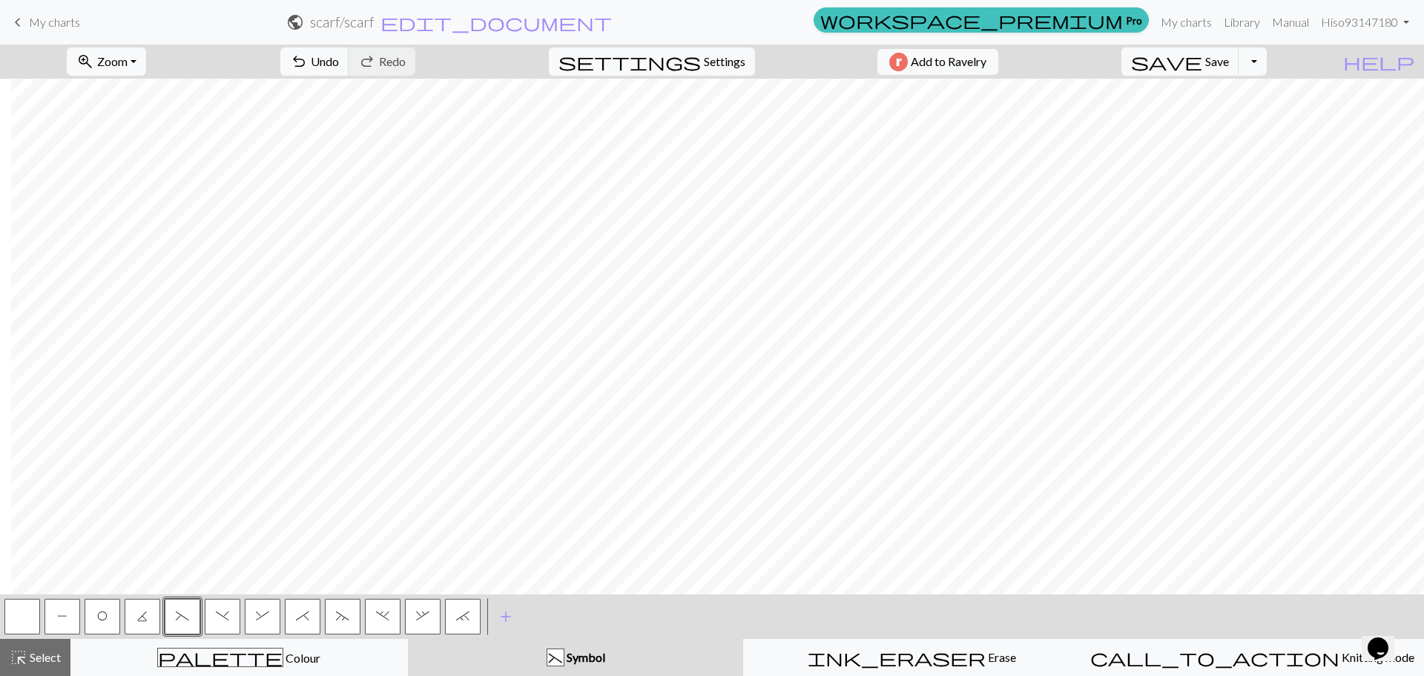
click at [227, 615] on span ")" at bounding box center [222, 616] width 13 height 12
drag, startPoint x: 20, startPoint y: 617, endPoint x: 44, endPoint y: 591, distance: 35.2
click at [20, 615] on button "button" at bounding box center [22, 616] width 36 height 36
click at [221, 628] on button ")" at bounding box center [223, 616] width 36 height 36
click at [188, 618] on button "(" at bounding box center [183, 616] width 36 height 36
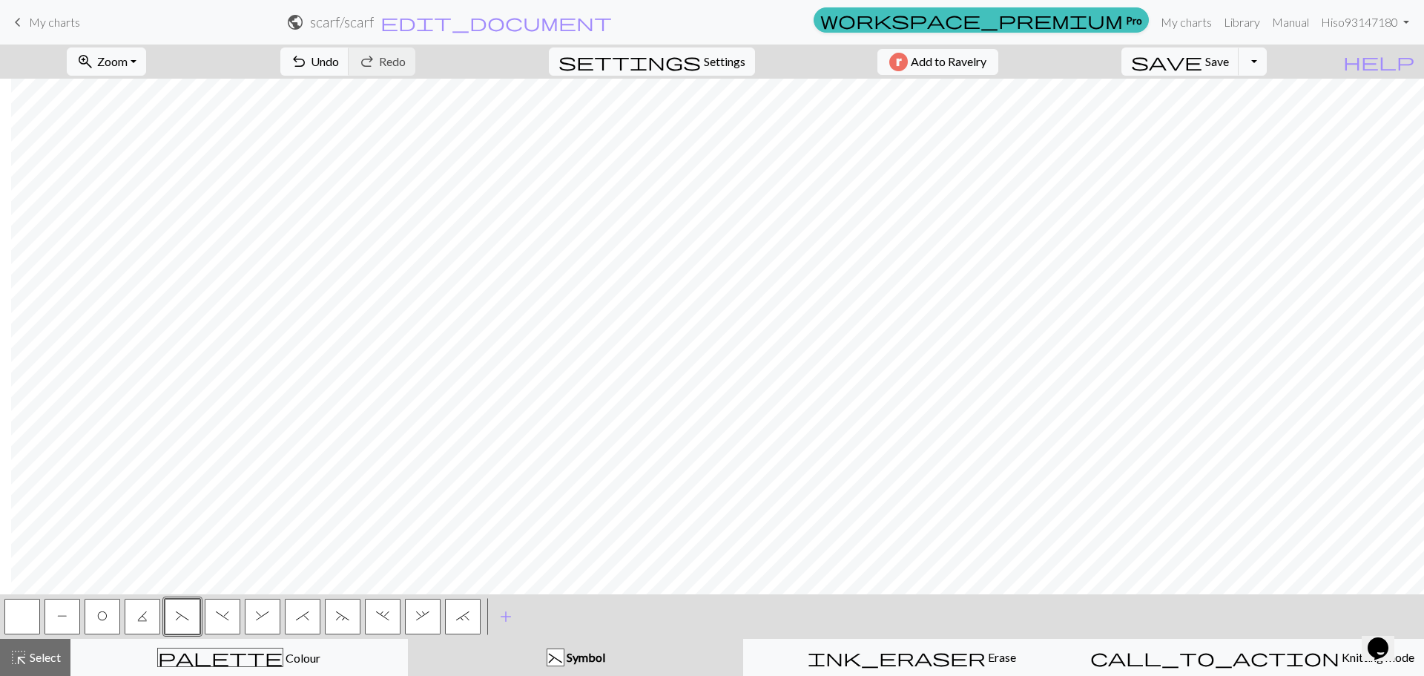
click at [224, 619] on span ")" at bounding box center [222, 616] width 13 height 12
click at [303, 619] on span "*" at bounding box center [302, 616] width 13 height 12
drag, startPoint x: 258, startPoint y: 612, endPoint x: 273, endPoint y: 595, distance: 22.6
click at [261, 607] on button "&" at bounding box center [263, 616] width 36 height 36
click at [374, 618] on button "." at bounding box center [383, 616] width 36 height 36
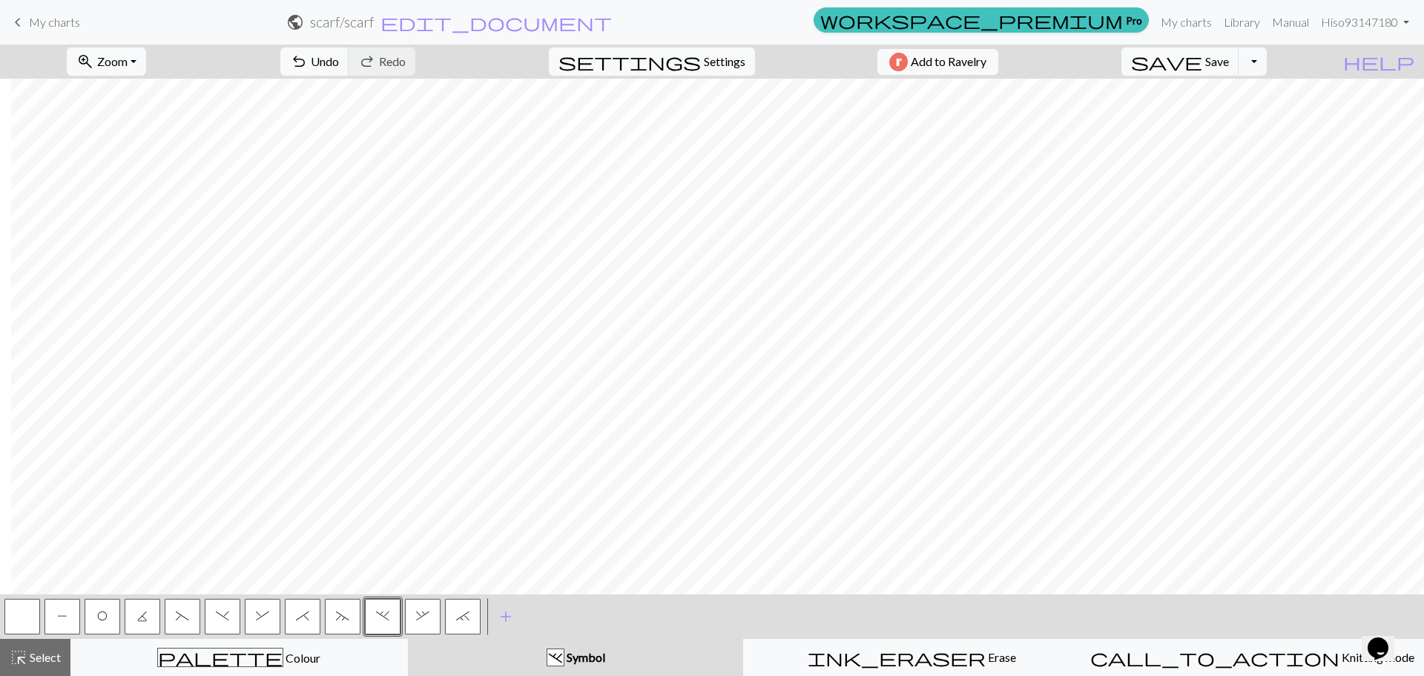
click at [333, 621] on button "~" at bounding box center [343, 616] width 36 height 36
drag, startPoint x: 419, startPoint y: 618, endPoint x: 425, endPoint y: 598, distance: 20.2
click at [419, 616] on span "," at bounding box center [422, 616] width 13 height 12
click at [469, 620] on button "`" at bounding box center [463, 616] width 36 height 36
click at [419, 617] on span "," at bounding box center [422, 616] width 13 height 12
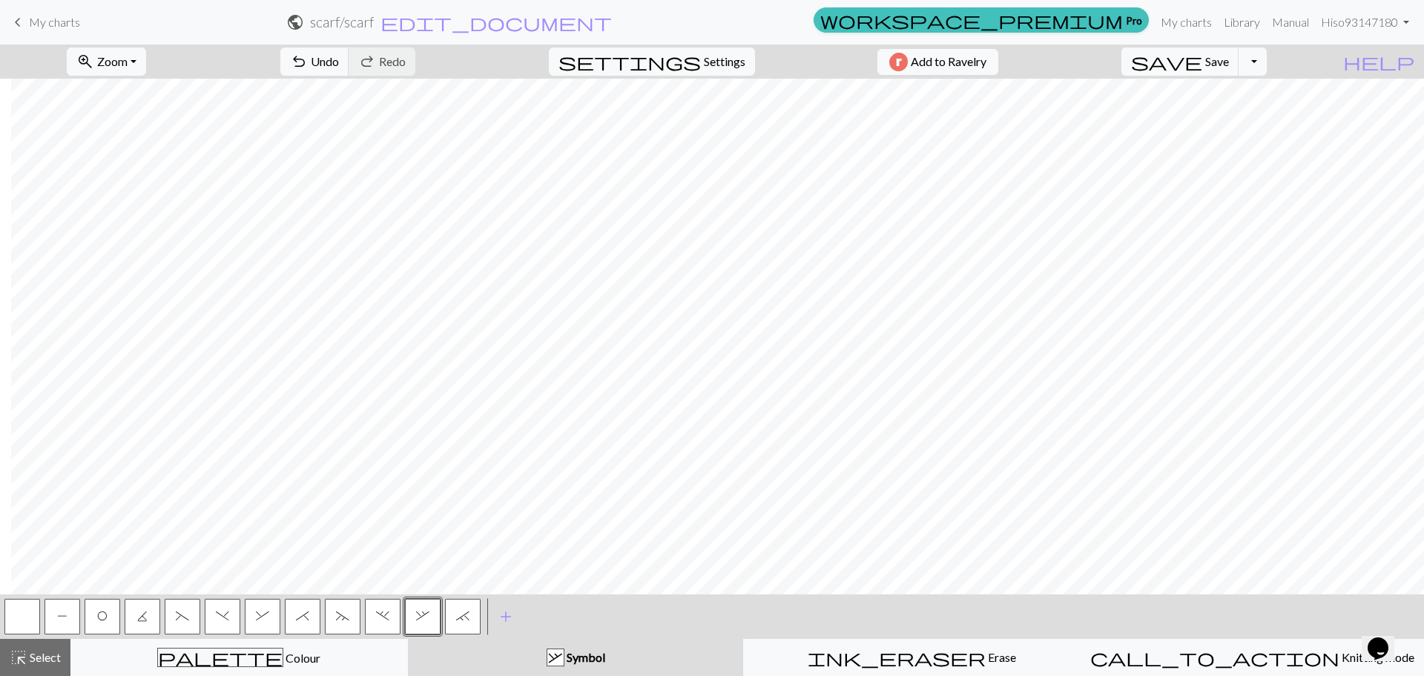
click at [457, 613] on span "`" at bounding box center [462, 616] width 13 height 12
click at [383, 612] on span "." at bounding box center [382, 616] width 13 height 12
click at [334, 616] on button "~" at bounding box center [343, 616] width 36 height 36
click at [260, 617] on span "&" at bounding box center [262, 616] width 13 height 12
click at [302, 610] on span "*" at bounding box center [302, 616] width 13 height 12
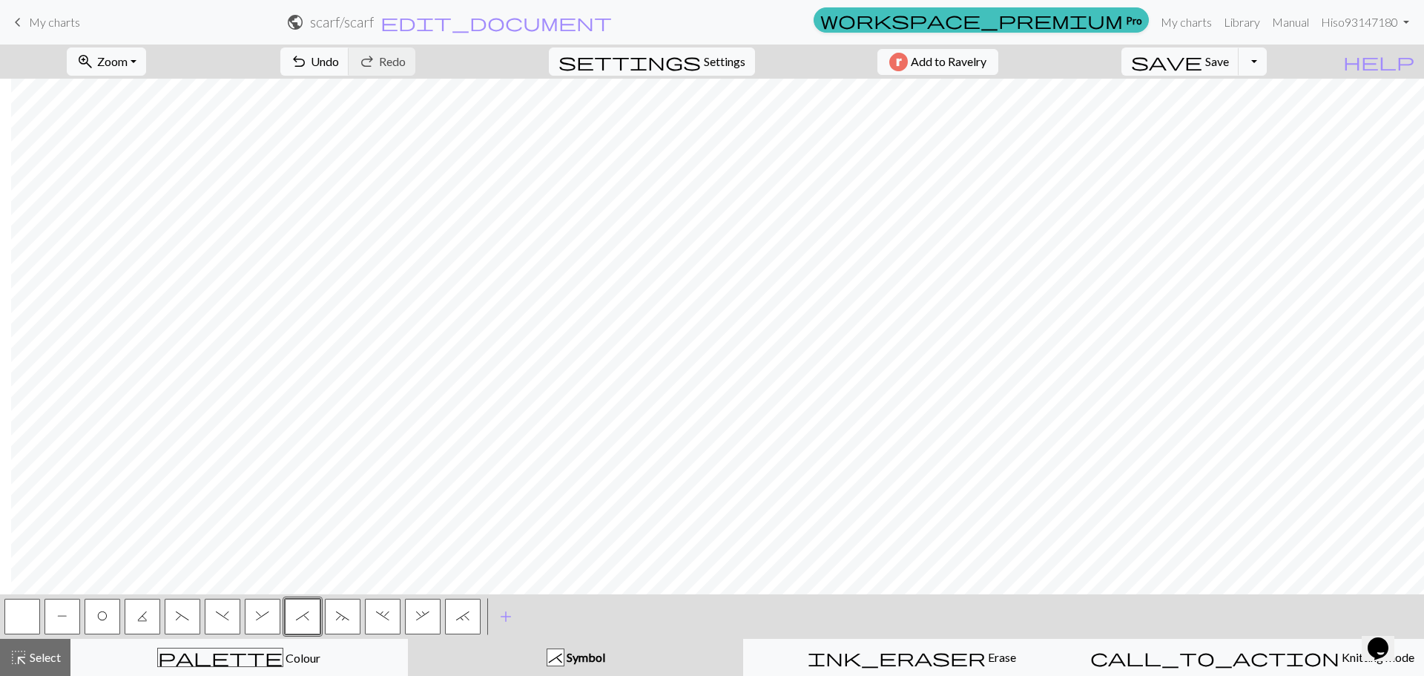
click at [228, 617] on span ")" at bounding box center [222, 616] width 13 height 12
click at [194, 608] on button "(" at bounding box center [183, 616] width 36 height 36
click at [463, 616] on span "`" at bounding box center [462, 616] width 13 height 12
drag, startPoint x: 425, startPoint y: 607, endPoint x: 432, endPoint y: 590, distance: 17.6
click at [428, 596] on div "," at bounding box center [423, 616] width 40 height 40
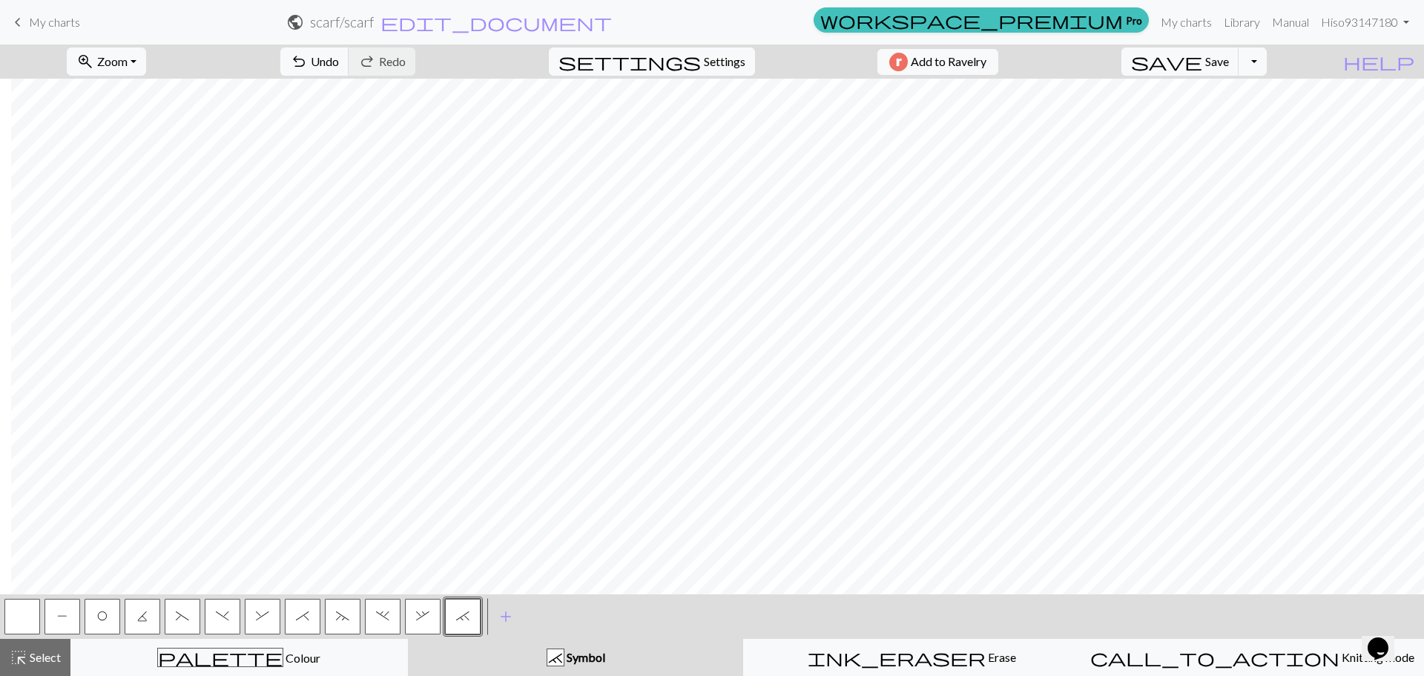
drag, startPoint x: 336, startPoint y: 619, endPoint x: 351, endPoint y: 584, distance: 38.9
click at [337, 615] on span "~" at bounding box center [342, 616] width 13 height 12
drag, startPoint x: 383, startPoint y: 614, endPoint x: 392, endPoint y: 587, distance: 29.1
click at [383, 610] on span "." at bounding box center [382, 616] width 13 height 12
click at [431, 618] on button "," at bounding box center [423, 616] width 36 height 36
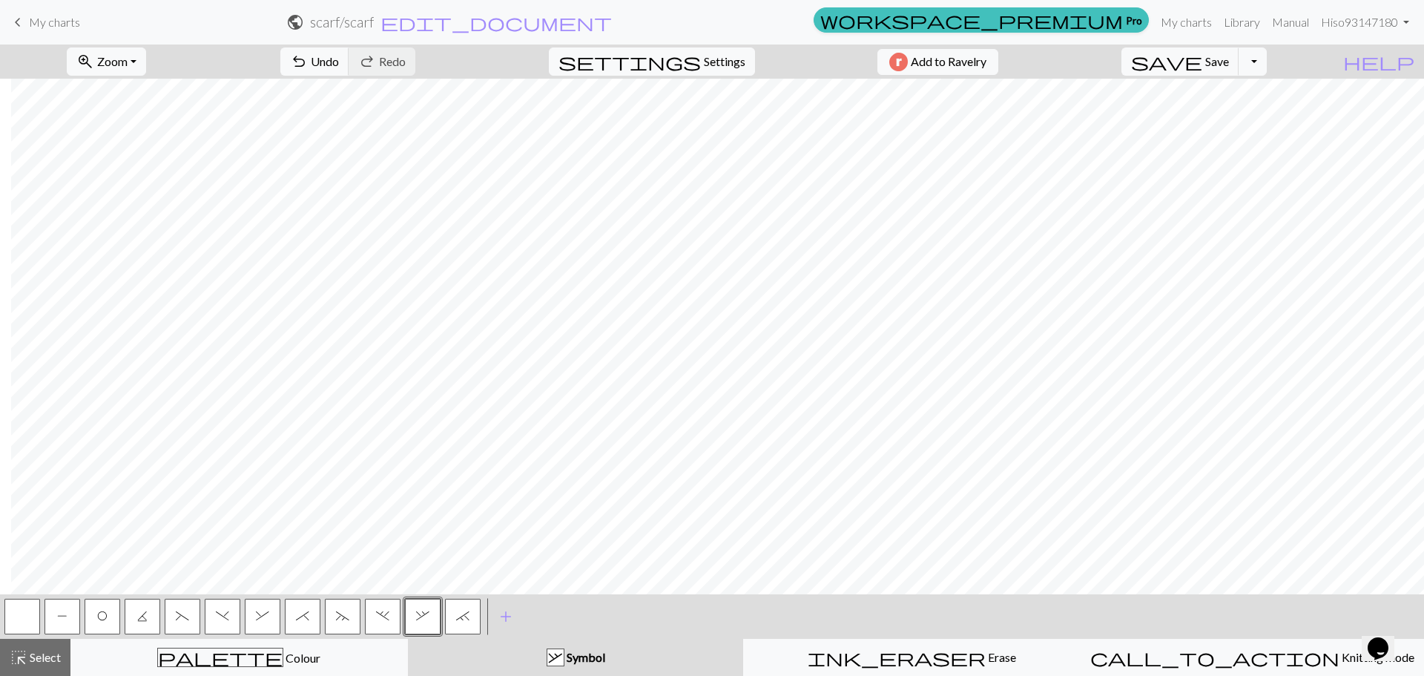
drag, startPoint x: 463, startPoint y: 618, endPoint x: 466, endPoint y: 599, distance: 19.5
click at [462, 618] on span "`" at bounding box center [462, 616] width 13 height 12
click at [374, 614] on button "." at bounding box center [383, 616] width 36 height 36
drag, startPoint x: 340, startPoint y: 617, endPoint x: 356, endPoint y: 587, distance: 34.2
click at [341, 610] on span "~" at bounding box center [342, 616] width 13 height 12
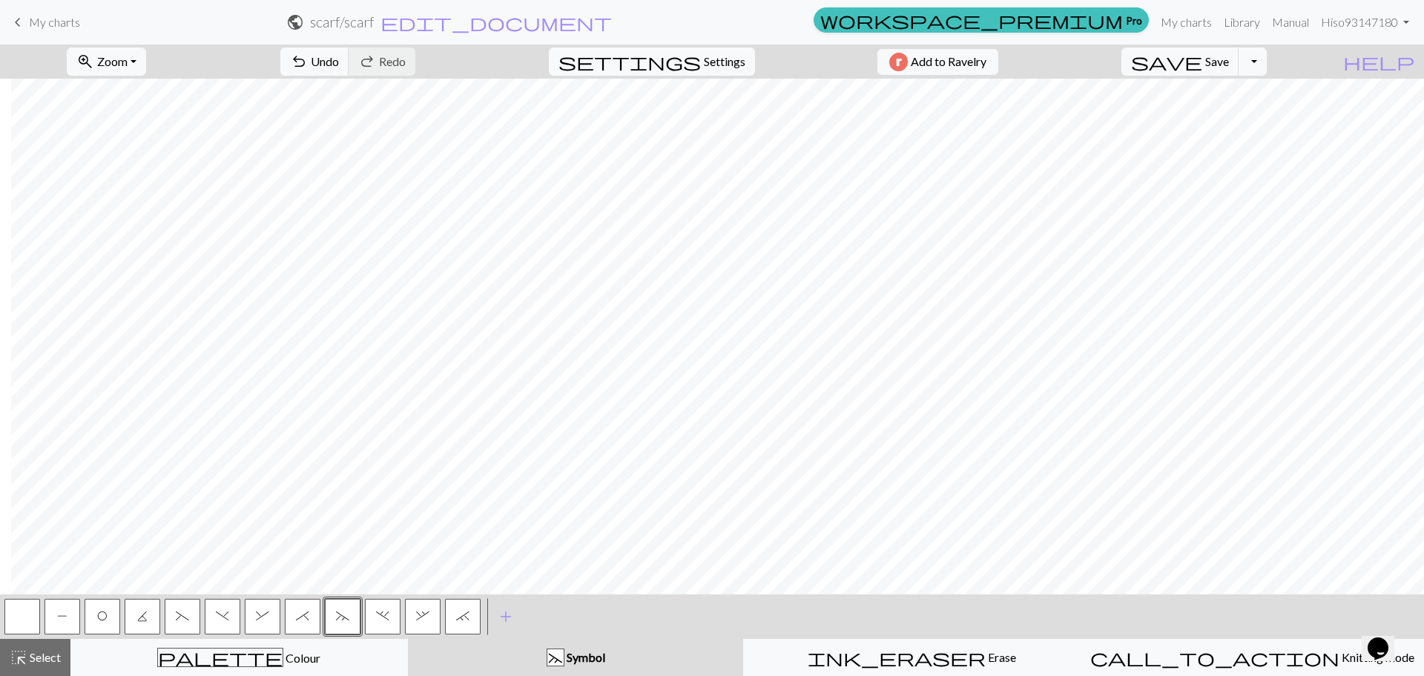
click at [72, 619] on button "P" at bounding box center [62, 616] width 36 height 36
click at [1202, 71] on span "save" at bounding box center [1166, 61] width 71 height 21
click at [1229, 67] on span "Save" at bounding box center [1217, 61] width 24 height 14
click at [1229, 59] on span "Save" at bounding box center [1217, 61] width 24 height 14
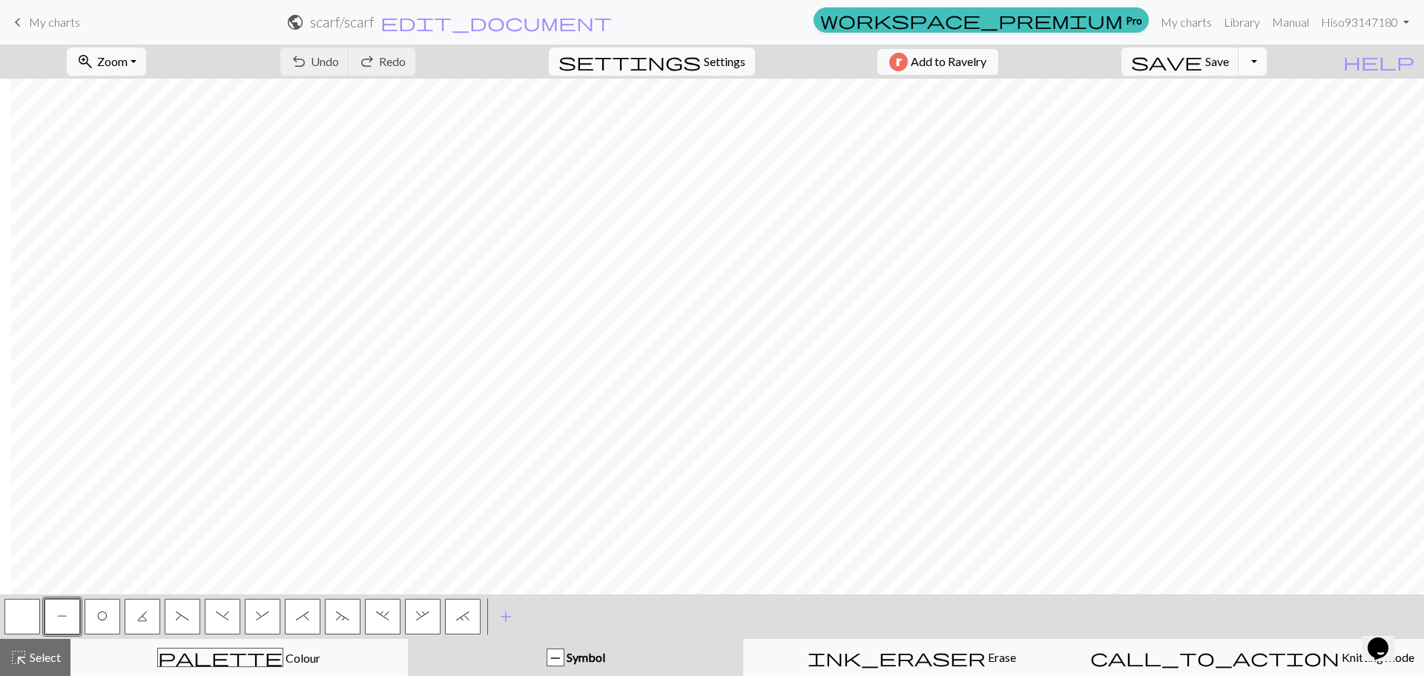
click at [1267, 63] on button "Toggle Dropdown" at bounding box center [1252, 61] width 28 height 28
click at [1238, 117] on button "save_alt Download" at bounding box center [1143, 118] width 245 height 24
click at [688, 40] on button "Download" at bounding box center [676, 48] width 72 height 28
click at [385, 616] on span "." at bounding box center [382, 616] width 13 height 12
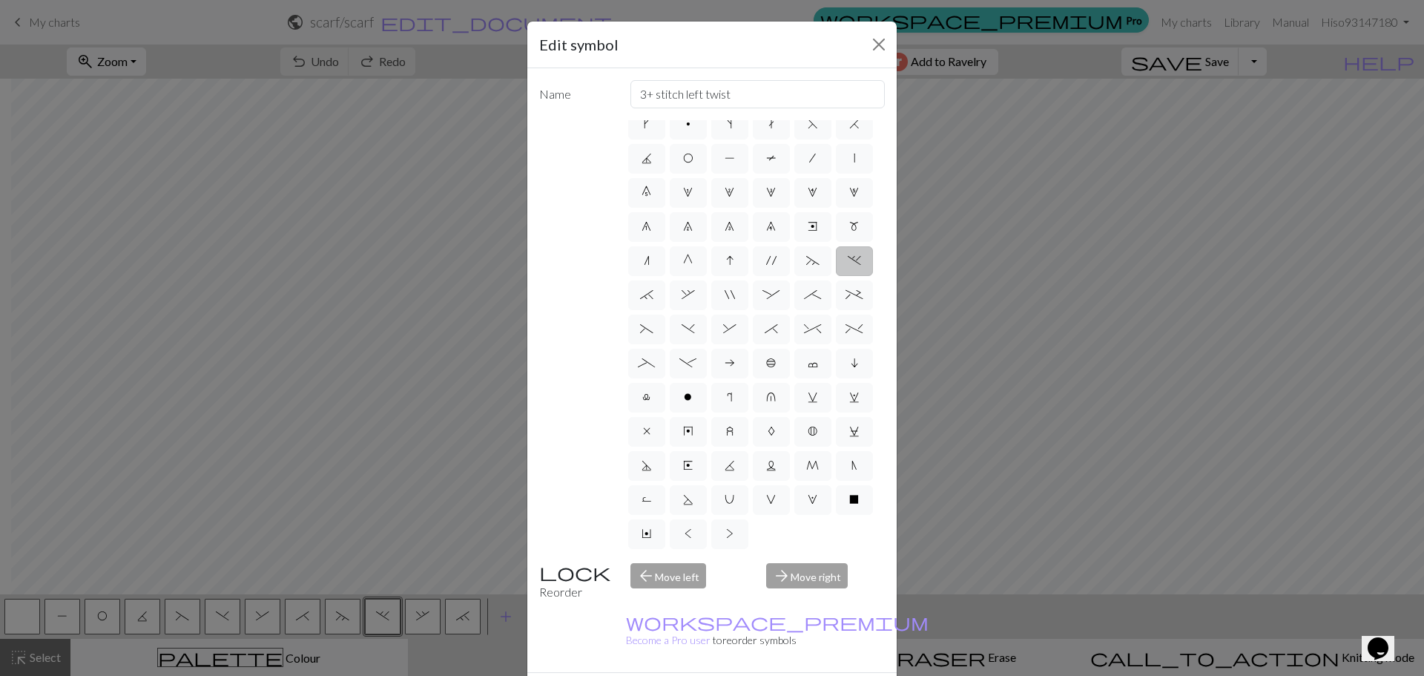
scroll to position [149, 0]
click at [876, 48] on button "Close" at bounding box center [879, 45] width 24 height 24
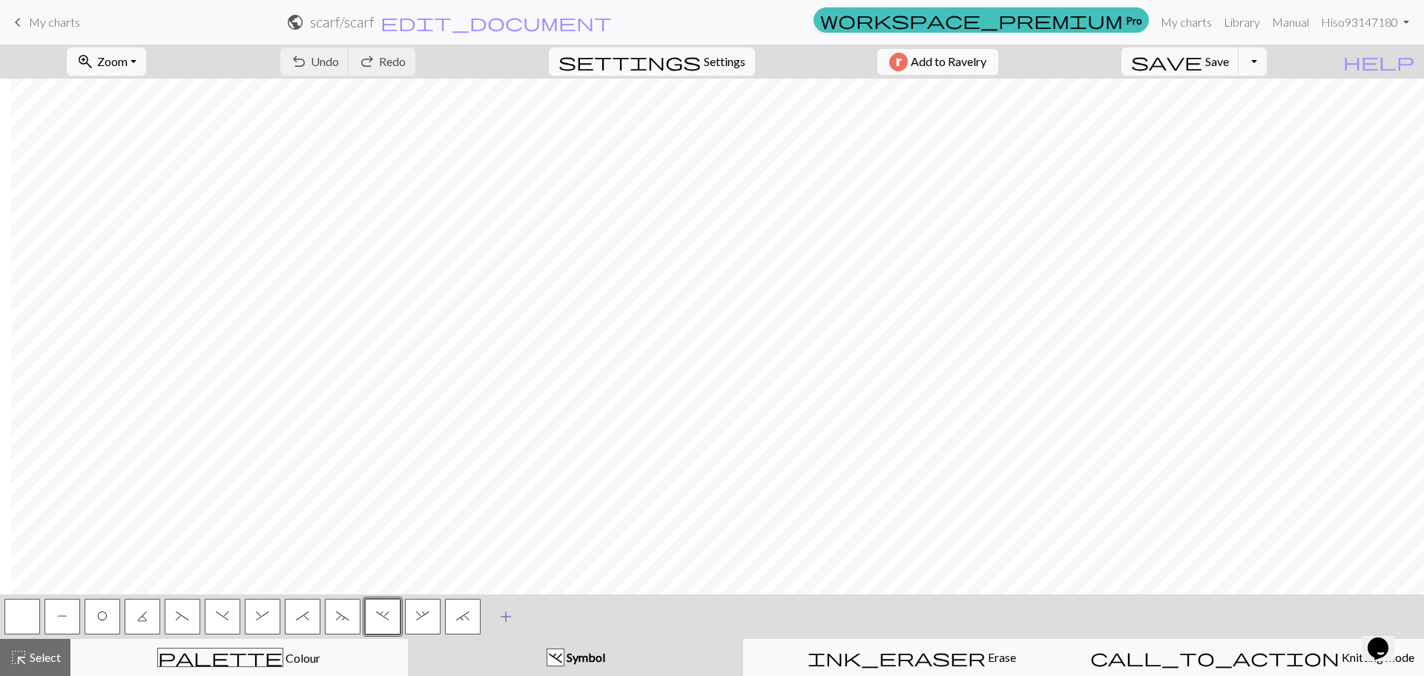
click at [503, 604] on button "add Add a symbol" at bounding box center [505, 616] width 37 height 37
click at [502, 618] on button "button" at bounding box center [503, 616] width 36 height 36
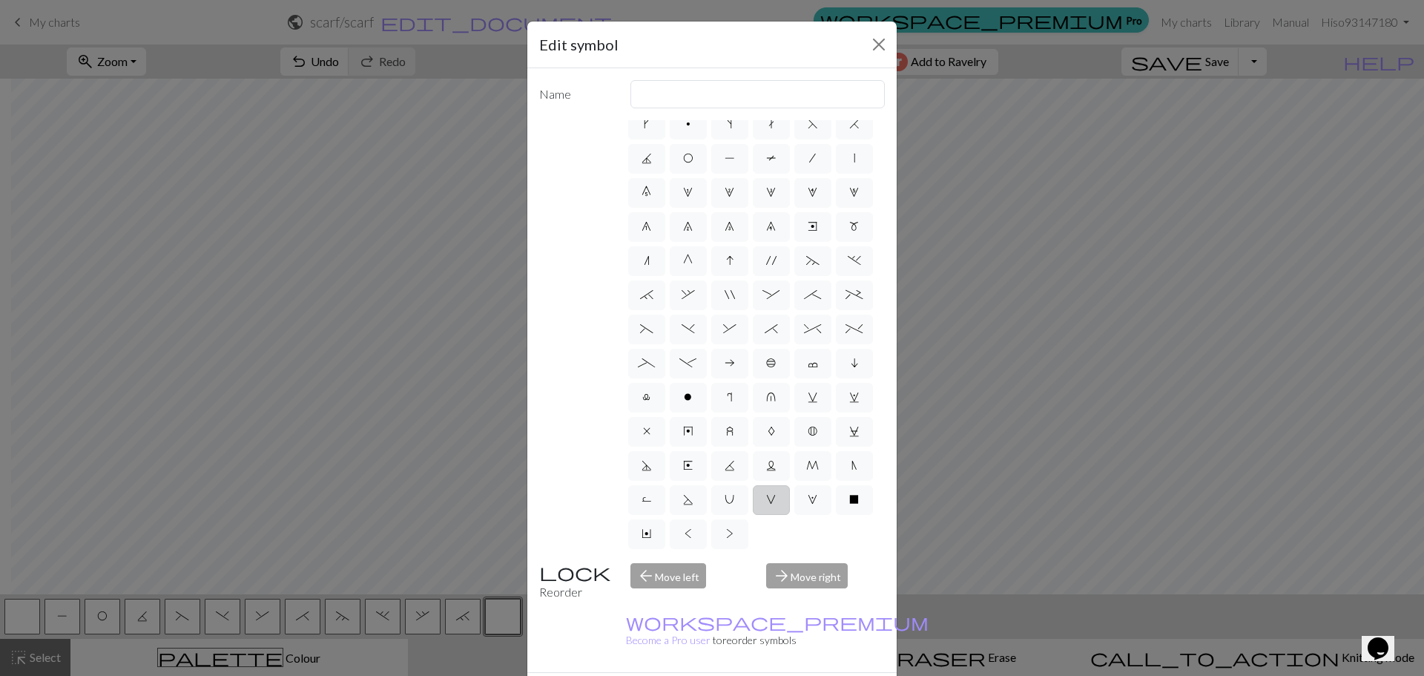
click at [766, 500] on span "V" at bounding box center [771, 499] width 10 height 12
click at [766, 537] on input "V" at bounding box center [771, 542] width 10 height 10
radio input "true"
type input "sl1 purlwise"
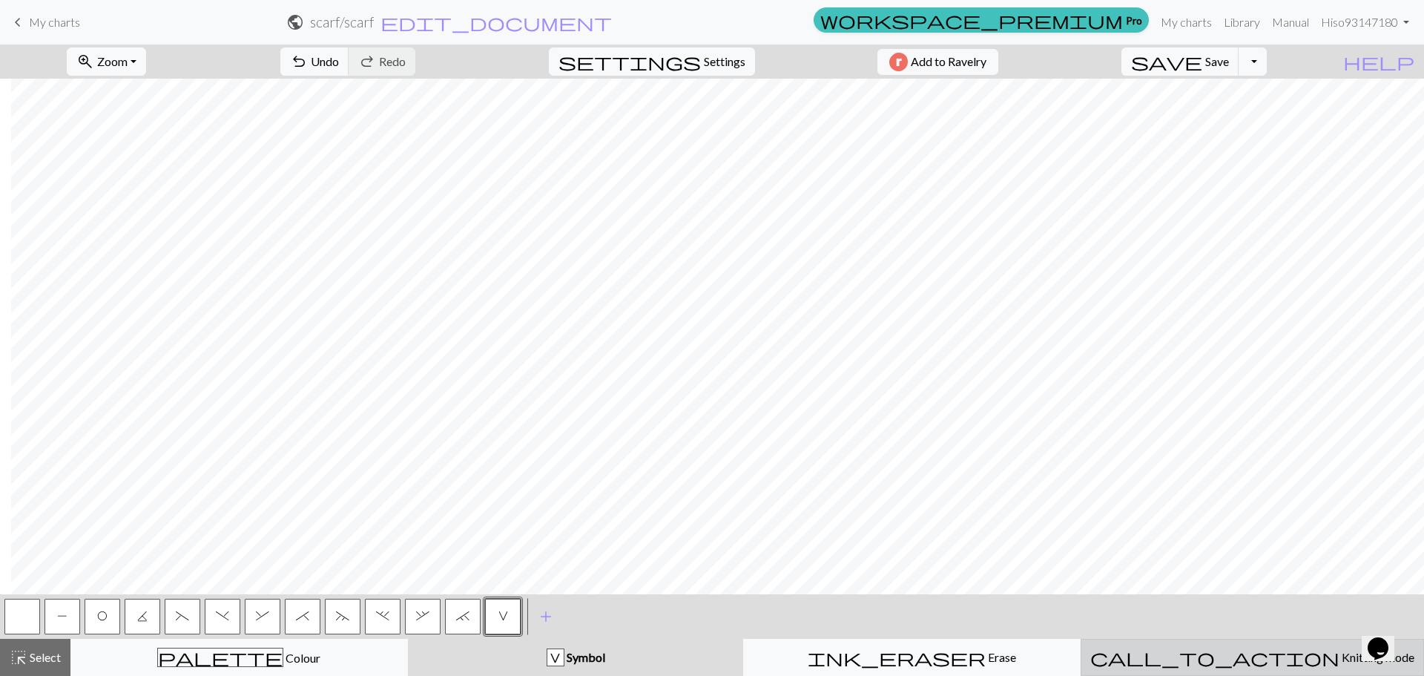
click at [1339, 663] on span "Knitting mode" at bounding box center [1376, 657] width 75 height 14
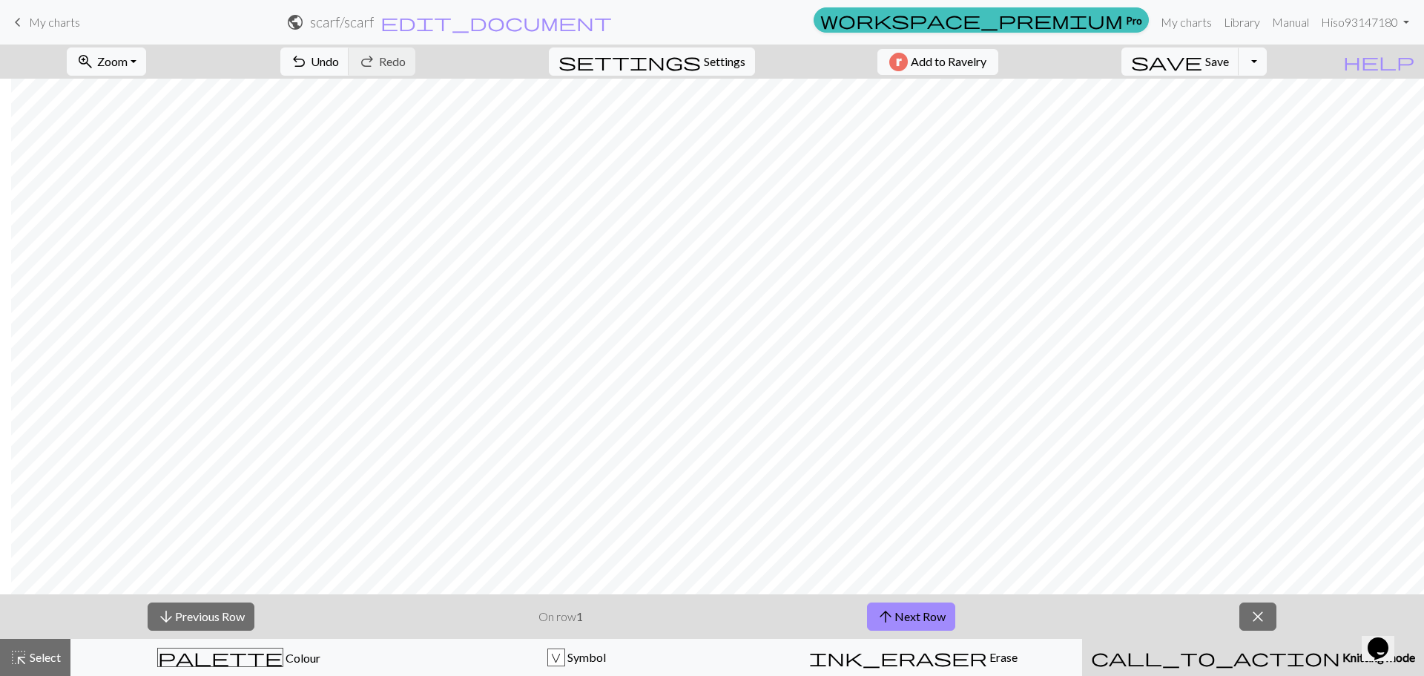
click at [1340, 661] on span "Knitting mode" at bounding box center [1377, 657] width 75 height 14
click at [904, 616] on button "arrow_upward Next Row" at bounding box center [911, 616] width 88 height 28
click at [927, 617] on button "arrow_upward Next Row" at bounding box center [911, 616] width 88 height 28
click at [919, 613] on button "arrow_upward Next Row" at bounding box center [911, 616] width 88 height 28
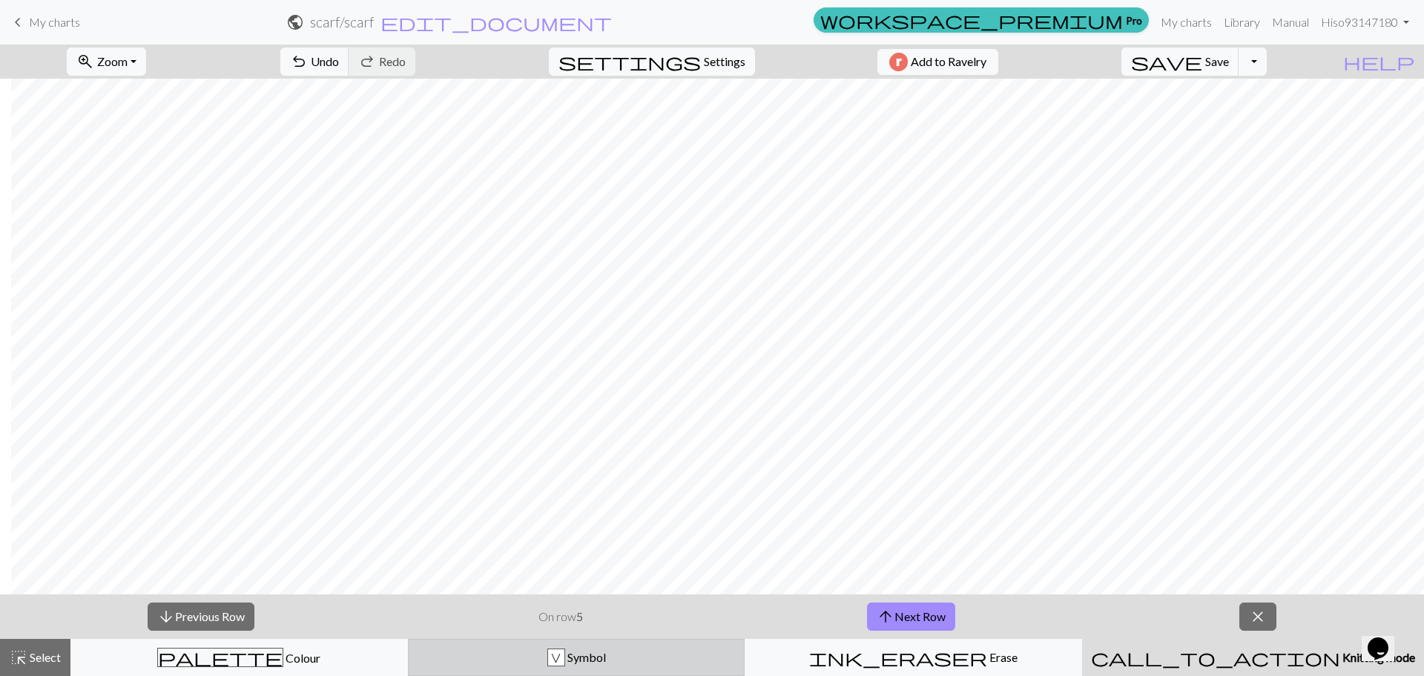
click at [596, 668] on button "V Symbol" at bounding box center [576, 656] width 337 height 37
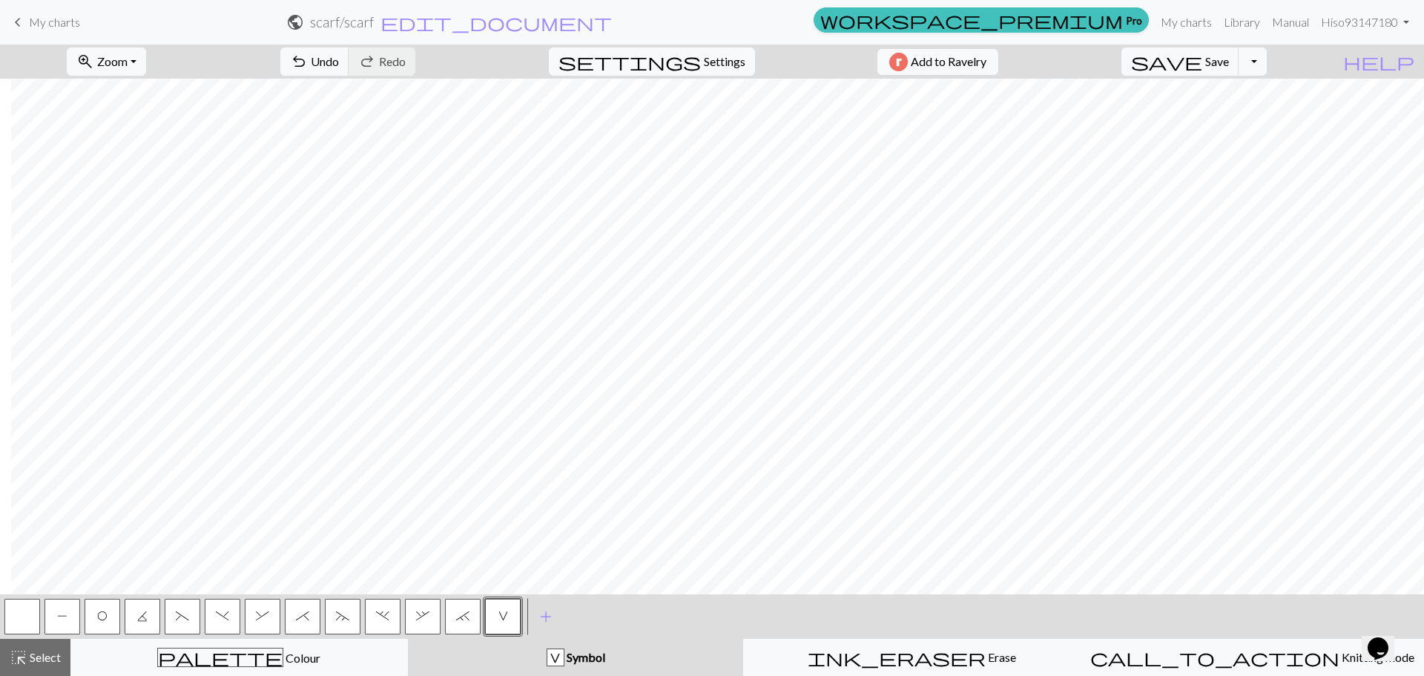
click at [59, 609] on button "P" at bounding box center [62, 616] width 36 height 36
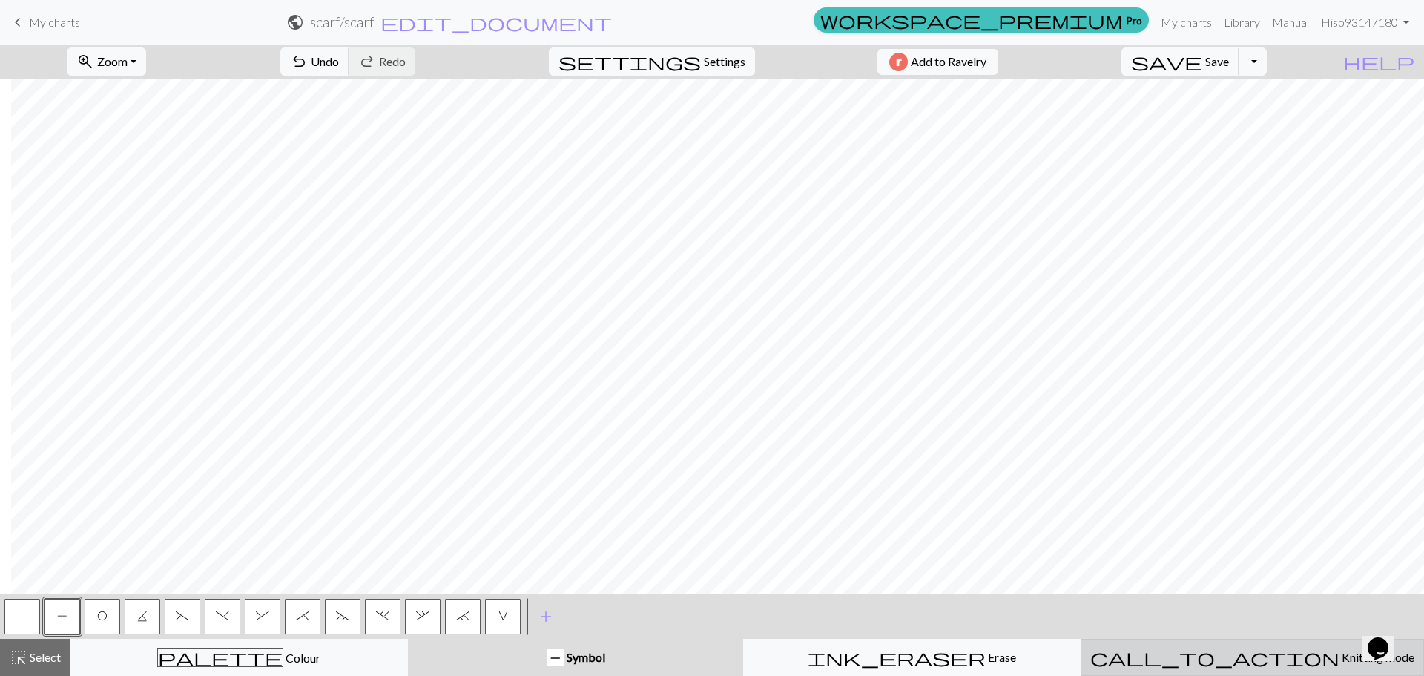
click at [1276, 669] on button "call_to_action Knitting mode Knitting mode" at bounding box center [1251, 656] width 343 height 37
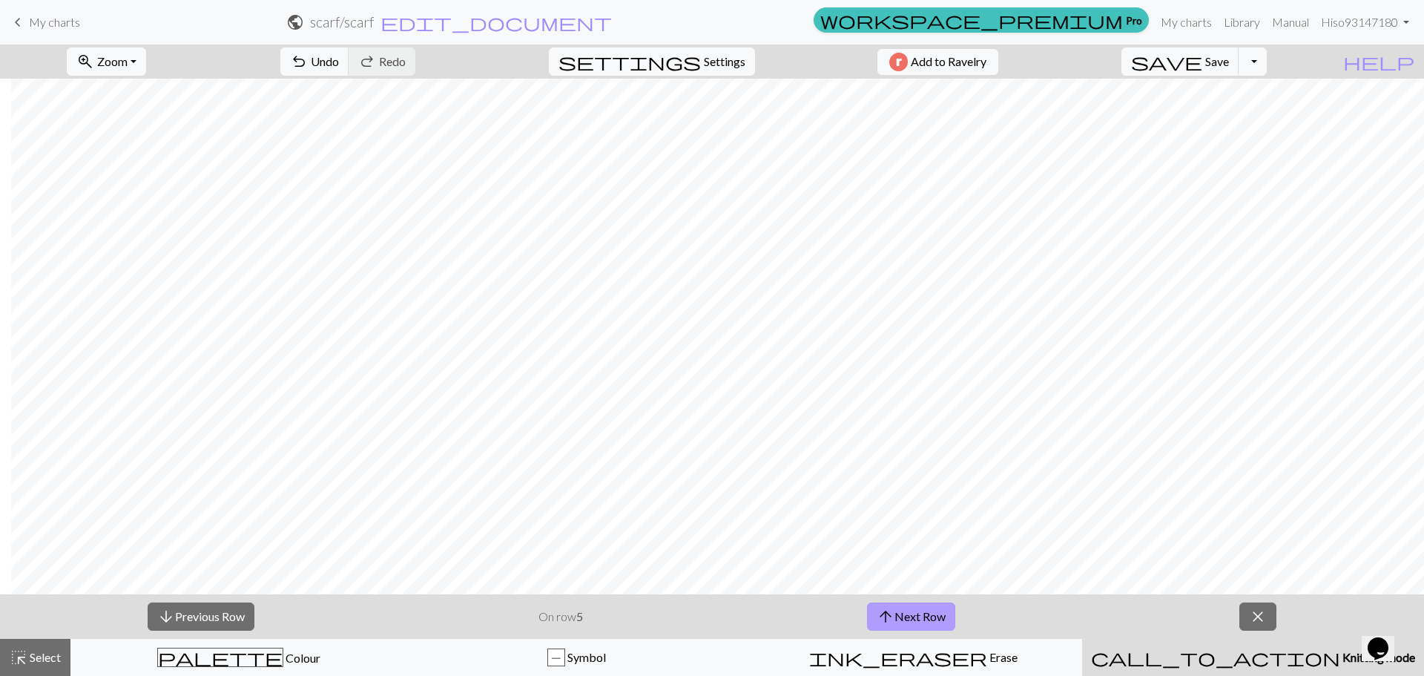
click at [920, 618] on button "arrow_upward Next Row" at bounding box center [911, 616] width 88 height 28
click at [913, 605] on button "arrow_upward Next Row" at bounding box center [911, 616] width 88 height 28
click at [916, 612] on button "arrow_upward Next Row" at bounding box center [911, 616] width 88 height 28
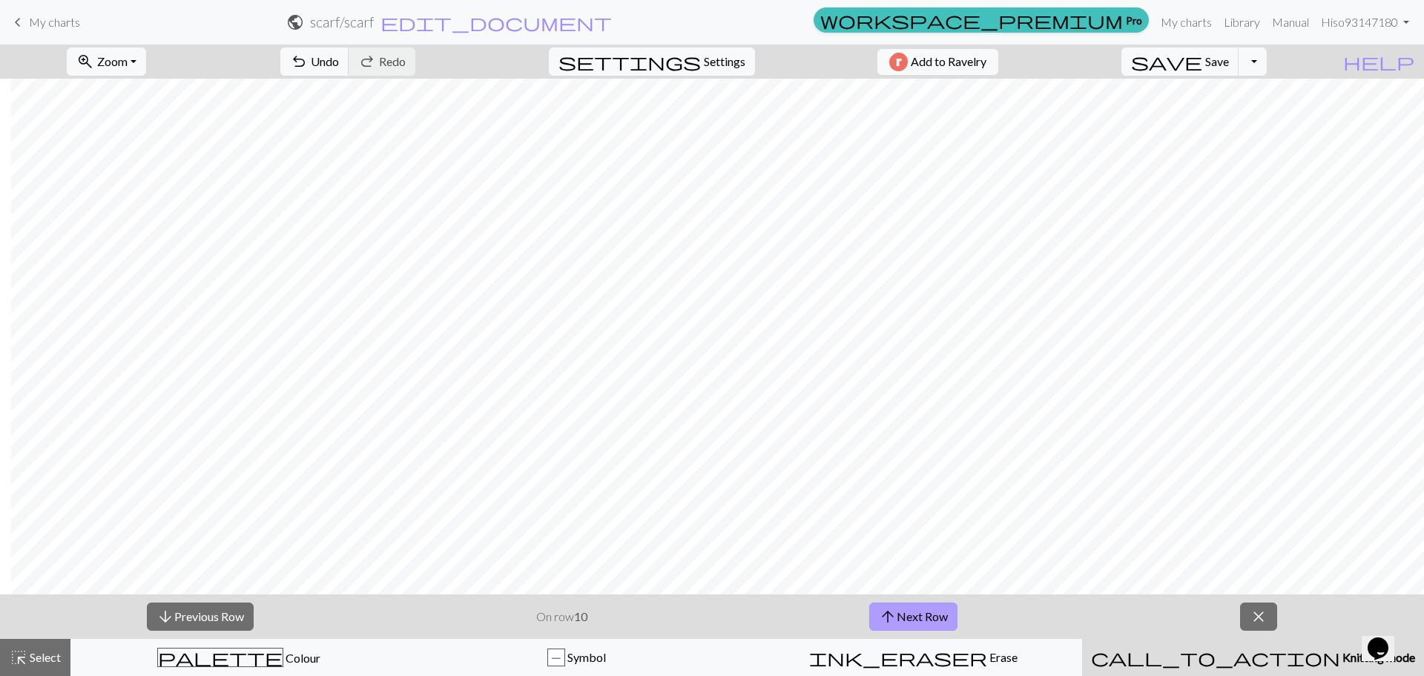
click at [916, 612] on button "arrow_upward Next Row" at bounding box center [913, 616] width 88 height 28
click at [888, 624] on span "arrow_upward" at bounding box center [888, 616] width 18 height 21
